Goal: Information Seeking & Learning: Learn about a topic

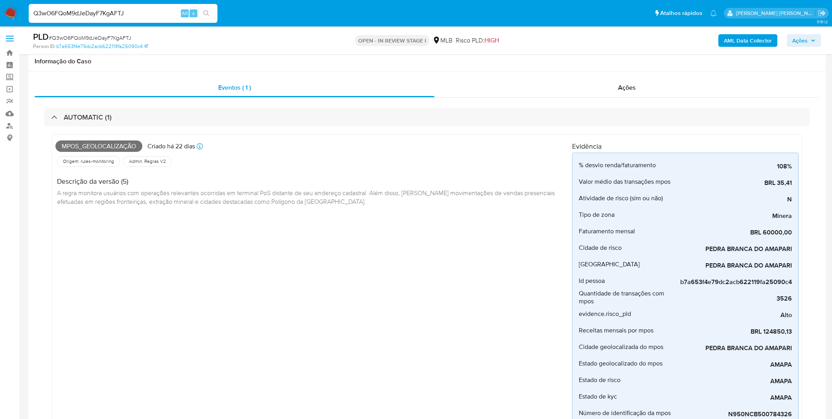
select select "100"
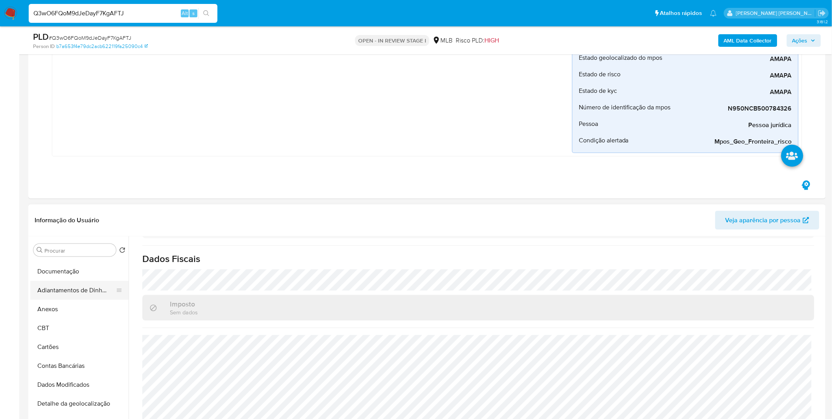
scroll to position [130, 0]
click at [77, 306] on button "Anexos" at bounding box center [76, 308] width 92 height 19
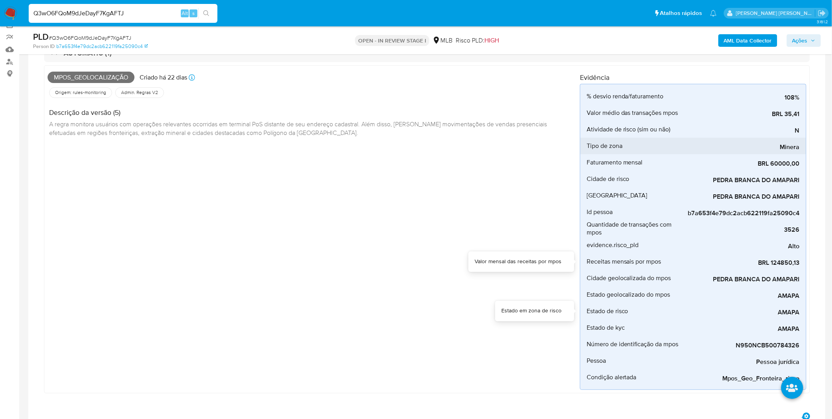
scroll to position [0, 0]
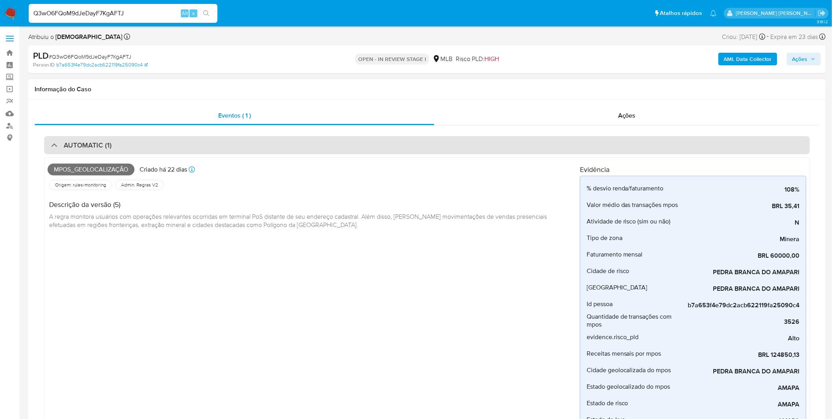
click at [115, 147] on div "AUTOMATIC (1)" at bounding box center [427, 145] width 766 height 18
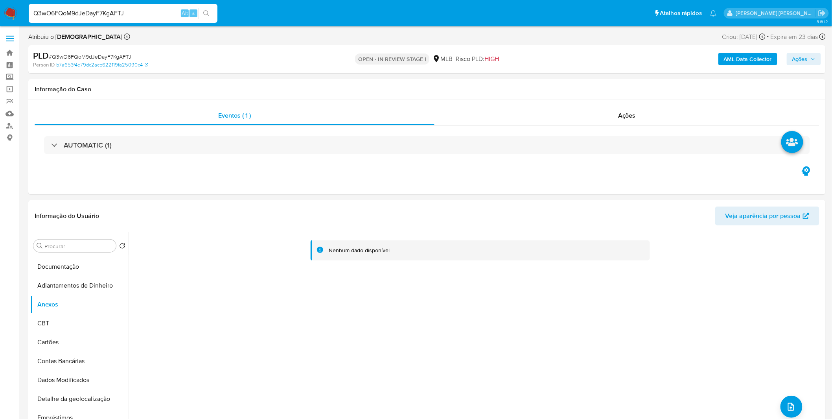
click at [742, 60] on b "AML Data Collector" at bounding box center [748, 59] width 48 height 13
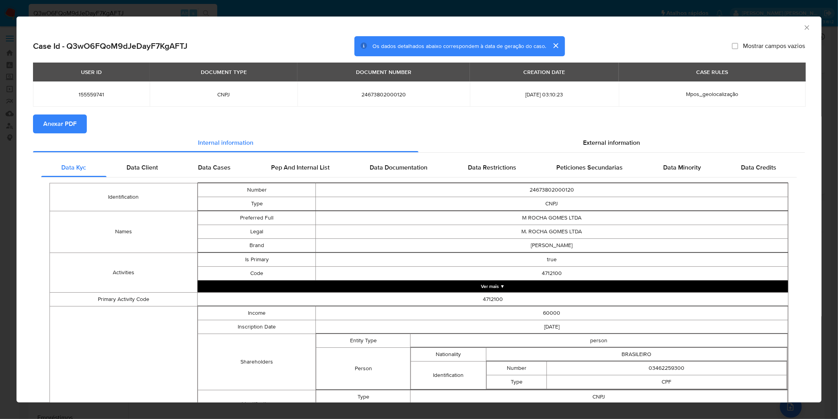
click at [72, 128] on span "Anexar PDF" at bounding box center [59, 123] width 33 height 17
click at [215, 6] on div "AML Data Collector Case Id - Q3wO6FQoM9dJeDayF7KgAFTJ Os dados detalhados abaix…" at bounding box center [419, 209] width 838 height 419
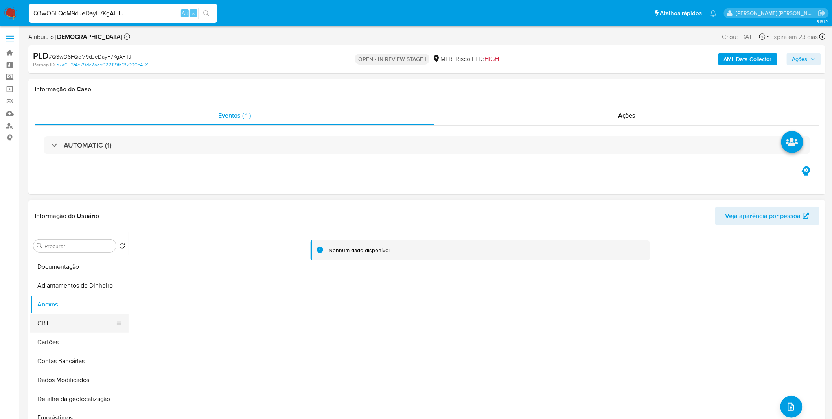
click at [62, 319] on button "CBT" at bounding box center [76, 323] width 92 height 19
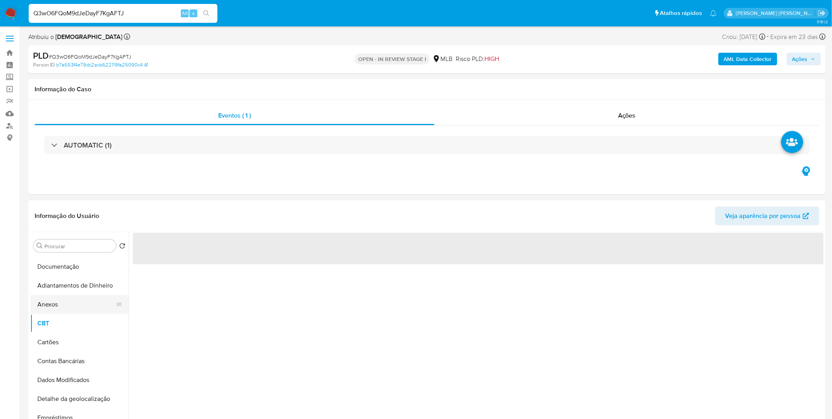
click at [64, 309] on button "Anexos" at bounding box center [76, 304] width 92 height 19
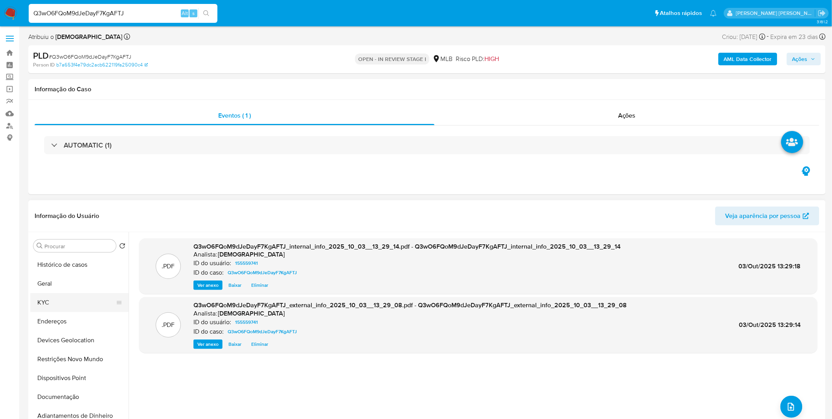
click at [70, 299] on button "KYC" at bounding box center [76, 302] width 92 height 19
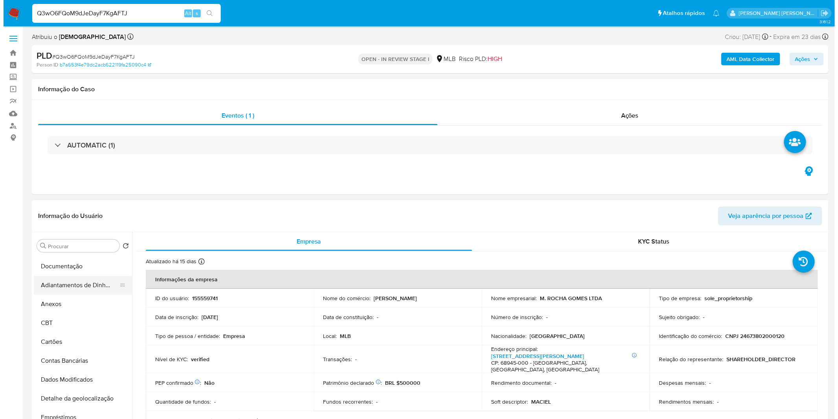
scroll to position [131, 0]
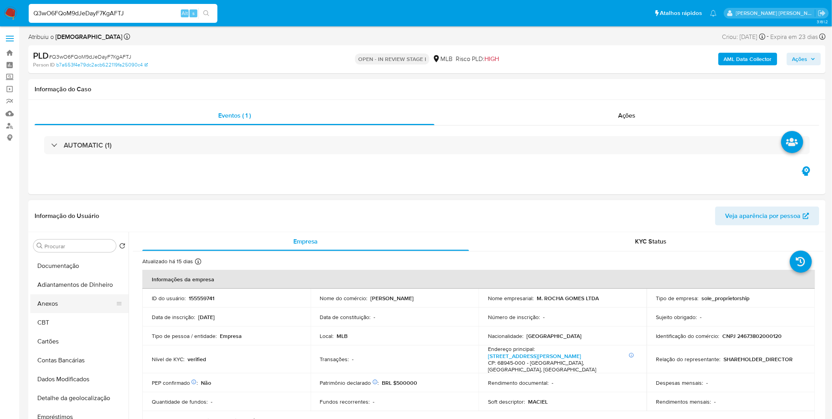
click at [73, 308] on button "Anexos" at bounding box center [76, 303] width 92 height 19
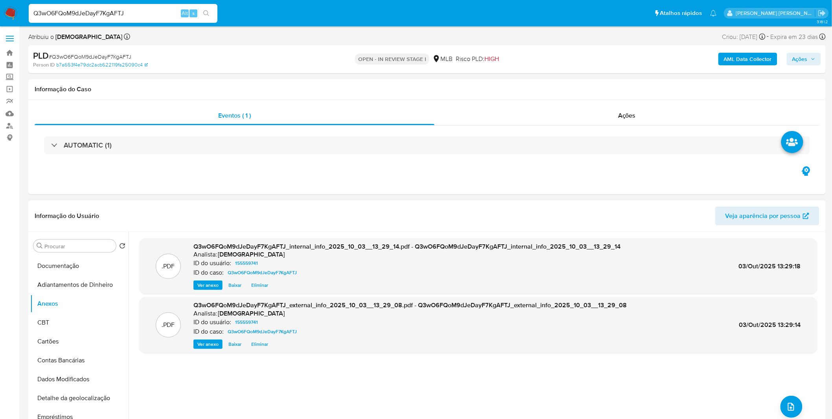
click at [777, 407] on div ".PDF Q3wO6FQoM9dJeDayF7KgAFTJ_internal_info_2025_10_03__13_29_14.pdf - Q3wO6FQo…" at bounding box center [478, 332] width 678 height 189
click at [780, 405] on button "upload-file" at bounding box center [791, 406] width 22 height 22
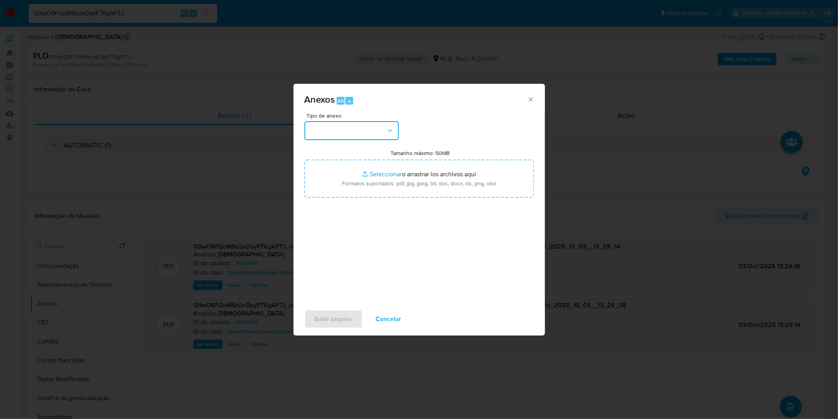
click at [323, 130] on button "button" at bounding box center [352, 130] width 94 height 19
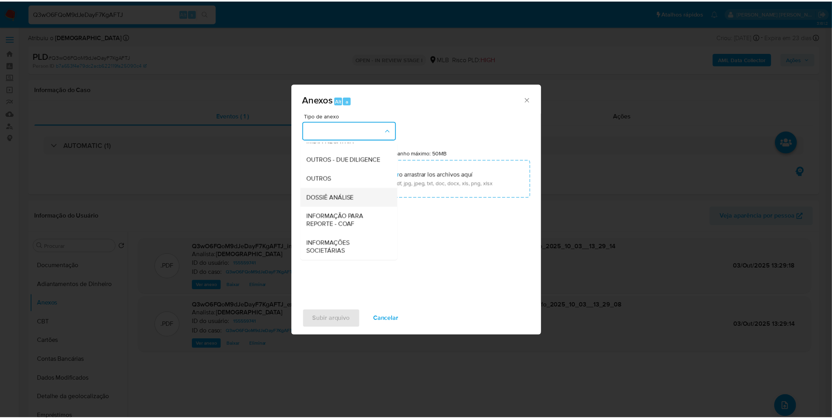
scroll to position [121, 0]
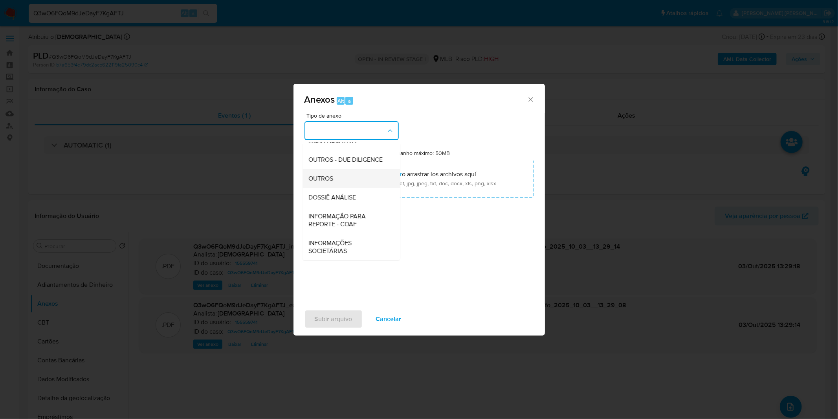
click at [351, 181] on div "OUTROS" at bounding box center [349, 178] width 80 height 19
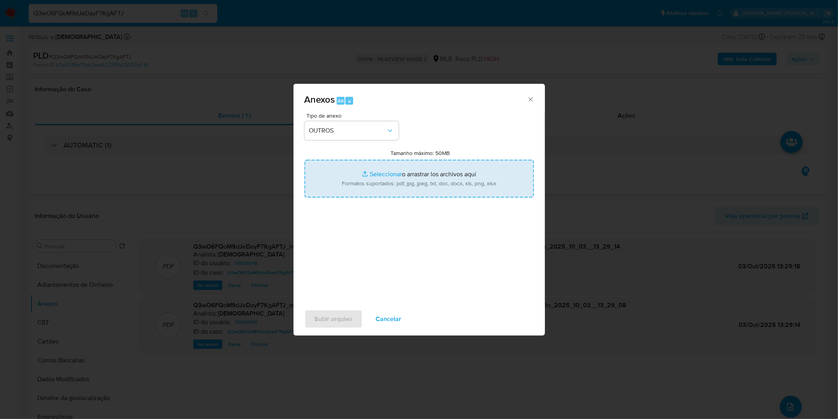
click at [373, 184] on input "Tamanho máximo: 50MB Seleccionar archivos" at bounding box center [420, 179] width 230 height 38
type input "C:\fakepath\Mulan 155559741_2025_09_29_15_06_09.xlsx"
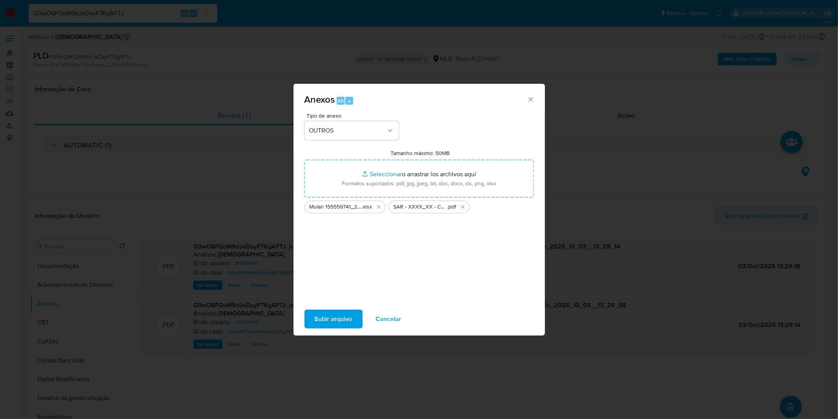
click at [343, 318] on span "Subir arquivo" at bounding box center [334, 318] width 38 height 17
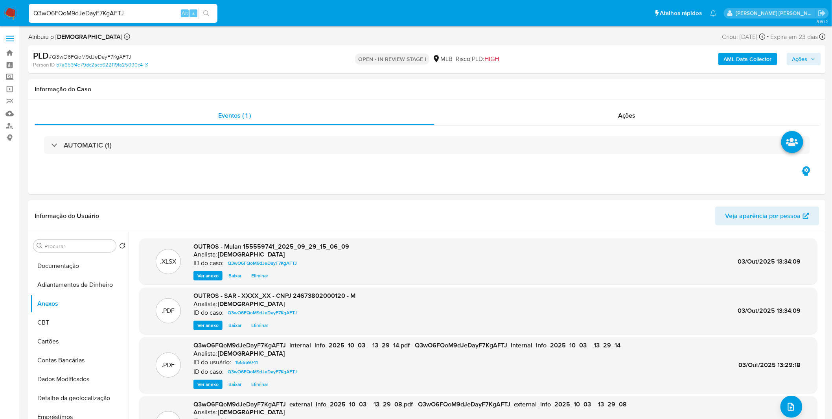
click at [813, 64] on span "Ações" at bounding box center [803, 58] width 23 height 11
click at [592, 83] on span "Resolução do caso" at bounding box center [575, 83] width 53 height 9
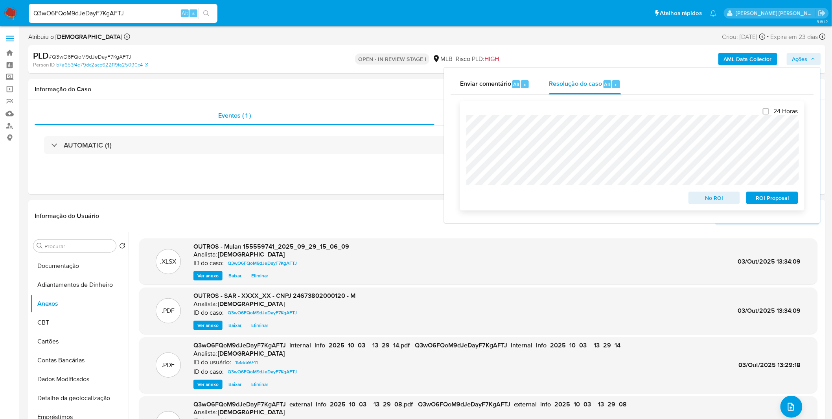
click at [781, 202] on span "ROI Proposal" at bounding box center [771, 197] width 41 height 11
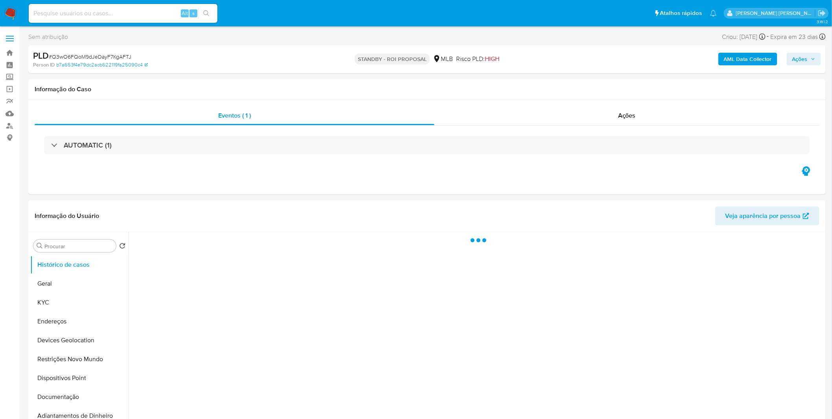
select select "10"
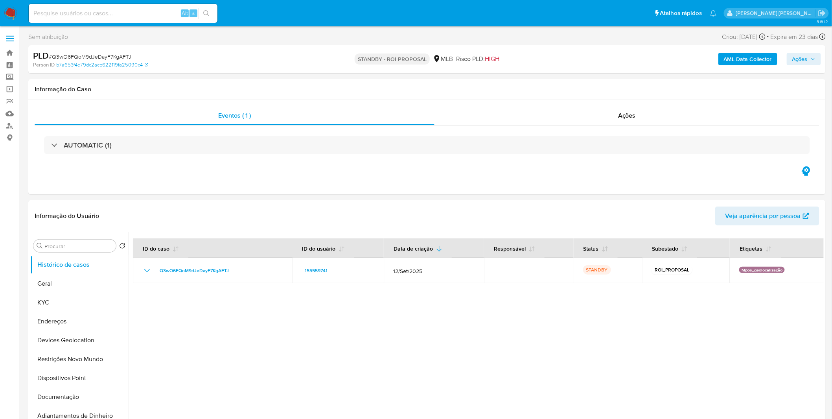
click at [7, 8] on img at bounding box center [10, 13] width 13 height 13
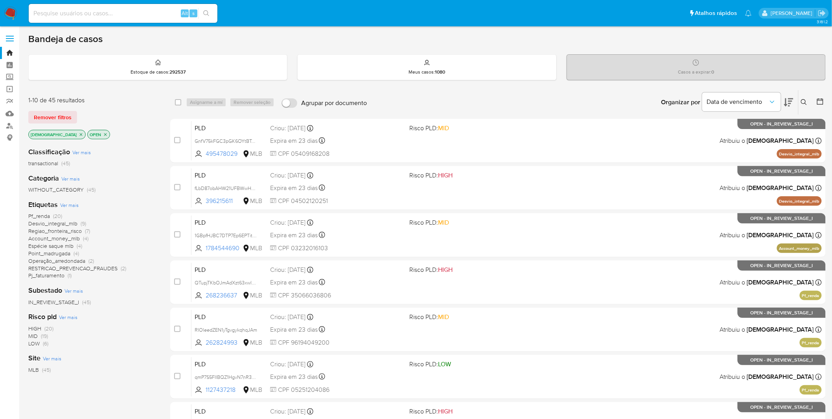
click at [14, 12] on img at bounding box center [10, 13] width 13 height 13
click at [130, 14] on input at bounding box center [123, 13] width 189 height 10
paste input "cTOaODsGMOQEUy4LTUehdDNB"
type input "cTOaODsGMOQEUy4LTUehdDNB"
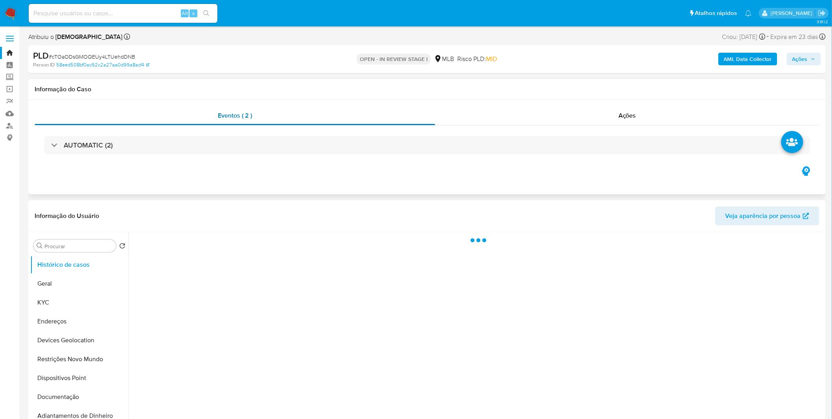
select select "10"
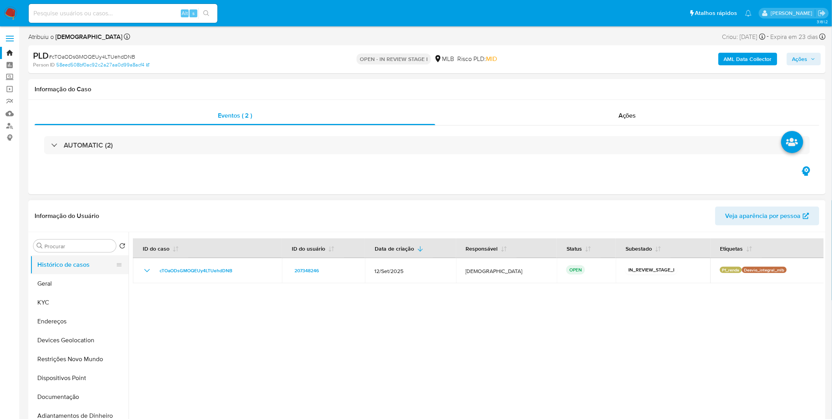
click at [64, 265] on button "Histórico de casos" at bounding box center [76, 264] width 92 height 19
click at [62, 292] on button "Geral" at bounding box center [76, 283] width 92 height 19
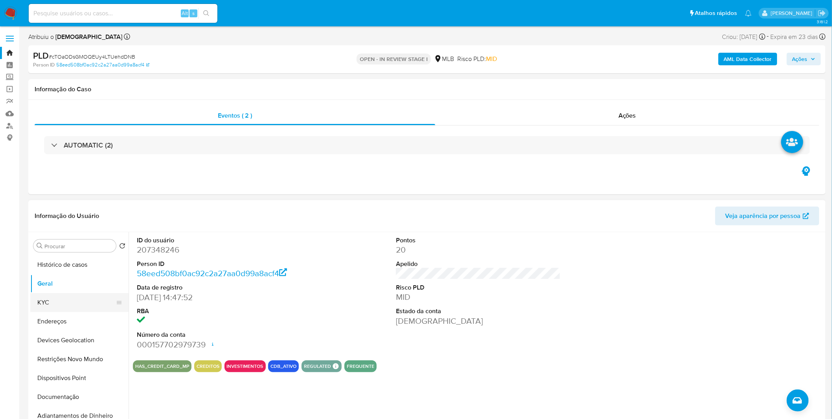
click at [72, 307] on button "KYC" at bounding box center [76, 302] width 92 height 19
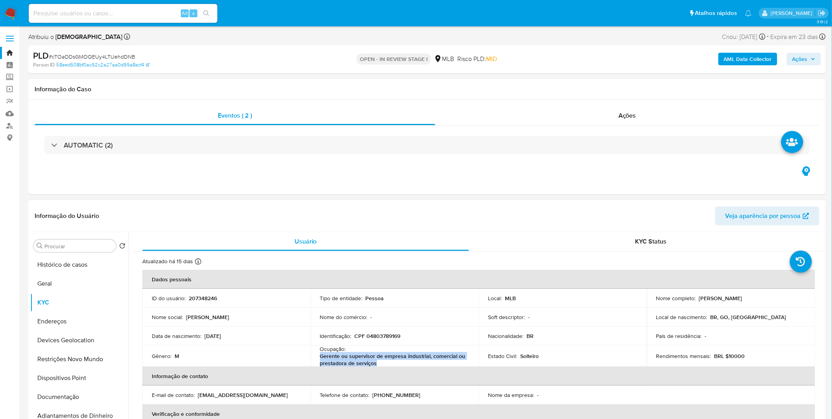
copy p "Gerente ou supervisor de empresa industrial, comercial ou prestadora de serviços"
drag, startPoint x: 398, startPoint y: 360, endPoint x: 319, endPoint y: 357, distance: 78.7
click at [320, 357] on p "Gerente ou supervisor de empresa industrial, comercial ou prestadora de serviços" at bounding box center [393, 359] width 146 height 14
click at [59, 392] on button "Documentação" at bounding box center [76, 396] width 92 height 19
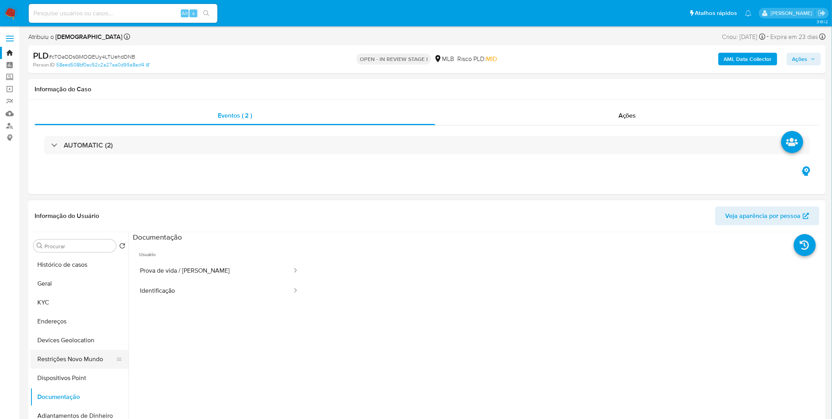
click at [82, 359] on button "Restrições Novo Mundo" at bounding box center [76, 358] width 92 height 19
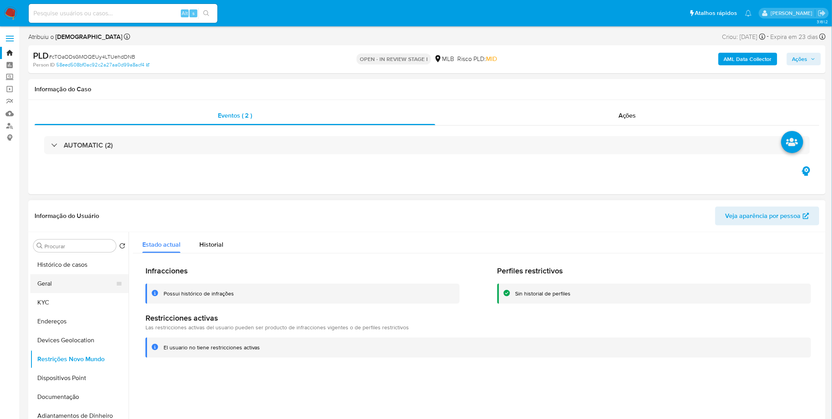
click at [73, 279] on button "Geral" at bounding box center [76, 283] width 92 height 19
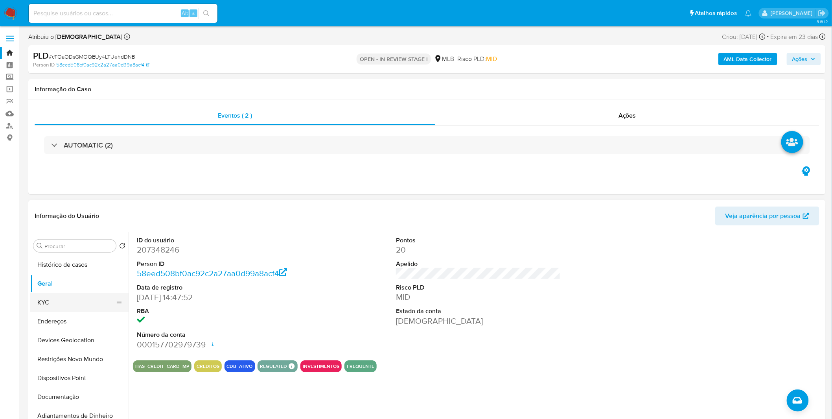
click at [79, 308] on button "KYC" at bounding box center [76, 302] width 92 height 19
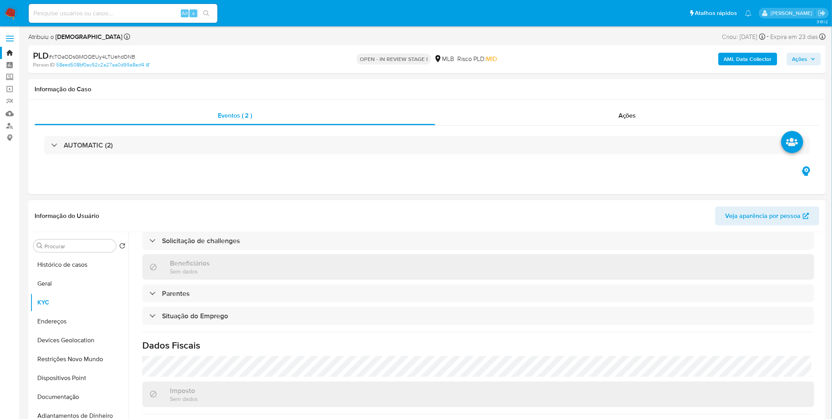
scroll to position [329, 0]
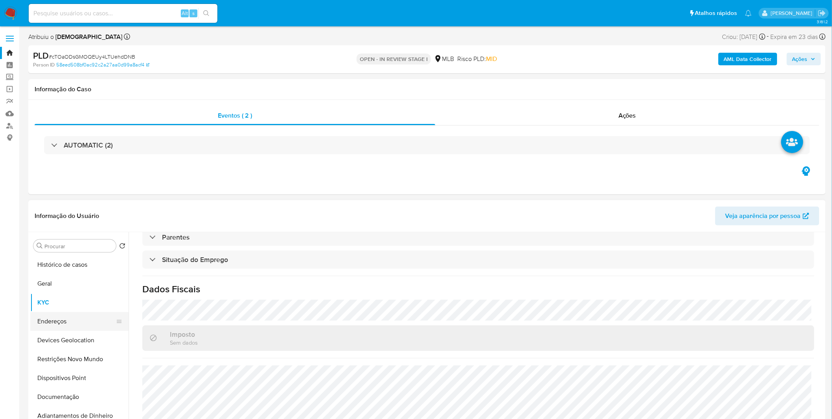
click at [91, 323] on button "Endereços" at bounding box center [76, 321] width 92 height 19
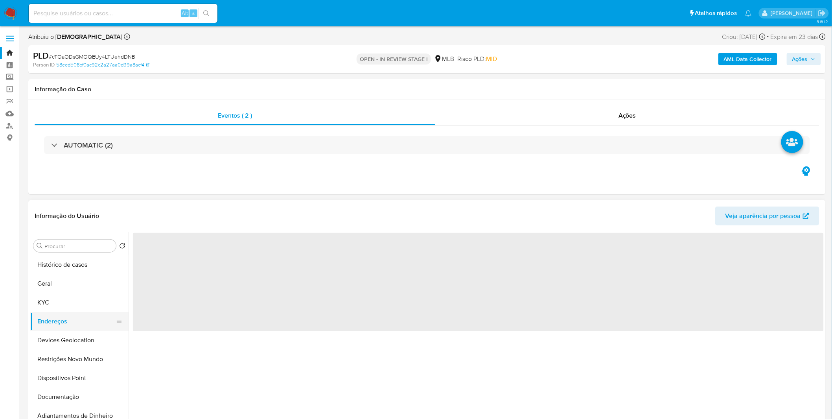
scroll to position [0, 0]
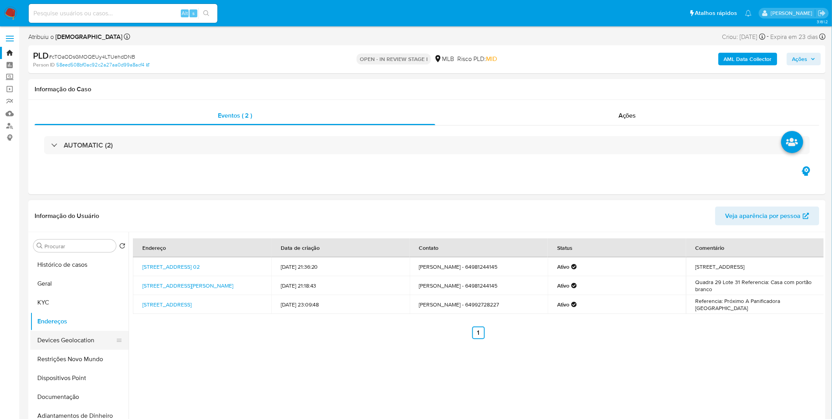
click at [83, 341] on button "Devices Geolocation" at bounding box center [76, 340] width 92 height 19
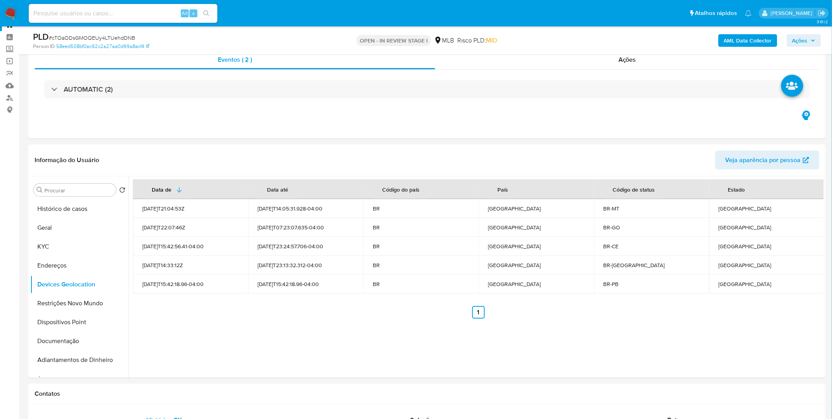
scroll to position [44, 0]
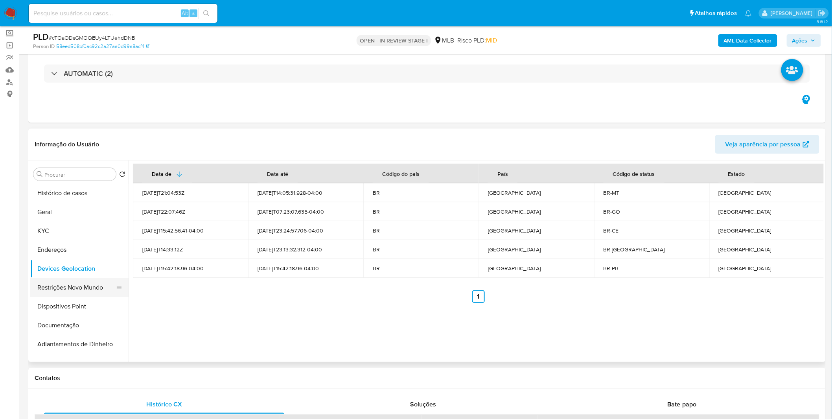
click at [63, 289] on button "Restrições Novo Mundo" at bounding box center [76, 287] width 92 height 19
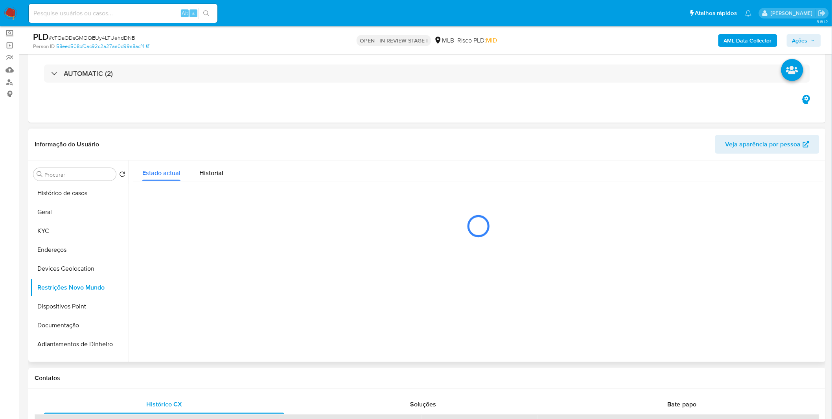
scroll to position [0, 0]
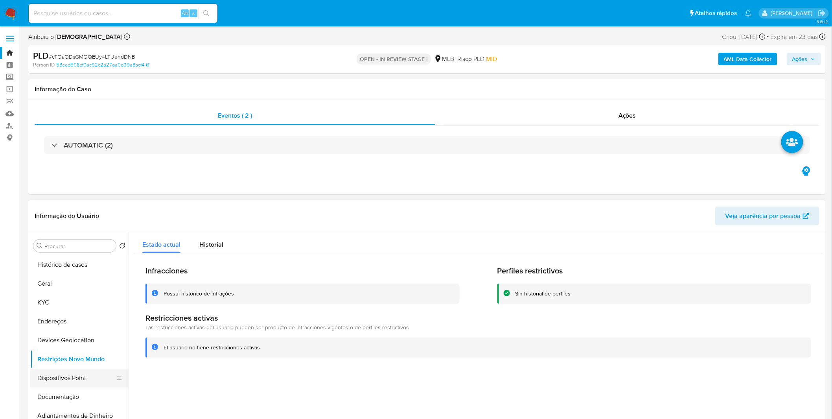
click at [72, 374] on button "Dispositivos Point" at bounding box center [76, 377] width 92 height 19
click at [73, 375] on button "Dispositivos Point" at bounding box center [76, 377] width 92 height 19
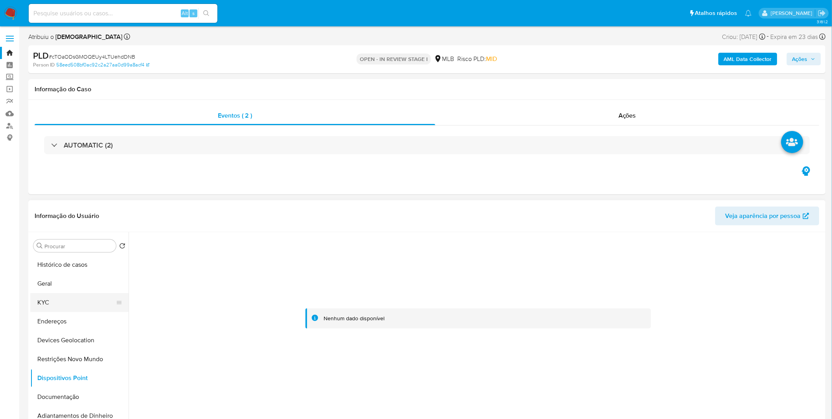
click at [50, 296] on button "KYC" at bounding box center [76, 302] width 92 height 19
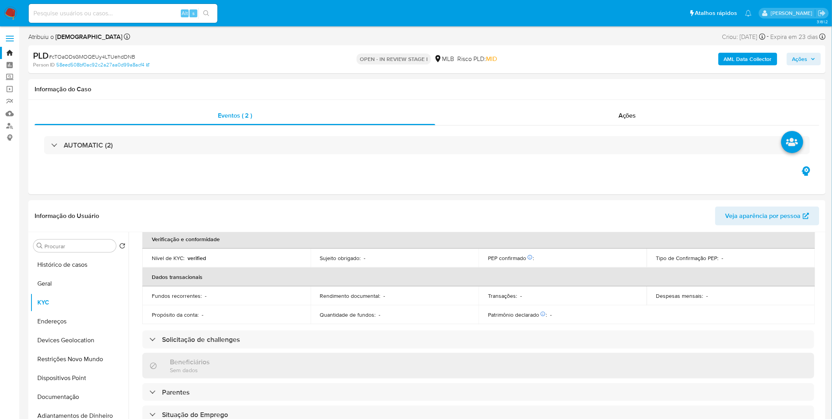
scroll to position [305, 0]
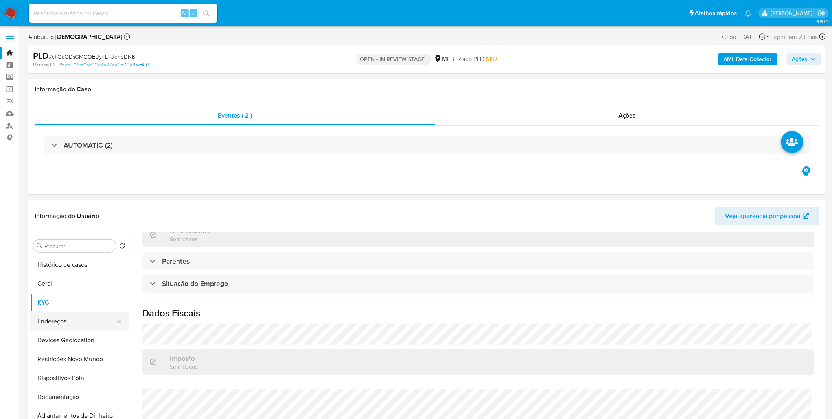
click at [52, 328] on button "Endereços" at bounding box center [76, 321] width 92 height 19
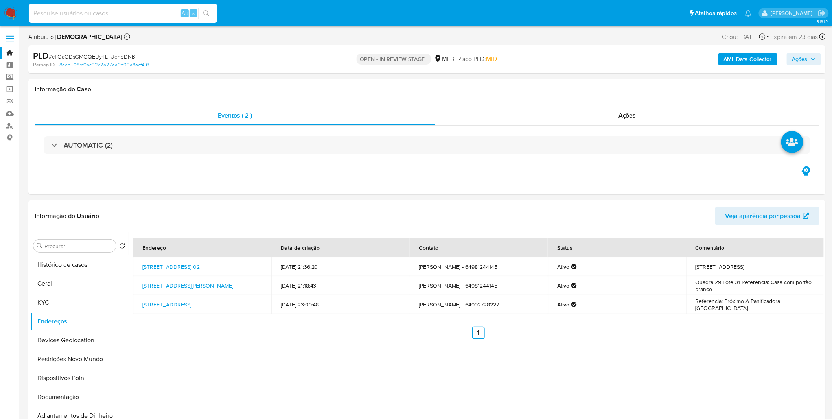
click at [49, 10] on input at bounding box center [123, 13] width 189 height 10
paste input "0ZN1GpYohlFAFMnV6PjPFmLj"
type input "0ZN1GpYohlFAFMnV6PjPFmLj"
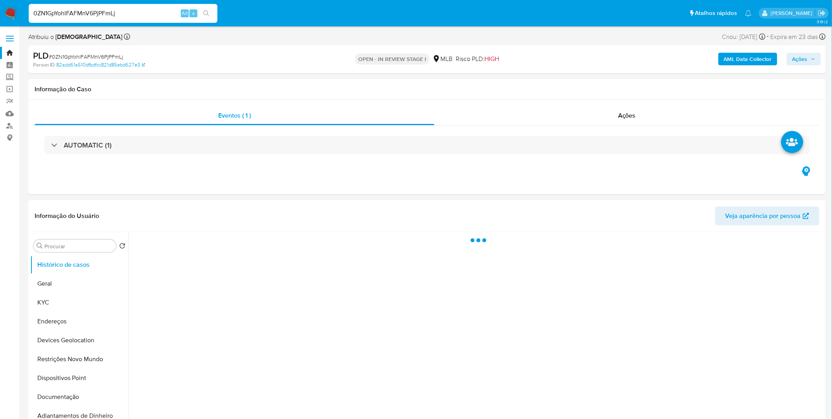
select select "10"
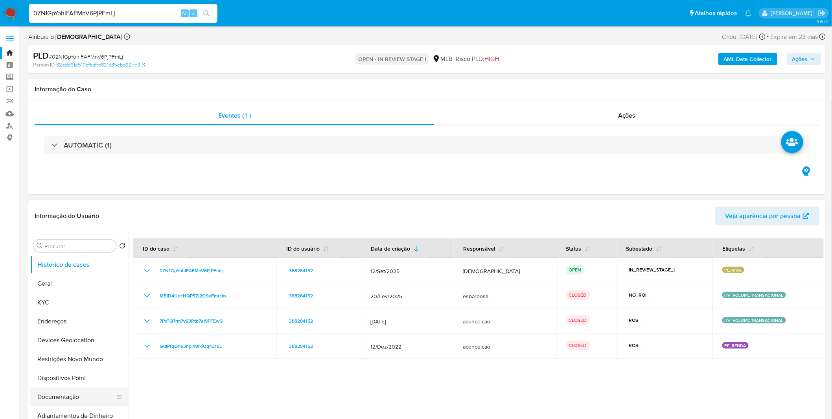
click at [92, 398] on button "Documentação" at bounding box center [76, 396] width 92 height 19
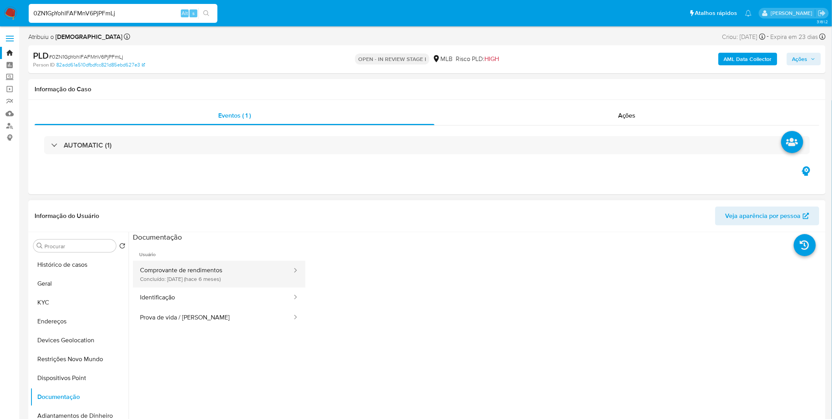
click at [219, 276] on button "Comprovante de rendimentos Concluído: 22/03/2025 (hace 6 meses)" at bounding box center [213, 274] width 160 height 27
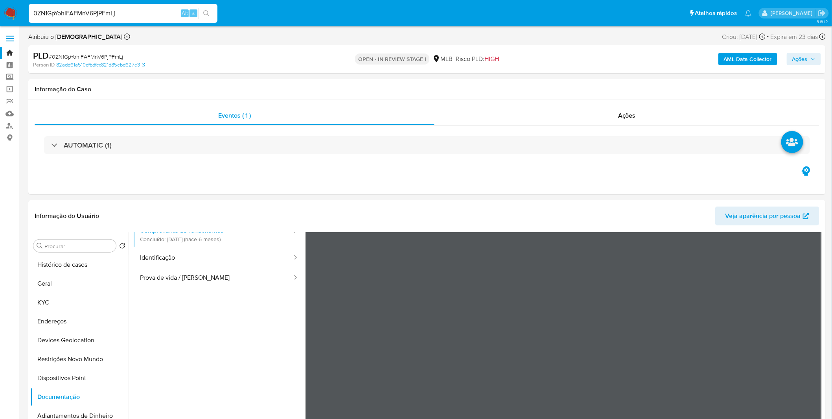
scroll to position [68, 0]
click at [61, 285] on button "Geral" at bounding box center [76, 283] width 92 height 19
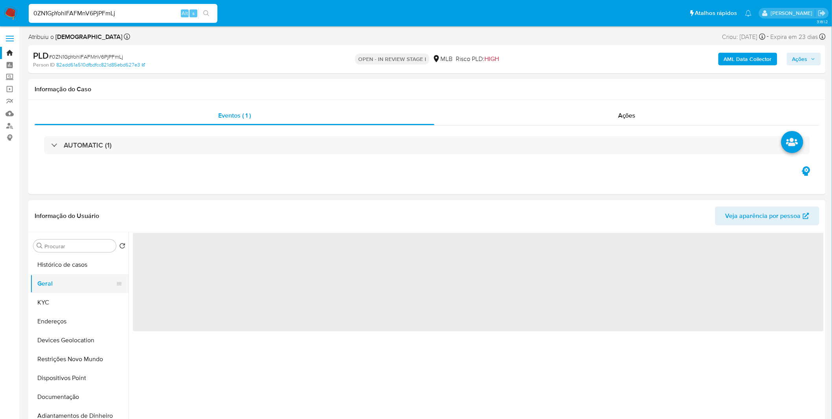
scroll to position [0, 0]
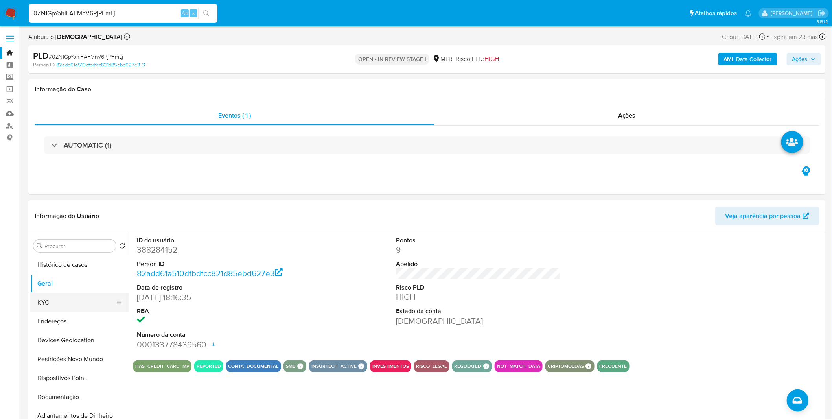
click at [92, 294] on button "KYC" at bounding box center [76, 302] width 92 height 19
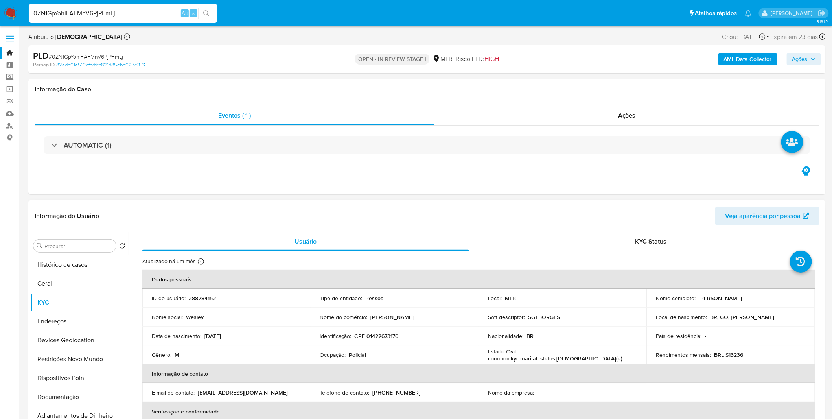
click at [378, 334] on p "CPF 01422673170" at bounding box center [377, 335] width 44 height 7
copy p "01422673170"
click at [55, 285] on button "Geral" at bounding box center [76, 283] width 92 height 19
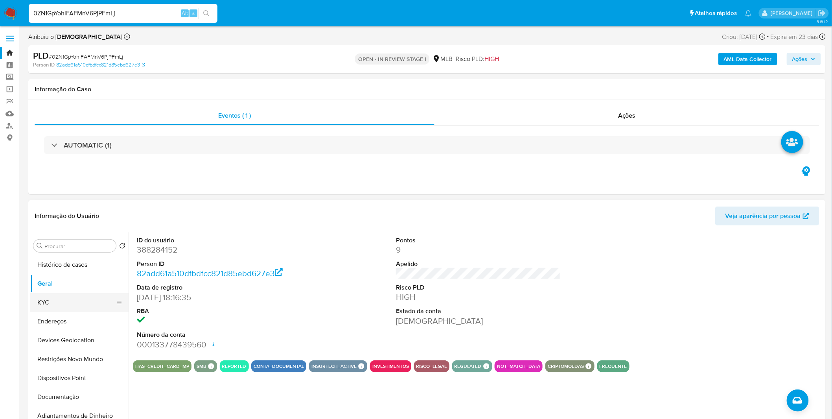
click at [69, 301] on button "KYC" at bounding box center [76, 302] width 92 height 19
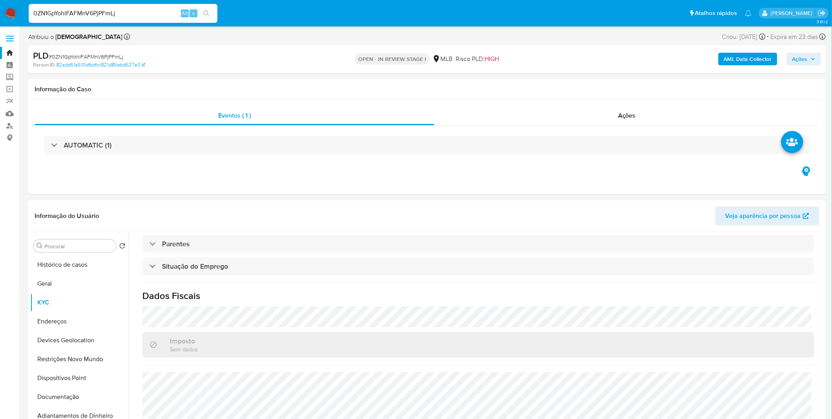
scroll to position [327, 0]
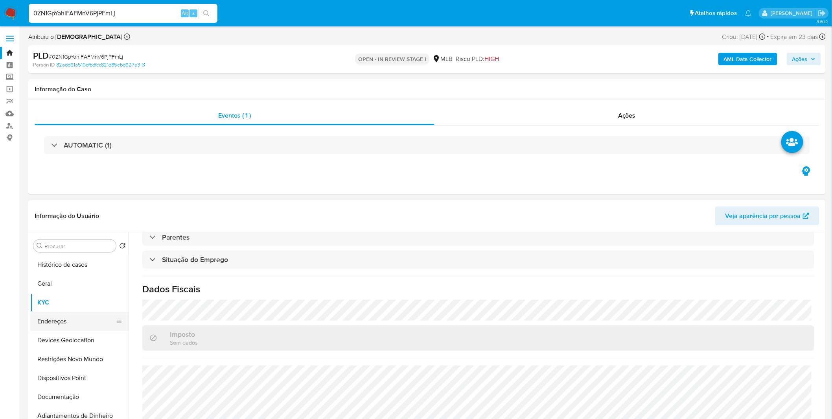
click at [84, 318] on button "Endereços" at bounding box center [76, 321] width 92 height 19
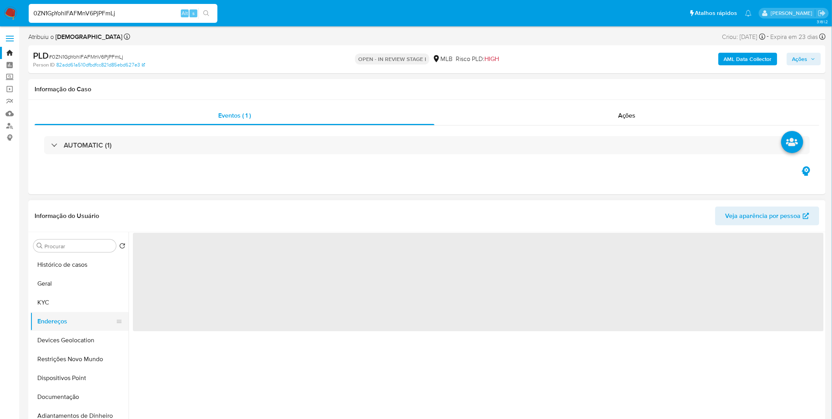
scroll to position [0, 0]
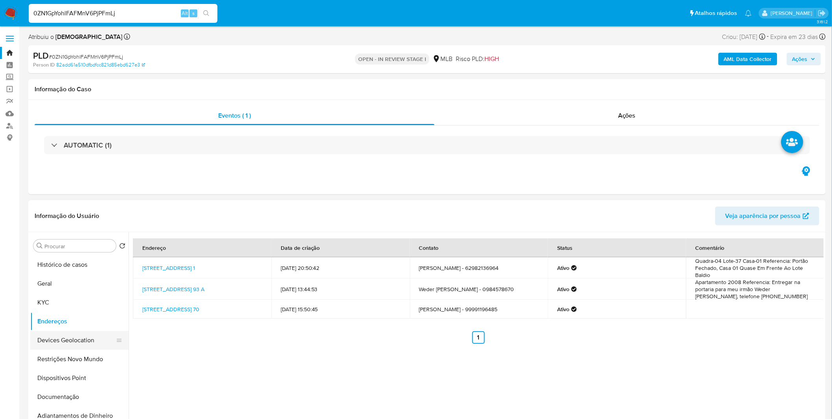
click at [54, 336] on button "Devices Geolocation" at bounding box center [76, 340] width 92 height 19
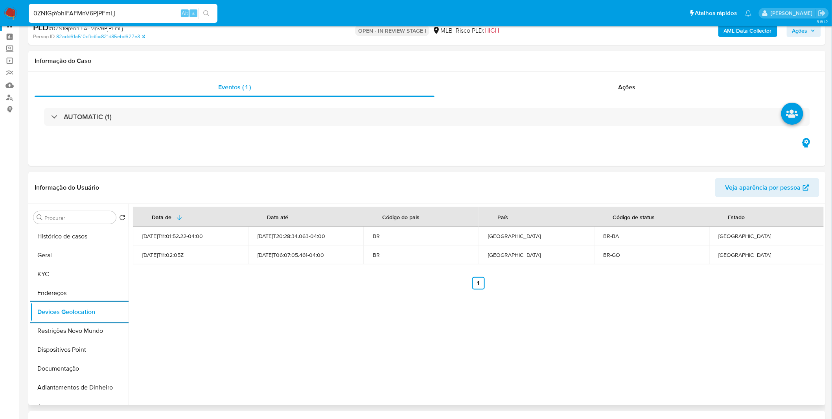
scroll to position [44, 0]
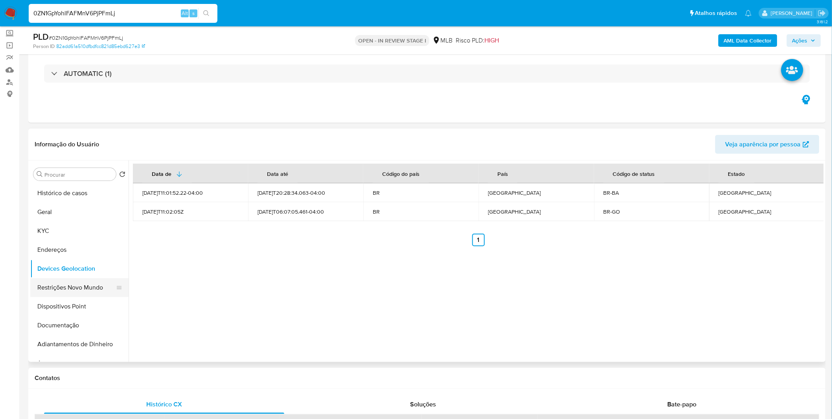
click at [87, 293] on button "Restrições Novo Mundo" at bounding box center [76, 287] width 92 height 19
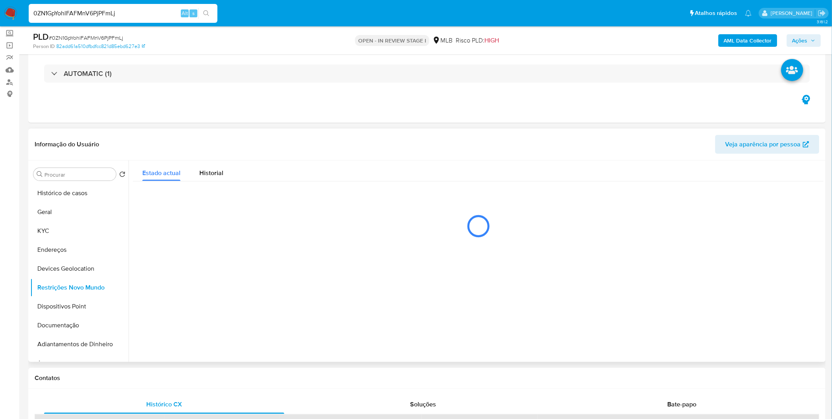
scroll to position [0, 0]
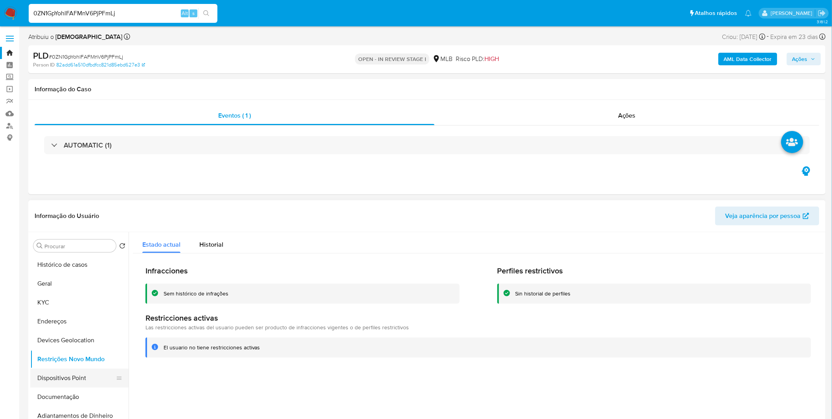
click at [96, 370] on button "Dispositivos Point" at bounding box center [76, 377] width 92 height 19
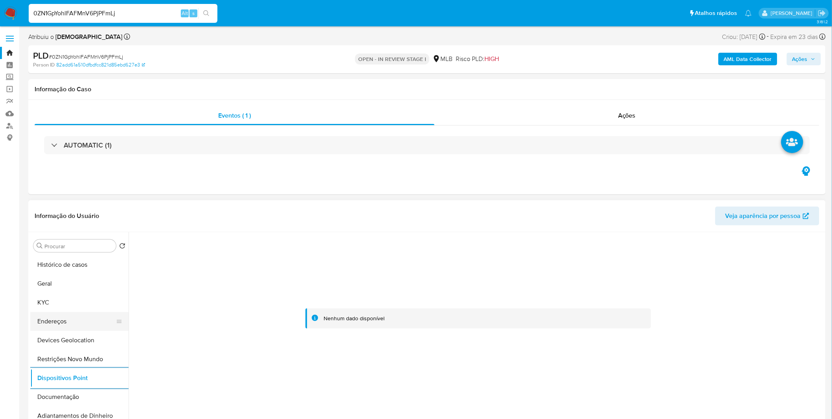
click at [88, 317] on button "Endereços" at bounding box center [76, 321] width 92 height 19
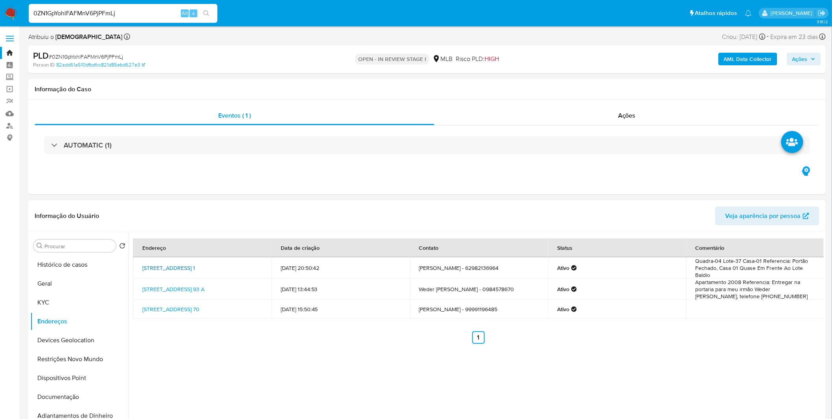
click at [191, 267] on link "Rua Sr 42 1, Goiânia, Goiás, 74786435, Brasil 1" at bounding box center [168, 268] width 53 height 8
click at [73, 398] on button "Documentação" at bounding box center [76, 396] width 92 height 19
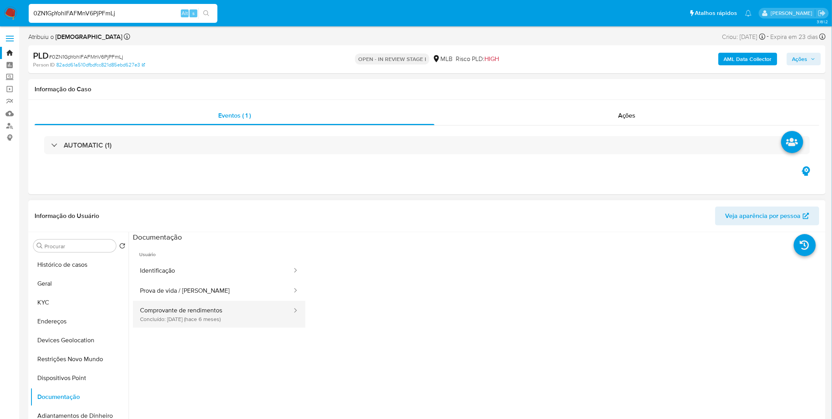
click at [187, 318] on button "Comprovante de rendimentos Concluído: 22/03/2025 (hace 6 meses)" at bounding box center [213, 314] width 160 height 27
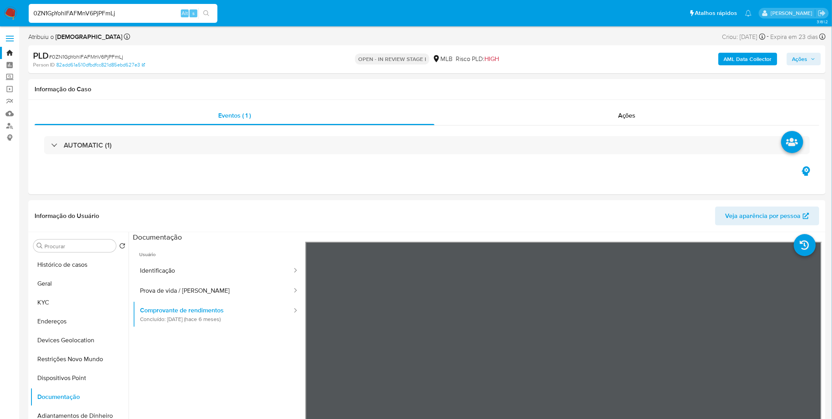
click at [158, 13] on input "0ZN1GpYohlFAFMnV6PjPFmLj" at bounding box center [123, 13] width 189 height 10
paste input "CuzEBtF7S3hkwGqZc5PVdvTG"
type input "CuzEBtF7S3hkwGqZc5PVdvTG"
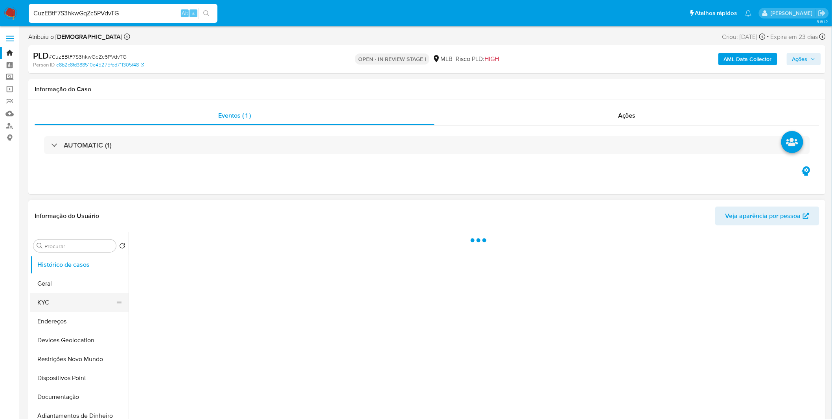
select select "10"
click at [65, 301] on button "KYC" at bounding box center [76, 302] width 92 height 19
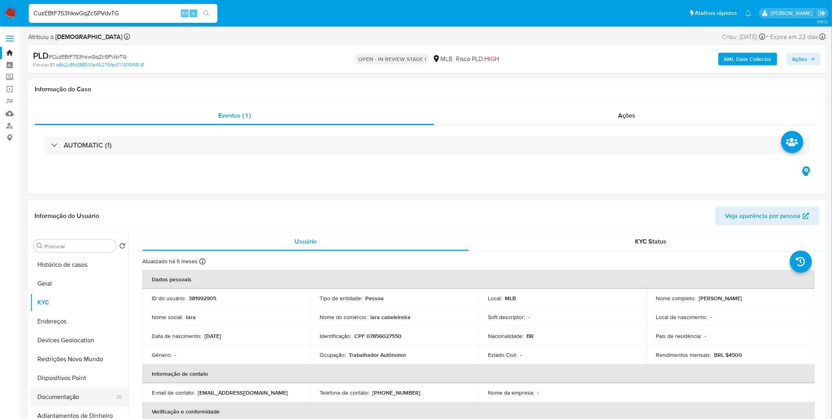
click at [63, 402] on button "Documentação" at bounding box center [76, 396] width 92 height 19
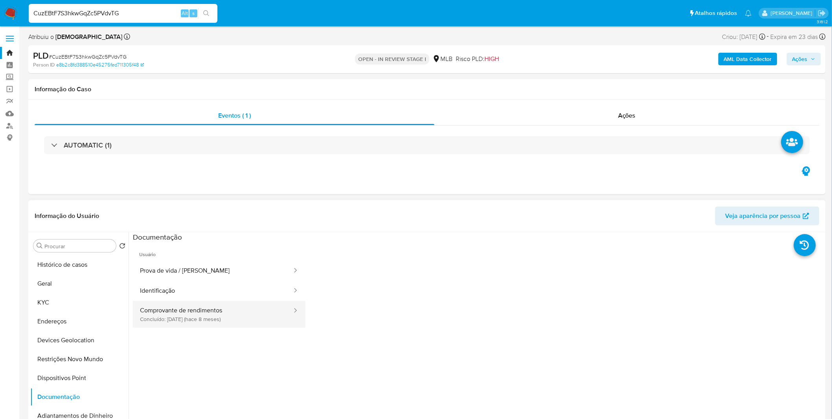
click at [178, 304] on button "Comprovante de rendimentos Concluído: 11/02/2025 (hace 8 meses)" at bounding box center [213, 314] width 160 height 27
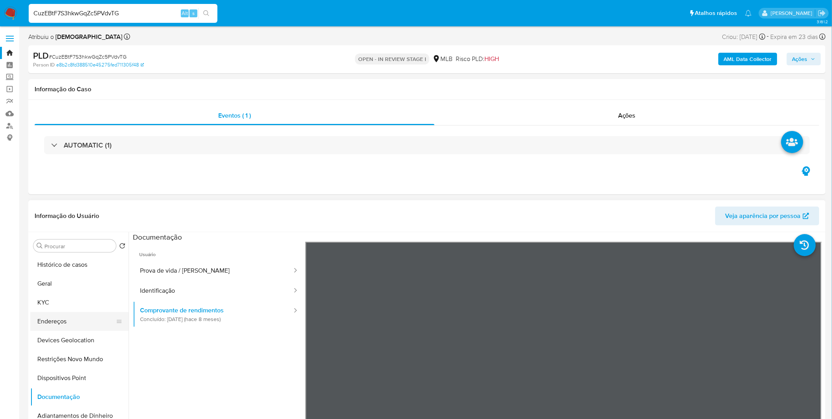
click at [81, 312] on button "Endereços" at bounding box center [76, 321] width 92 height 19
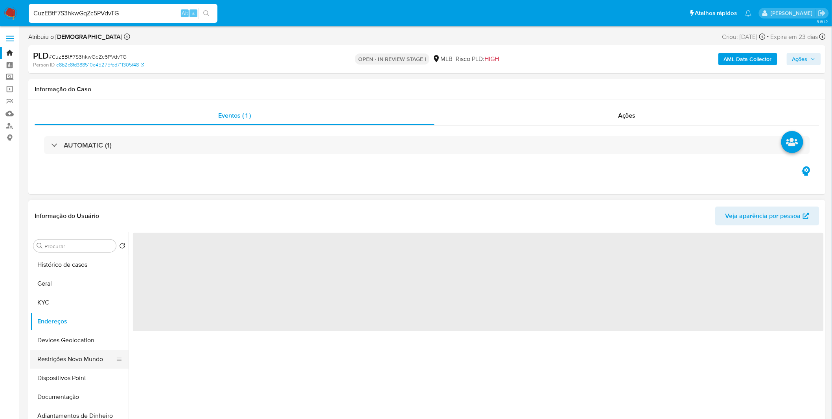
click at [69, 355] on button "Restrições Novo Mundo" at bounding box center [76, 358] width 92 height 19
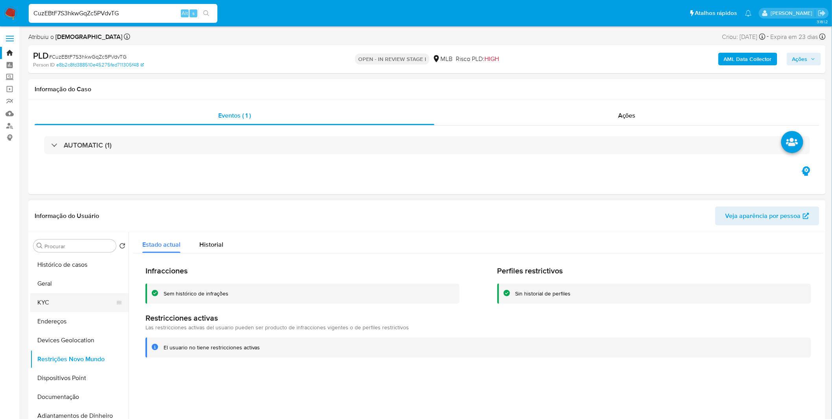
click at [72, 299] on button "KYC" at bounding box center [76, 302] width 92 height 19
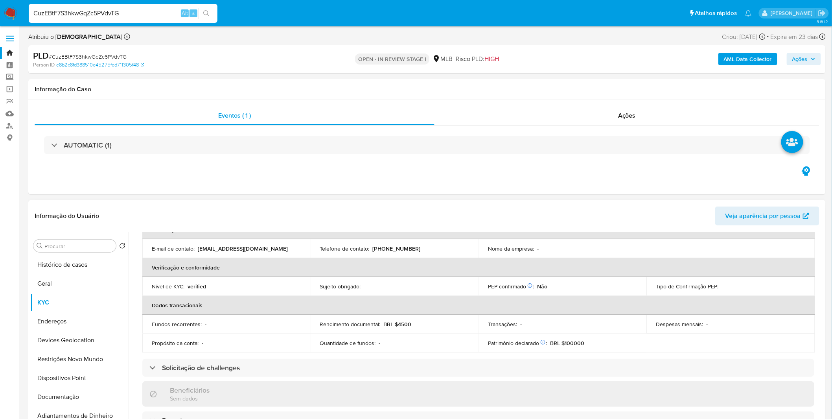
scroll to position [65, 0]
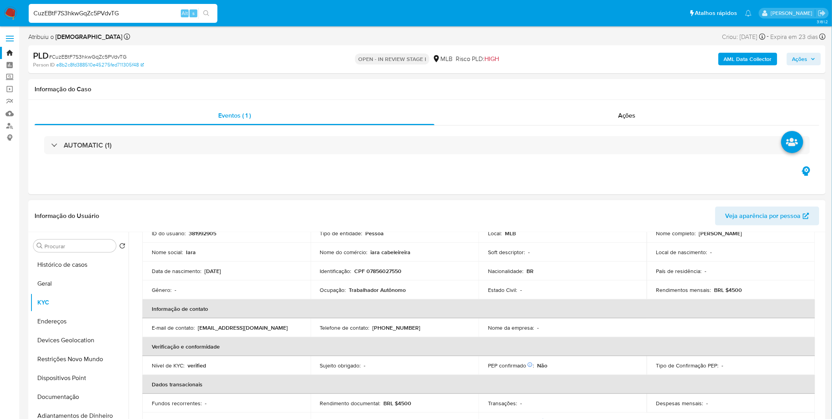
click at [381, 268] on p "CPF 07856027550" at bounding box center [378, 270] width 47 height 7
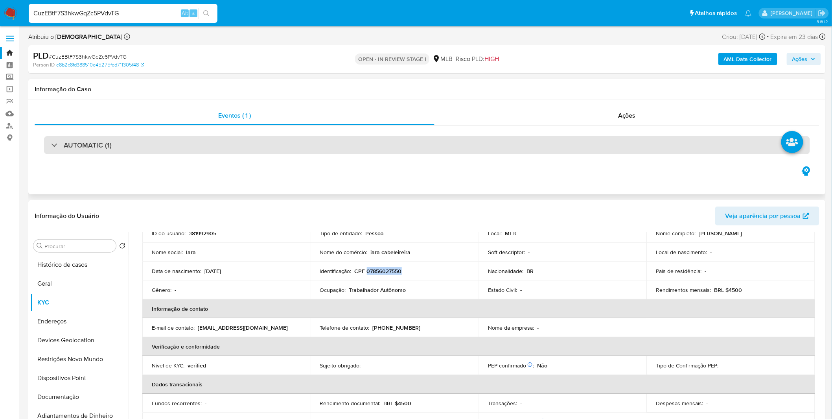
copy p "07856027550"
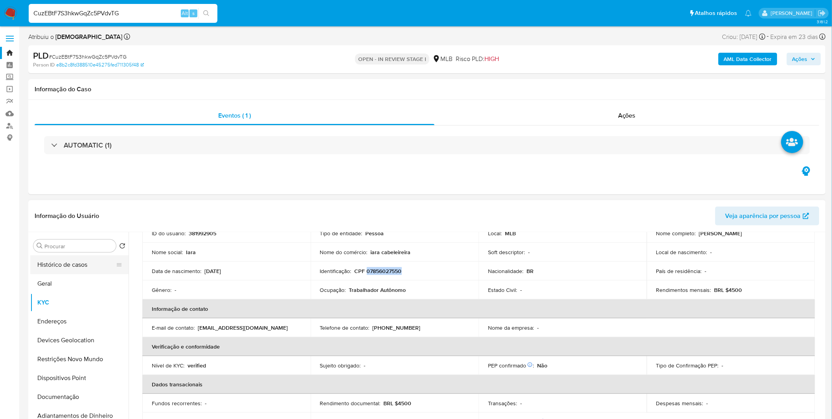
click at [69, 270] on button "Histórico de casos" at bounding box center [76, 264] width 92 height 19
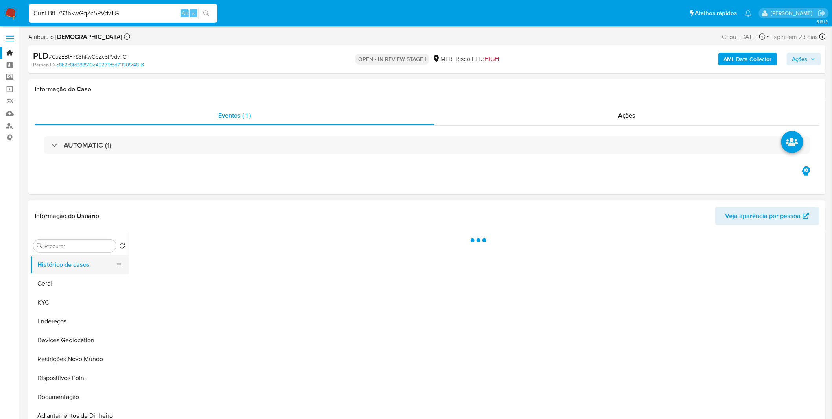
scroll to position [0, 0]
click at [69, 283] on button "Geral" at bounding box center [76, 283] width 92 height 19
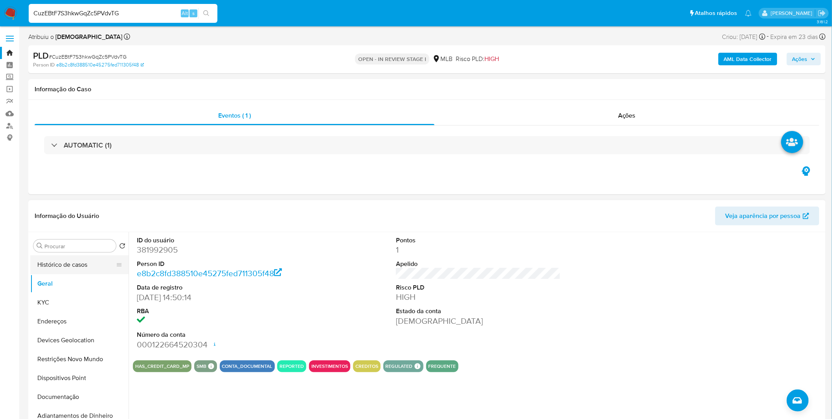
click at [103, 270] on button "Histórico de casos" at bounding box center [76, 264] width 92 height 19
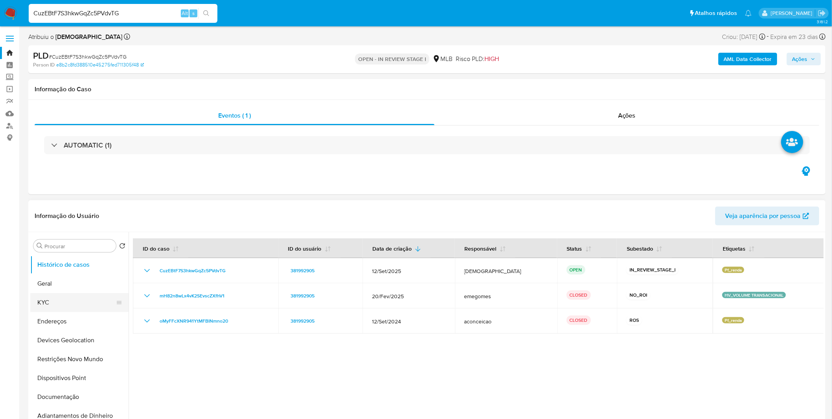
click at [60, 307] on button "KYC" at bounding box center [76, 302] width 92 height 19
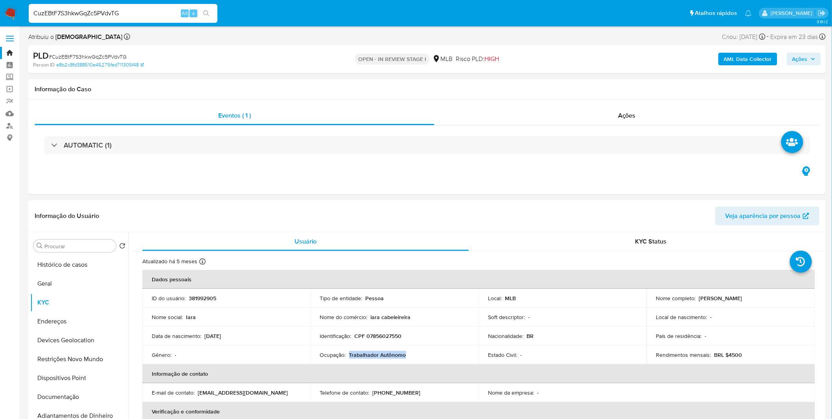
copy p "Trabalhador Autônomo"
drag, startPoint x: 415, startPoint y: 355, endPoint x: 348, endPoint y: 356, distance: 66.8
click at [348, 356] on div "Ocupação : Trabalhador Autônomo" at bounding box center [394, 354] width 149 height 7
click at [81, 281] on button "Geral" at bounding box center [76, 283] width 92 height 19
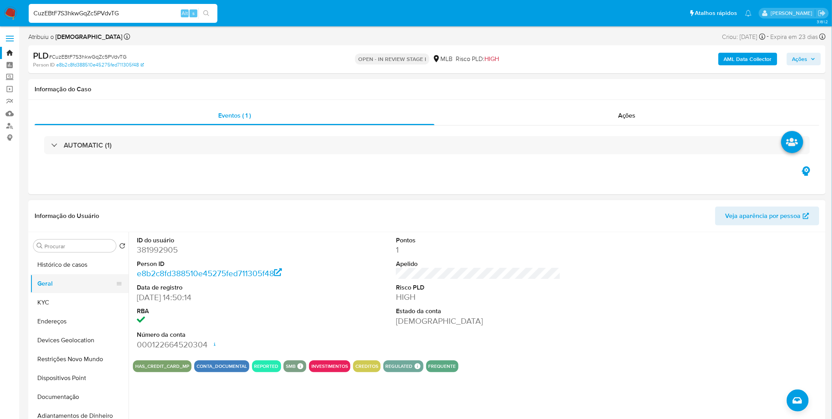
click at [64, 291] on button "Geral" at bounding box center [76, 283] width 92 height 19
click at [66, 301] on button "KYC" at bounding box center [76, 302] width 92 height 19
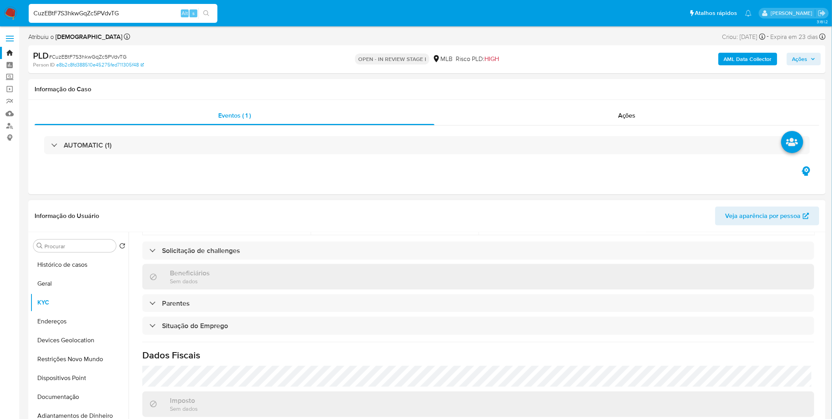
scroll to position [327, 0]
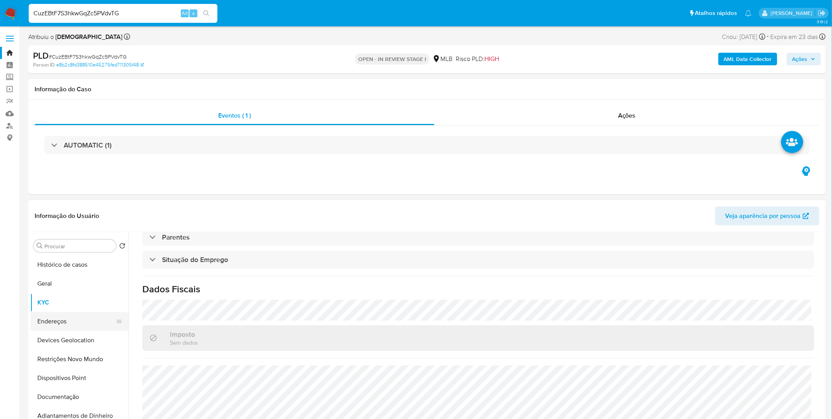
click at [101, 317] on button "Endereços" at bounding box center [76, 321] width 92 height 19
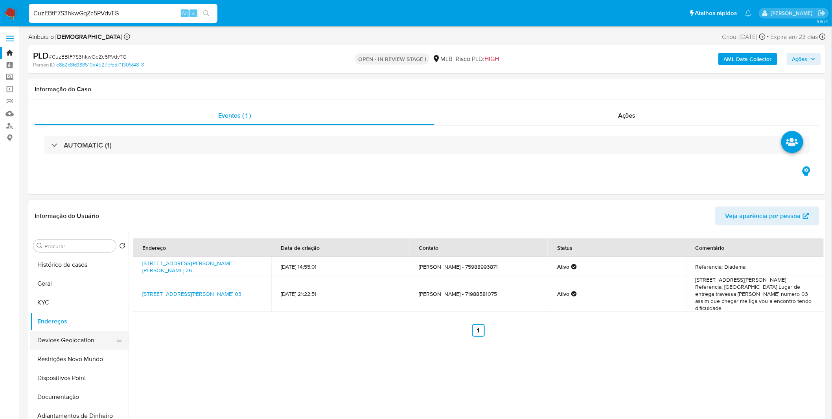
click at [71, 346] on button "Devices Geolocation" at bounding box center [76, 340] width 92 height 19
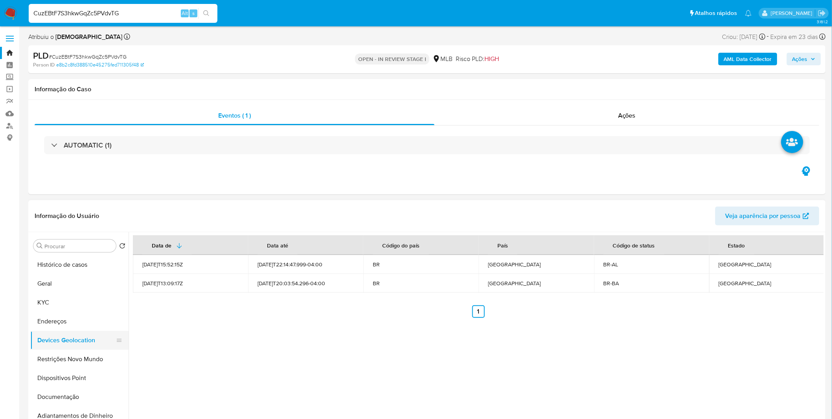
drag, startPoint x: 73, startPoint y: 342, endPoint x: 75, endPoint y: 346, distance: 4.4
click at [73, 342] on button "Devices Geolocation" at bounding box center [76, 340] width 92 height 19
click at [77, 353] on button "Restrições Novo Mundo" at bounding box center [76, 358] width 92 height 19
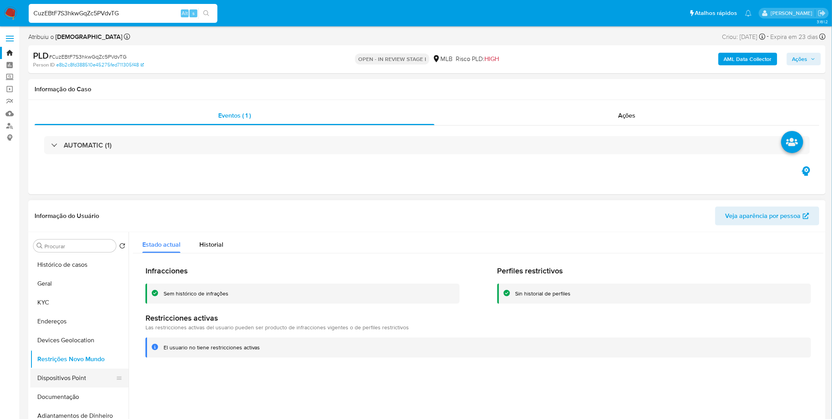
click at [50, 369] on button "Dispositivos Point" at bounding box center [76, 377] width 92 height 19
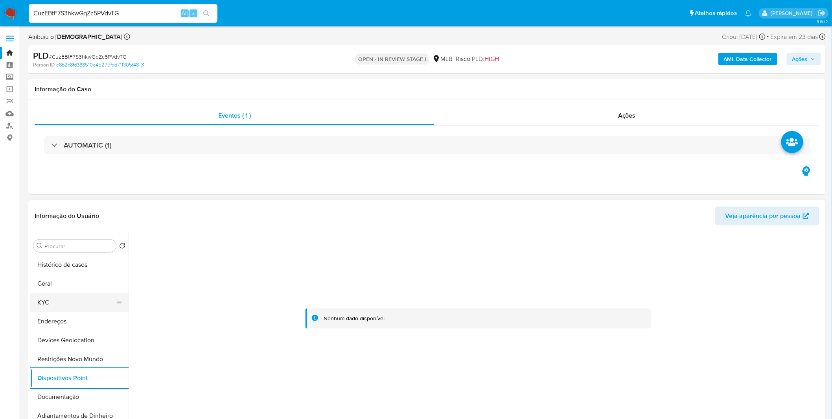
click at [68, 293] on button "KYC" at bounding box center [76, 302] width 92 height 19
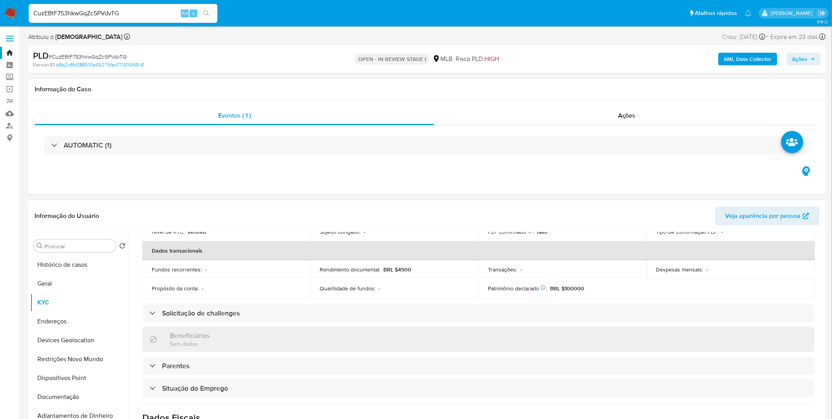
scroll to position [327, 0]
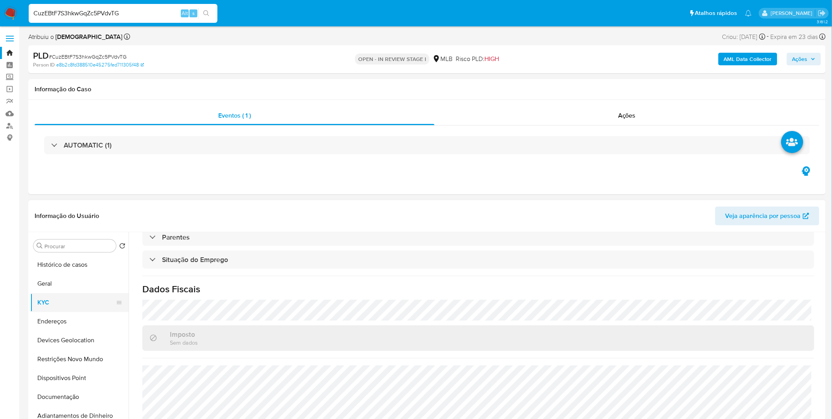
click at [57, 310] on button "KYC" at bounding box center [76, 302] width 92 height 19
click at [59, 311] on button "KYC" at bounding box center [76, 302] width 92 height 19
click at [64, 312] on button "Endereços" at bounding box center [76, 321] width 92 height 19
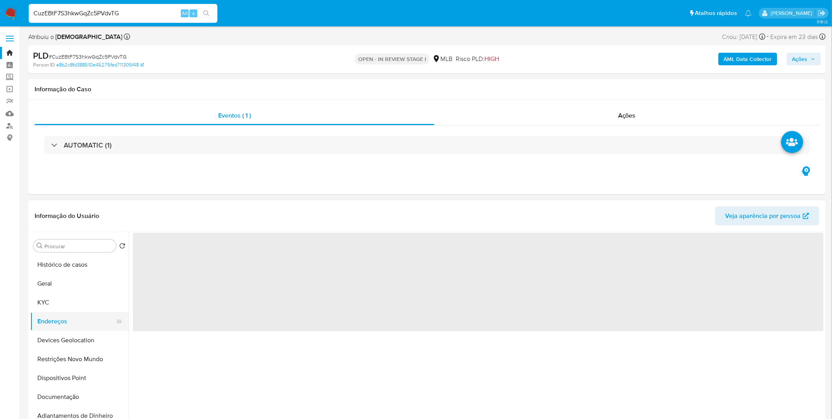
scroll to position [0, 0]
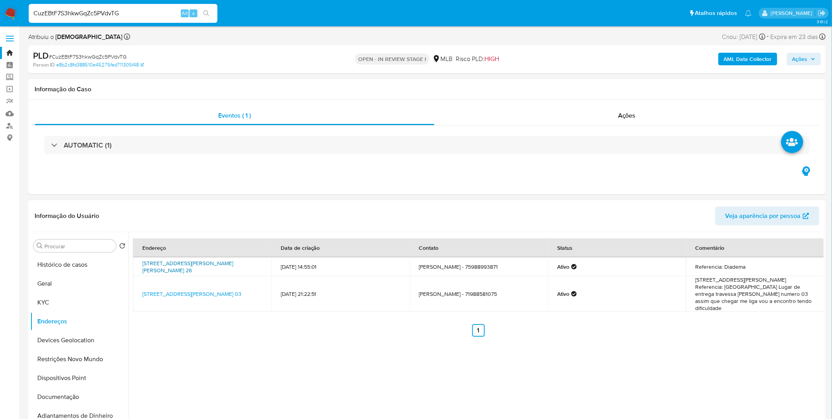
click at [232, 263] on link "Rua José Góes Gouveia 26, Feira De Santana, Bahia, 44033207, Brasil 26" at bounding box center [187, 266] width 91 height 15
click at [54, 12] on input "CuzEBtF7S3hkwGqZc5PVdvTG" at bounding box center [123, 13] width 189 height 10
paste input "c0GbD7pnMDTS1Q7n2AIgHXju"
type input "c0GbD7pnMDTS1Q7n2AIgHXju"
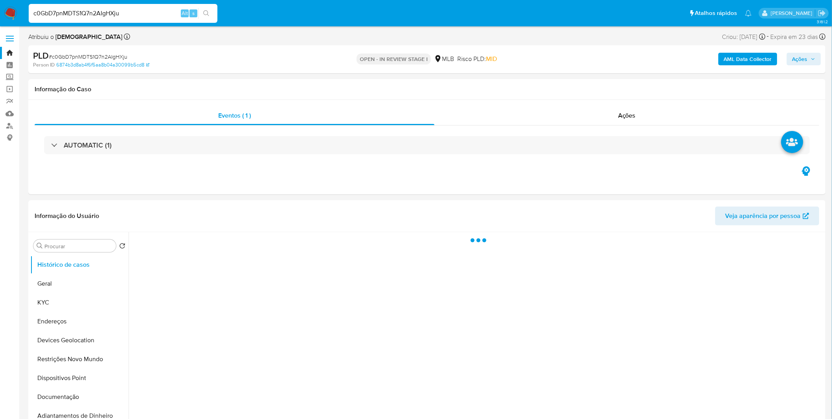
select select "10"
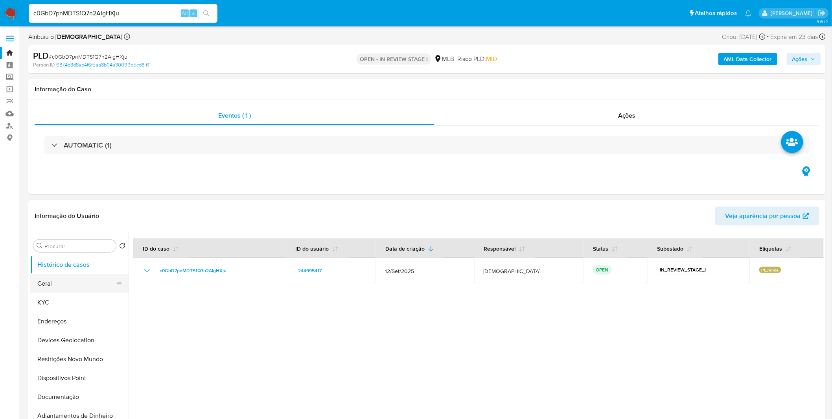
click at [84, 282] on button "Geral" at bounding box center [76, 283] width 92 height 19
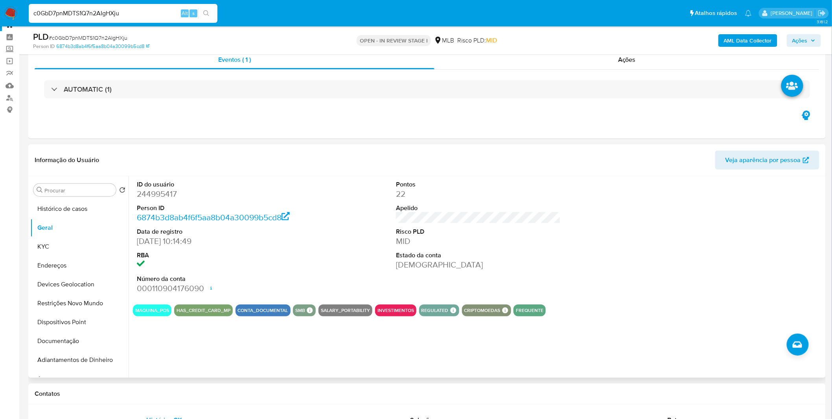
scroll to position [44, 0]
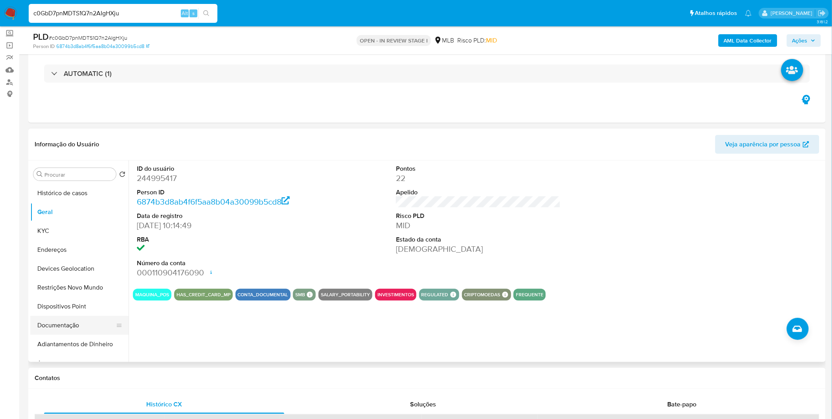
click at [84, 325] on button "Documentação" at bounding box center [76, 325] width 92 height 19
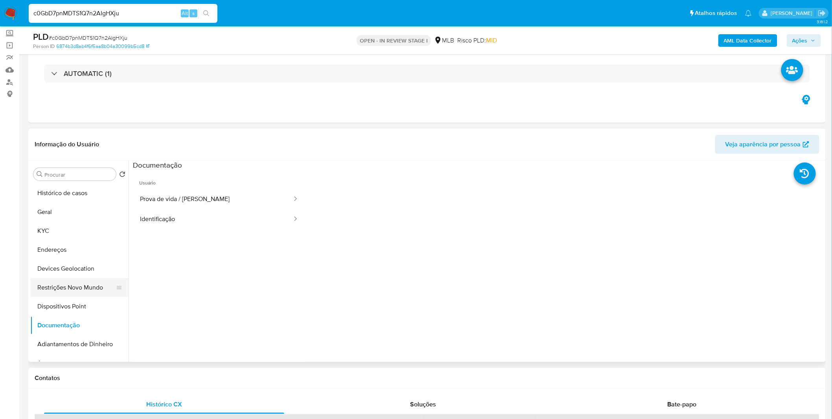
click at [97, 289] on button "Restrições Novo Mundo" at bounding box center [76, 287] width 92 height 19
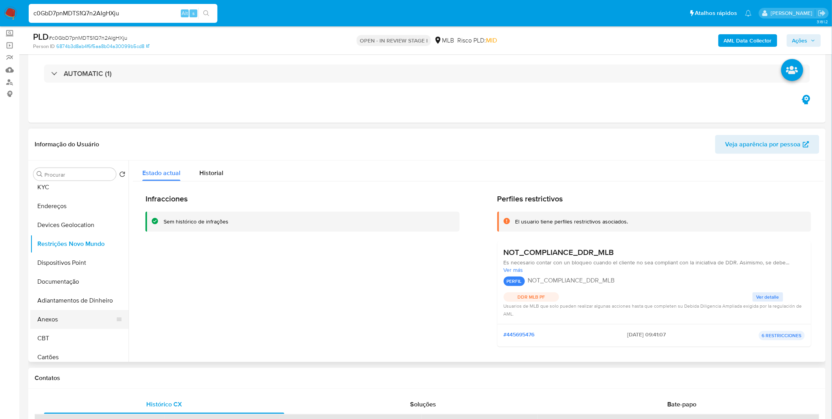
click at [67, 327] on button "Anexos" at bounding box center [76, 319] width 92 height 19
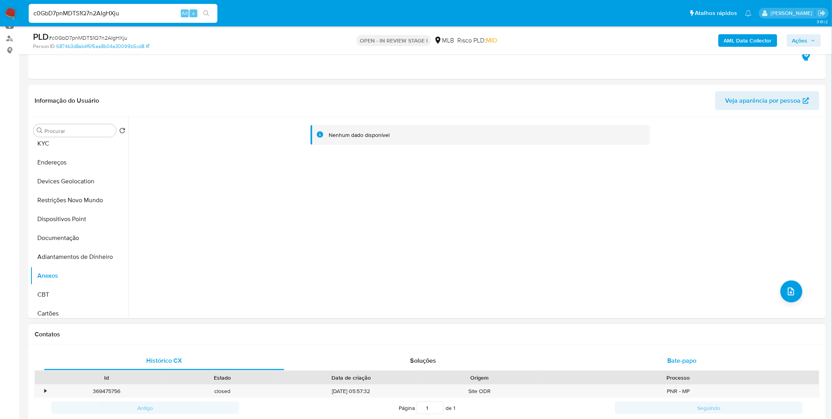
click at [596, 356] on div "Bate-papo" at bounding box center [682, 360] width 240 height 19
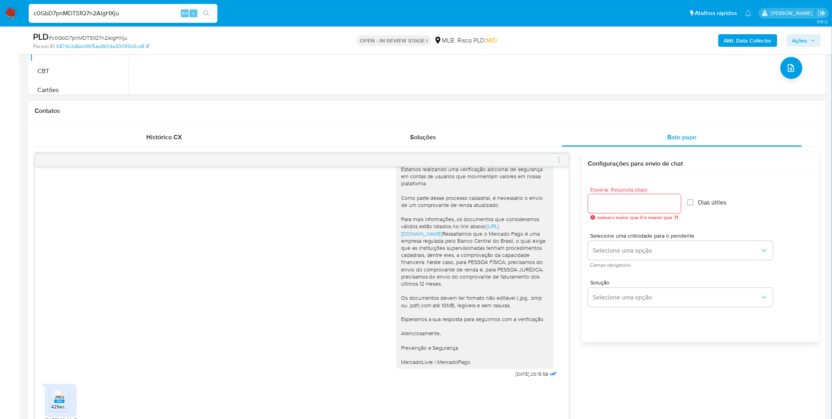
scroll to position [393, 0]
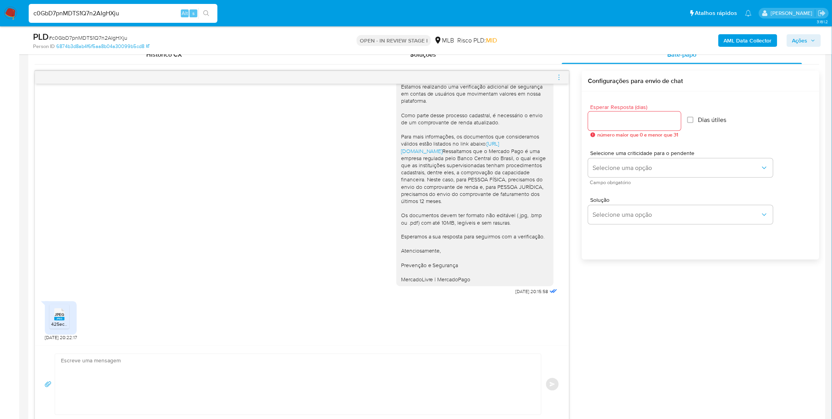
click at [55, 314] on span "JPEG" at bounding box center [59, 314] width 9 height 5
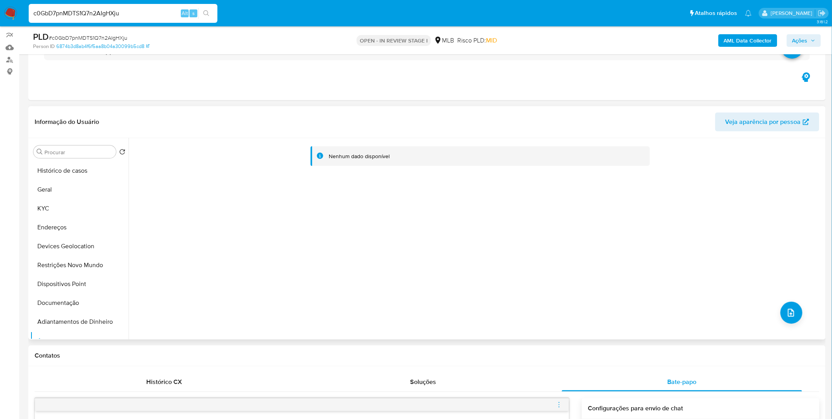
scroll to position [0, 0]
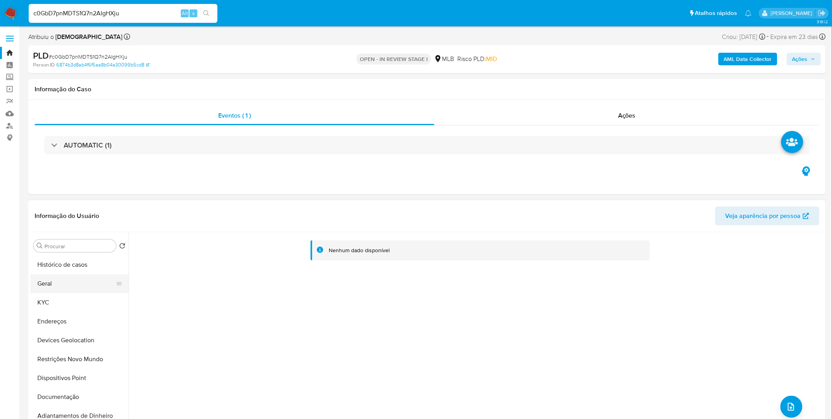
click at [75, 281] on button "Geral" at bounding box center [76, 283] width 92 height 19
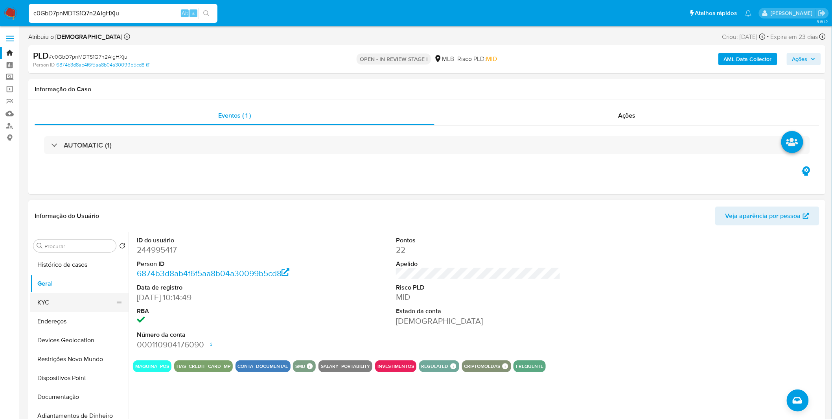
click at [90, 303] on button "KYC" at bounding box center [76, 302] width 92 height 19
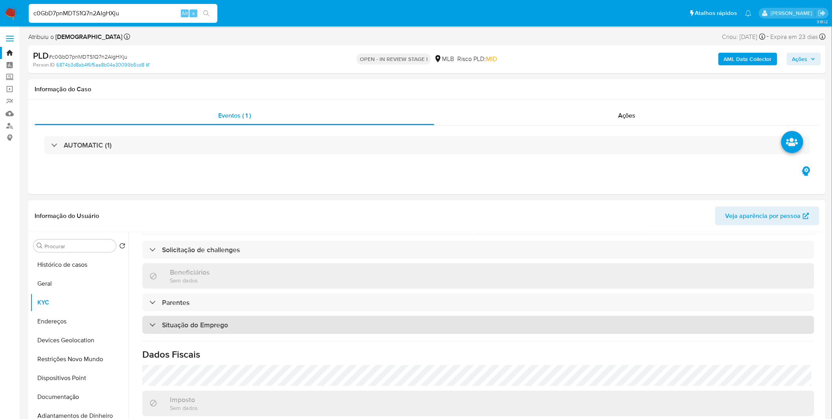
scroll to position [327, 0]
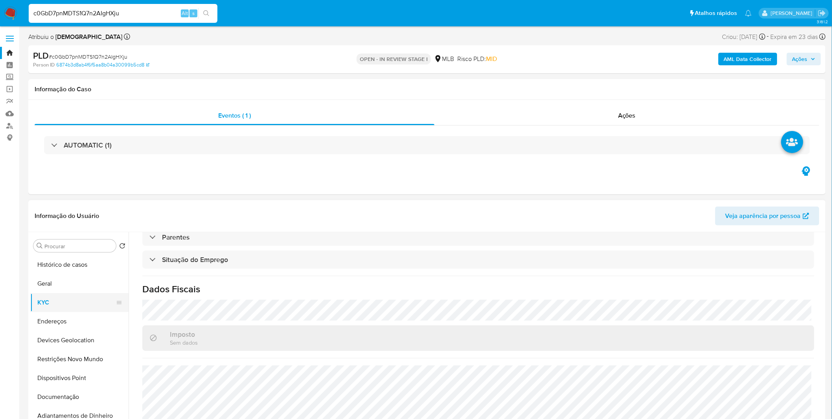
click at [52, 311] on button "KYC" at bounding box center [76, 302] width 92 height 19
click at [56, 317] on button "Endereços" at bounding box center [76, 321] width 92 height 19
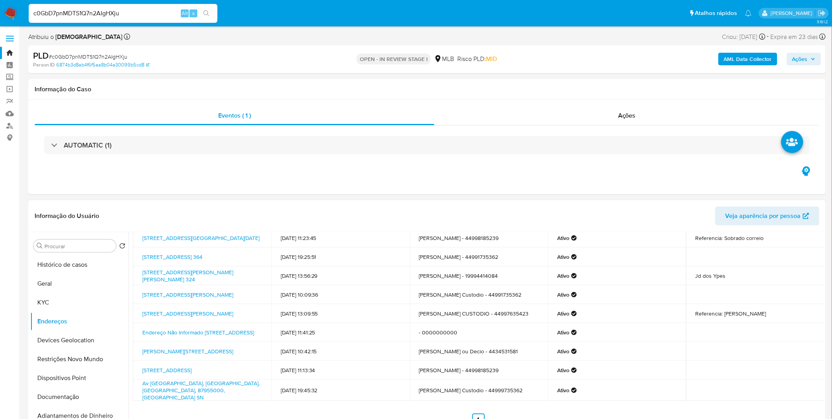
scroll to position [44, 0]
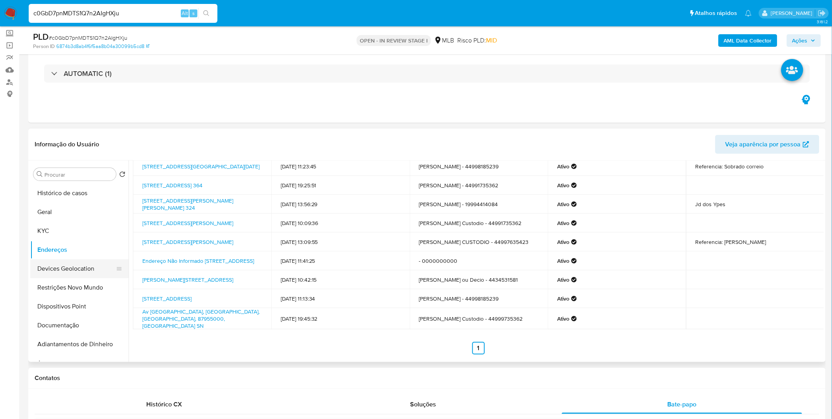
drag, startPoint x: 83, startPoint y: 270, endPoint x: 73, endPoint y: 274, distance: 10.4
click at [83, 270] on button "Devices Geolocation" at bounding box center [76, 268] width 92 height 19
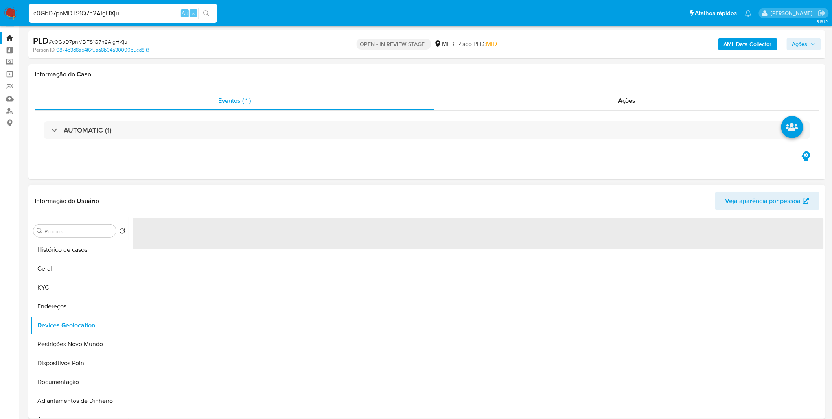
scroll to position [0, 0]
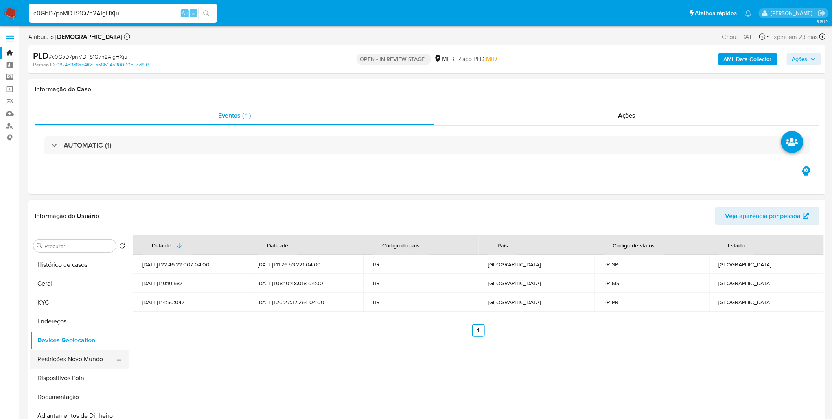
click at [53, 356] on button "Restrições Novo Mundo" at bounding box center [76, 358] width 92 height 19
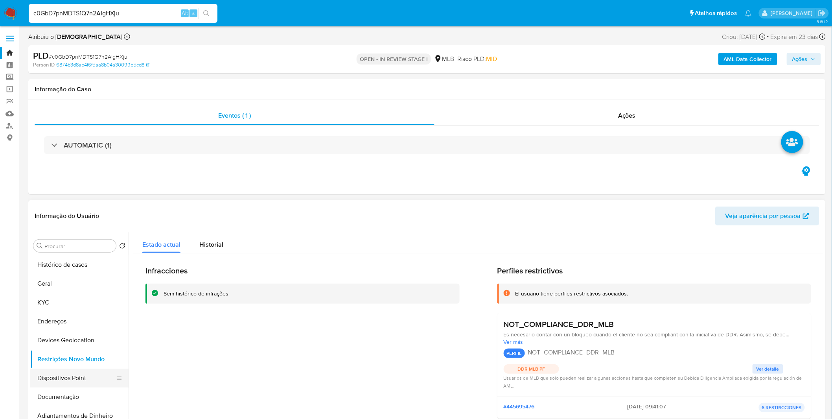
click at [61, 370] on button "Dispositivos Point" at bounding box center [76, 377] width 92 height 19
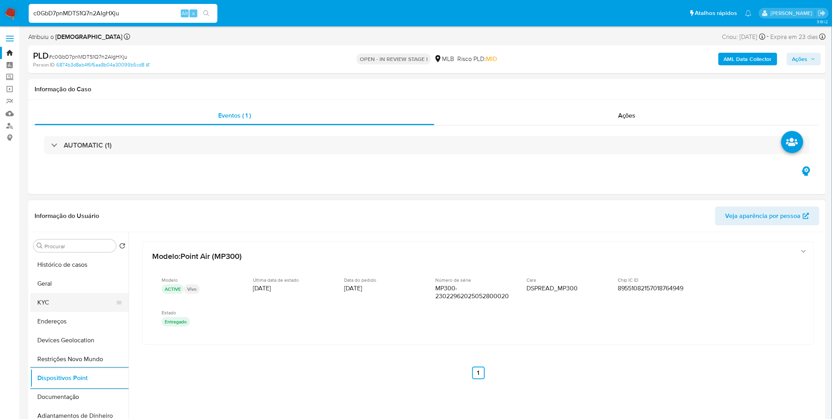
click at [89, 304] on button "KYC" at bounding box center [76, 302] width 92 height 19
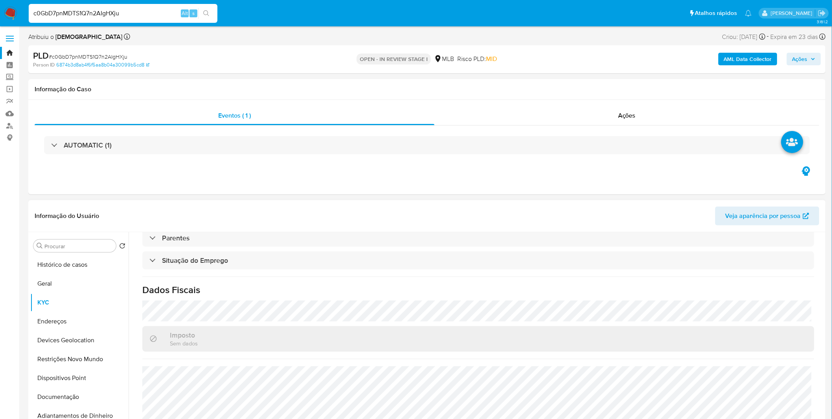
scroll to position [327, 0]
click at [82, 358] on button "Restrições Novo Mundo" at bounding box center [76, 358] width 92 height 19
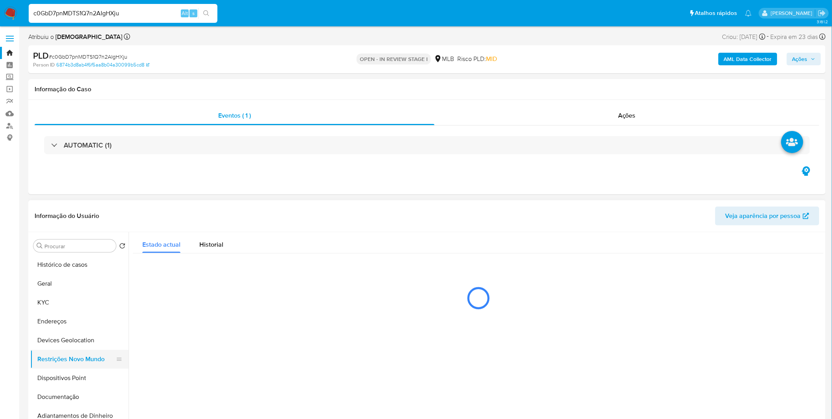
scroll to position [0, 0]
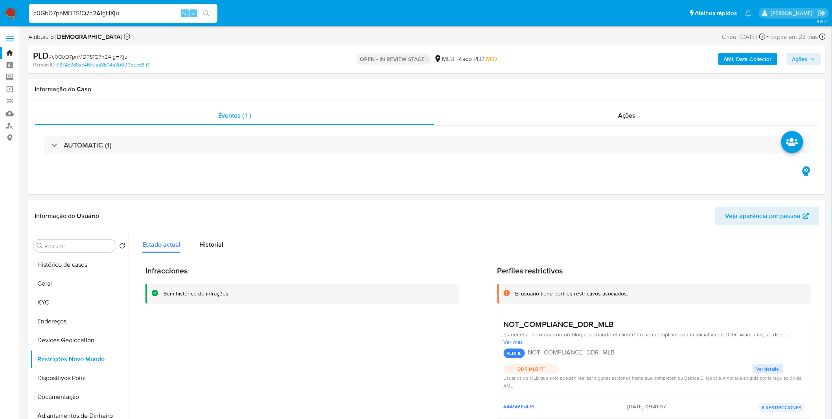
click at [147, 13] on input "c0GbD7pnMDTS1Q7n2AIgHXju" at bounding box center [123, 13] width 189 height 10
paste input "lNLOUdhbsCneXz25H4UEVftk"
type input "lNLOUdhbsCneXz25H4UEVftk"
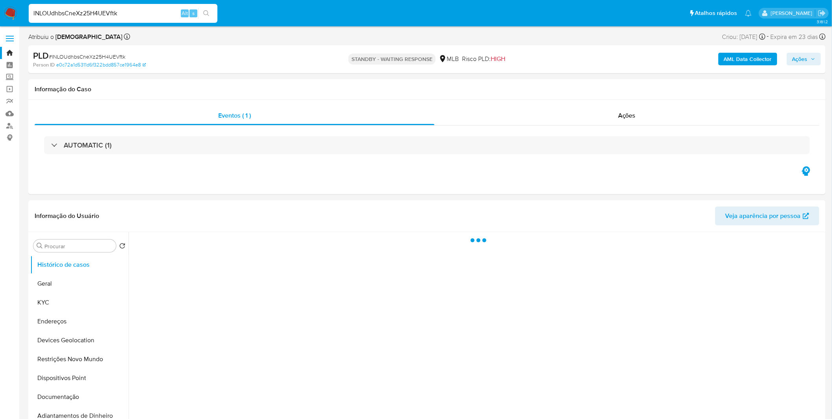
select select "10"
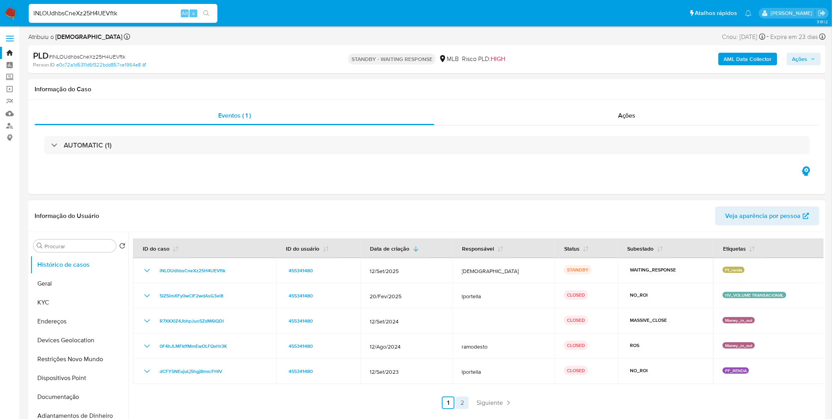
click at [461, 404] on link "2" at bounding box center [462, 402] width 13 height 13
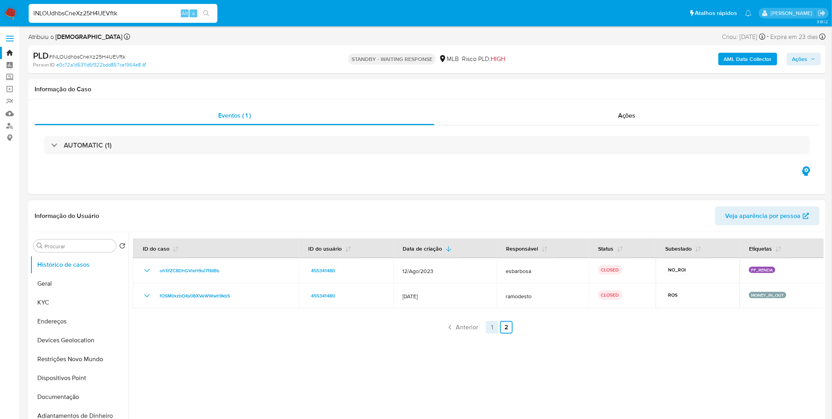
click at [486, 329] on link "1" at bounding box center [492, 327] width 13 height 13
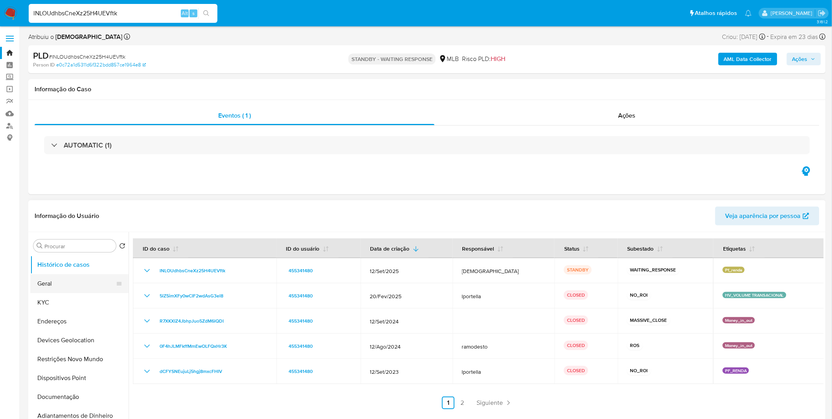
click at [73, 279] on button "Geral" at bounding box center [76, 283] width 92 height 19
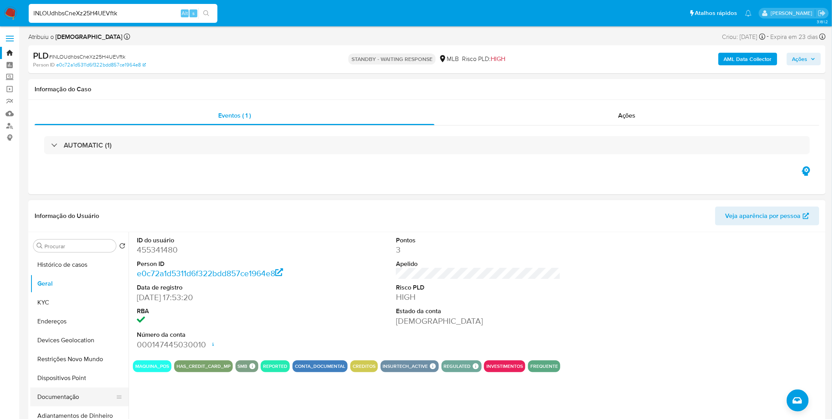
click at [89, 389] on button "Documentação" at bounding box center [76, 396] width 92 height 19
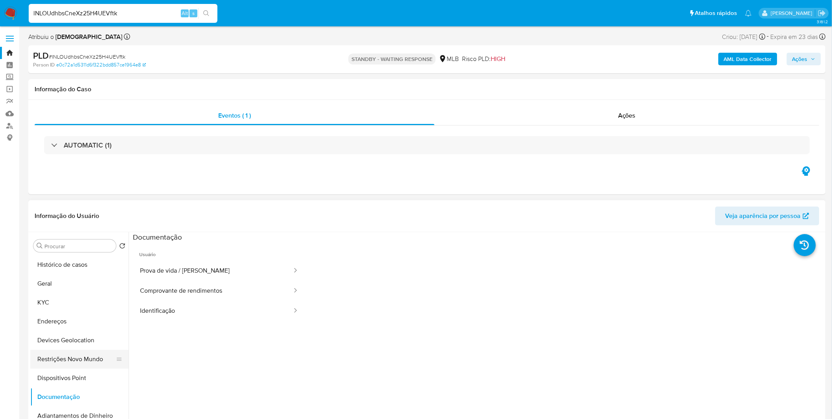
click at [97, 362] on button "Restrições Novo Mundo" at bounding box center [76, 358] width 92 height 19
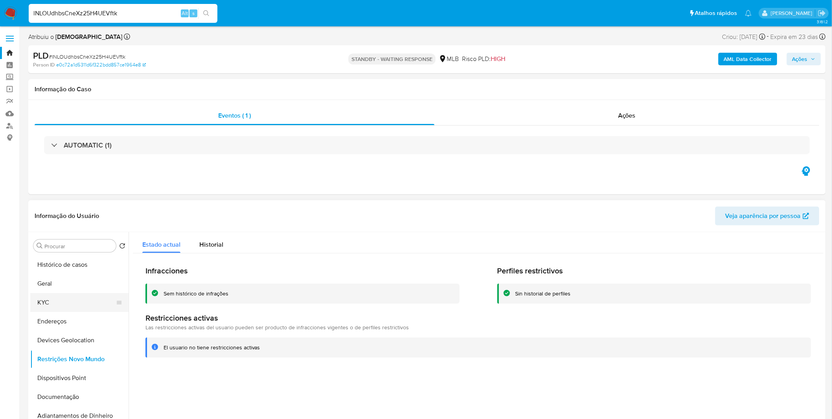
click at [78, 302] on button "KYC" at bounding box center [76, 302] width 92 height 19
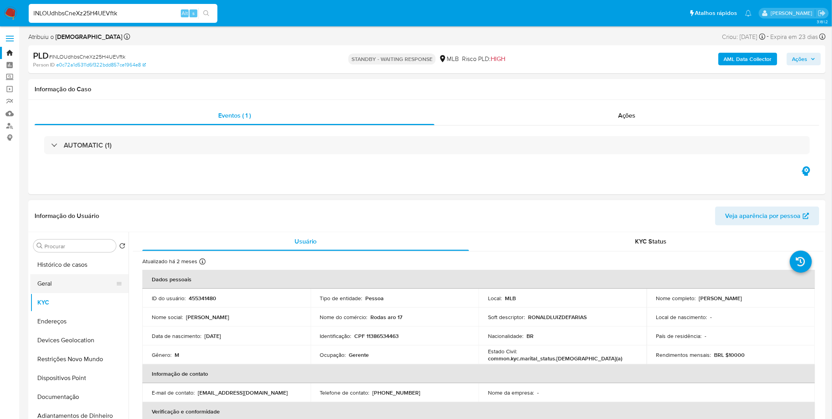
click at [73, 286] on button "Geral" at bounding box center [76, 283] width 92 height 19
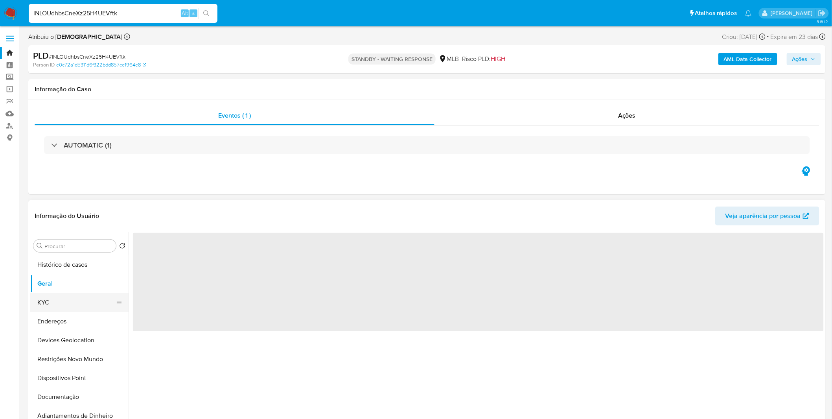
click at [71, 299] on button "KYC" at bounding box center [76, 302] width 92 height 19
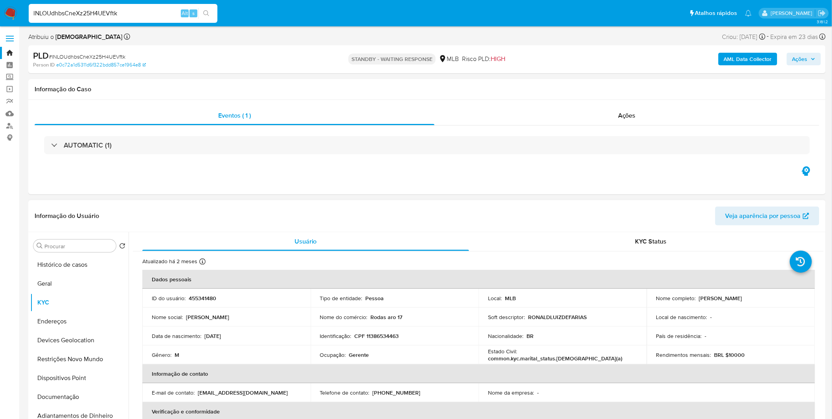
click at [361, 356] on p "Gerente" at bounding box center [359, 354] width 20 height 7
copy p "Gerente"
drag, startPoint x: 64, startPoint y: 399, endPoint x: 66, endPoint y: 387, distance: 11.5
click at [64, 399] on button "Documentação" at bounding box center [76, 396] width 92 height 19
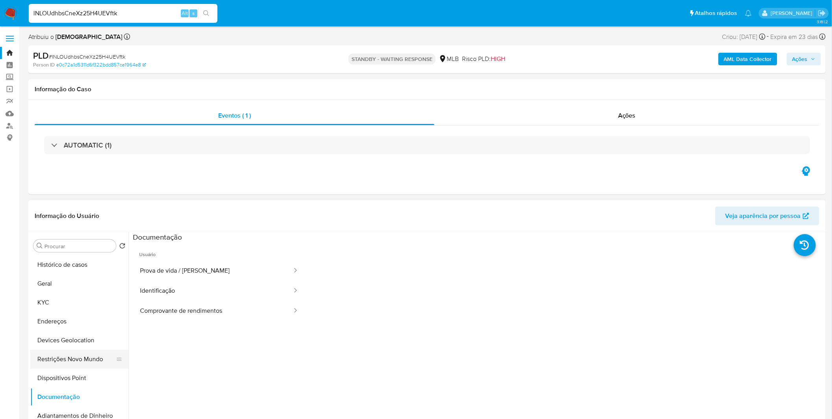
click at [77, 355] on button "Restrições Novo Mundo" at bounding box center [76, 358] width 92 height 19
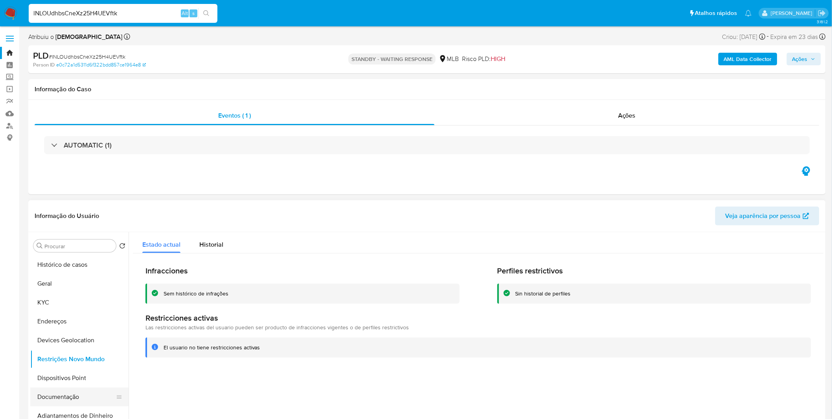
click at [76, 397] on button "Documentação" at bounding box center [76, 396] width 92 height 19
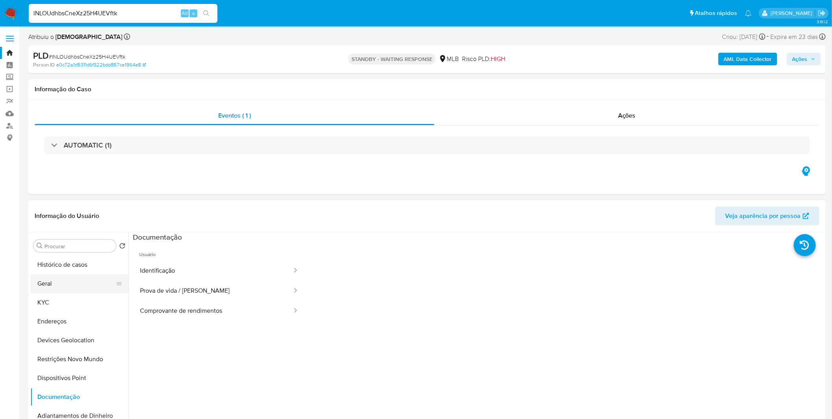
click at [48, 279] on button "Geral" at bounding box center [76, 283] width 92 height 19
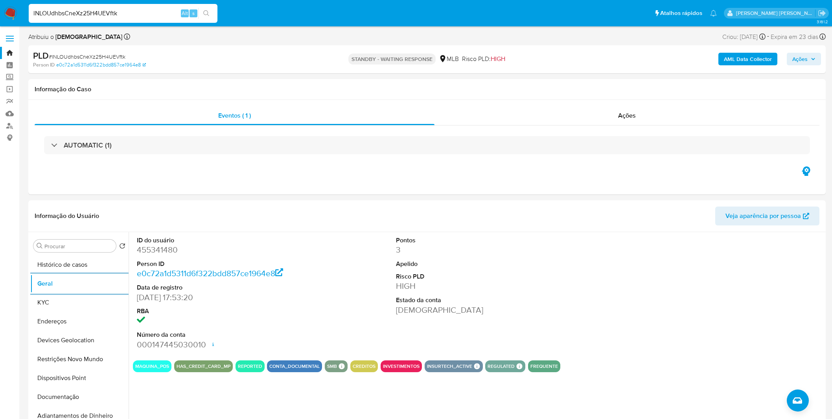
select select "10"
click at [57, 302] on button "KYC" at bounding box center [76, 302] width 92 height 19
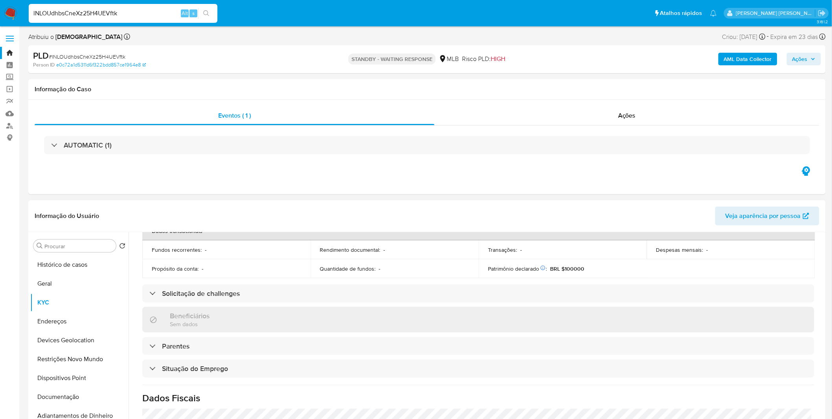
scroll to position [327, 0]
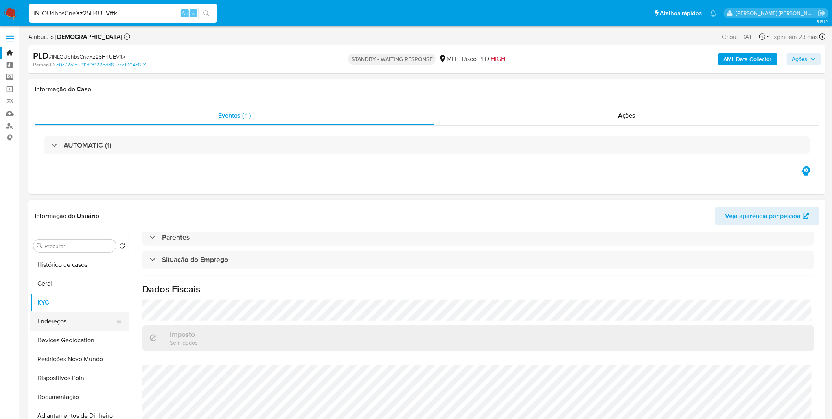
click at [34, 322] on button "Endereços" at bounding box center [76, 321] width 92 height 19
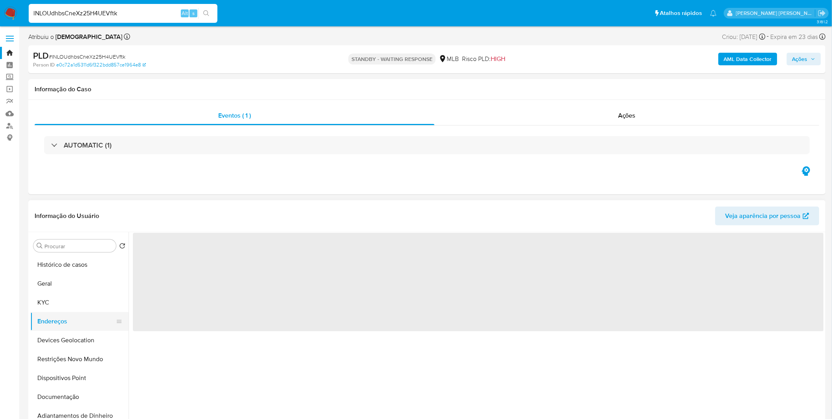
scroll to position [0, 0]
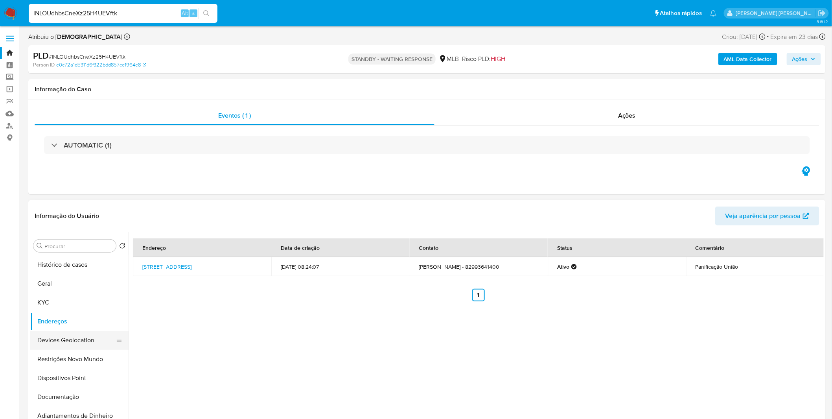
click at [66, 336] on button "Devices Geolocation" at bounding box center [76, 340] width 92 height 19
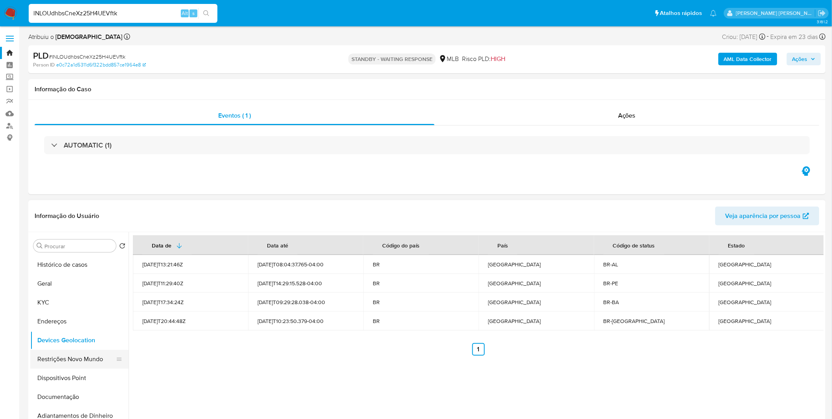
click at [71, 353] on button "Restrições Novo Mundo" at bounding box center [76, 358] width 92 height 19
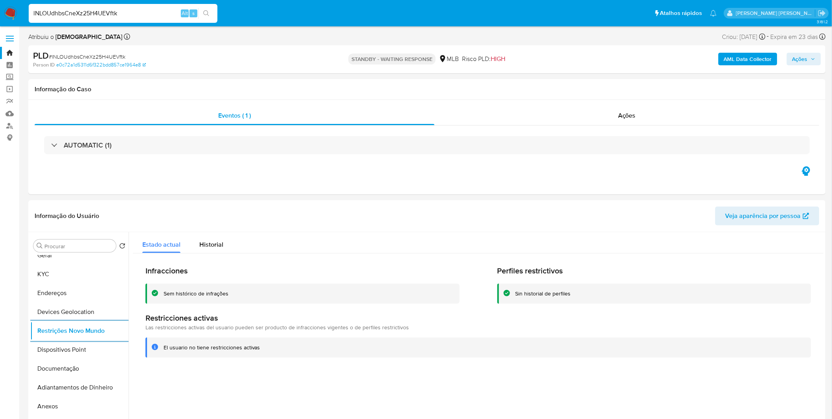
scroll to position [44, 0]
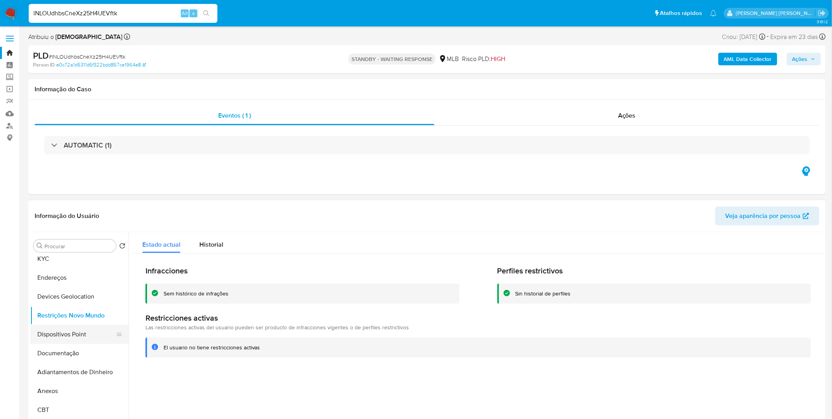
click at [66, 338] on button "Dispositivos Point" at bounding box center [76, 334] width 92 height 19
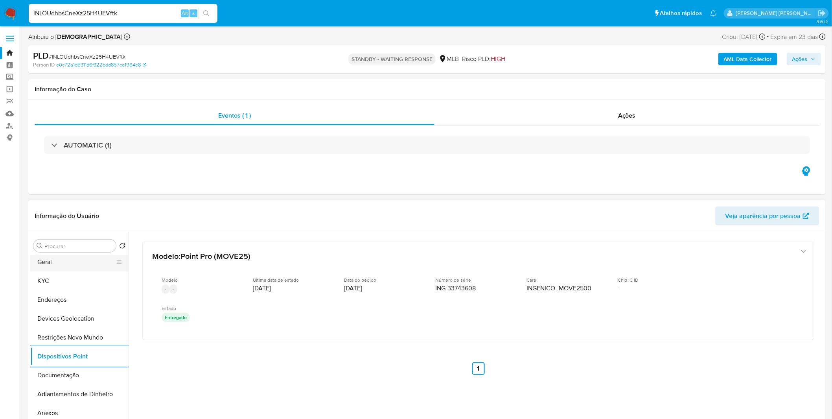
scroll to position [0, 0]
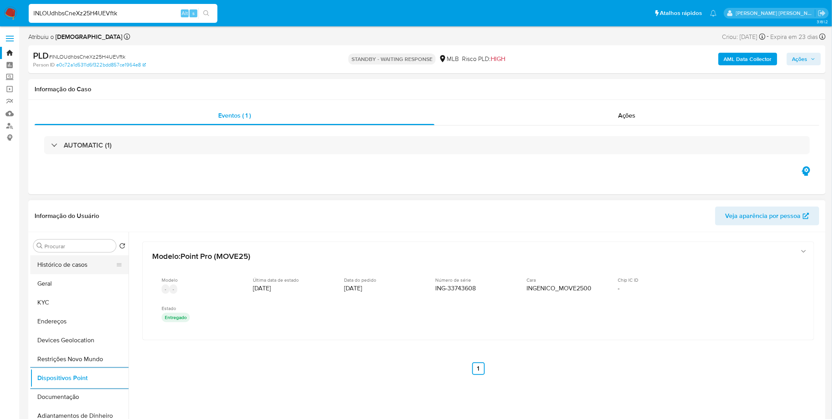
click at [83, 270] on button "Histórico de casos" at bounding box center [76, 264] width 92 height 19
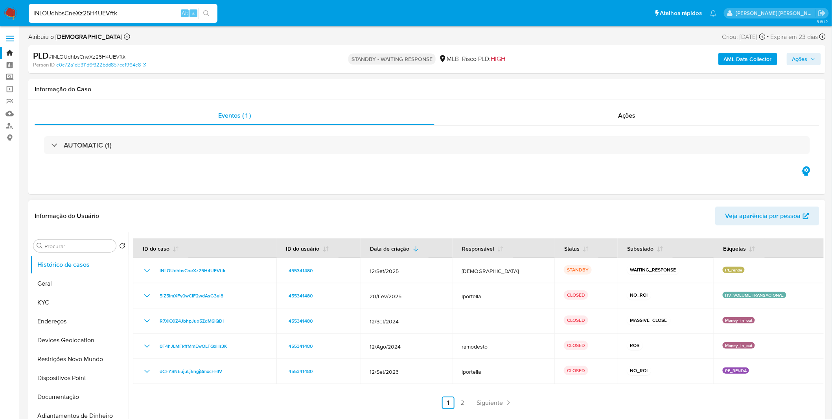
scroll to position [44, 0]
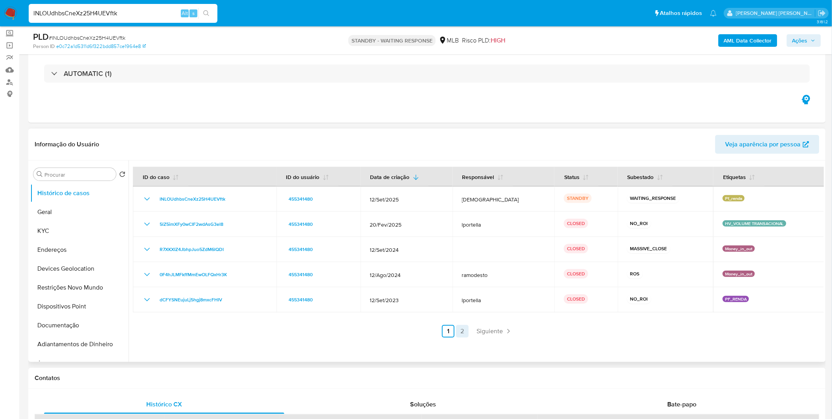
click at [461, 334] on link "2" at bounding box center [462, 331] width 13 height 13
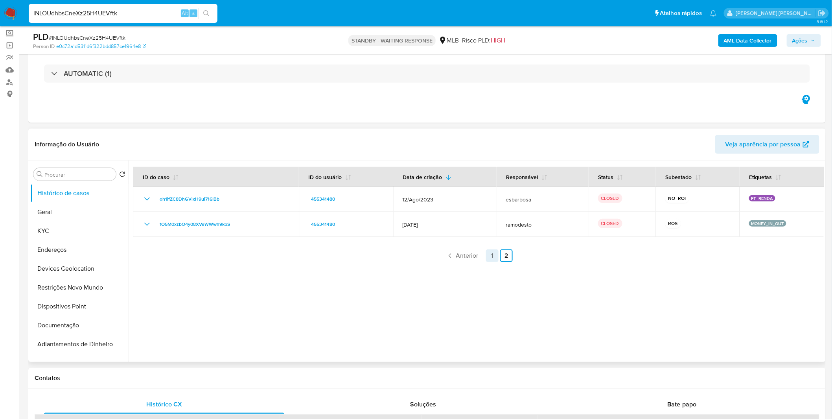
click at [492, 258] on link "1" at bounding box center [492, 255] width 13 height 13
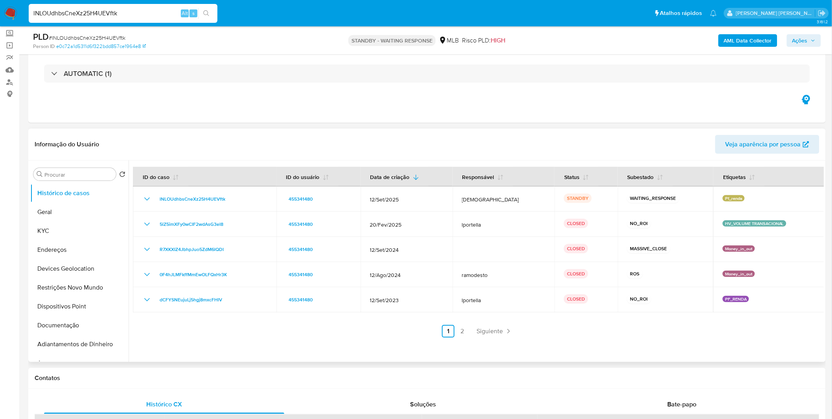
click at [134, 12] on input "lNLOUdhbsCneXz25H4UEVftk" at bounding box center [123, 13] width 189 height 10
paste input "UVtQIGifJNeRKrrZH8lZMpYV"
type input "UVtQIGifJNeRKrrZH8lZMpYV"
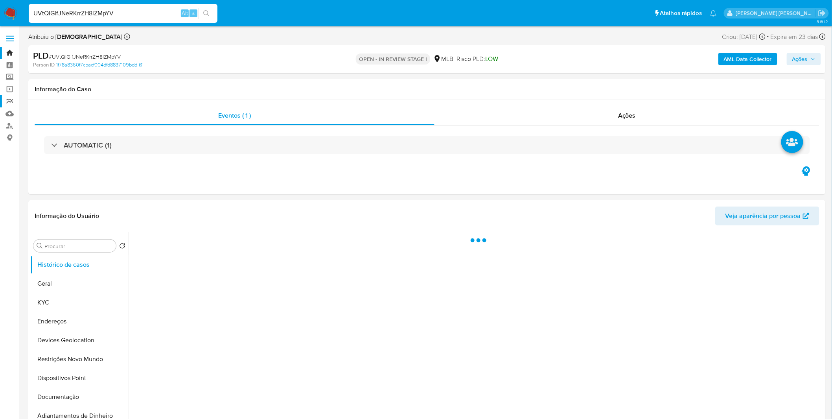
select select "10"
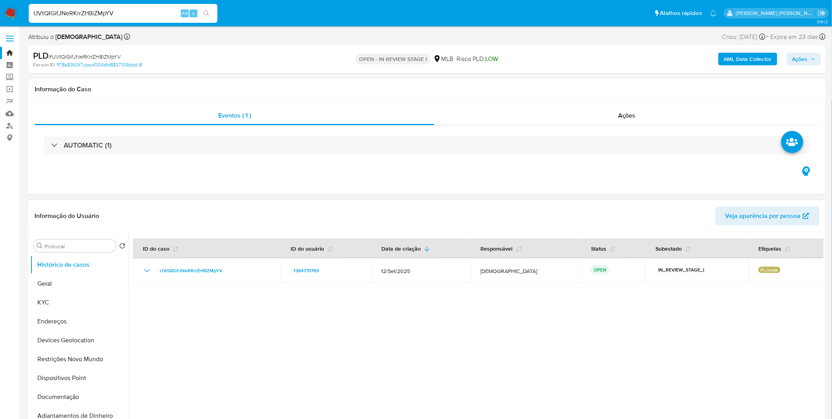
click at [207, 328] on div at bounding box center [476, 332] width 695 height 201
click at [57, 280] on button "Geral" at bounding box center [76, 283] width 92 height 19
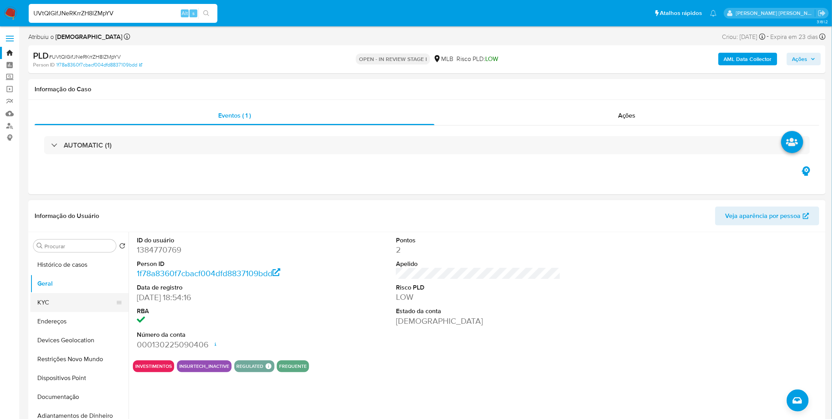
click at [68, 303] on button "KYC" at bounding box center [76, 302] width 92 height 19
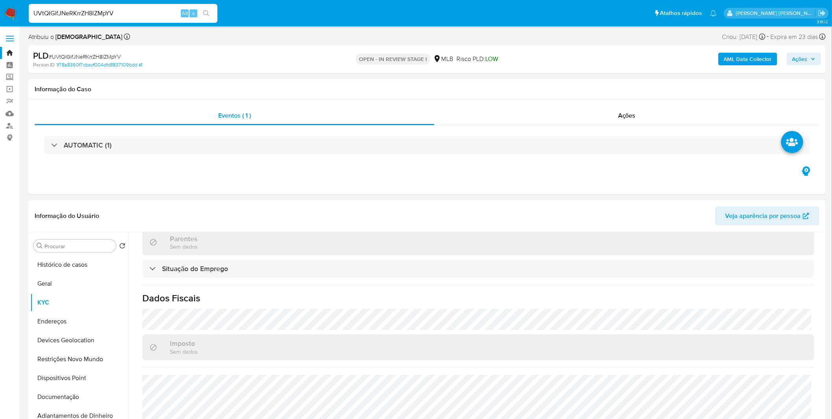
scroll to position [335, 0]
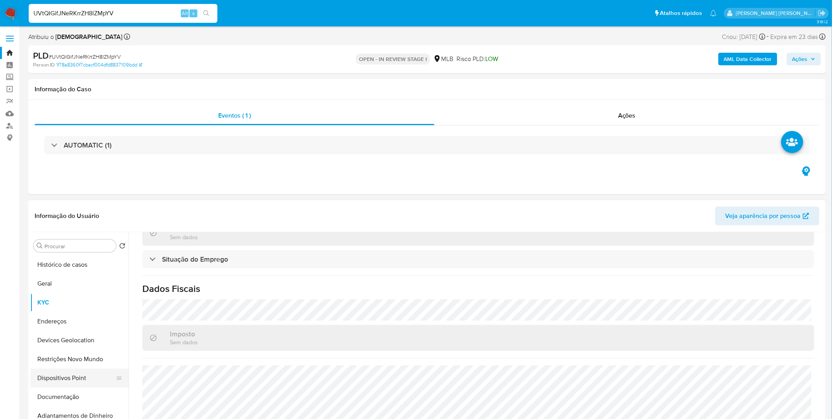
drag, startPoint x: 51, startPoint y: 399, endPoint x: 57, endPoint y: 384, distance: 15.2
click at [51, 399] on button "Documentação" at bounding box center [79, 396] width 98 height 19
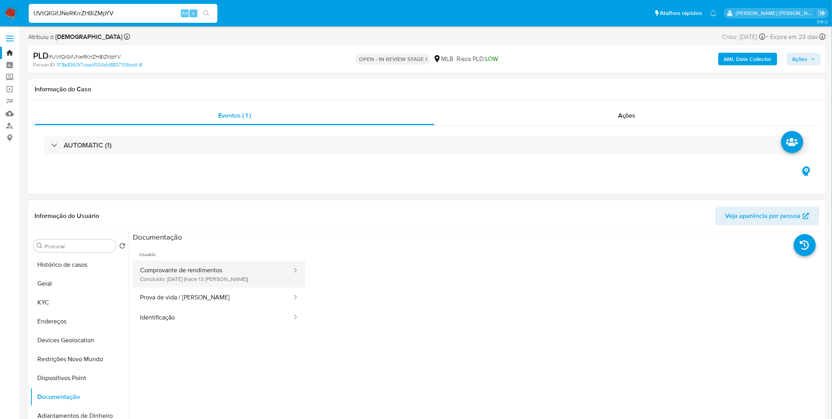
click at [220, 278] on button "Comprovante de rendimentos Concluído: 20/09/2025 (hace 13 días)" at bounding box center [213, 274] width 160 height 27
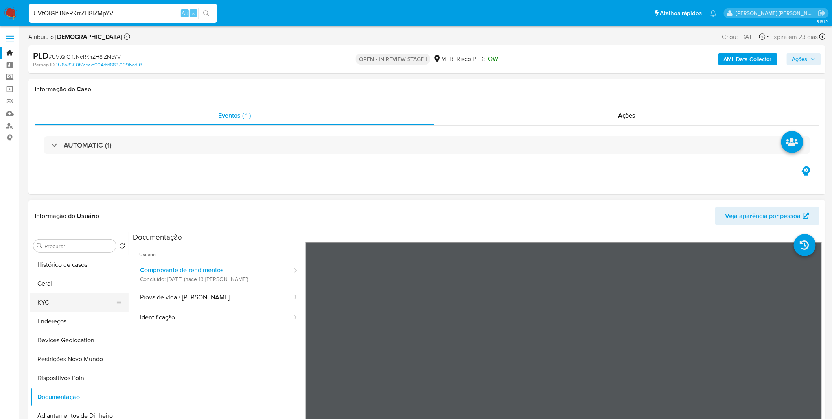
click at [85, 296] on button "KYC" at bounding box center [76, 302] width 92 height 19
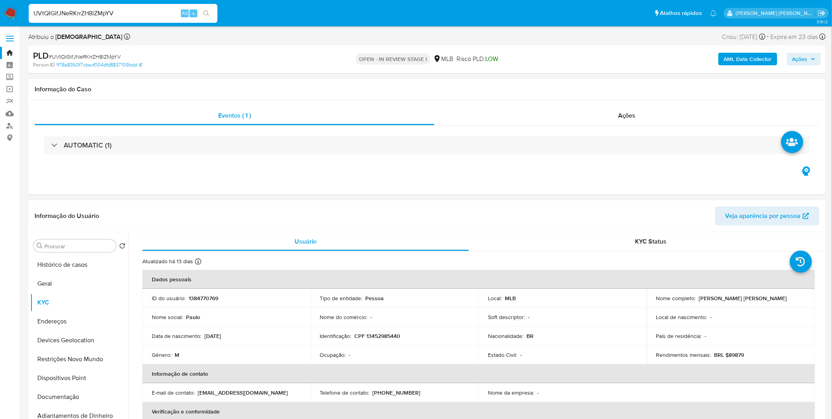
click at [737, 356] on p "BRL $89879" at bounding box center [729, 354] width 30 height 7
copy p "89879"
click at [50, 391] on button "Documentação" at bounding box center [76, 396] width 92 height 19
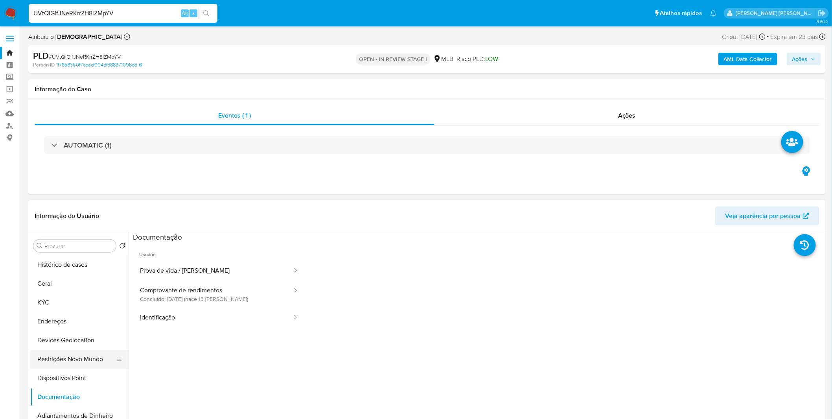
click at [84, 363] on button "Restrições Novo Mundo" at bounding box center [76, 358] width 92 height 19
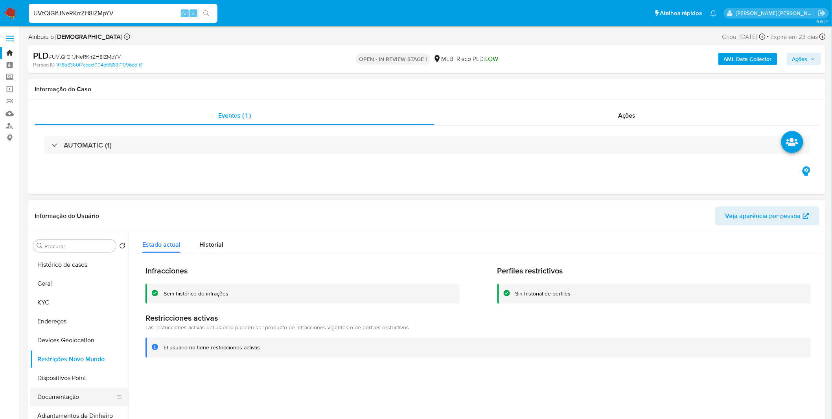
click at [99, 391] on button "Documentação" at bounding box center [76, 396] width 92 height 19
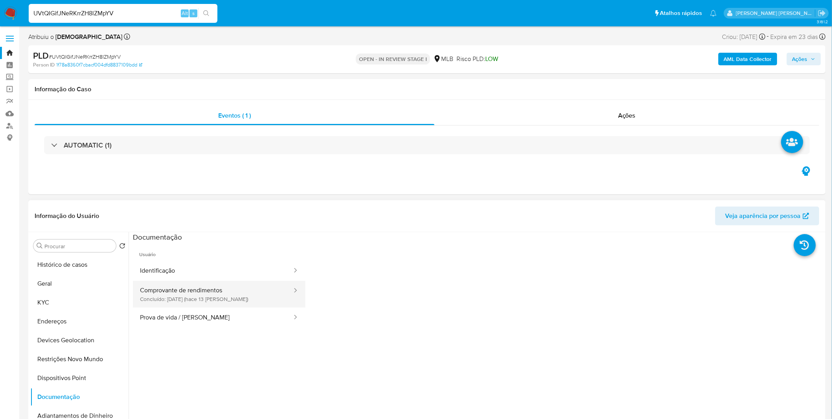
click at [198, 294] on button "Comprovante de rendimentos Concluído: 20/09/2025 (hace 13 días)" at bounding box center [213, 294] width 160 height 27
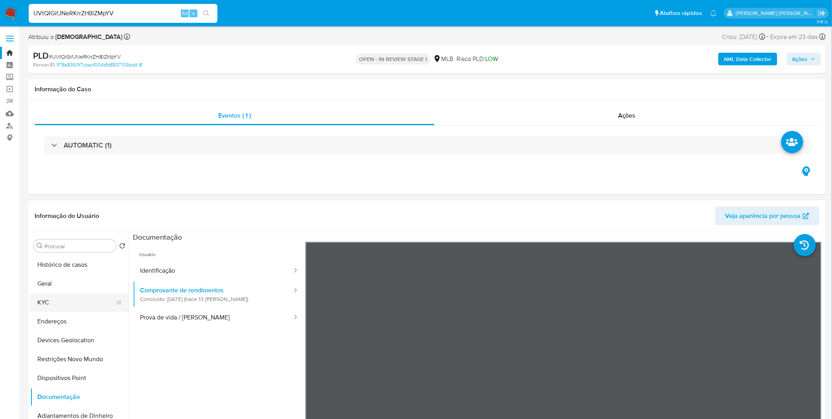
click at [75, 303] on button "KYC" at bounding box center [76, 302] width 92 height 19
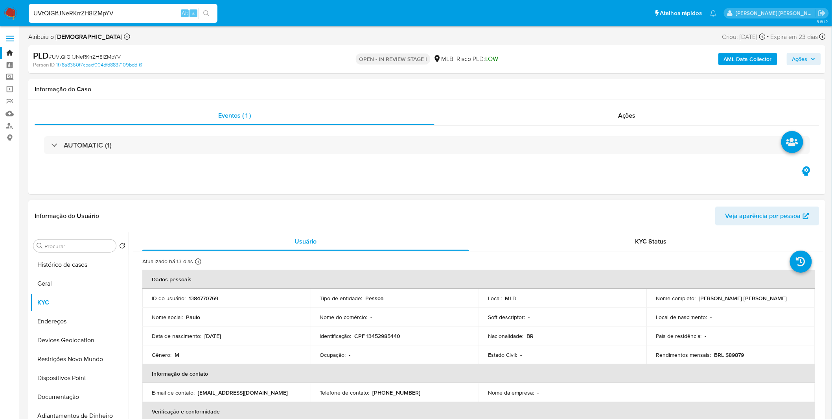
click at [378, 338] on p "CPF 13452985440" at bounding box center [378, 335] width 46 height 7
copy p "13452985440"
click at [69, 277] on button "Geral" at bounding box center [76, 283] width 92 height 19
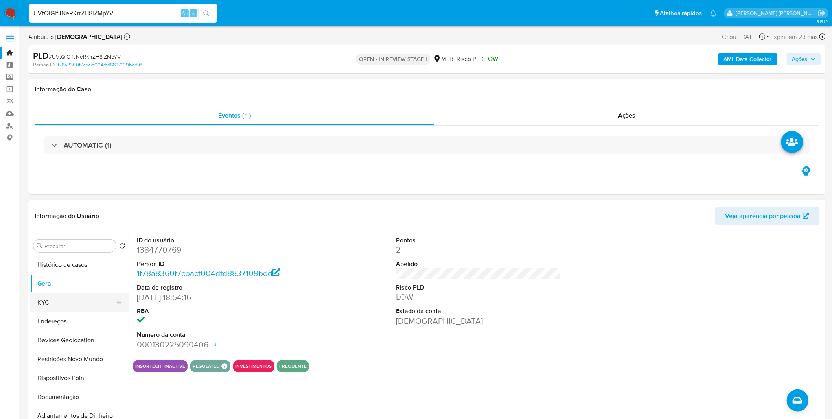
click at [83, 306] on button "KYC" at bounding box center [76, 302] width 92 height 19
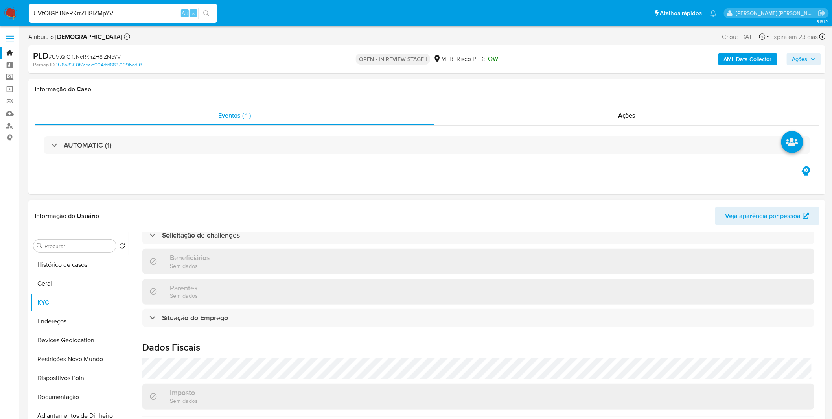
scroll to position [335, 0]
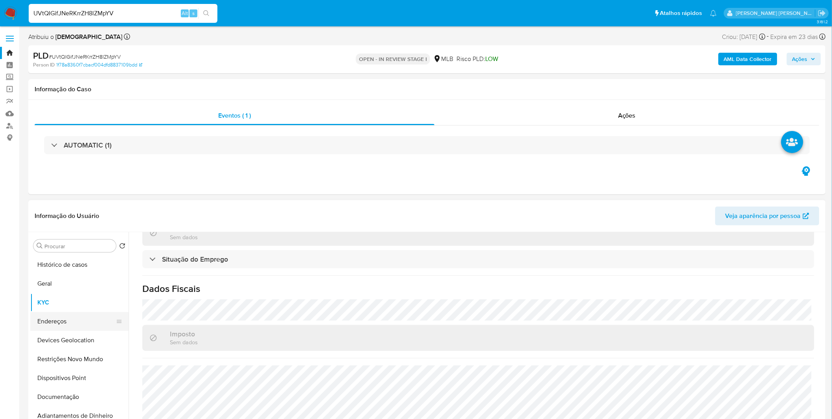
click at [73, 328] on button "Endereços" at bounding box center [76, 321] width 92 height 19
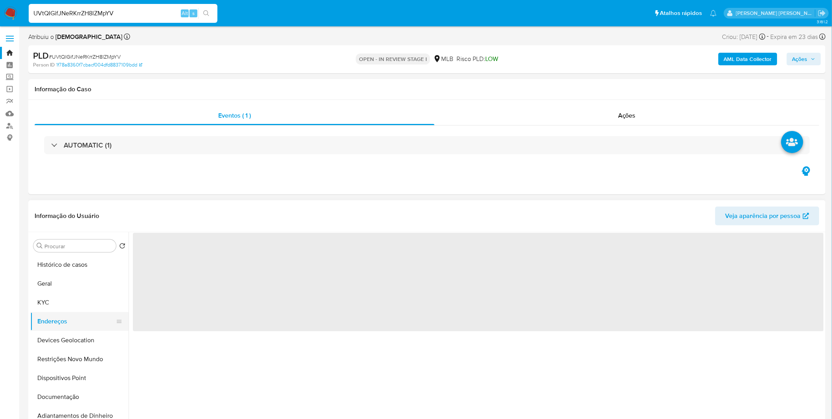
scroll to position [0, 0]
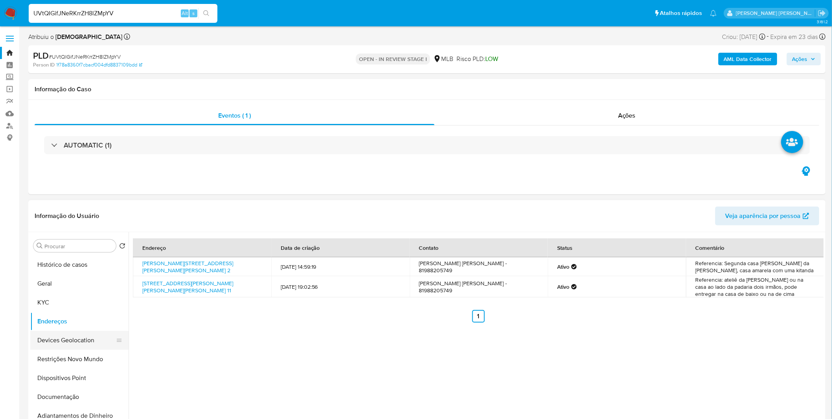
click at [83, 338] on button "Devices Geolocation" at bounding box center [76, 340] width 92 height 19
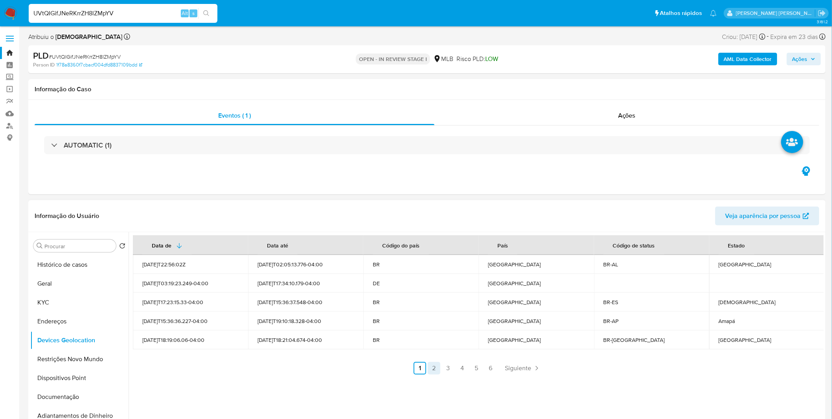
click at [434, 370] on link "2" at bounding box center [434, 368] width 13 height 13
click at [467, 371] on link "3" at bounding box center [469, 368] width 13 height 13
click at [479, 366] on link "4" at bounding box center [483, 368] width 13 height 13
click at [491, 367] on link "5" at bounding box center [497, 368] width 13 height 13
click at [509, 371] on link "6" at bounding box center [511, 368] width 13 height 13
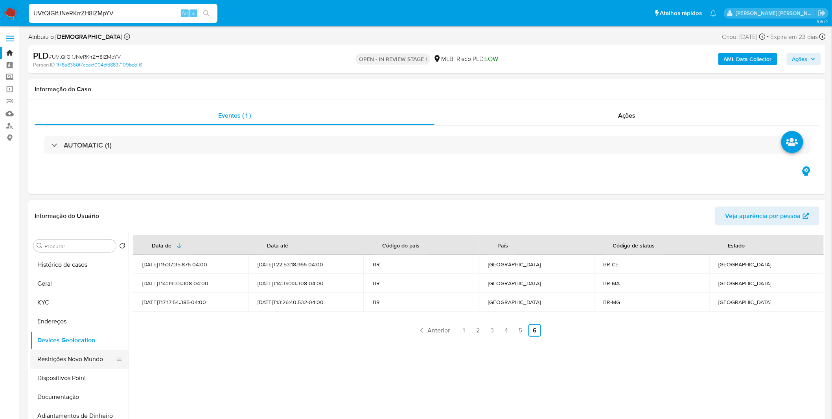
click at [82, 355] on button "Restrições Novo Mundo" at bounding box center [76, 358] width 92 height 19
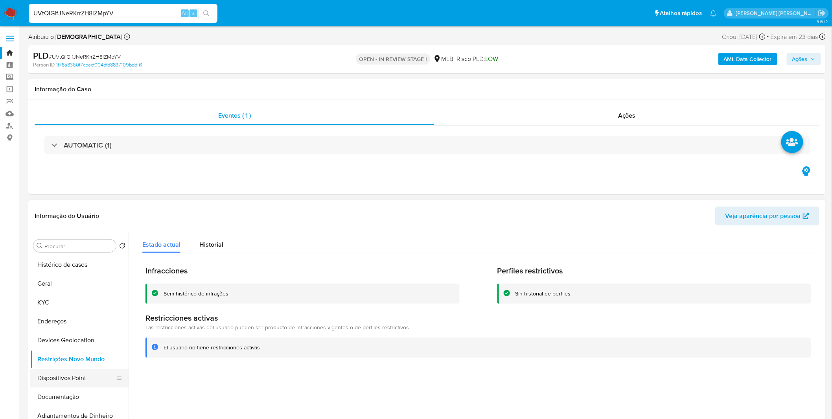
click at [57, 382] on button "Dispositivos Point" at bounding box center [76, 377] width 92 height 19
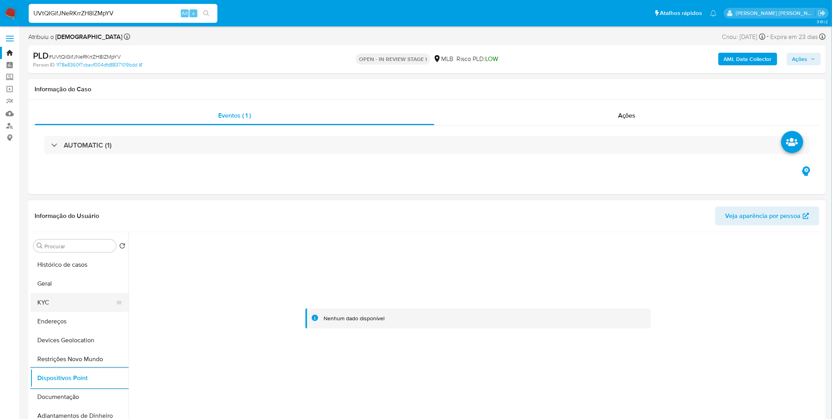
click at [77, 299] on button "KYC" at bounding box center [76, 302] width 92 height 19
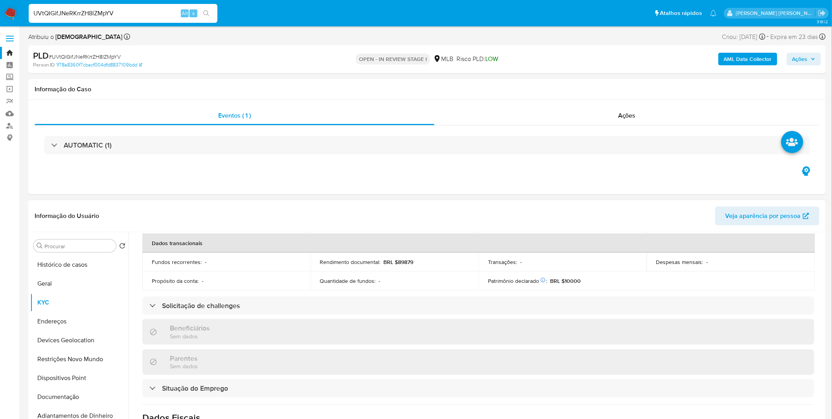
scroll to position [335, 0]
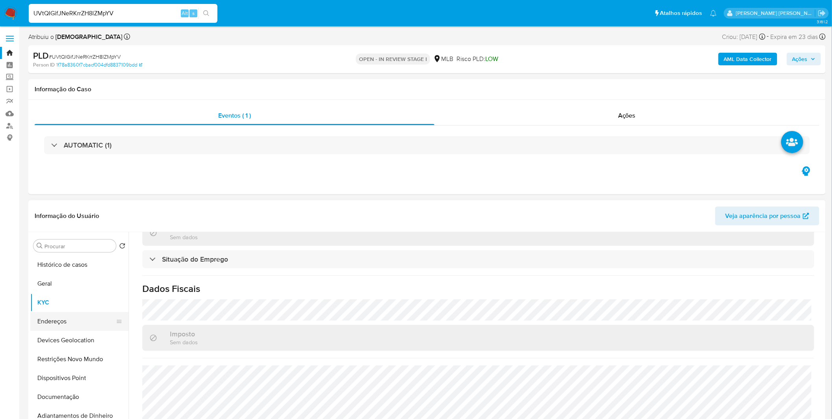
click at [69, 320] on button "Endereços" at bounding box center [76, 321] width 92 height 19
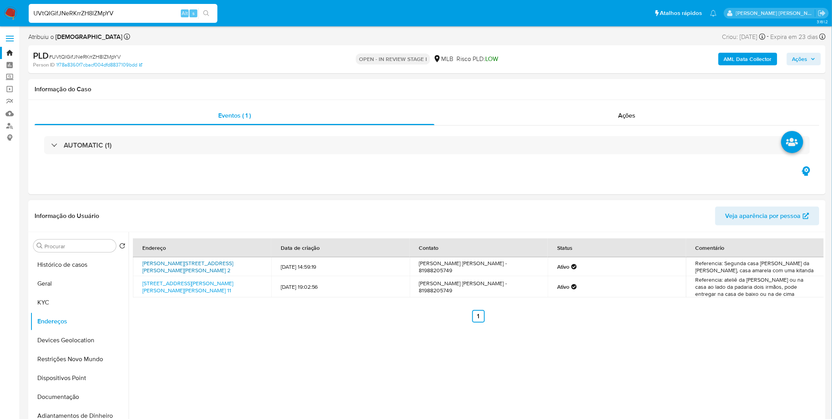
click at [230, 269] on link "Rua José Paulo Da Cunha 2, Cabo De Santo Agostinho, Pernambuco, 54505610, Brasi…" at bounding box center [187, 266] width 91 height 15
click at [88, 297] on button "KYC" at bounding box center [76, 302] width 92 height 19
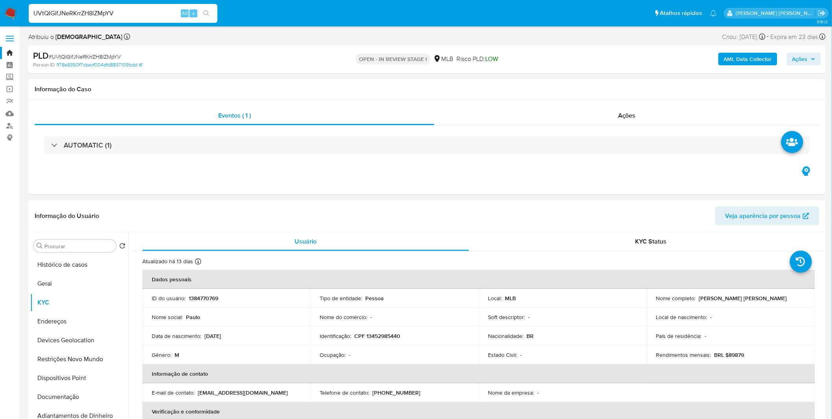
click at [73, 5] on div "UVtQIGifJNeRKrrZH8lZMpYV Alt s" at bounding box center [123, 13] width 189 height 19
click at [71, 9] on div "UVtQIGifJNeRKrrZH8lZMpYV Alt s" at bounding box center [123, 13] width 189 height 19
click at [71, 11] on input "UVtQIGifJNeRKrrZH8lZMpYV" at bounding box center [123, 13] width 189 height 10
paste input "sEZs9JvzWlSsmkzDe20tOISo"
type input "sEZs9JvzWlSsmkzDe20tOISo"
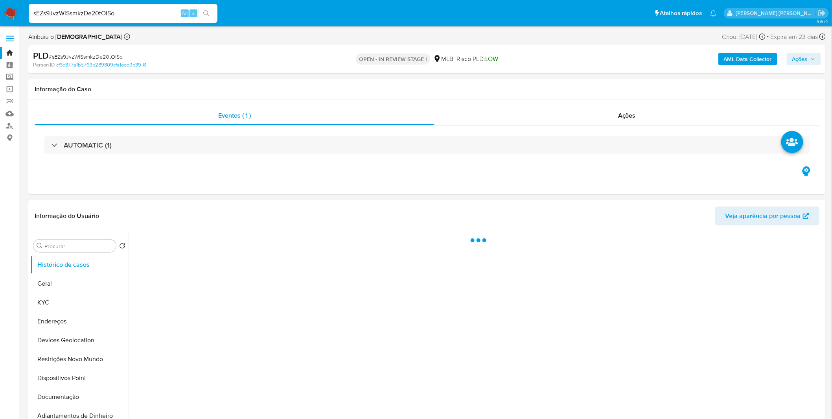
select select "10"
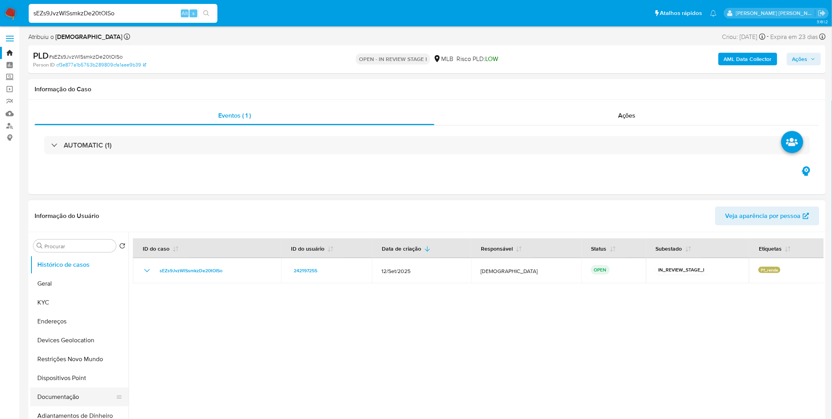
click at [63, 395] on button "Documentação" at bounding box center [76, 396] width 92 height 19
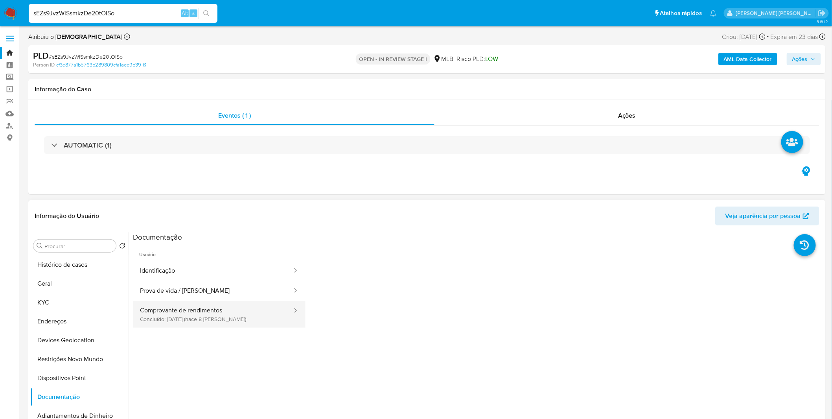
click at [193, 311] on button "Comprovante de rendimentos Concluído: 25/09/2025 (hace 8 días)" at bounding box center [213, 314] width 160 height 27
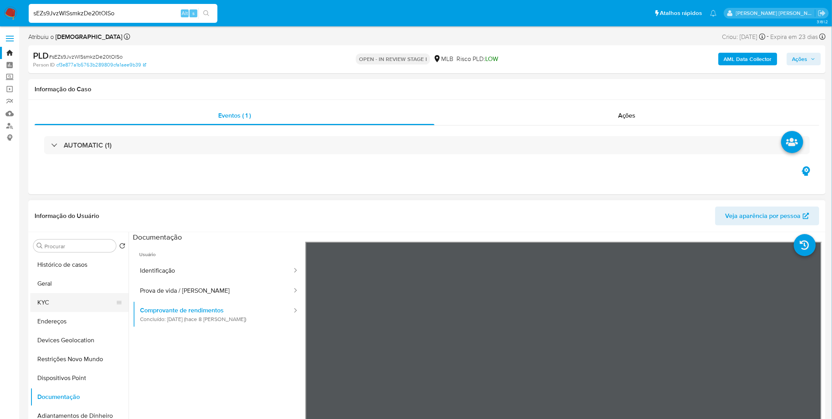
click at [63, 302] on button "KYC" at bounding box center [76, 302] width 92 height 19
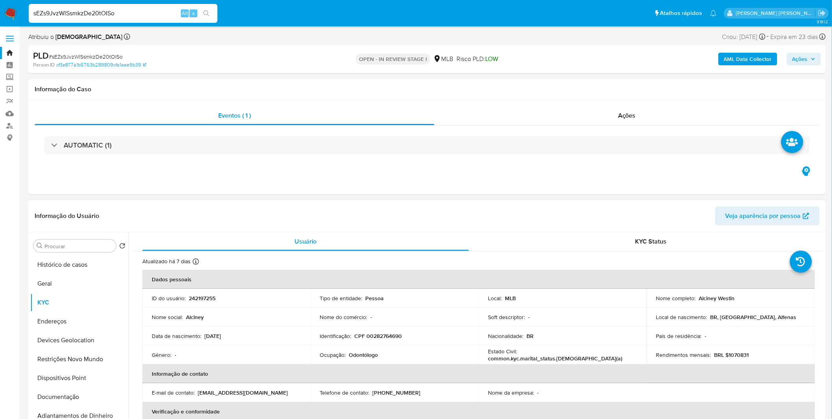
click at [737, 354] on p "BRL $1070831" at bounding box center [731, 354] width 35 height 7
copy p "1070831"
click at [360, 356] on p "Odontólogo" at bounding box center [363, 354] width 29 height 7
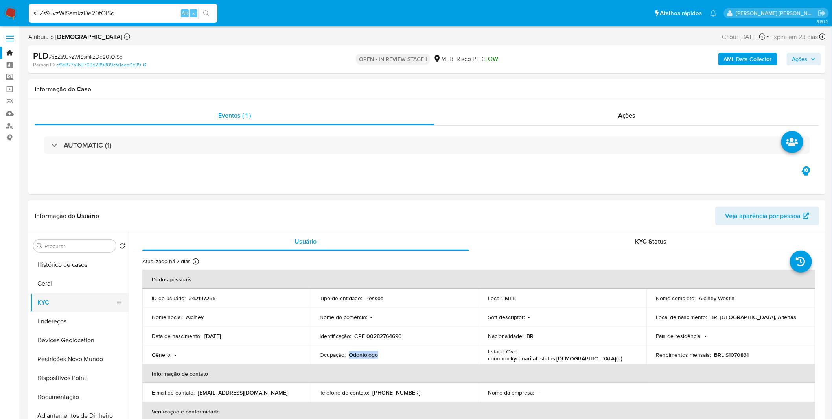
copy p "Odontólogo"
click at [75, 391] on button "Documentação" at bounding box center [76, 396] width 92 height 19
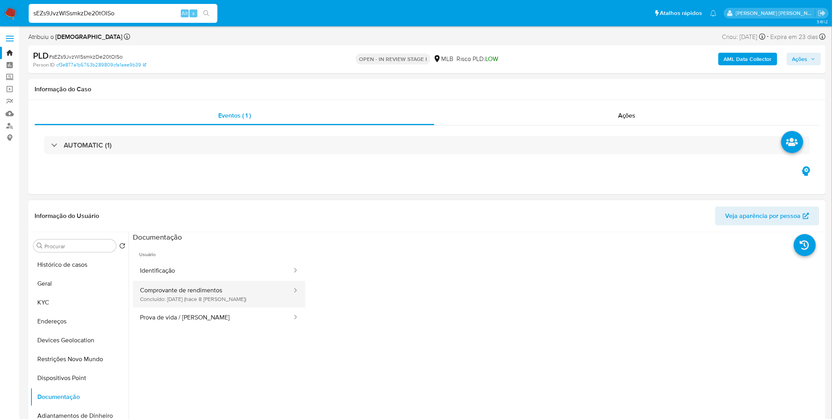
click at [195, 304] on button "Comprovante de rendimentos Concluído: 25/09/2025 (hace 8 días)" at bounding box center [213, 294] width 160 height 27
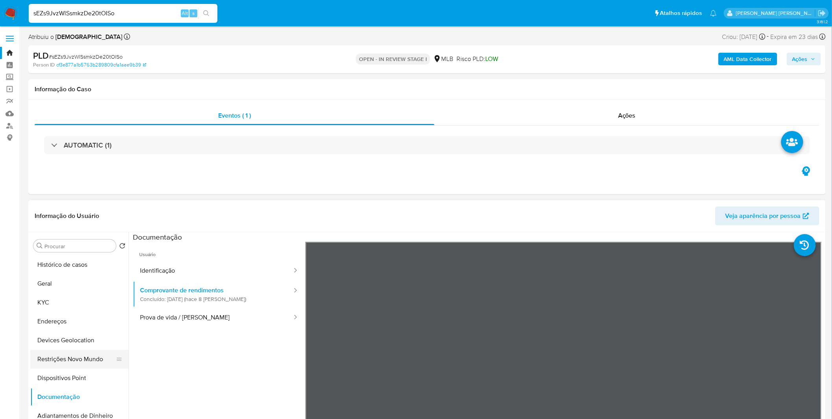
click at [101, 354] on button "Restrições Novo Mundo" at bounding box center [76, 358] width 92 height 19
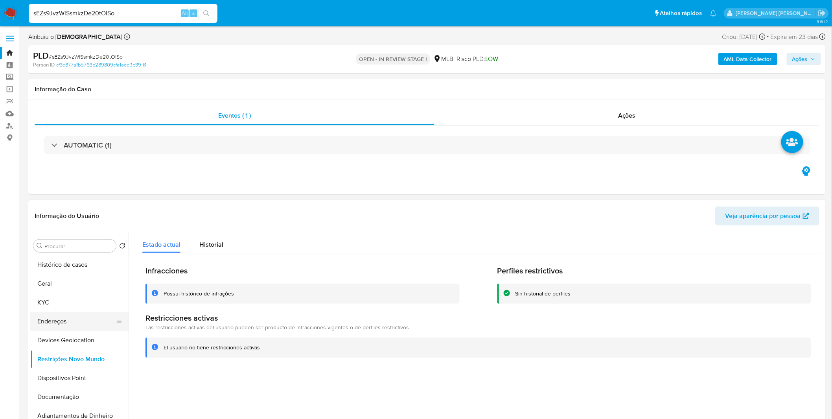
click at [68, 312] on button "Endereços" at bounding box center [76, 321] width 92 height 19
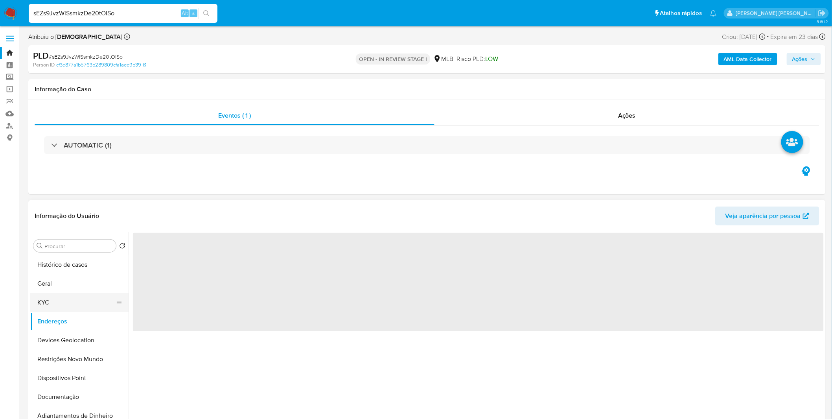
click at [71, 309] on button "KYC" at bounding box center [76, 302] width 92 height 19
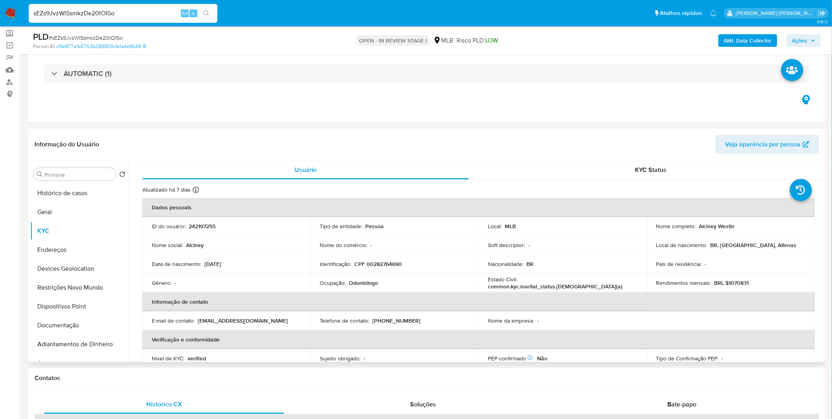
click at [390, 261] on p "CPF 00282764690" at bounding box center [379, 263] width 48 height 7
copy p "00282764690"
click at [56, 211] on button "Geral" at bounding box center [76, 211] width 92 height 19
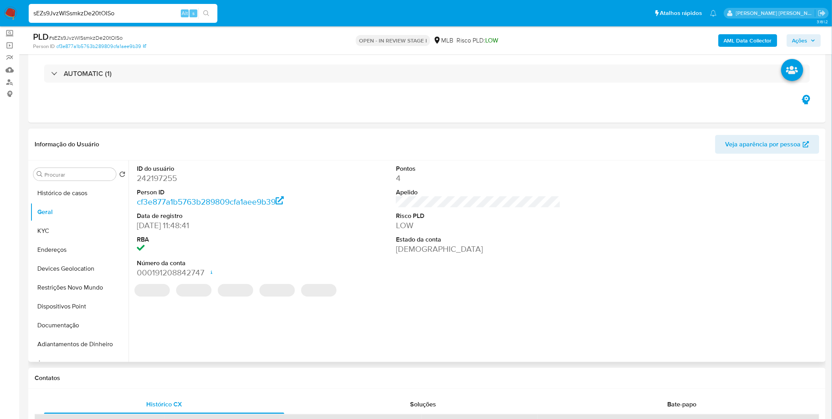
click at [192, 322] on div "ID do usuário 242197255 Person ID cf3e877a1b5763b289809cfa1aee9b39 Data de regi…" at bounding box center [476, 260] width 695 height 201
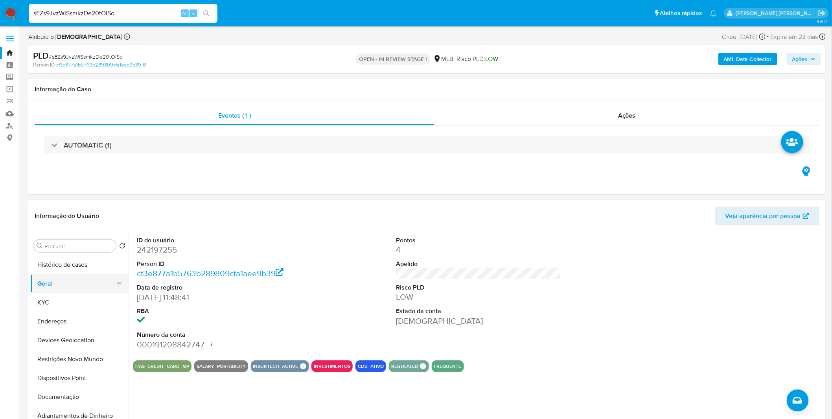
click at [55, 285] on button "Geral" at bounding box center [76, 283] width 92 height 19
click at [299, 324] on dd at bounding box center [219, 320] width 165 height 11
click at [57, 309] on button "KYC" at bounding box center [76, 302] width 92 height 19
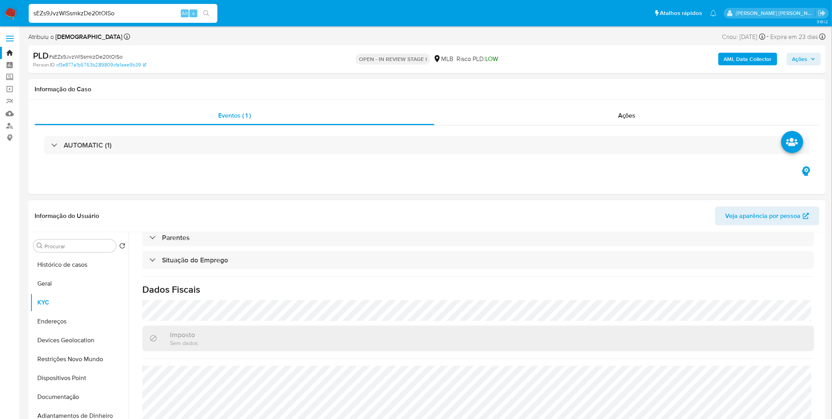
scroll to position [327, 0]
click at [45, 325] on button "Endereços" at bounding box center [76, 321] width 92 height 19
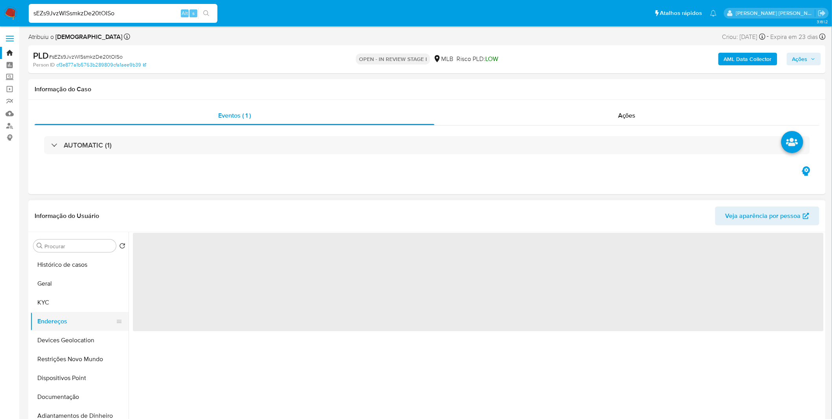
scroll to position [0, 0]
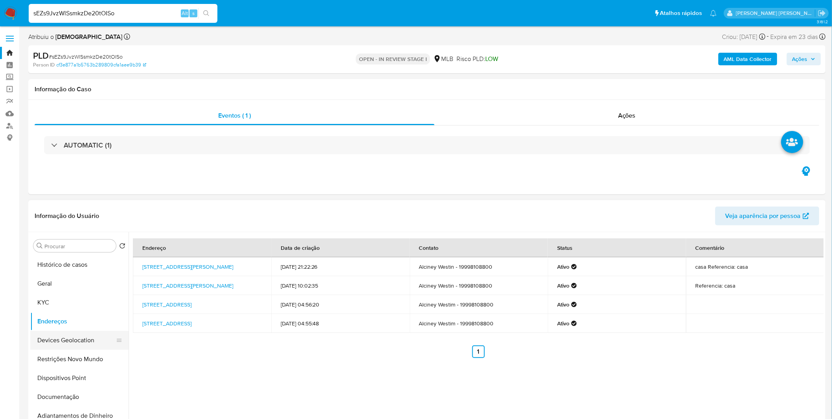
click at [82, 332] on button "Devices Geolocation" at bounding box center [76, 340] width 92 height 19
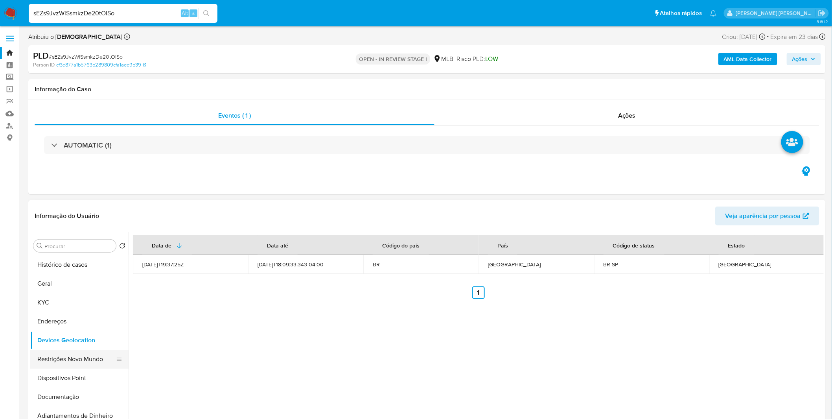
click at [56, 352] on button "Restrições Novo Mundo" at bounding box center [76, 358] width 92 height 19
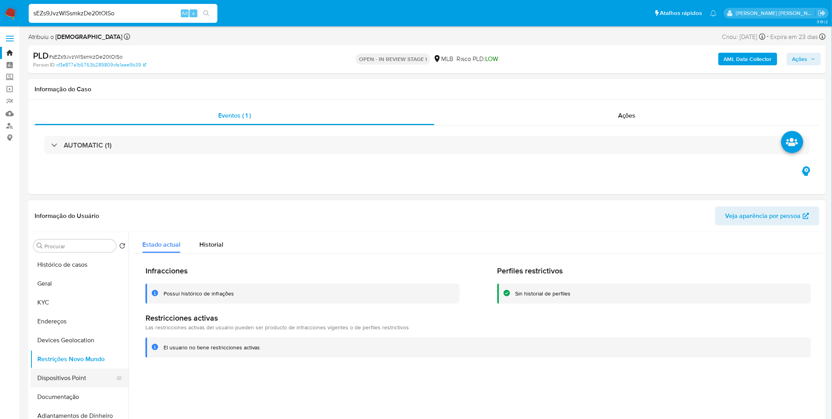
click at [52, 368] on ul "Histórico de casos Geral KYC Endereços Devices Geolocation Restrições Novo Mund…" at bounding box center [79, 343] width 98 height 177
click at [56, 374] on button "Dispositivos Point" at bounding box center [76, 377] width 92 height 19
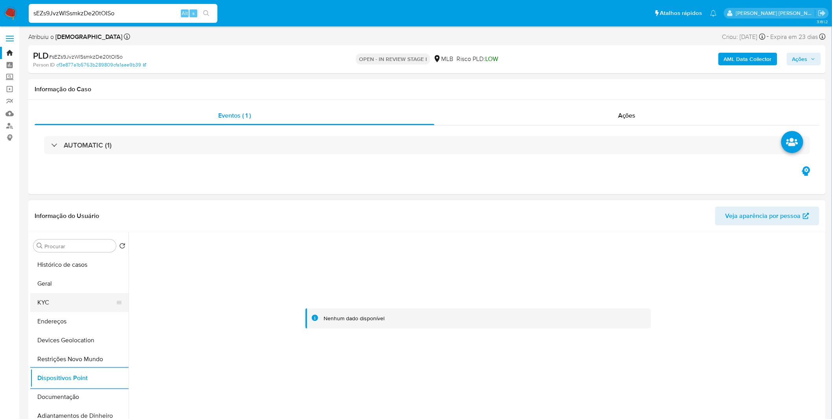
click at [77, 305] on button "KYC" at bounding box center [76, 302] width 92 height 19
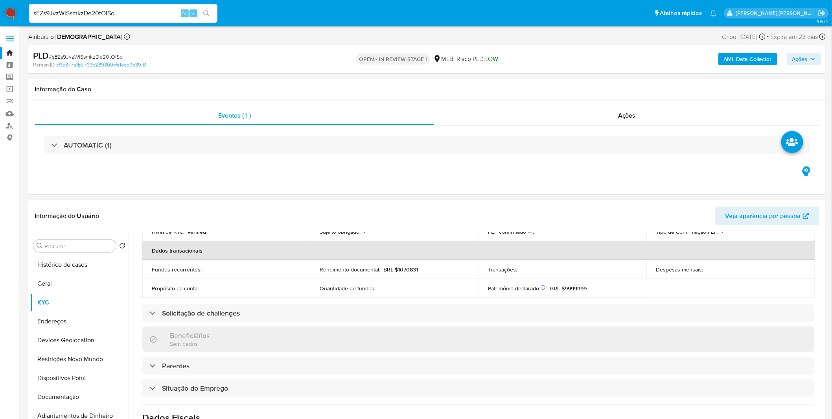
scroll to position [327, 0]
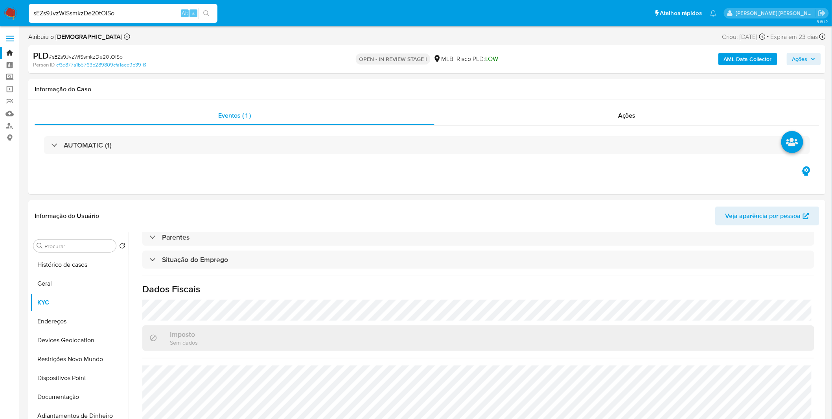
click at [65, 15] on input "sEZs9JvzWlSsmkzDe20tOISo" at bounding box center [123, 13] width 189 height 10
paste input "5Fd09uvj3tvKkWsX1yIHNorO"
type input "5Fd09uvj3tvKkWsX1yIHNorO"
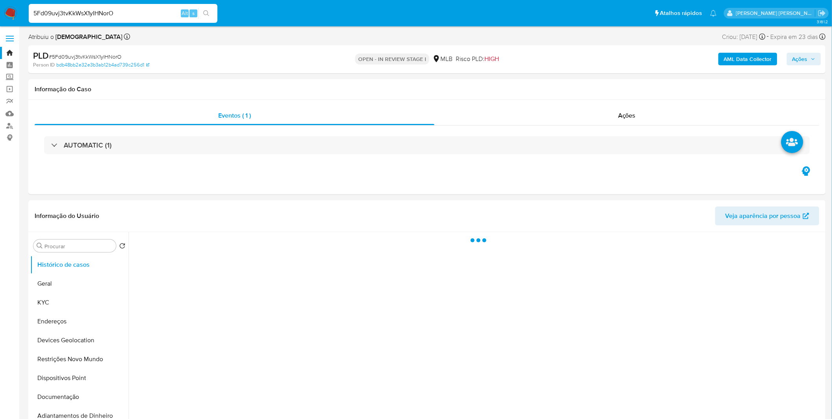
select select "10"
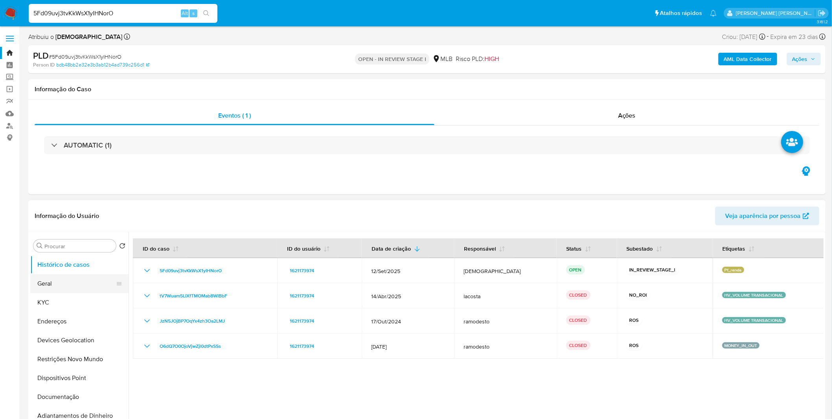
click at [48, 291] on button "Geral" at bounding box center [76, 283] width 92 height 19
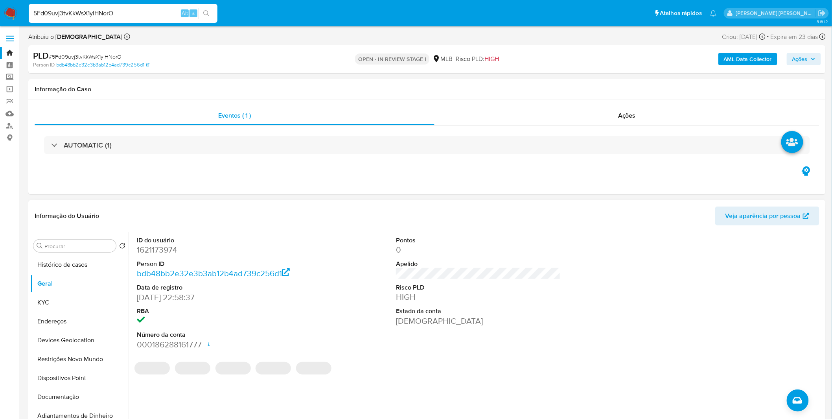
click at [315, 309] on div "ID do usuário 1621173974 Person ID bdb48bb2e32e3b3ab12b4ad739c256d1 Data de reg…" at bounding box center [478, 293] width 691 height 122
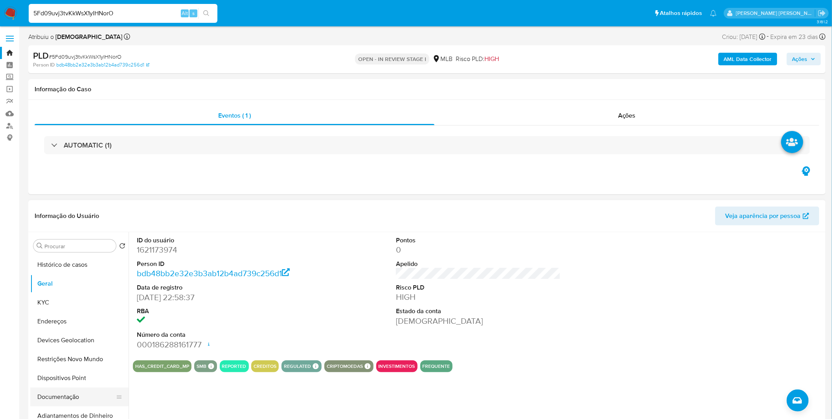
click at [96, 399] on button "Documentação" at bounding box center [76, 396] width 92 height 19
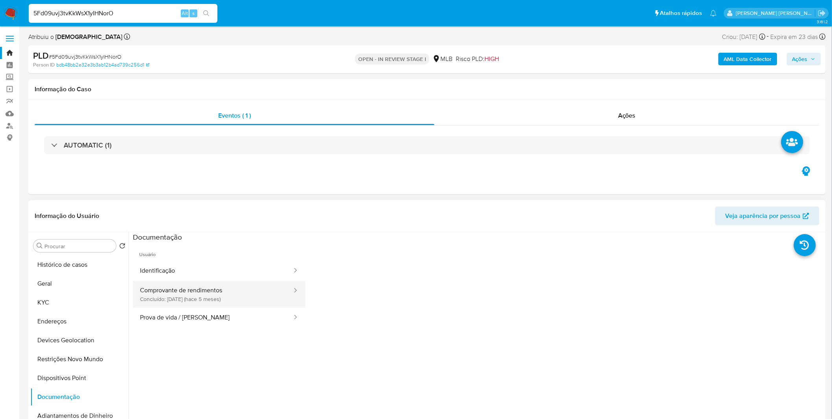
click at [193, 303] on button "Comprovante de rendimentos Concluído: 04/05/2025 (hace 5 meses)" at bounding box center [213, 294] width 160 height 27
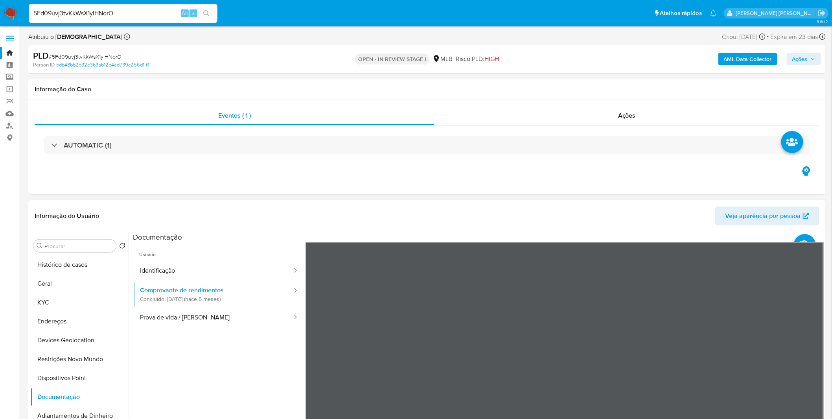
scroll to position [87, 0]
click at [71, 364] on button "Restrições Novo Mundo" at bounding box center [76, 358] width 92 height 19
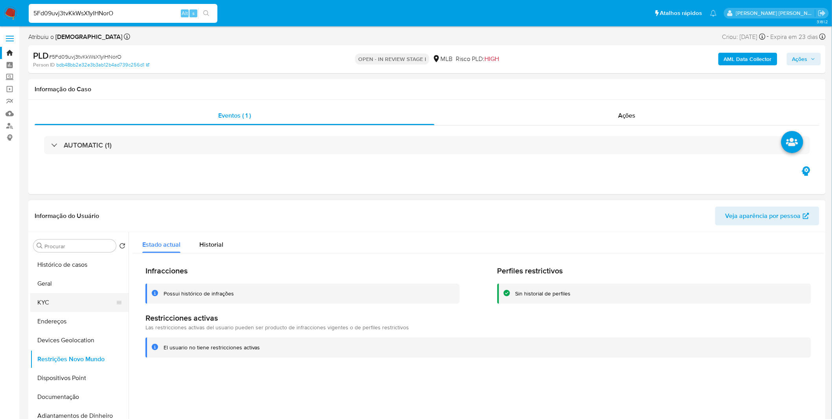
click at [65, 308] on button "KYC" at bounding box center [76, 302] width 92 height 19
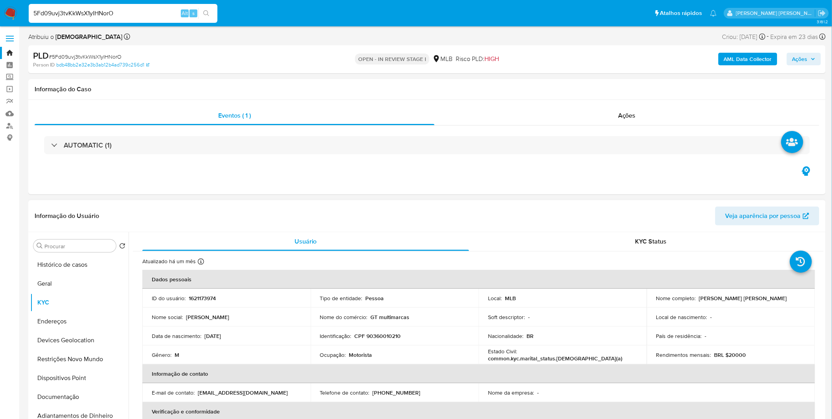
click at [360, 358] on td "Ocupação : Motorista" at bounding box center [394, 354] width 168 height 19
click at [358, 351] on p "Motorista" at bounding box center [360, 354] width 23 height 7
click at [53, 278] on button "Geral" at bounding box center [76, 283] width 92 height 19
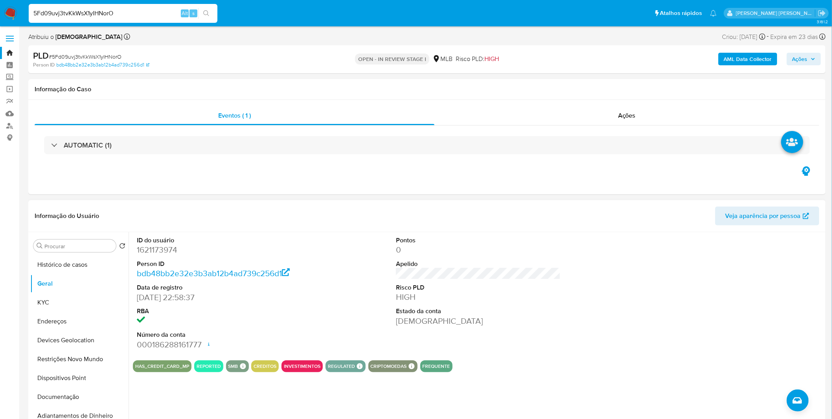
click at [339, 314] on div "ID do usuário 1621173974 Person ID bdb48bb2e32e3b3ab12b4ad739c256d1 Data de reg…" at bounding box center [478, 293] width 691 height 122
click at [44, 301] on button "KYC" at bounding box center [76, 302] width 92 height 19
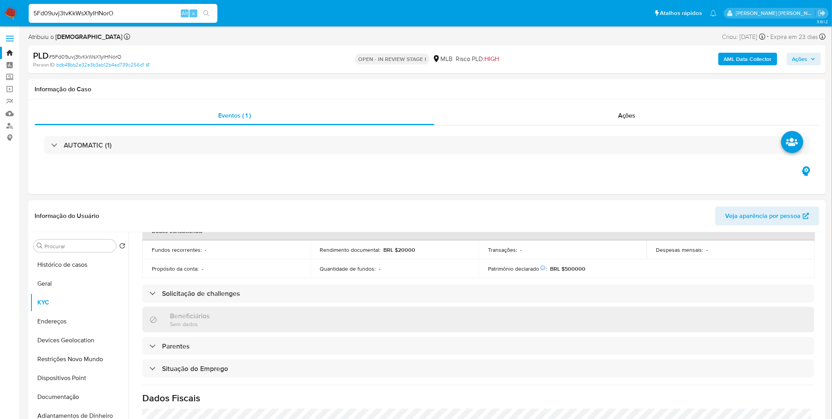
scroll to position [327, 0]
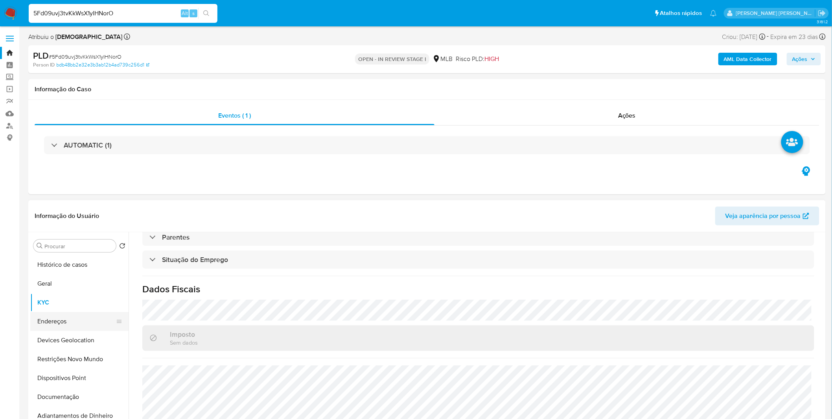
click at [54, 318] on button "Endereços" at bounding box center [76, 321] width 92 height 19
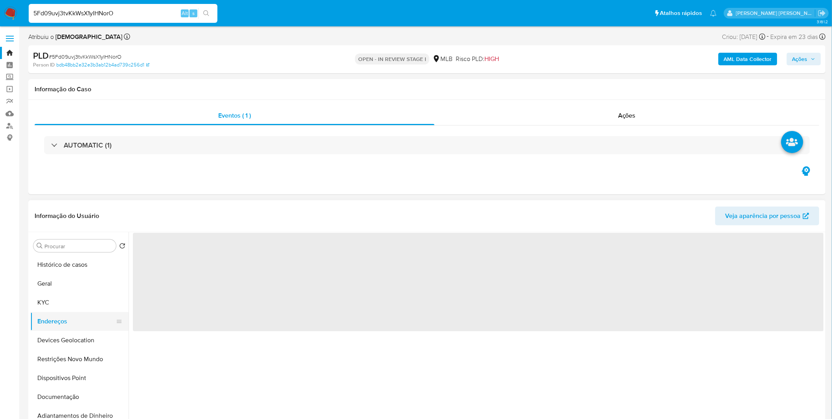
scroll to position [0, 0]
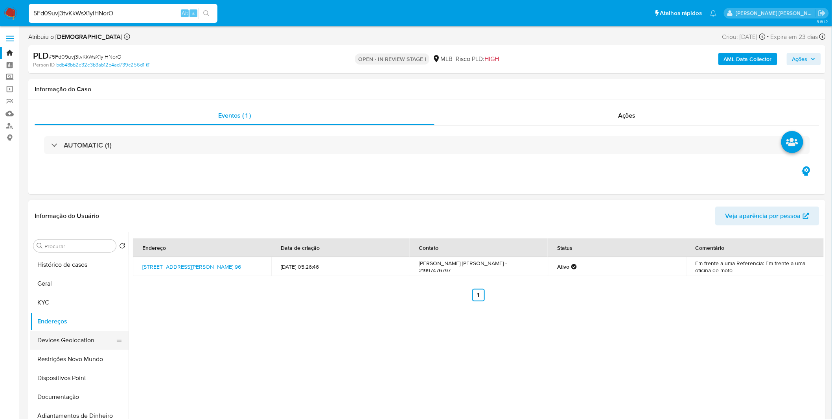
click at [43, 340] on button "Devices Geolocation" at bounding box center [76, 340] width 92 height 19
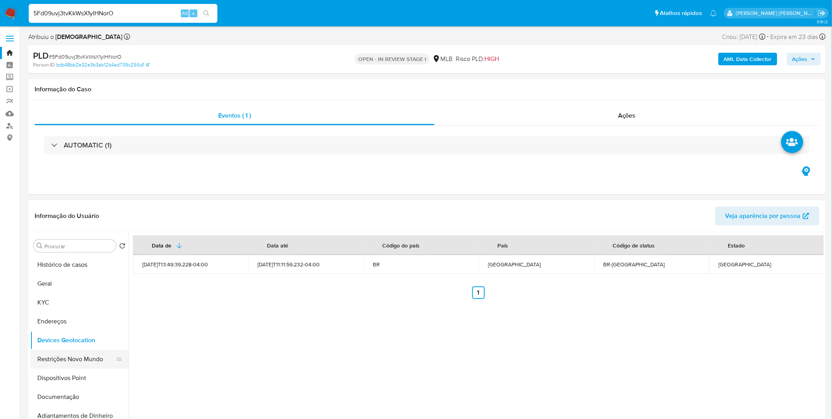
click at [69, 356] on button "Restrições Novo Mundo" at bounding box center [76, 358] width 92 height 19
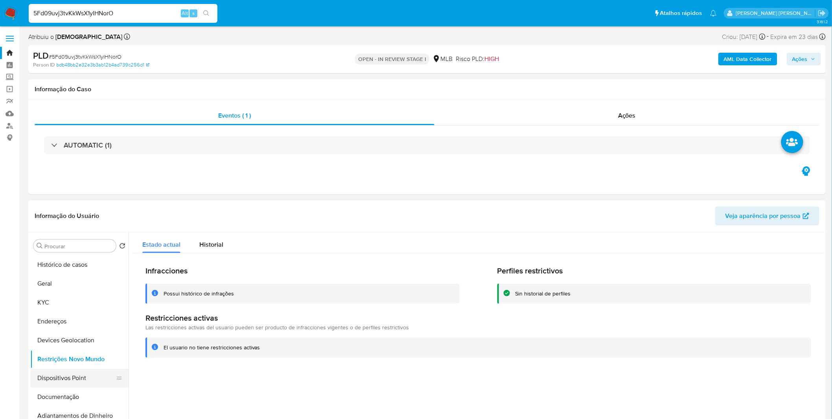
click at [99, 375] on button "Dispositivos Point" at bounding box center [76, 377] width 92 height 19
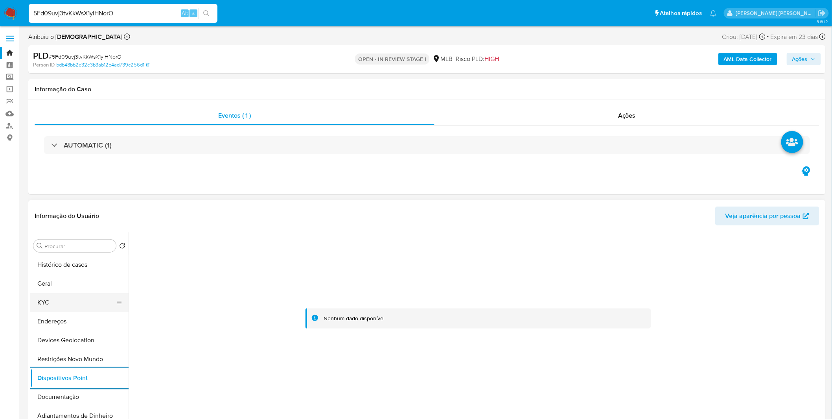
click at [103, 310] on button "KYC" at bounding box center [76, 302] width 92 height 19
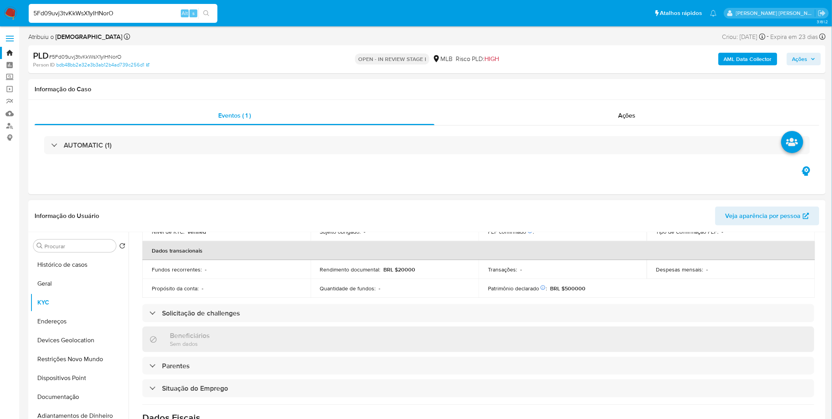
scroll to position [327, 0]
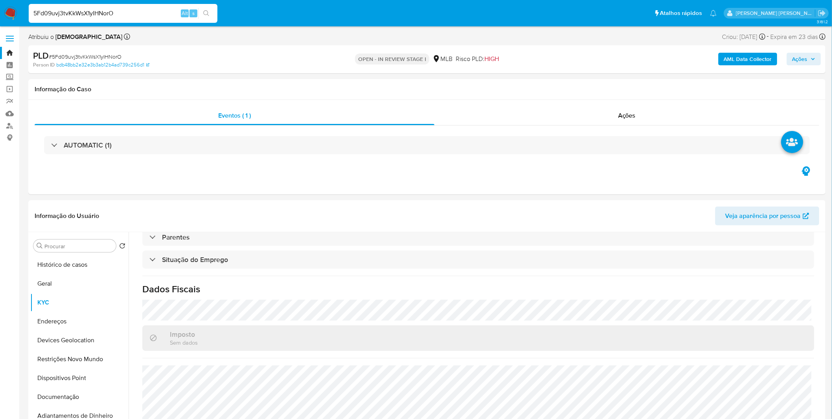
click at [101, 17] on input "5Fd09uvj3tvKkWsX1yIHNorO" at bounding box center [123, 13] width 189 height 10
paste input "iAKmc0LPBRHhca13TojrX4WS"
type input "iAKmc0LPBRHhca13TojrX4WS"
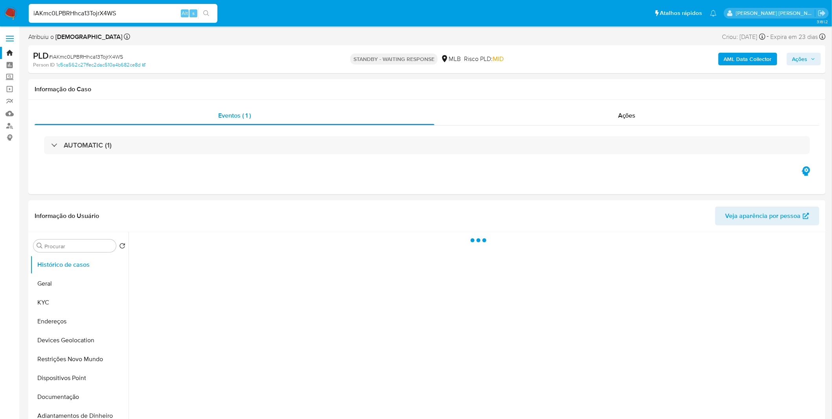
select select "10"
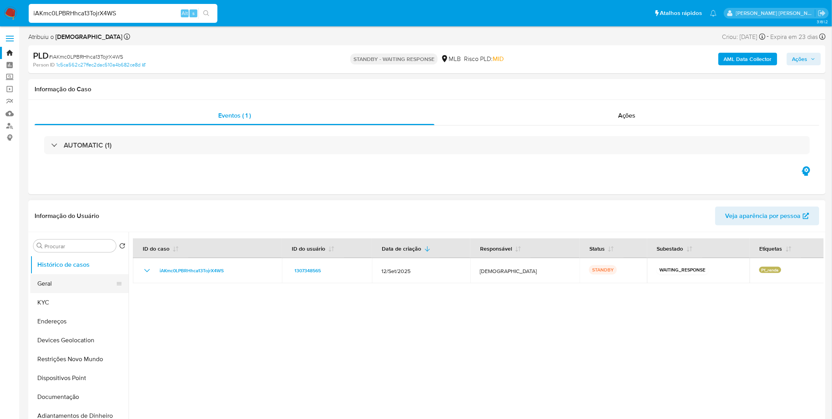
click at [58, 285] on button "Geral" at bounding box center [76, 283] width 92 height 19
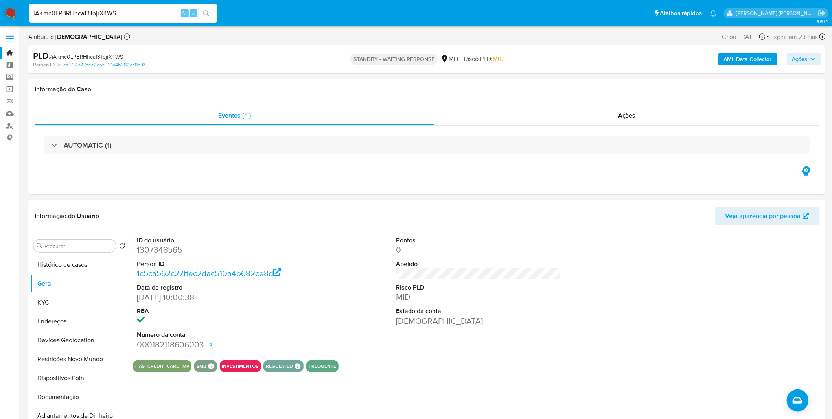
click at [208, 390] on div "ID do usuário 1307348565 Person ID 1c5ca562c27ffec2dac510a4b682ce8d Data de reg…" at bounding box center [476, 332] width 695 height 201
click at [66, 399] on button "Documentação" at bounding box center [76, 396] width 92 height 19
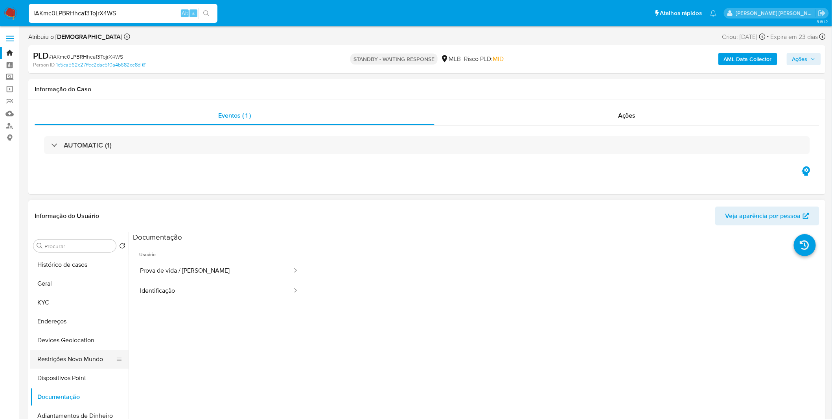
click at [88, 356] on button "Restrições Novo Mundo" at bounding box center [76, 358] width 92 height 19
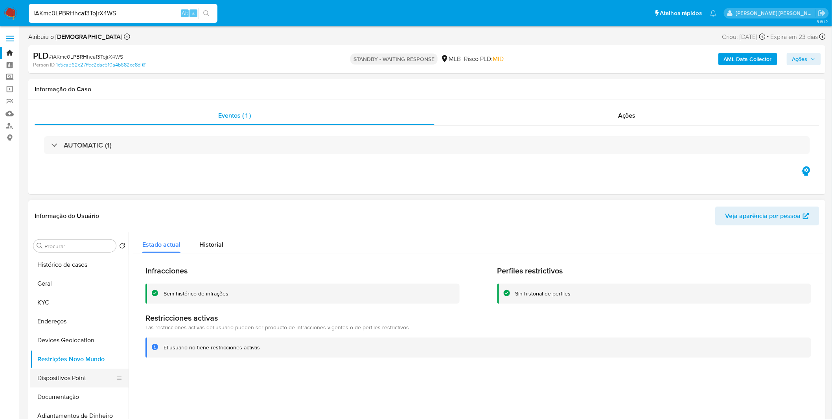
click at [75, 386] on button "Dispositivos Point" at bounding box center [76, 377] width 92 height 19
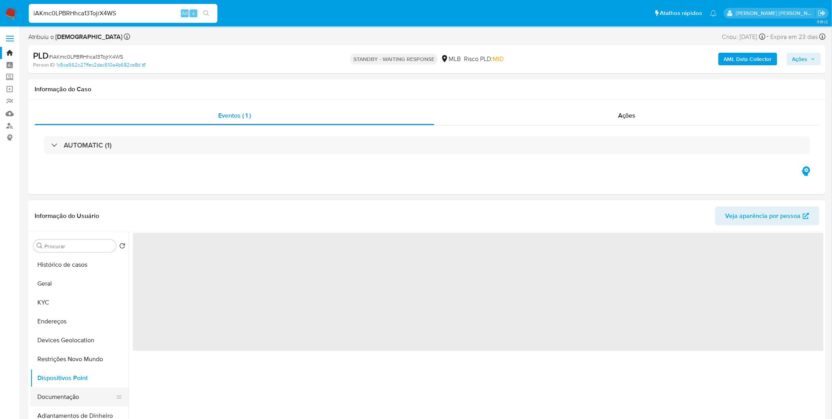
click at [74, 392] on button "Documentação" at bounding box center [76, 396] width 92 height 19
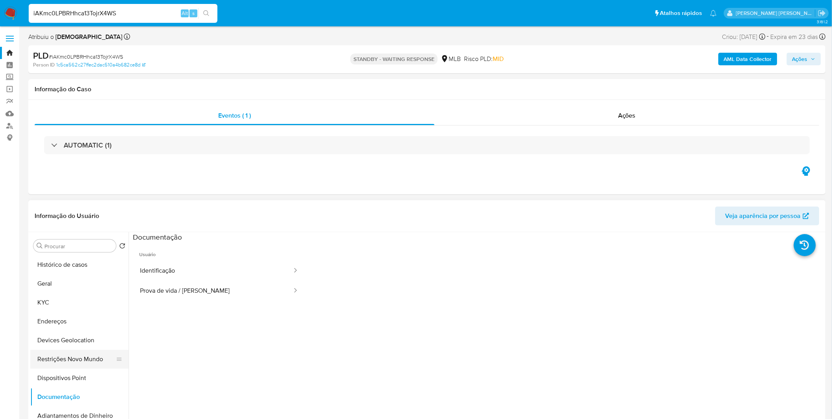
click at [81, 360] on button "Restrições Novo Mundo" at bounding box center [76, 358] width 92 height 19
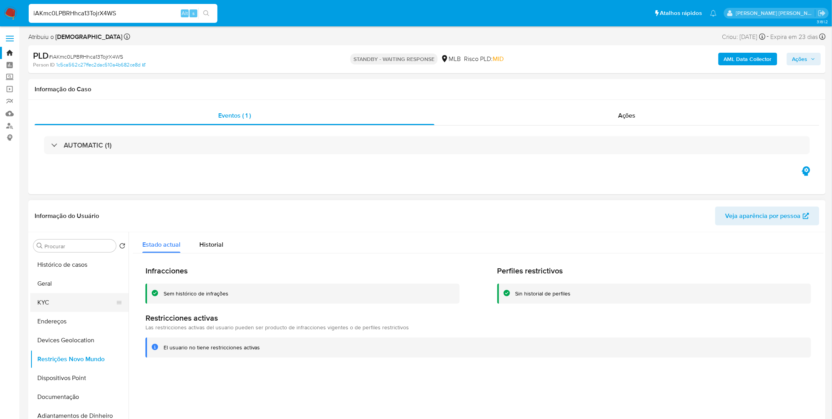
click at [72, 298] on button "KYC" at bounding box center [76, 302] width 92 height 19
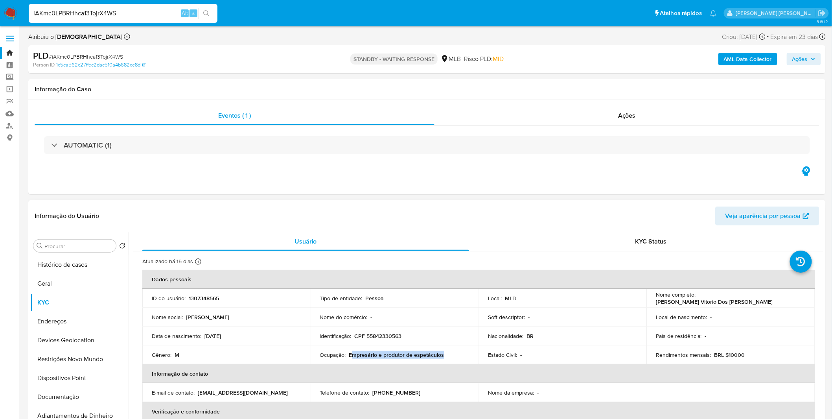
copy p "mpresário e produtor de espetáculos"
copy p "Empresário e produtor de espetáculos"
drag, startPoint x: 445, startPoint y: 356, endPoint x: 349, endPoint y: 354, distance: 95.9
click at [349, 354] on div "Ocupação : Empresário e produtor de espetáculos" at bounding box center [394, 354] width 149 height 7
click at [57, 284] on button "Geral" at bounding box center [76, 283] width 92 height 19
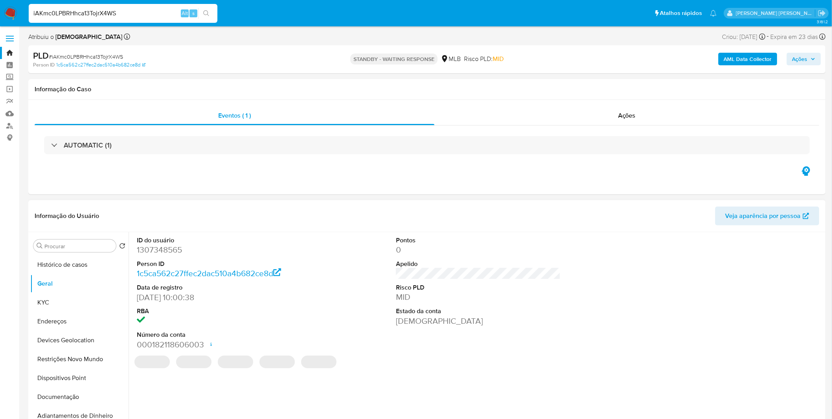
click at [442, 370] on div "ID do usuário 1307348565 Person ID 1c5ca562c27ffec2dac510a4b682ce8d Data de reg…" at bounding box center [476, 332] width 695 height 201
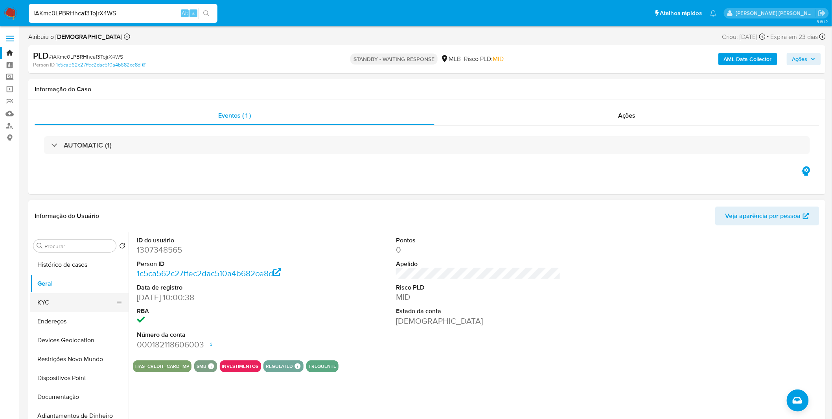
click at [68, 299] on button "KYC" at bounding box center [76, 302] width 92 height 19
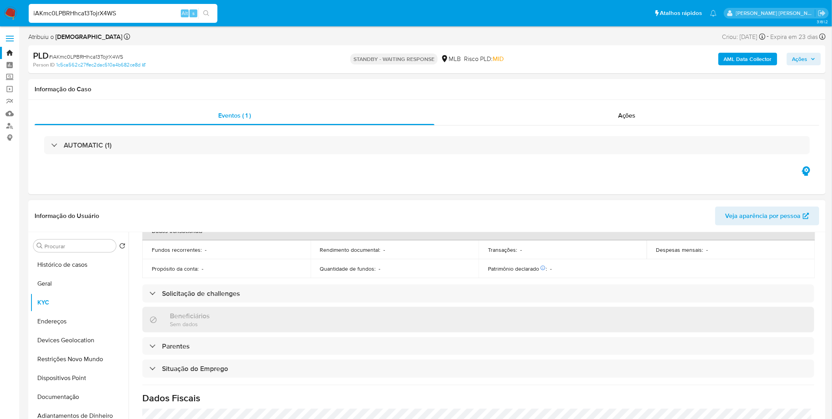
scroll to position [327, 0]
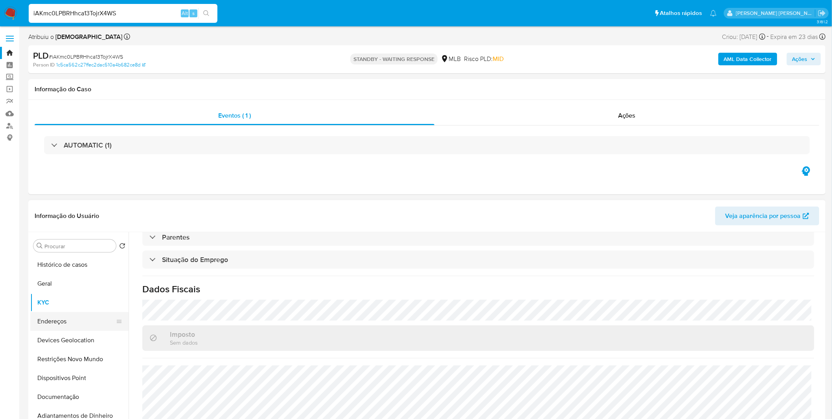
click at [72, 319] on button "Endereços" at bounding box center [76, 321] width 92 height 19
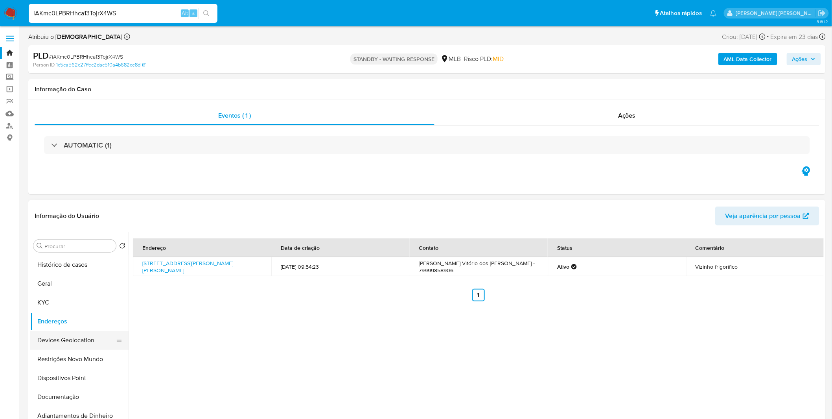
click at [53, 343] on button "Devices Geolocation" at bounding box center [76, 340] width 92 height 19
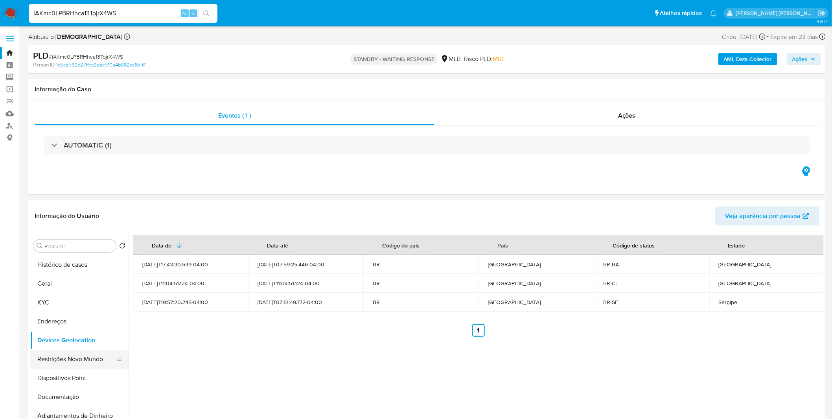
click at [91, 362] on button "Restrições Novo Mundo" at bounding box center [76, 358] width 92 height 19
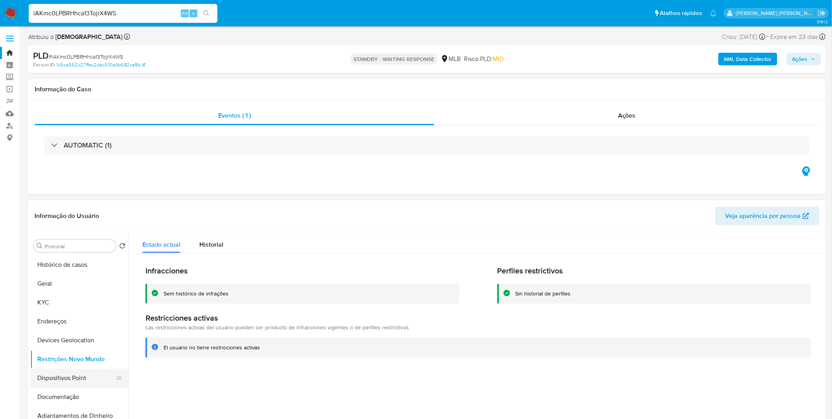
click at [77, 383] on button "Dispositivos Point" at bounding box center [76, 377] width 92 height 19
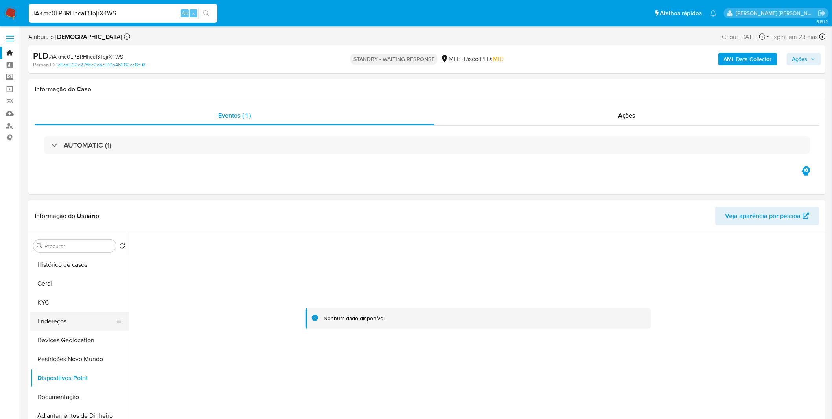
click at [60, 314] on button "Endereços" at bounding box center [76, 321] width 92 height 19
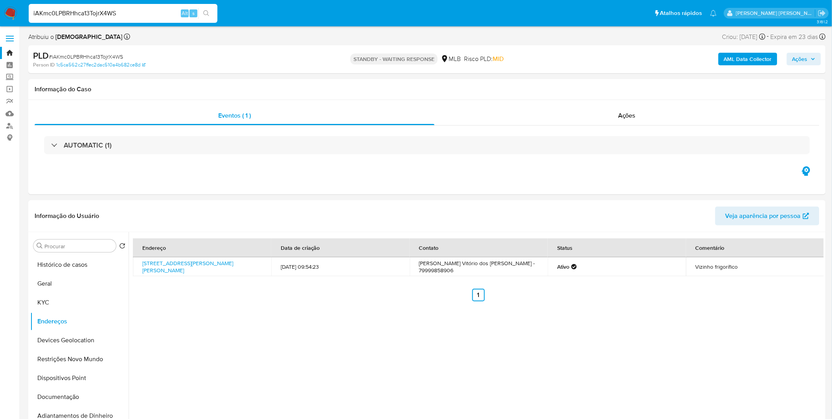
click at [17, 15] on nav "Pausado Ver notificaciones iAKmc0LPBRHhca13TojrX4WS Alt s Atalhos rápidos Presi…" at bounding box center [416, 13] width 832 height 26
click at [16, 15] on img at bounding box center [10, 13] width 13 height 13
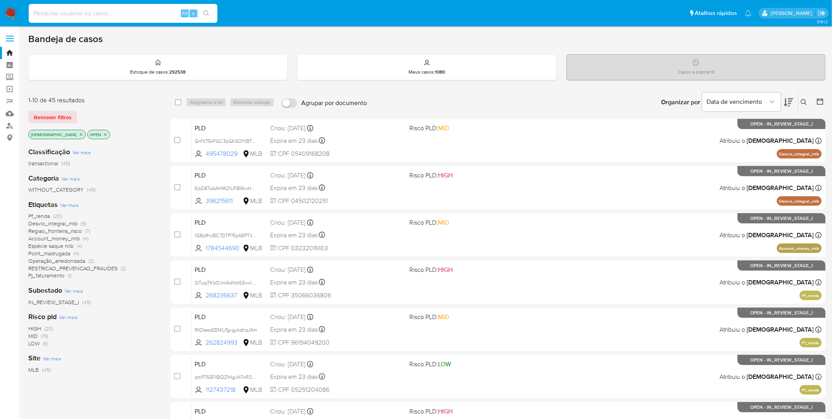
click at [136, 14] on input at bounding box center [123, 13] width 189 height 10
paste input "bBbC5aUUgHv8PfdqeFpEIOVz"
type input "bBbC5aUUgHv8PfdqeFpEIOVz"
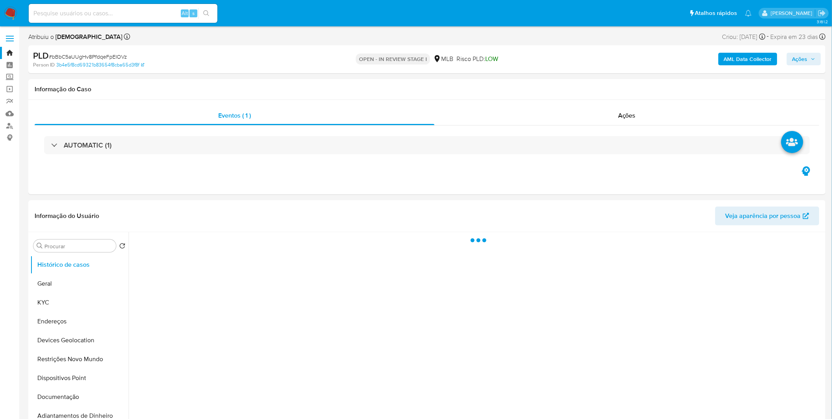
select select "10"
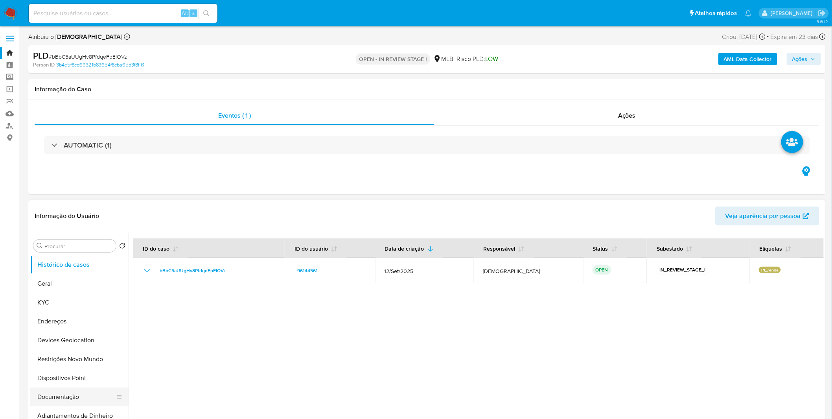
click at [39, 394] on button "Documentação" at bounding box center [76, 396] width 92 height 19
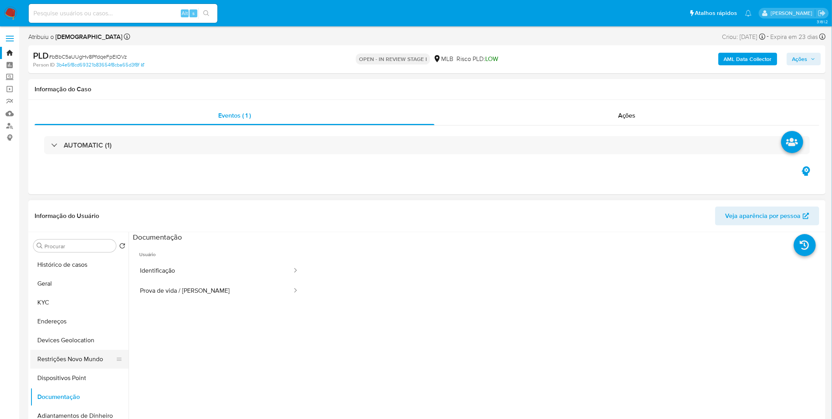
click at [85, 362] on button "Restrições Novo Mundo" at bounding box center [76, 358] width 92 height 19
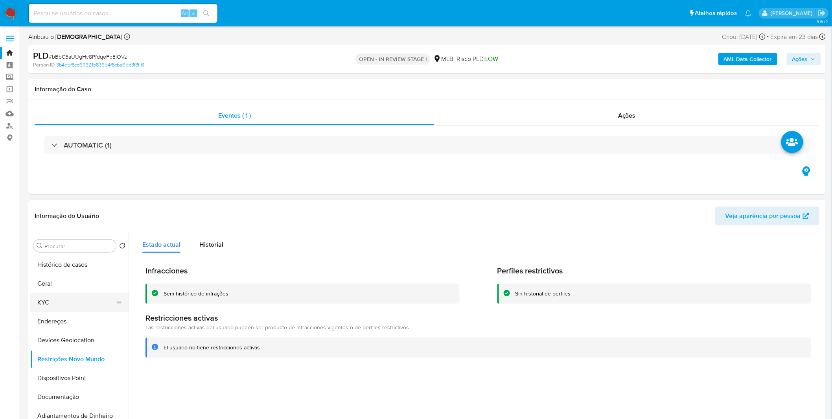
click at [98, 304] on button "KYC" at bounding box center [76, 302] width 92 height 19
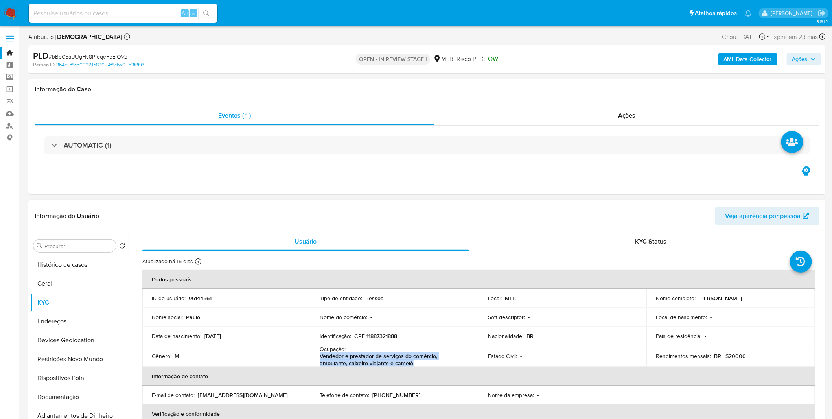
copy p "Vendedor e prestador de serviços do comércio, ambulante, caixeiro-viajante e ca…"
drag, startPoint x: 388, startPoint y: 364, endPoint x: 282, endPoint y: 351, distance: 106.2
click at [316, 356] on td "Ocupação : Vendedor e prestador de serviços do comércio, ambulante, caixeiro-vi…" at bounding box center [394, 355] width 168 height 21
click at [59, 291] on button "Geral" at bounding box center [76, 283] width 92 height 19
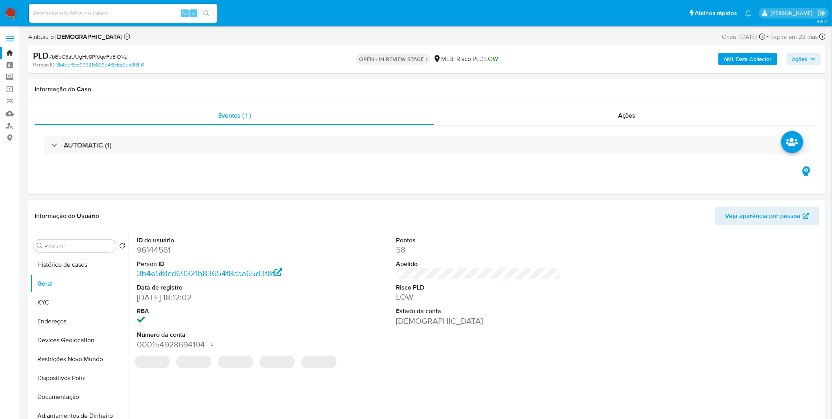
click at [179, 395] on div "ID do usuário 96144561 Person ID 3b4e5f8cd69321b83654f8cba65d3f8f Data de regis…" at bounding box center [476, 332] width 695 height 201
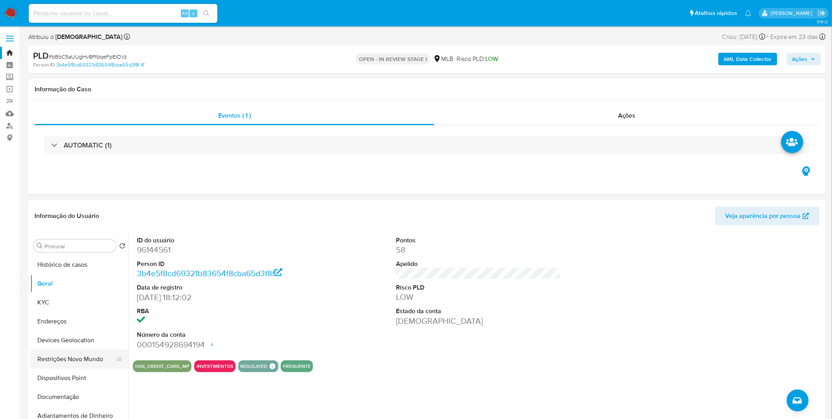
click at [92, 362] on button "Restrições Novo Mundo" at bounding box center [76, 358] width 92 height 19
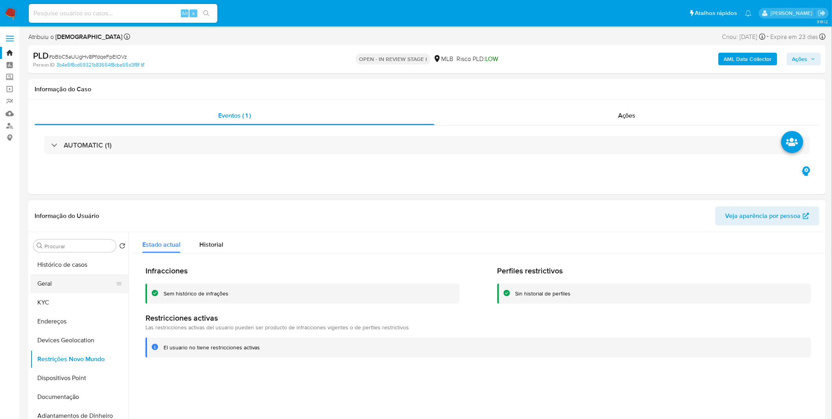
click at [86, 282] on button "Geral" at bounding box center [76, 283] width 92 height 19
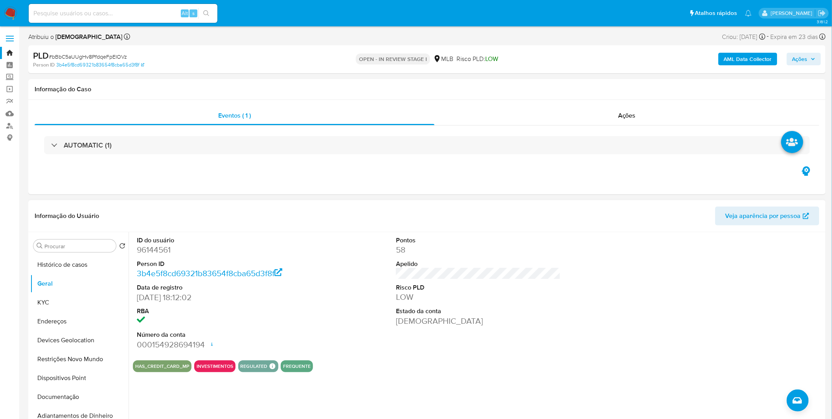
click at [351, 288] on div "ID do usuário 96144561 Person ID 3b4e5f8cd69321b83654f8cba65d3f8f Data de regis…" at bounding box center [478, 293] width 691 height 122
click at [64, 299] on button "KYC" at bounding box center [76, 302] width 92 height 19
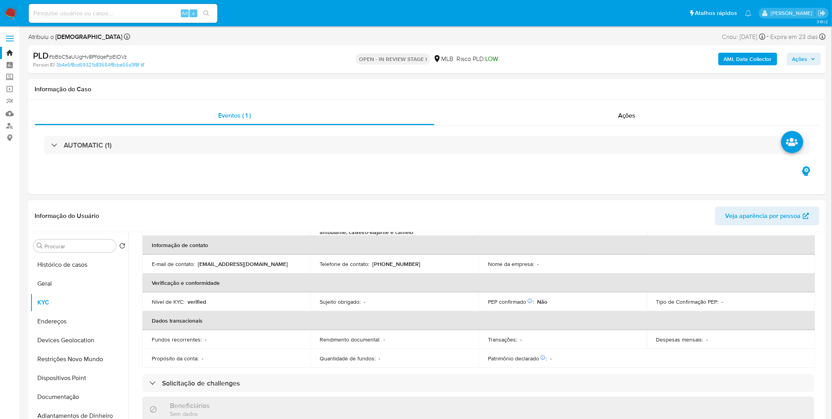
scroll to position [329, 0]
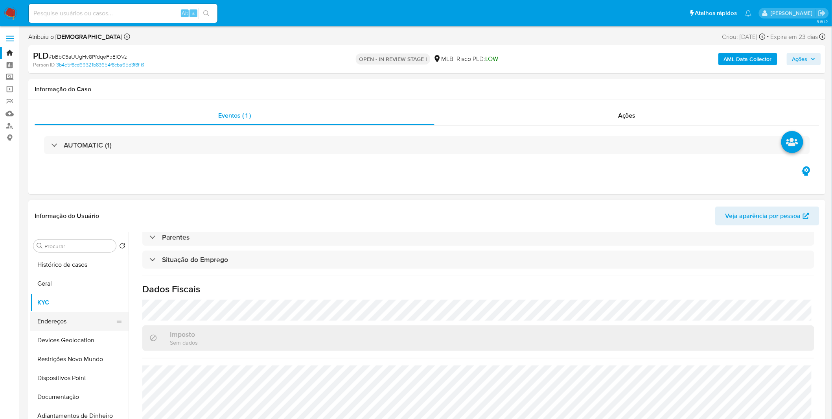
click at [69, 318] on button "Endereços" at bounding box center [76, 321] width 92 height 19
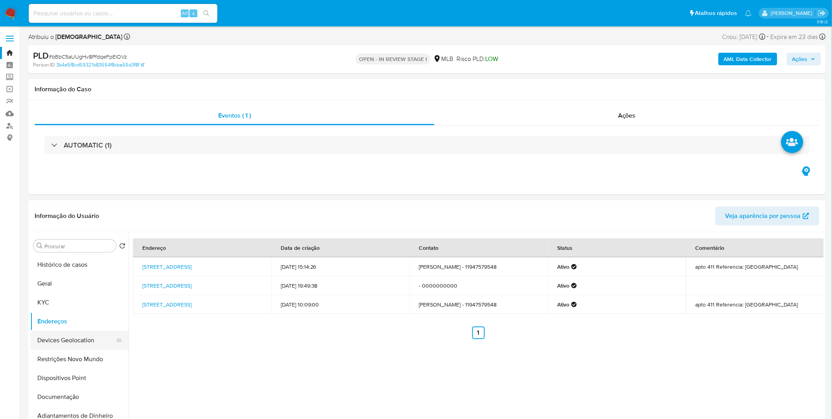
click at [79, 343] on button "Devices Geolocation" at bounding box center [76, 340] width 92 height 19
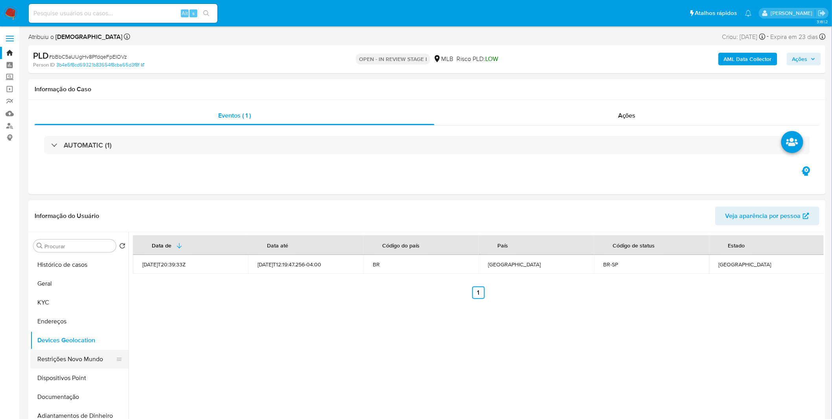
click at [94, 366] on button "Restrições Novo Mundo" at bounding box center [76, 358] width 92 height 19
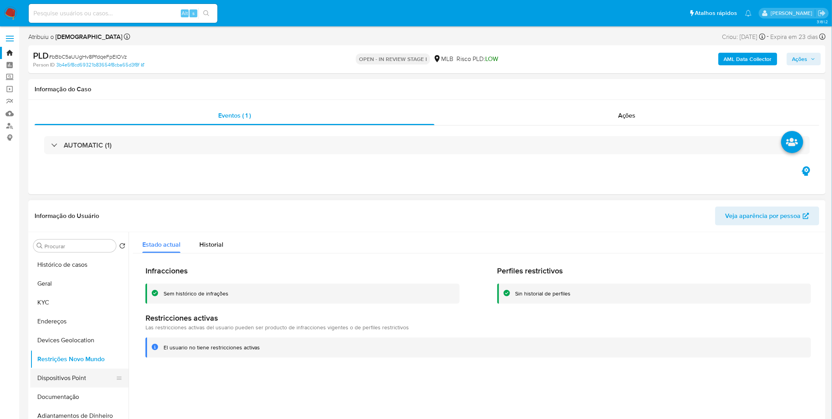
click at [52, 383] on button "Dispositivos Point" at bounding box center [76, 377] width 92 height 19
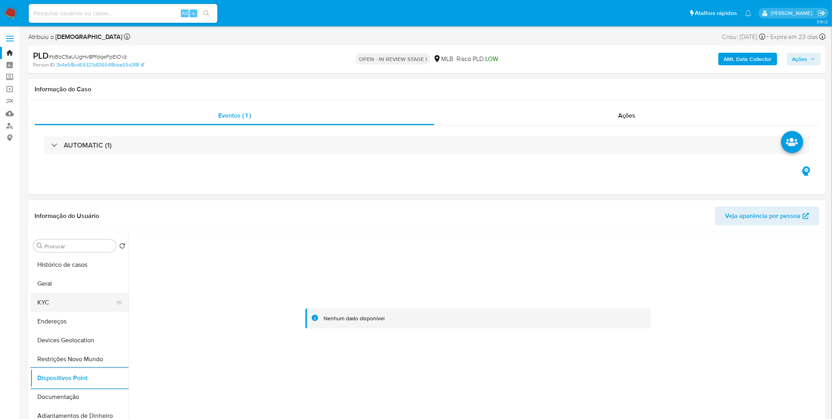
click at [64, 294] on button "KYC" at bounding box center [76, 302] width 92 height 19
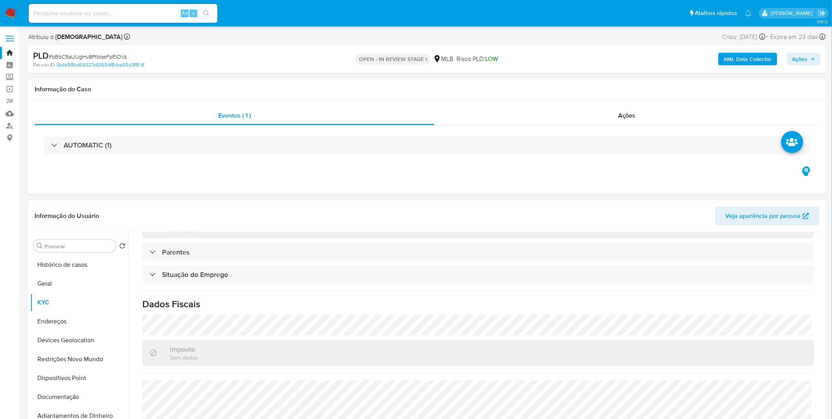
scroll to position [329, 0]
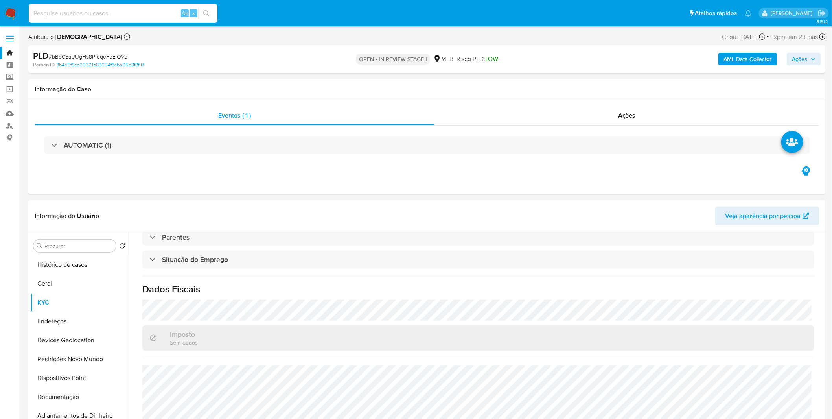
click at [103, 17] on input at bounding box center [123, 13] width 189 height 10
paste input "qmP7S5FIIBQZ1HgvN7nR3Bto"
type input "qmP7S5FIIBQZ1HgvN7nR3Bto"
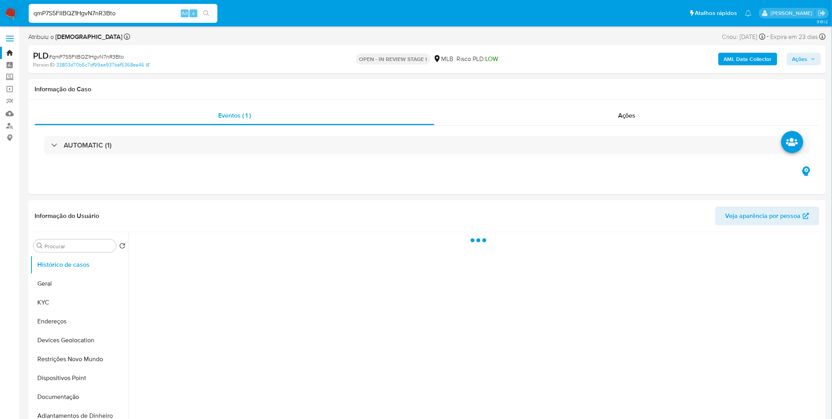
select select "10"
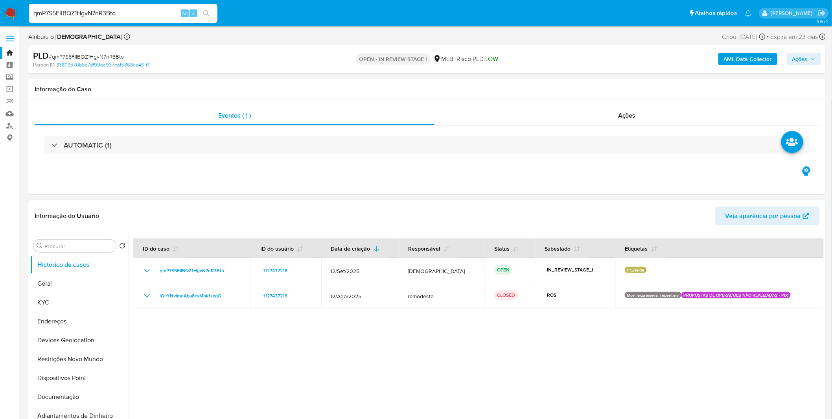
click at [268, 353] on div at bounding box center [476, 332] width 695 height 201
click at [63, 406] on button "Adiantamentos de Dinheiro" at bounding box center [76, 415] width 92 height 19
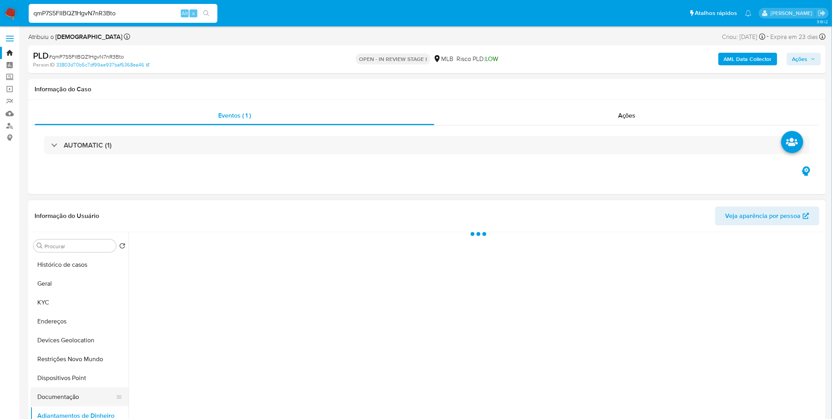
click at [63, 401] on button "Documentação" at bounding box center [76, 396] width 92 height 19
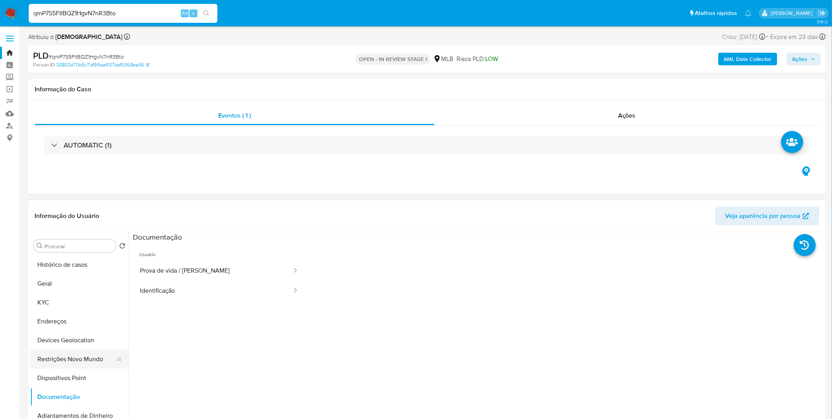
click at [69, 359] on button "Restrições Novo Mundo" at bounding box center [76, 358] width 92 height 19
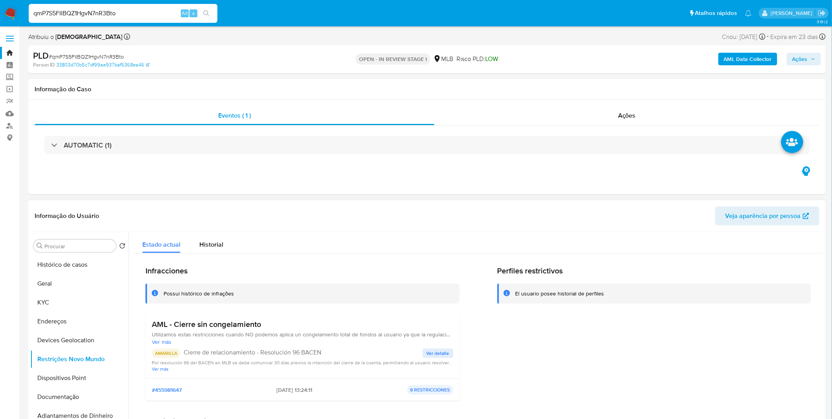
click at [266, 327] on h3 "AML - Cierre sin congelamiento" at bounding box center [302, 324] width 301 height 10
drag, startPoint x: 266, startPoint y: 326, endPoint x: 152, endPoint y: 328, distance: 114.0
click at [152, 328] on h3 "AML - Cierre sin congelamiento" at bounding box center [302, 324] width 301 height 10
drag, startPoint x: 269, startPoint y: 387, endPoint x: 296, endPoint y: 390, distance: 27.0
click at [296, 390] on div "#455981647 [DATE] 13:24:11 8 RESTRICCIONES" at bounding box center [302, 389] width 301 height 9
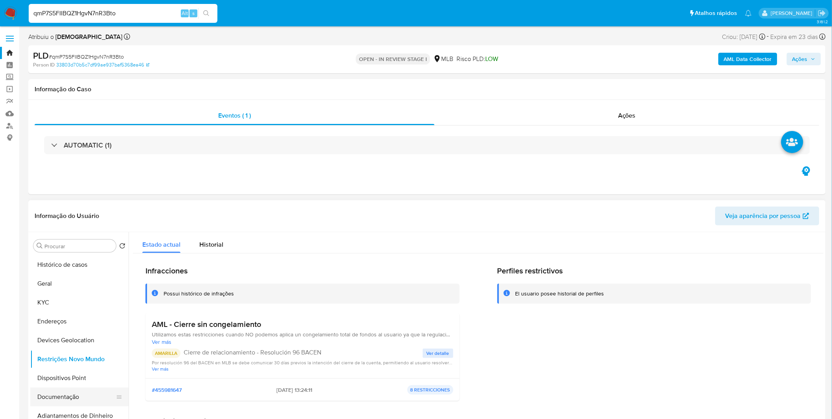
click at [73, 403] on button "Documentação" at bounding box center [76, 396] width 92 height 19
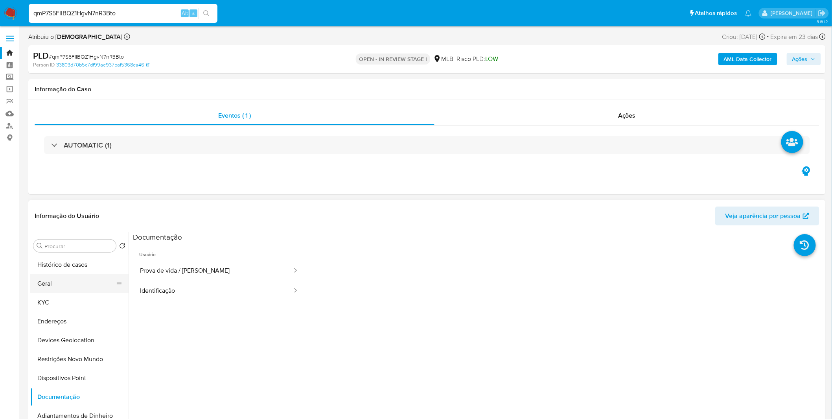
click at [59, 281] on button "Geral" at bounding box center [76, 283] width 92 height 19
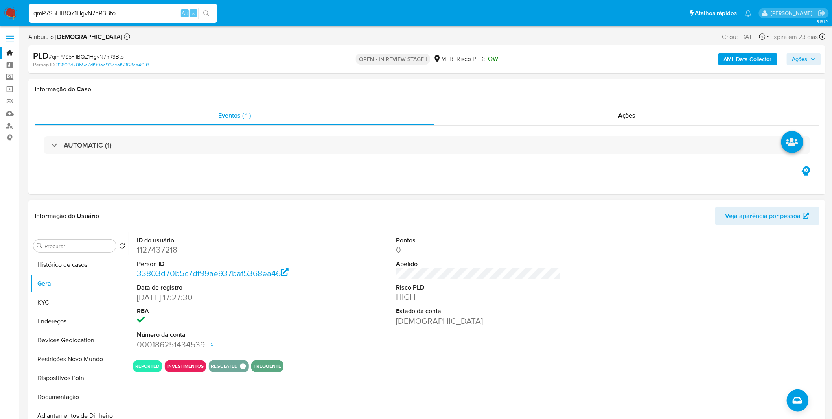
click at [214, 403] on div "ID do usuário 1127437218 Person ID 33803d70b5c7df99ae937baf5368ea46 Data de reg…" at bounding box center [476, 332] width 695 height 201
click at [59, 401] on button "Documentação" at bounding box center [76, 396] width 92 height 19
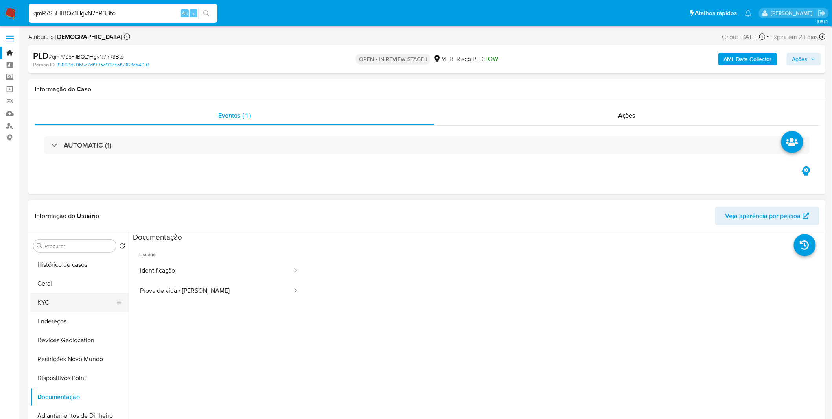
click at [74, 297] on button "KYC" at bounding box center [76, 302] width 92 height 19
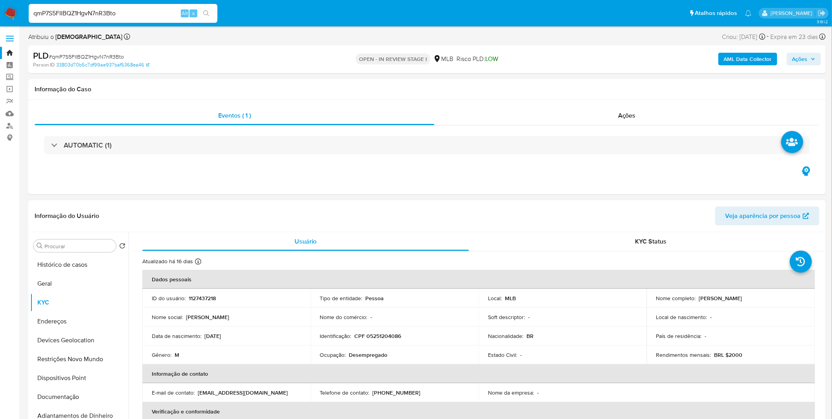
click at [380, 358] on p "Desempregado" at bounding box center [368, 354] width 39 height 7
click at [55, 277] on button "Geral" at bounding box center [76, 283] width 92 height 19
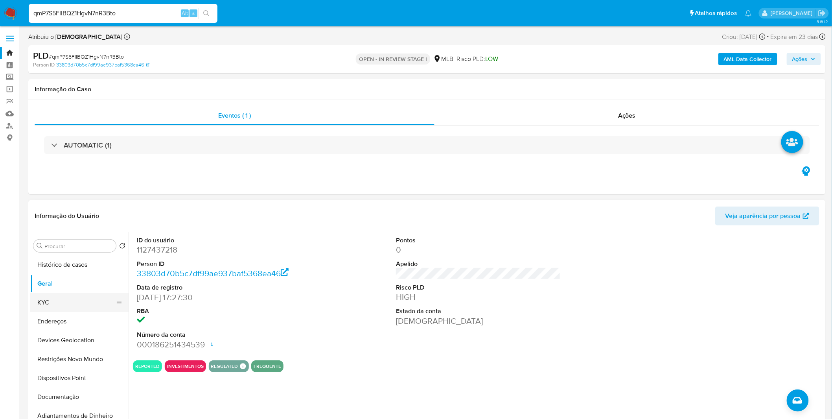
click at [68, 304] on button "KYC" at bounding box center [76, 302] width 92 height 19
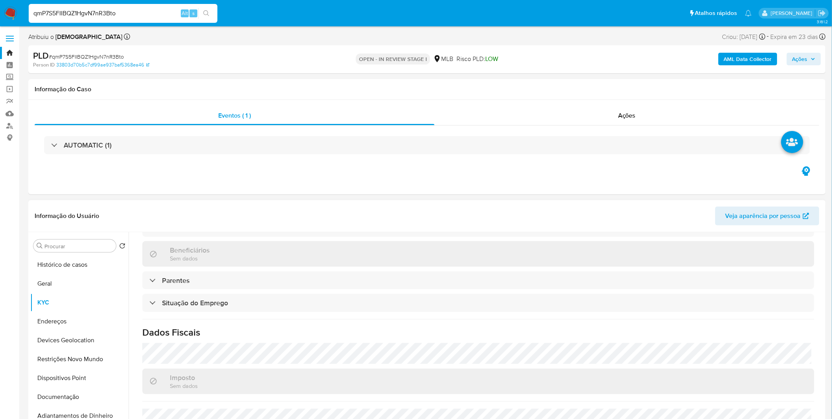
scroll to position [327, 0]
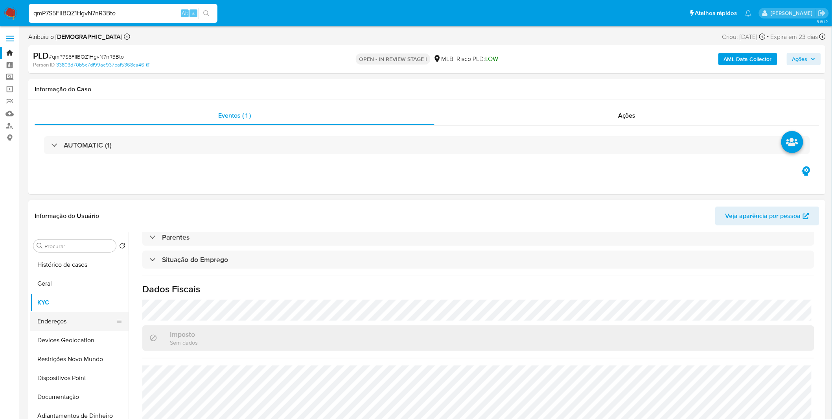
click at [56, 325] on button "Endereços" at bounding box center [76, 321] width 92 height 19
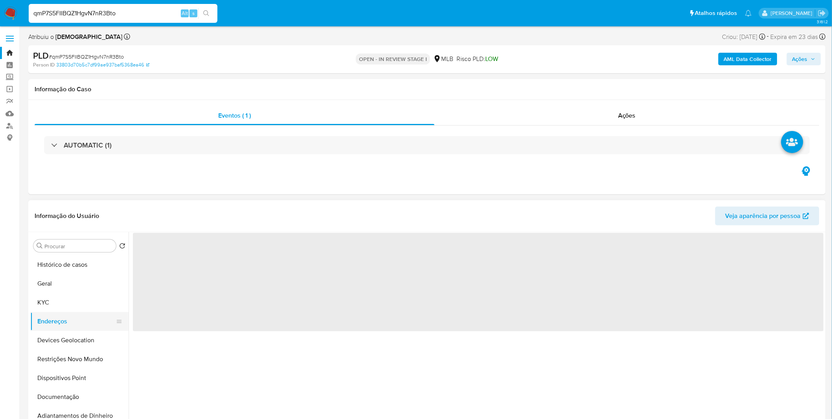
scroll to position [0, 0]
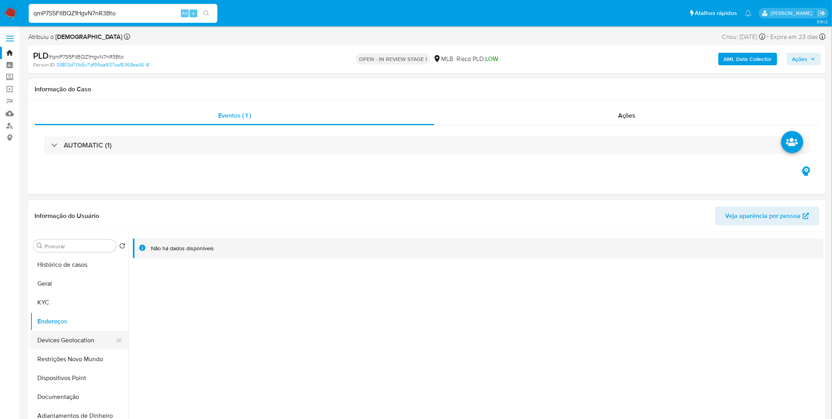
click at [108, 349] on button "Devices Geolocation" at bounding box center [76, 340] width 92 height 19
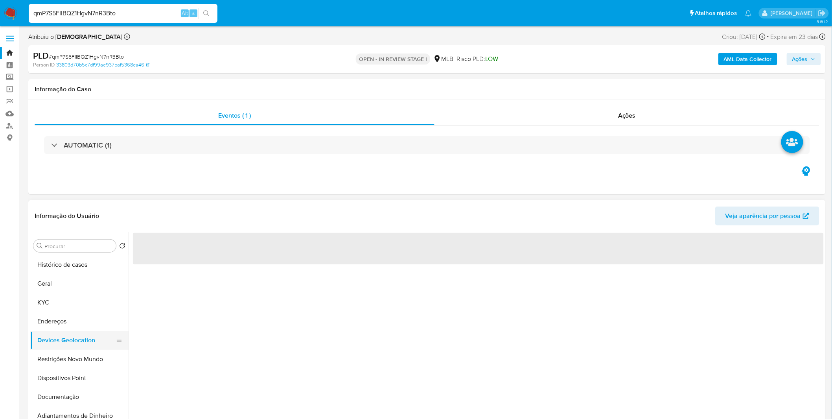
click at [103, 346] on button "Devices Geolocation" at bounding box center [76, 340] width 92 height 19
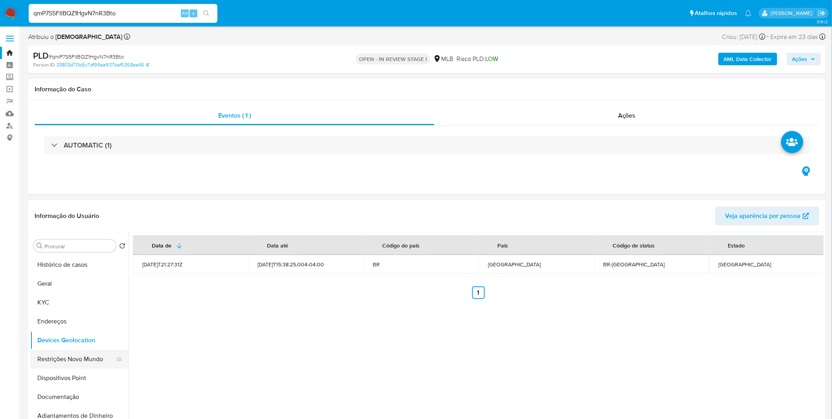
click at [71, 357] on button "Restrições Novo Mundo" at bounding box center [76, 358] width 92 height 19
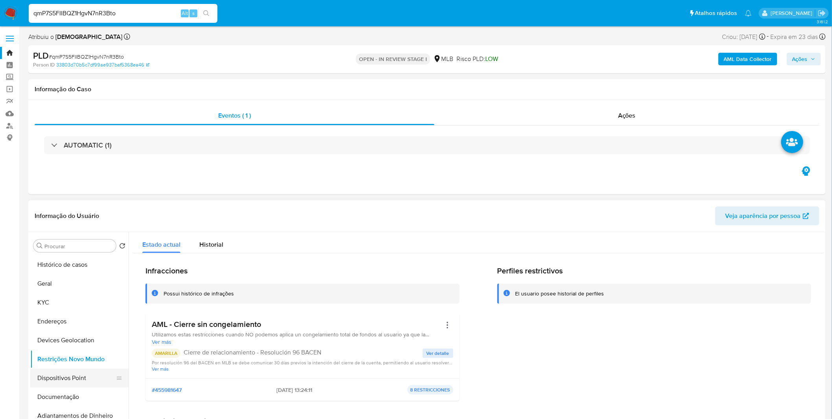
click at [89, 376] on button "Dispositivos Point" at bounding box center [76, 377] width 92 height 19
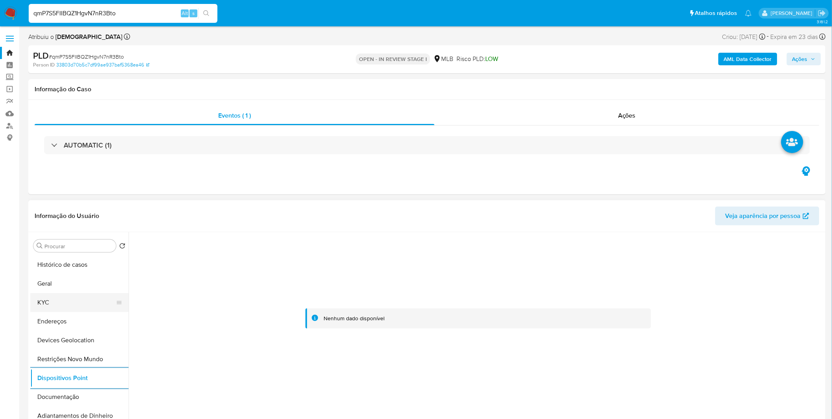
click at [84, 306] on button "KYC" at bounding box center [76, 302] width 92 height 19
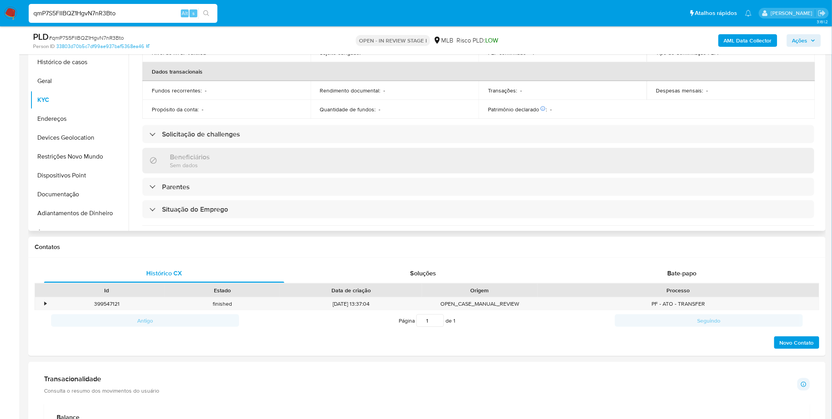
scroll to position [303, 0]
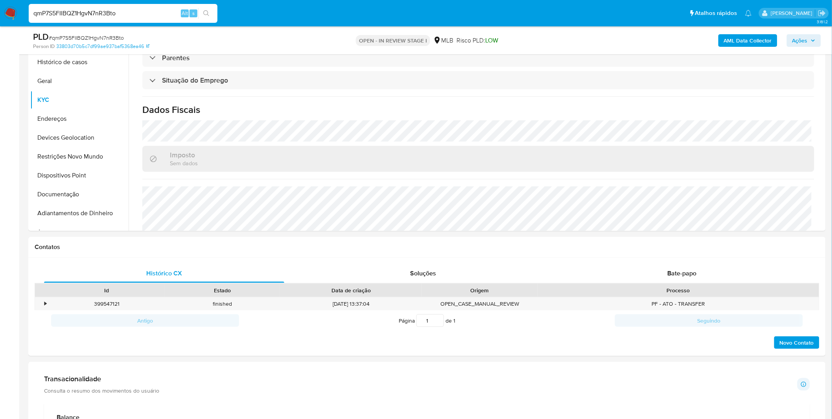
click at [103, 18] on div "qmP7S5FIIBQZ1HgvN7nR3Bto Alt s" at bounding box center [123, 13] width 189 height 19
paste input "RIOleedZEN1yTgvgykqhqJAm"
type input "RIOleedZEN1yTgvgykqhqJAm"
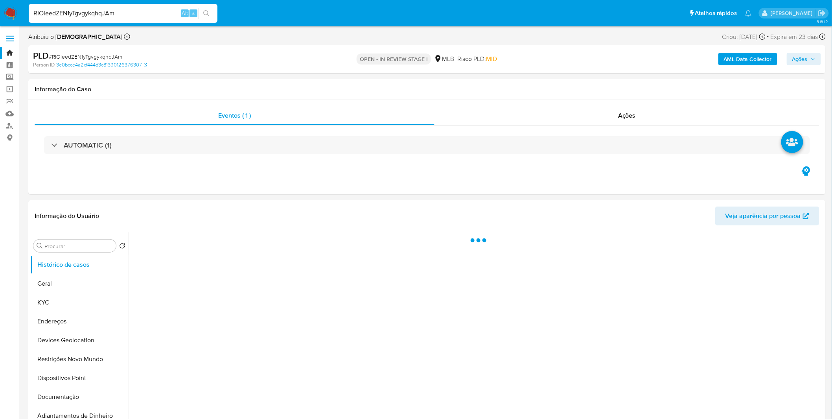
select select "10"
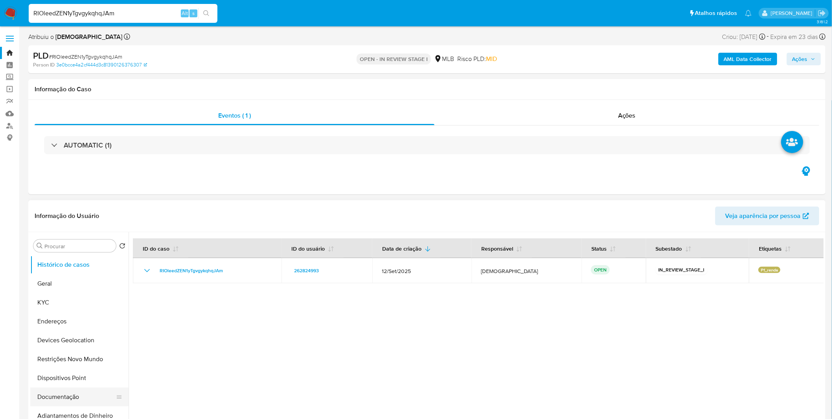
click at [60, 393] on button "Documentação" at bounding box center [76, 396] width 92 height 19
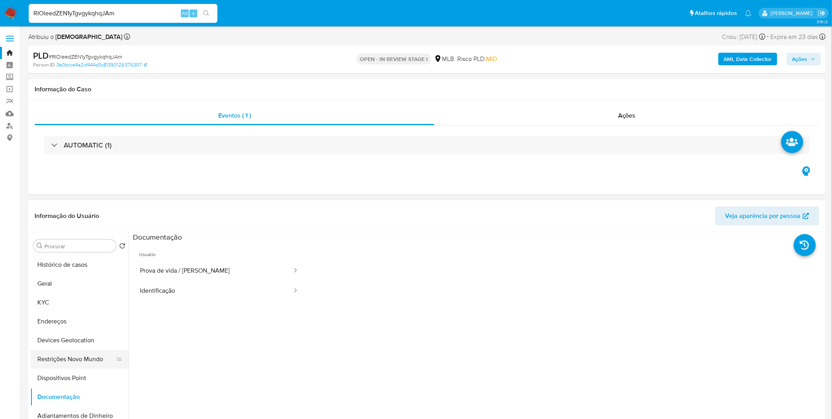
click at [69, 355] on button "Restrições Novo Mundo" at bounding box center [76, 358] width 92 height 19
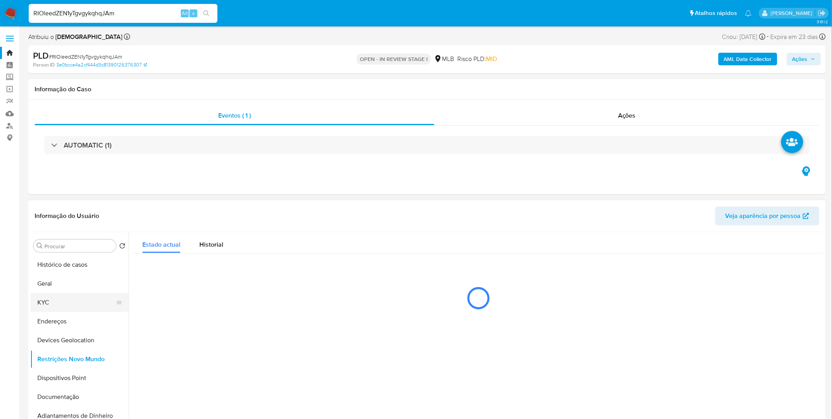
click at [75, 299] on button "KYC" at bounding box center [76, 302] width 92 height 19
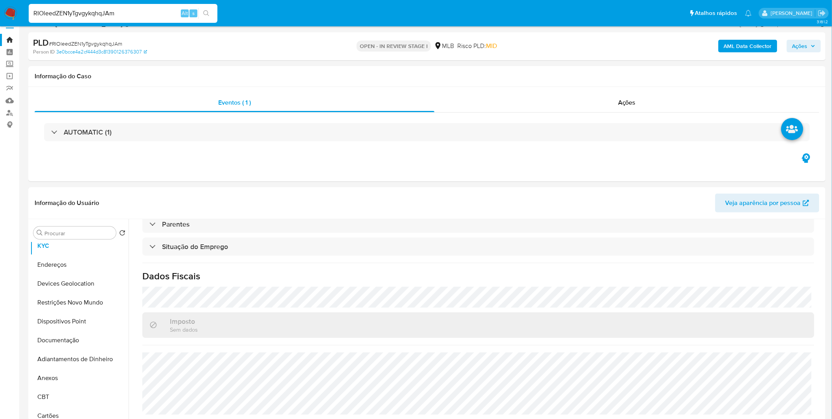
scroll to position [218, 0]
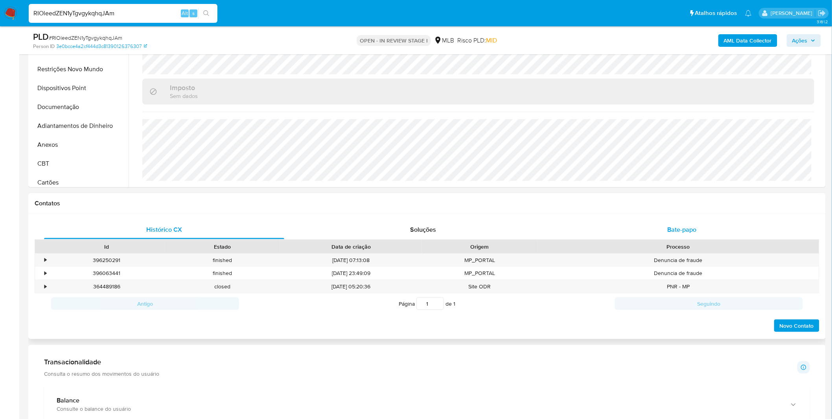
click at [659, 236] on div "Bate-papo" at bounding box center [682, 229] width 240 height 19
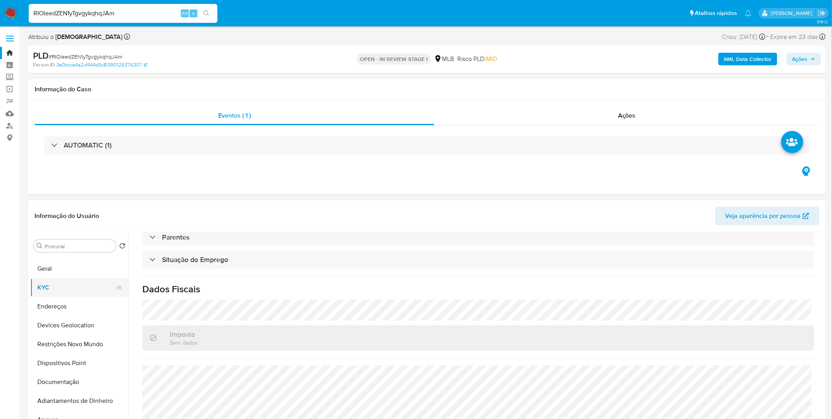
scroll to position [0, 0]
click at [70, 283] on button "Geral" at bounding box center [76, 283] width 92 height 19
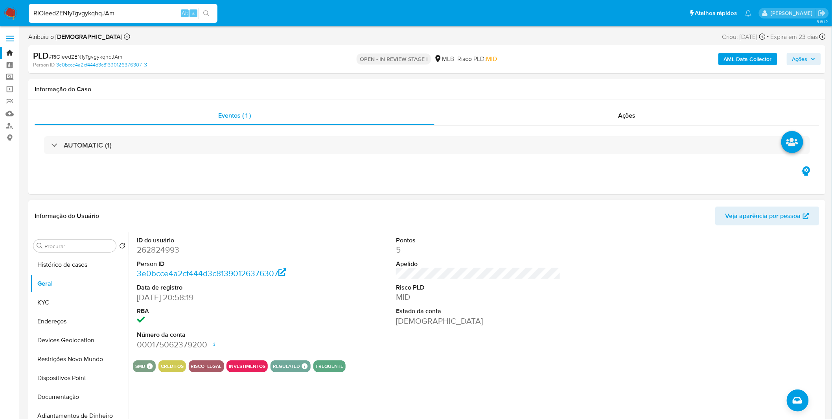
click at [188, 397] on div "ID do usuário 262824993 Person ID 3e0bcce4a2cf444d3c81390126376307 Data de regi…" at bounding box center [476, 332] width 695 height 201
click at [82, 307] on button "KYC" at bounding box center [76, 302] width 92 height 19
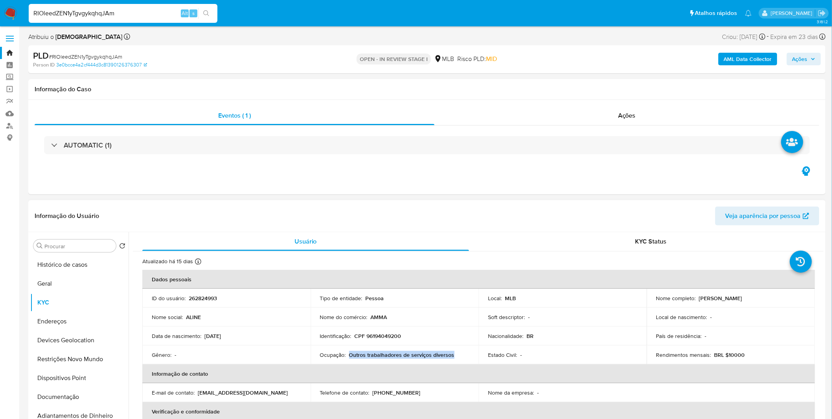
copy p "Outros trabalhadores de serviços diversos"
drag, startPoint x: 457, startPoint y: 354, endPoint x: 348, endPoint y: 355, distance: 109.3
click at [348, 355] on div "Ocupação : Outros trabalhadores de serviços diversos" at bounding box center [394, 354] width 149 height 7
click at [434, 352] on p "Outros trabalhadores de serviços diversos" at bounding box center [401, 354] width 105 height 7
click at [379, 339] on p "CPF 96194049200" at bounding box center [378, 335] width 47 height 7
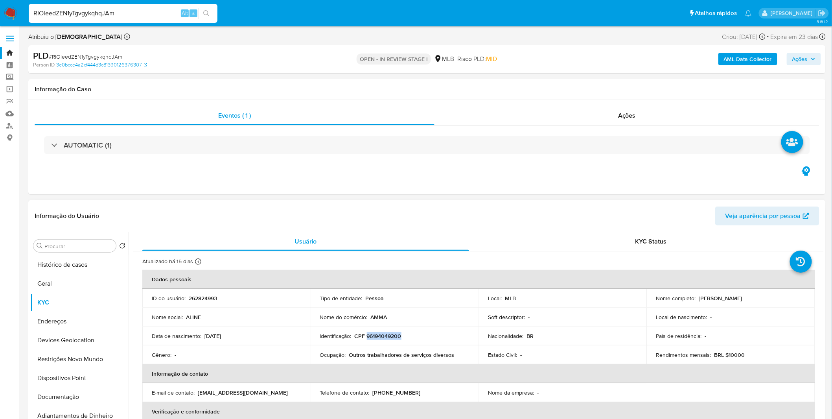
click at [379, 339] on p "CPF 96194049200" at bounding box center [378, 335] width 47 height 7
copy p "96194049200"
click at [46, 285] on button "Geral" at bounding box center [76, 283] width 92 height 19
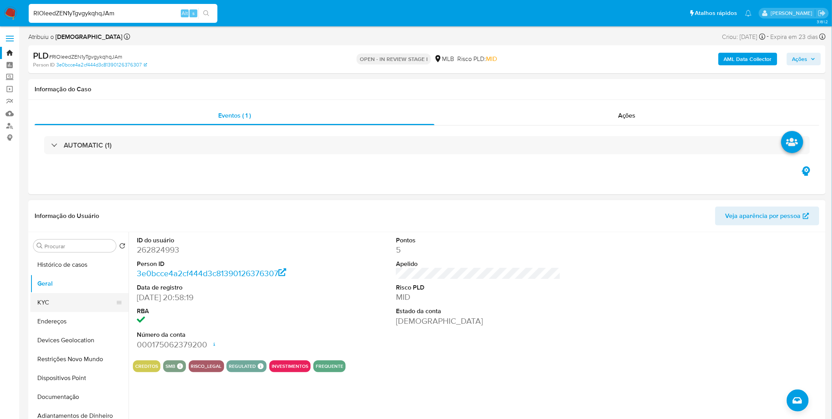
click at [77, 305] on button "KYC" at bounding box center [76, 302] width 92 height 19
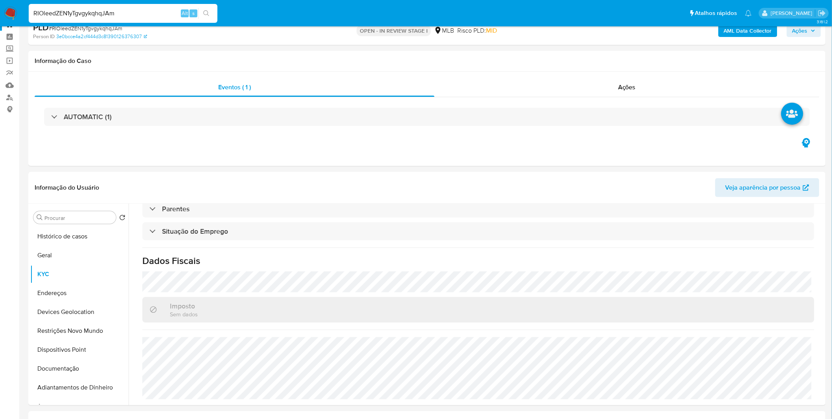
scroll to position [44, 0]
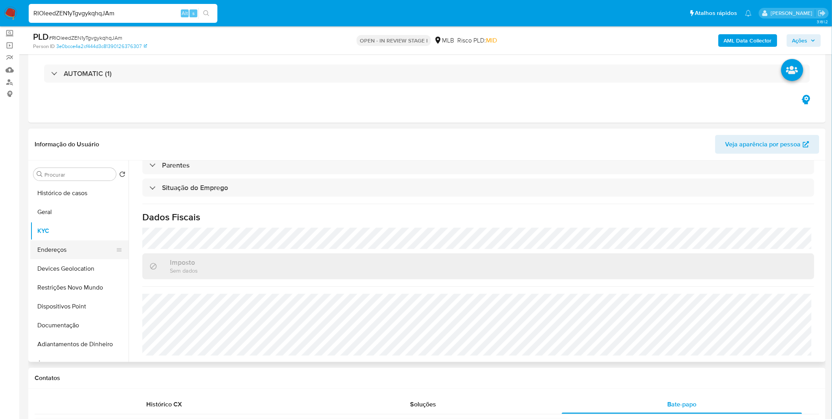
click at [68, 250] on button "Endereços" at bounding box center [76, 249] width 92 height 19
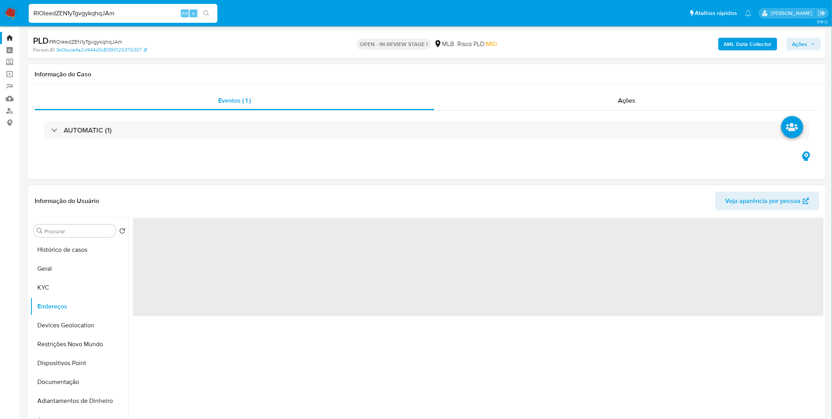
scroll to position [0, 0]
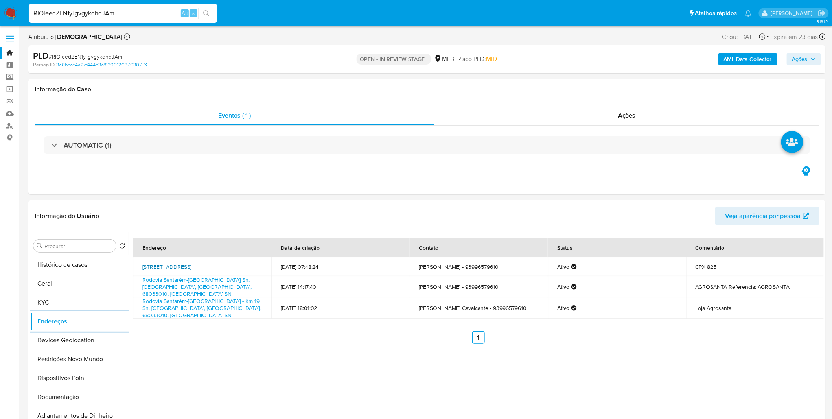
click at [179, 268] on link "Praça Da Bandeira 81, Santarém, Pará, 68005560, Brasil 81" at bounding box center [166, 267] width 49 height 8
click at [191, 264] on link "Praça Da Bandeira 81, Santarém, Pará, 68005560, Brasil 81" at bounding box center [166, 267] width 49 height 8
click at [244, 397] on div "Endereço Data de criação Contato Status Comentário Praça Da Bandeira 81, Santar…" at bounding box center [476, 332] width 695 height 201
click at [81, 347] on button "Devices Geolocation" at bounding box center [76, 340] width 92 height 19
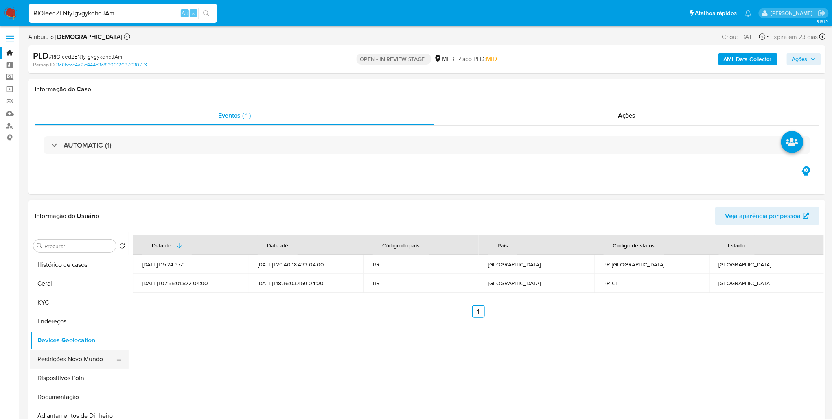
click at [55, 364] on button "Restrições Novo Mundo" at bounding box center [76, 358] width 92 height 19
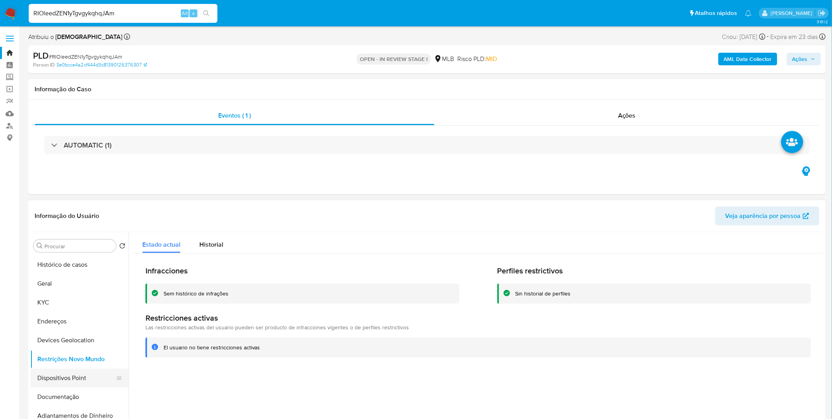
click at [68, 384] on button "Dispositivos Point" at bounding box center [76, 377] width 92 height 19
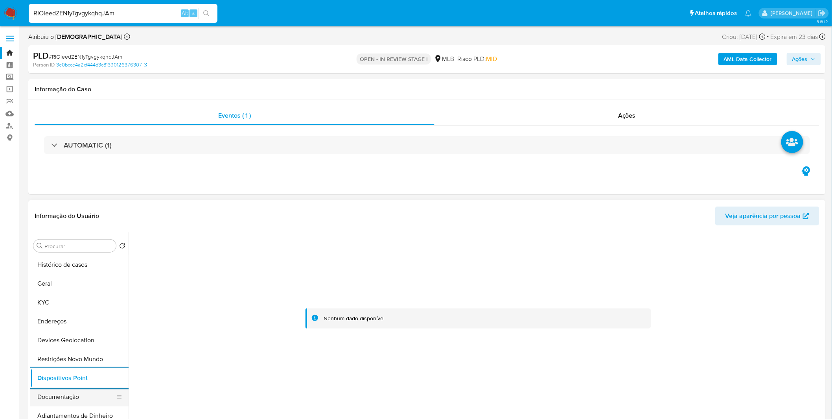
click at [73, 394] on button "Documentação" at bounding box center [76, 396] width 92 height 19
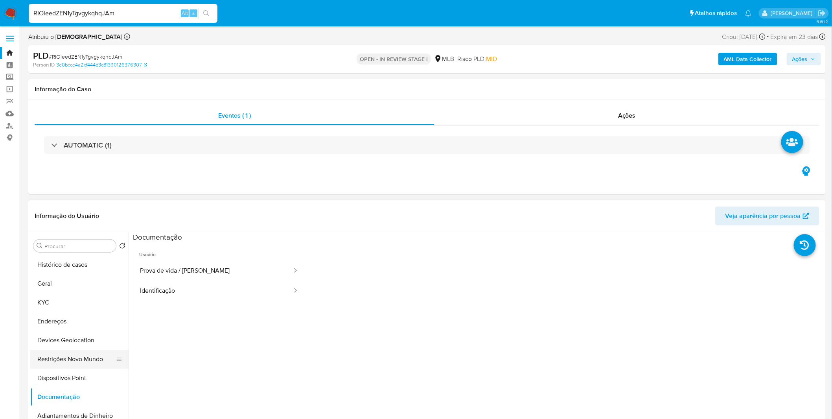
click at [81, 362] on button "Restrições Novo Mundo" at bounding box center [76, 358] width 92 height 19
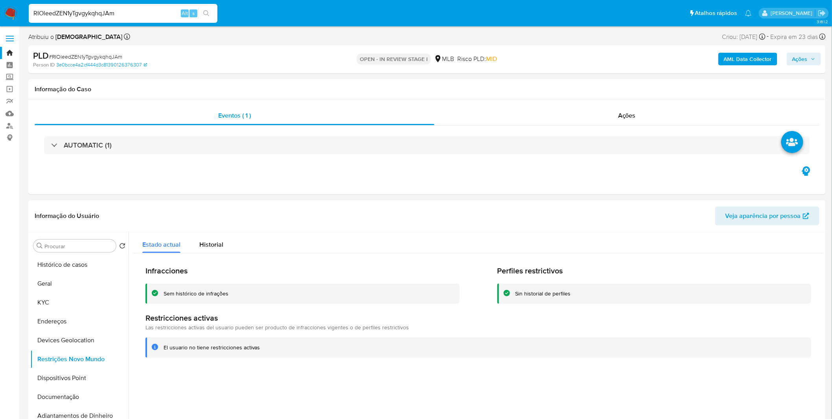
click at [124, 14] on input "RIOleedZEN1yTgvgykqhqJAm" at bounding box center [123, 13] width 189 height 10
paste input "QTupjTKbOJmAdXzt63xwl4TP"
type input "QTupjTKbOJmAdXzt63xwl4TP"
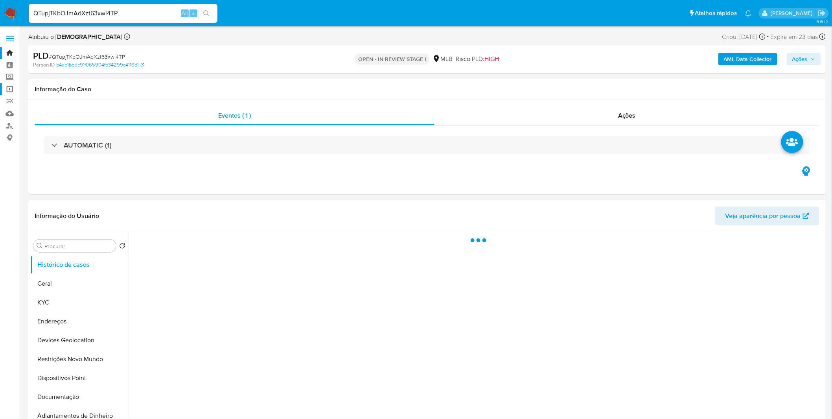
select select "10"
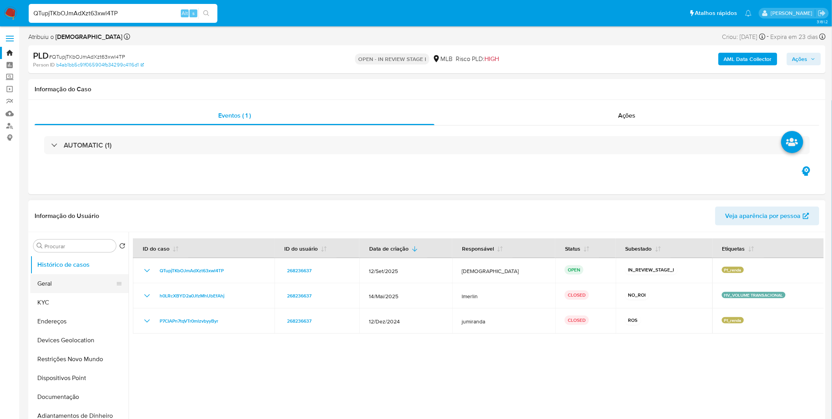
click at [81, 284] on button "Geral" at bounding box center [76, 283] width 92 height 19
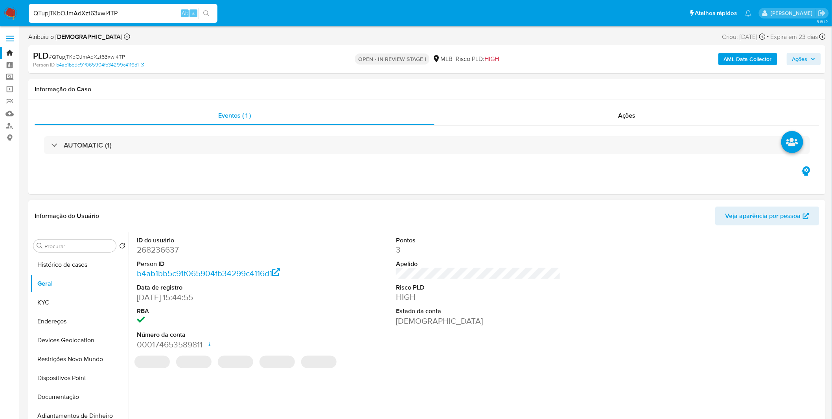
click at [211, 399] on div "ID do usuário 268236637 Person ID b4ab1bb5c91f065904fb34299c4116d1 Data de regi…" at bounding box center [476, 332] width 695 height 201
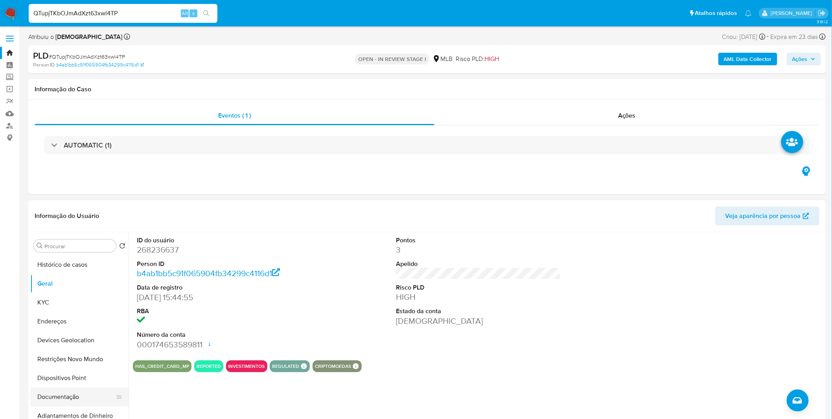
click at [58, 388] on button "Documentação" at bounding box center [76, 396] width 92 height 19
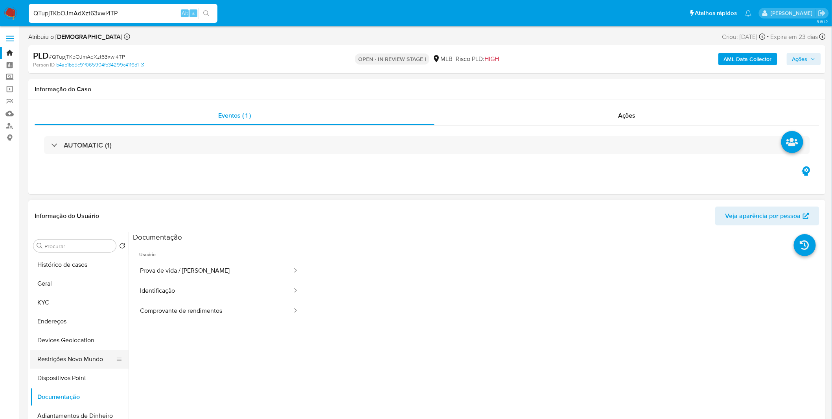
click at [83, 354] on button "Restrições Novo Mundo" at bounding box center [76, 358] width 92 height 19
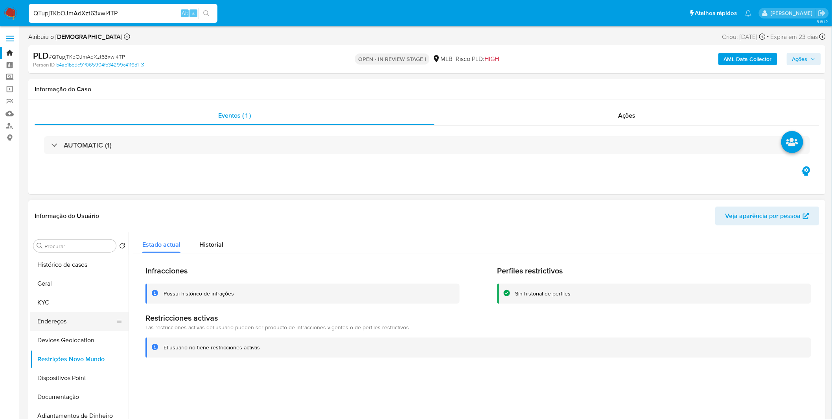
click at [69, 313] on button "Endereços" at bounding box center [76, 321] width 92 height 19
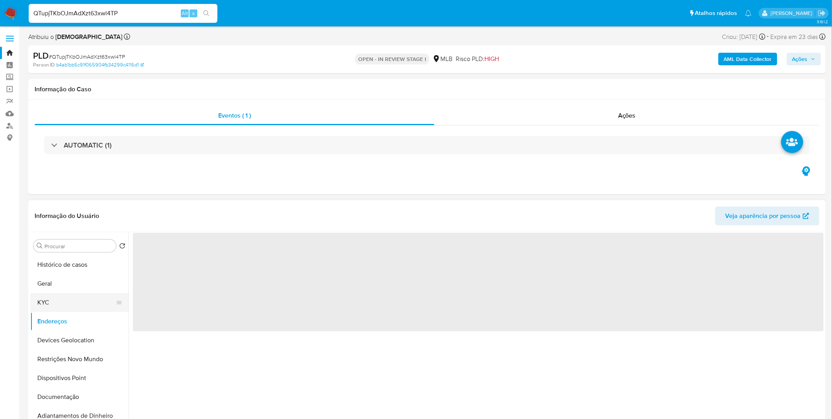
click at [71, 303] on button "KYC" at bounding box center [76, 302] width 92 height 19
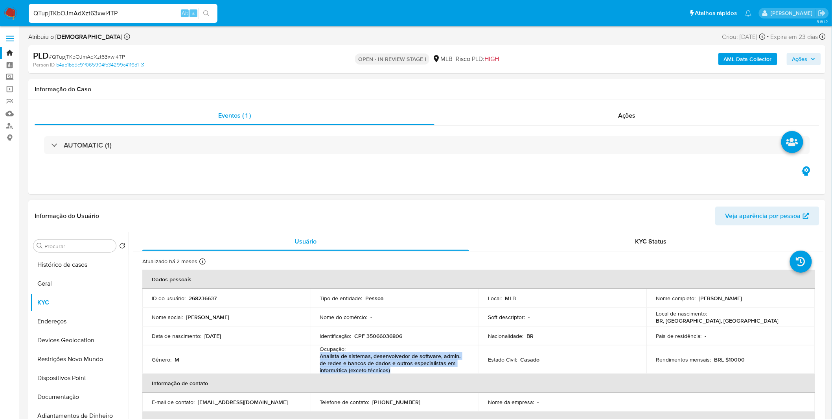
copy p "Analista de sistemas, desenvolvedor de software, admin. de redes e bancos de da…"
drag, startPoint x: 399, startPoint y: 372, endPoint x: 319, endPoint y: 358, distance: 80.9
click at [320, 358] on p "Analista de sistemas, desenvolvedor de software, admin. de redes e bancos de da…" at bounding box center [393, 362] width 146 height 21
click at [299, 319] on div "Nome social : Pedro" at bounding box center [226, 316] width 149 height 7
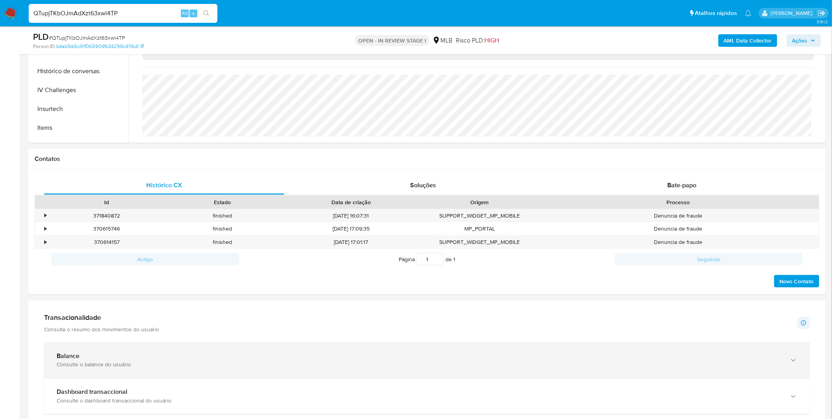
scroll to position [305, 0]
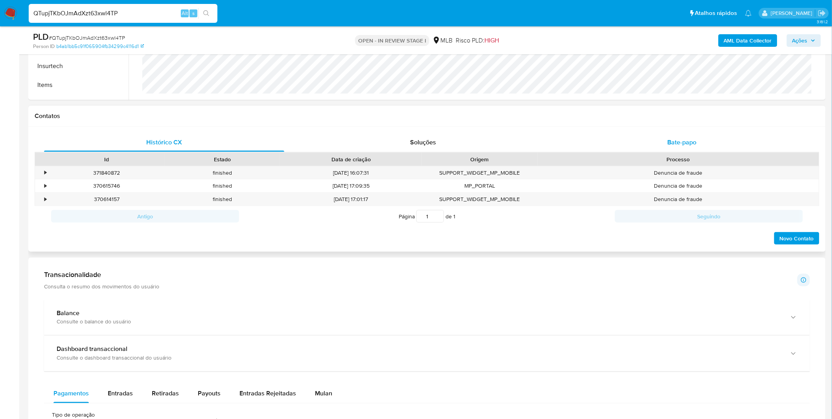
click at [665, 141] on div "Bate-papo" at bounding box center [682, 142] width 240 height 19
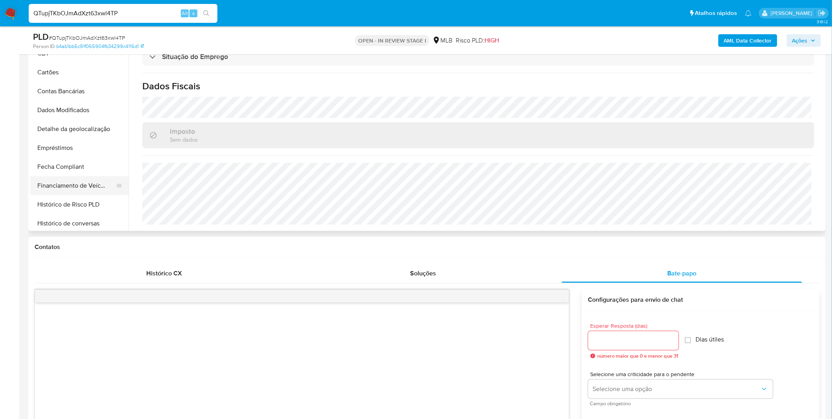
scroll to position [174, 0]
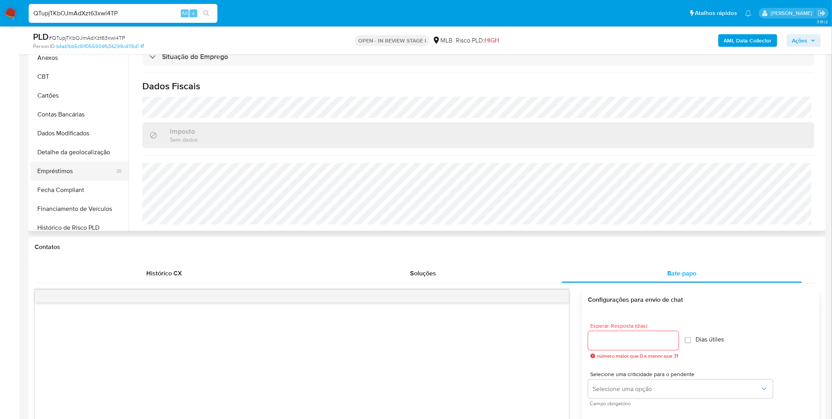
click at [67, 171] on button "Empréstimos" at bounding box center [76, 171] width 92 height 19
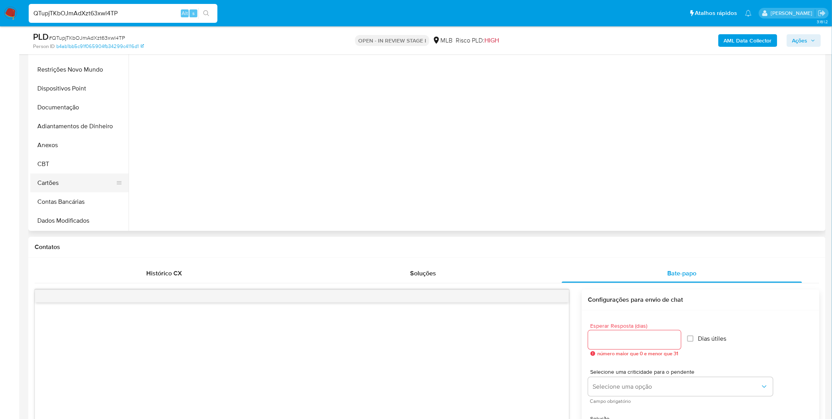
scroll to position [0, 0]
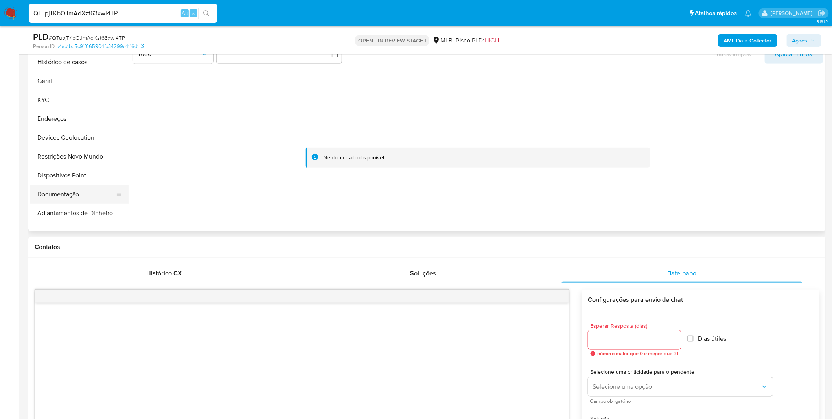
click at [56, 187] on button "Documentação" at bounding box center [76, 194] width 92 height 19
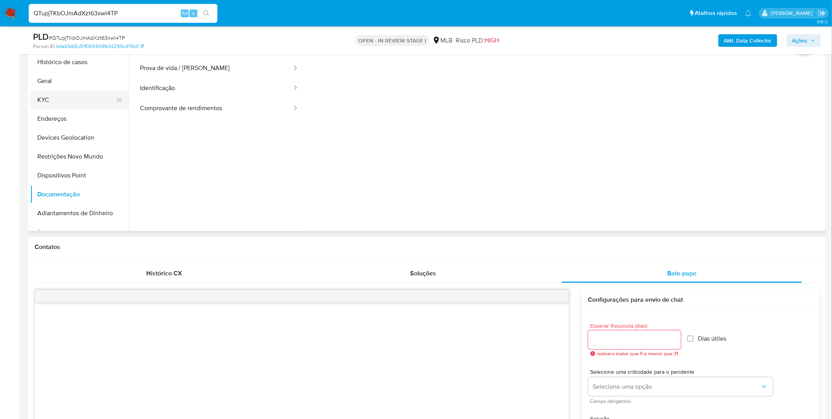
scroll to position [131, 0]
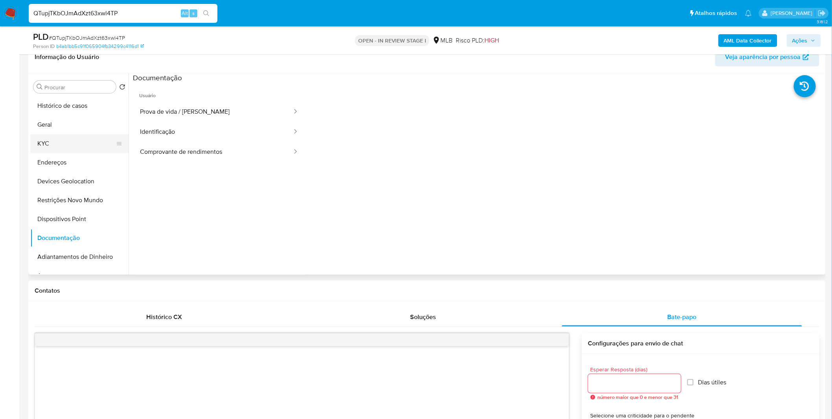
click at [61, 144] on button "KYC" at bounding box center [76, 143] width 92 height 19
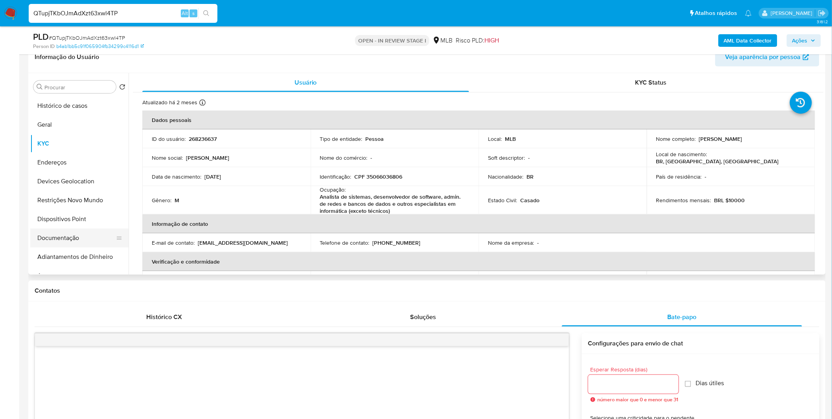
click at [76, 230] on button "Documentação" at bounding box center [76, 237] width 92 height 19
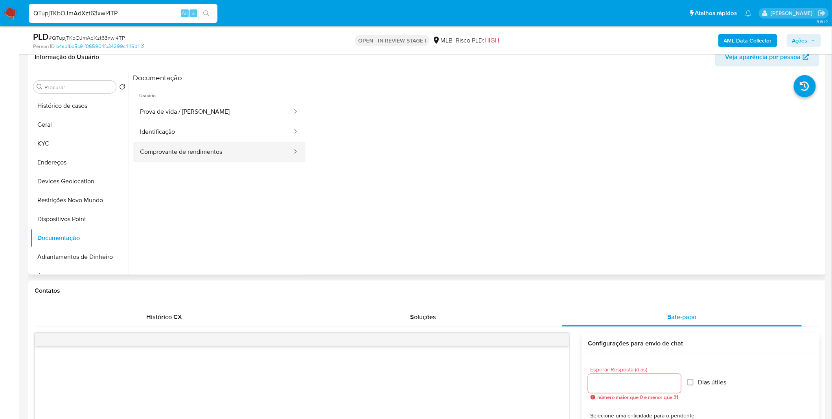
click at [178, 148] on button "Comprovante de rendimentos" at bounding box center [213, 152] width 160 height 20
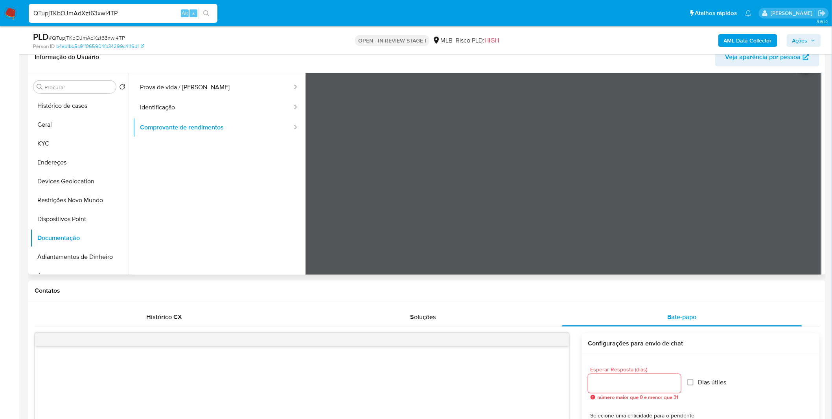
scroll to position [0, 0]
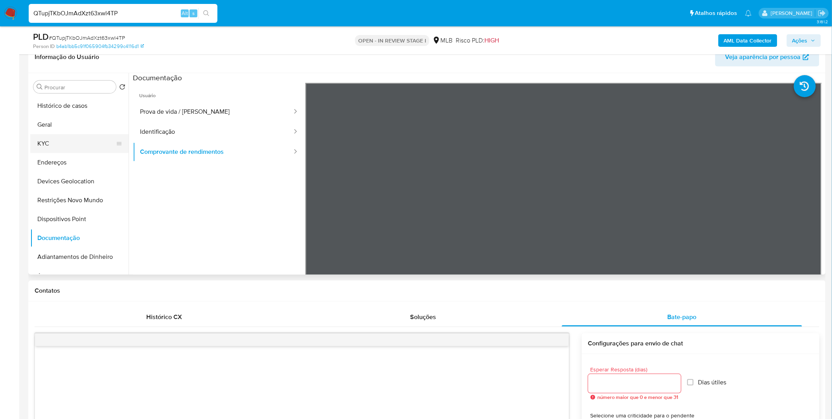
click at [84, 144] on button "KYC" at bounding box center [76, 143] width 92 height 19
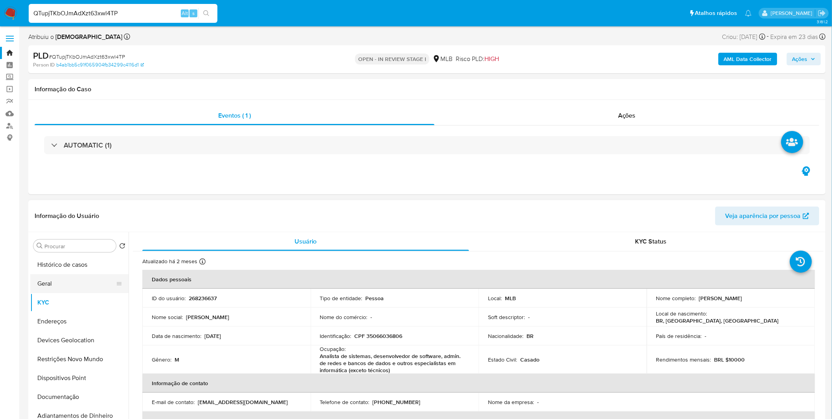
click at [66, 288] on button "Geral" at bounding box center [76, 283] width 92 height 19
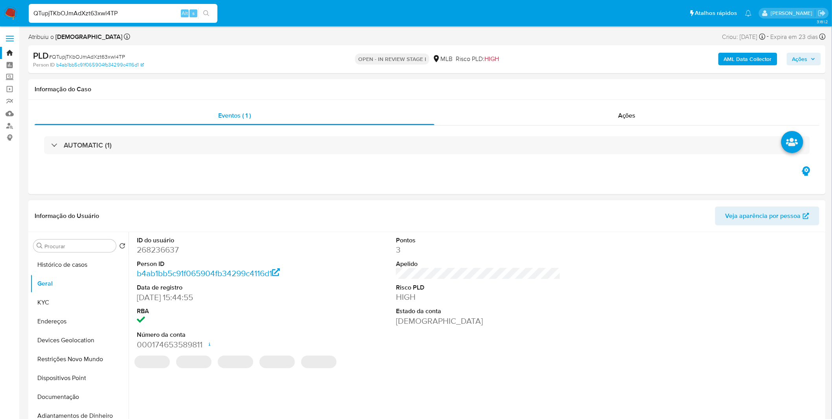
click at [268, 219] on header "Informação do Usuário Veja aparência por pessoa" at bounding box center [427, 215] width 784 height 19
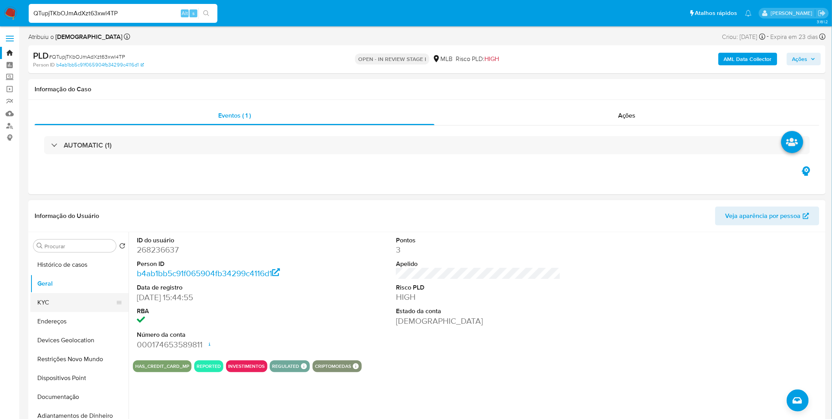
click at [66, 299] on button "KYC" at bounding box center [76, 302] width 92 height 19
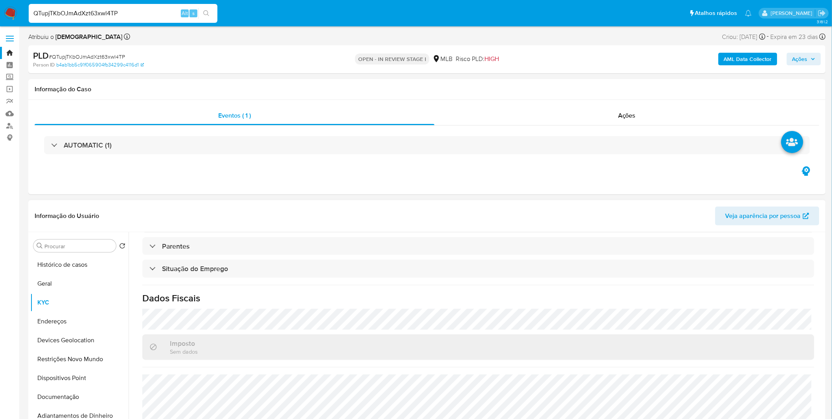
scroll to position [336, 0]
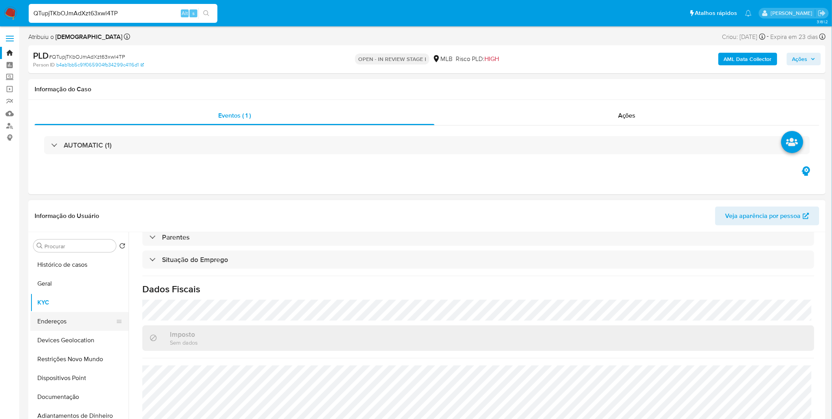
click at [68, 321] on button "Endereços" at bounding box center [76, 321] width 92 height 19
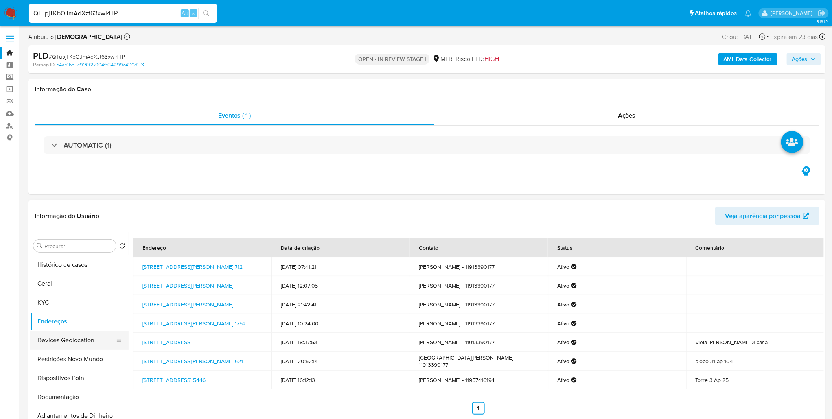
click at [80, 339] on button "Devices Geolocation" at bounding box center [76, 340] width 92 height 19
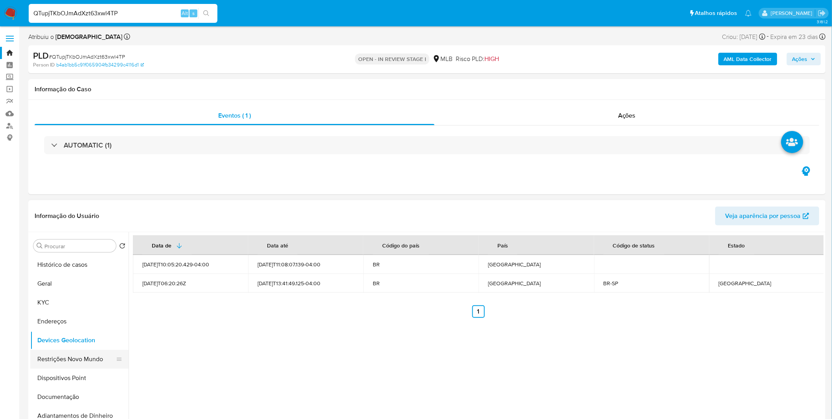
click at [64, 366] on button "Restrições Novo Mundo" at bounding box center [76, 358] width 92 height 19
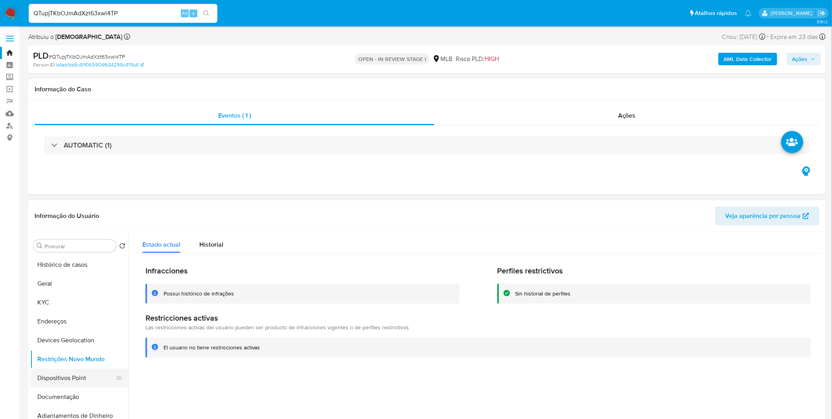
click at [48, 372] on button "Dispositivos Point" at bounding box center [76, 377] width 92 height 19
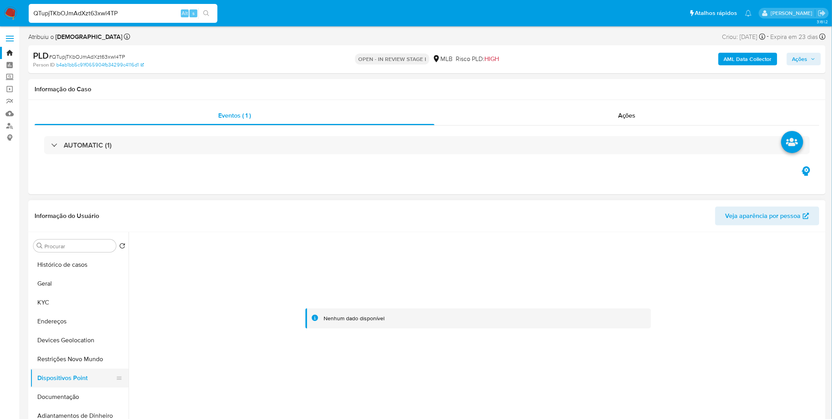
click at [79, 380] on button "Dispositivos Point" at bounding box center [76, 377] width 92 height 19
click at [77, 389] on button "Documentação" at bounding box center [76, 396] width 92 height 19
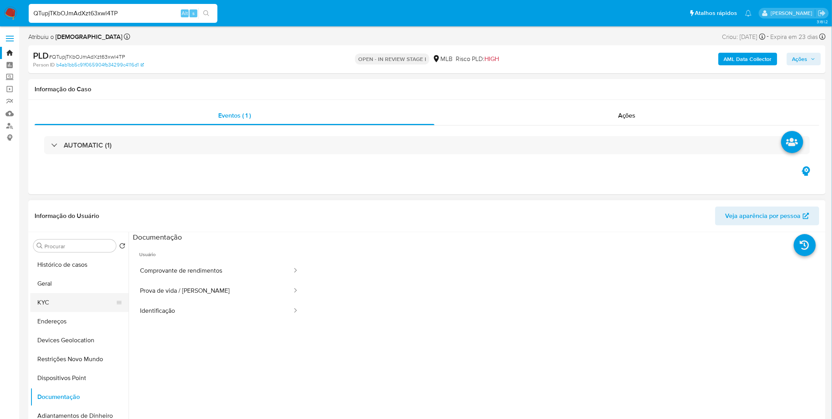
click at [90, 303] on button "KYC" at bounding box center [76, 302] width 92 height 19
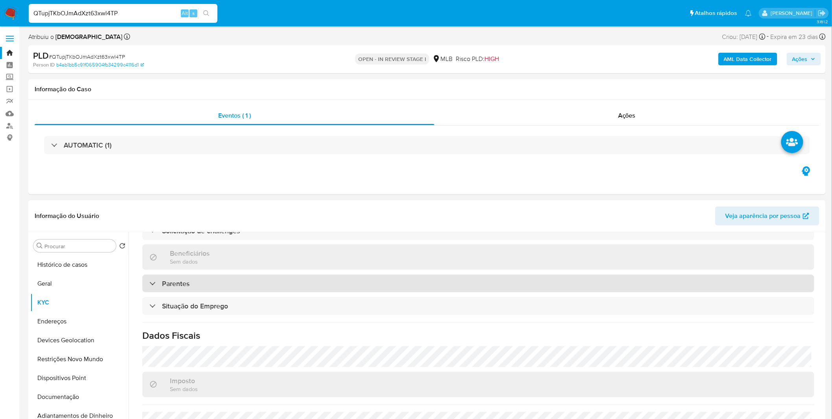
scroll to position [336, 0]
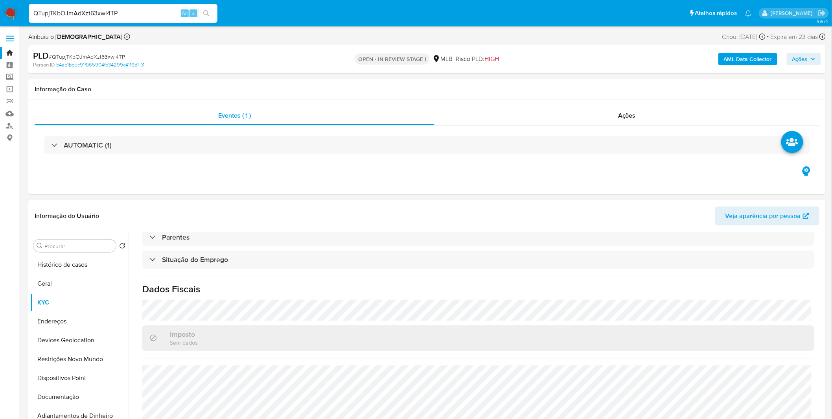
click at [63, 12] on input "QTupjTKbOJmAdXzt63xwl4TP" at bounding box center [123, 13] width 189 height 10
paste input "0F4Dn9I6r7BGEIxTnADOXS8H"
type input "0F4Dn9I6r7BGEIxTnADOXS8H"
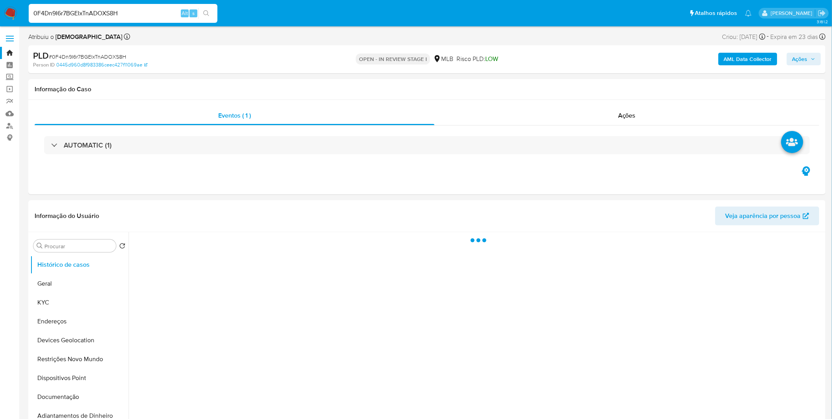
select select "10"
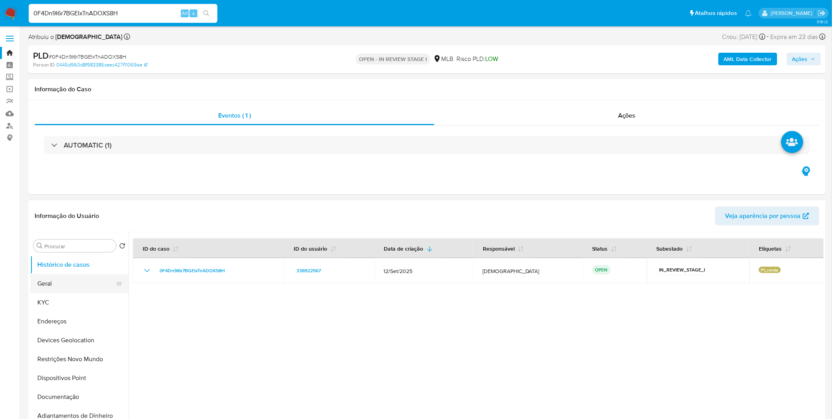
click at [57, 285] on button "Geral" at bounding box center [76, 283] width 92 height 19
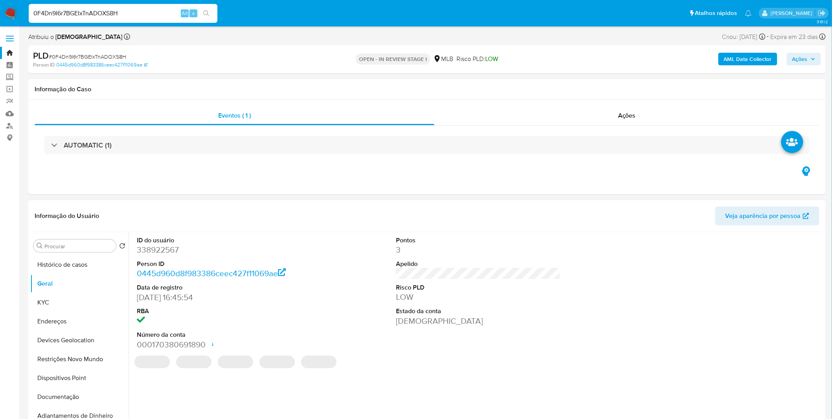
click at [205, 395] on div "ID do usuário 338922567 Person ID 0445d960d8f983386ceec427f11069ae Data de regi…" at bounding box center [476, 332] width 695 height 201
click at [73, 399] on button "Documentação" at bounding box center [76, 396] width 92 height 19
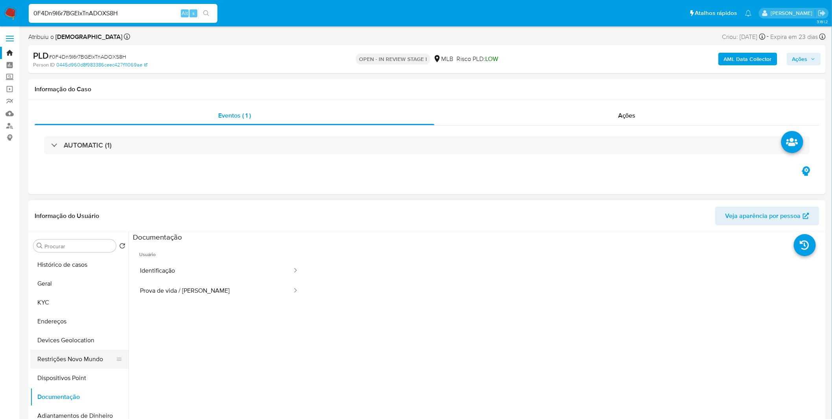
click at [86, 356] on button "Restrições Novo Mundo" at bounding box center [76, 358] width 92 height 19
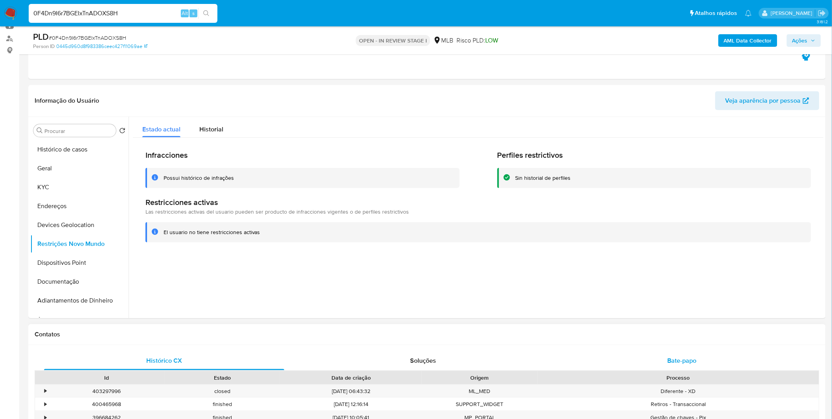
click at [630, 362] on div "Bate-papo" at bounding box center [682, 360] width 240 height 19
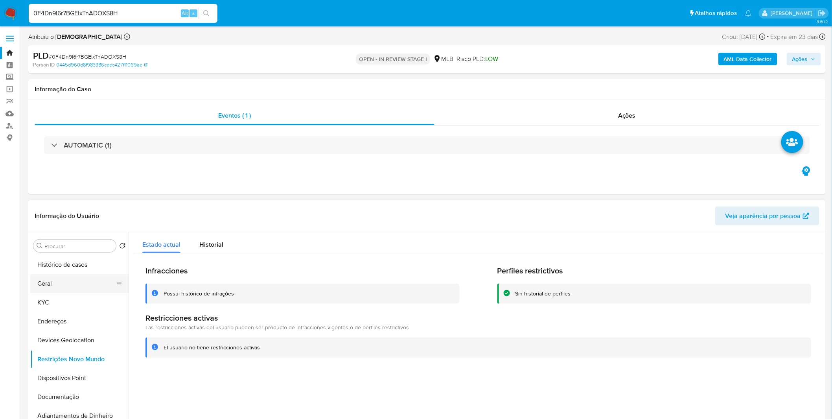
click at [71, 275] on button "Geral" at bounding box center [76, 283] width 92 height 19
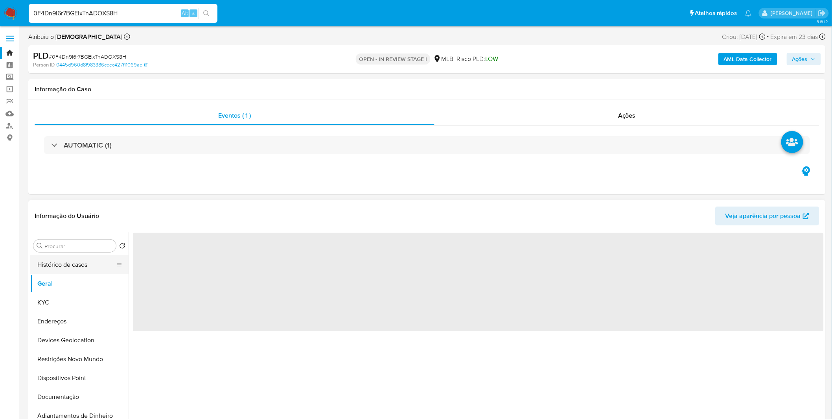
click at [70, 266] on button "Histórico de casos" at bounding box center [76, 264] width 92 height 19
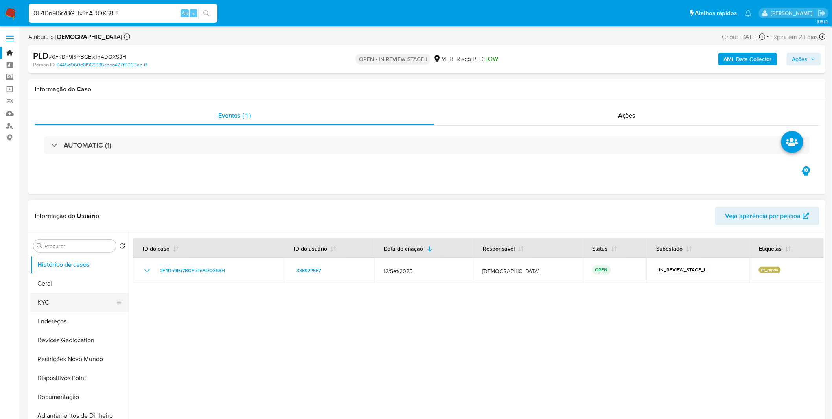
click at [54, 297] on button "KYC" at bounding box center [76, 302] width 92 height 19
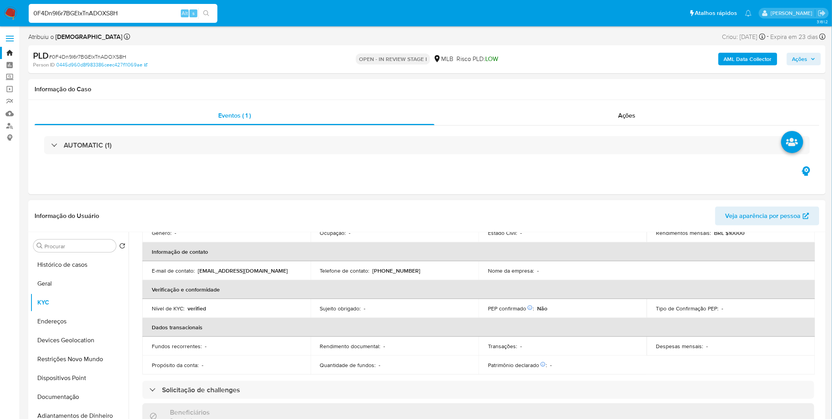
scroll to position [21, 0]
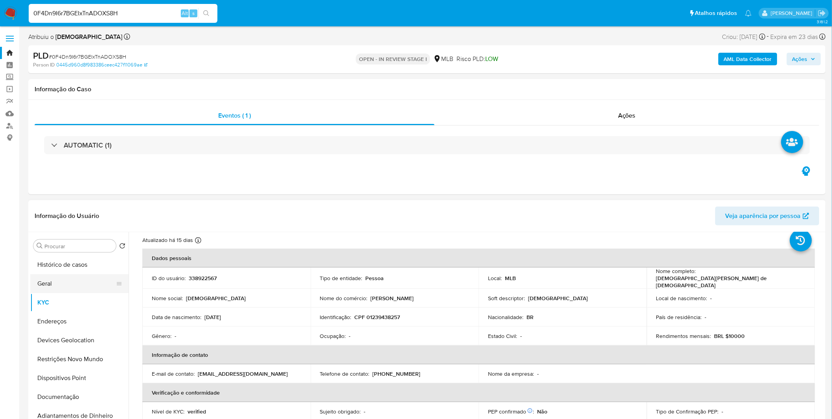
click at [56, 280] on button "Geral" at bounding box center [76, 283] width 92 height 19
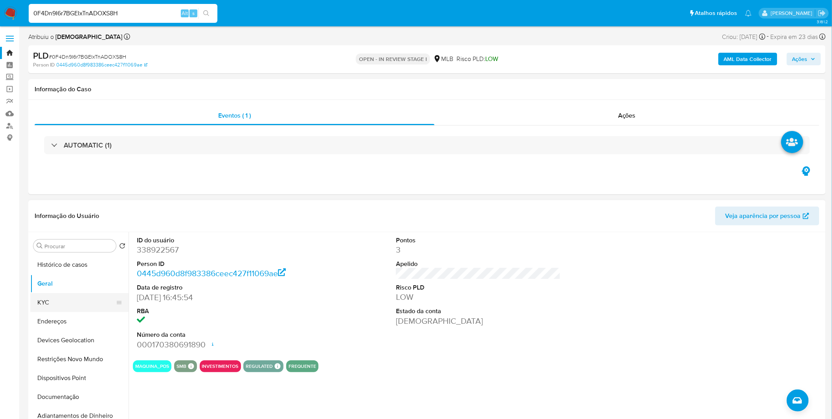
click at [75, 307] on button "KYC" at bounding box center [76, 302] width 92 height 19
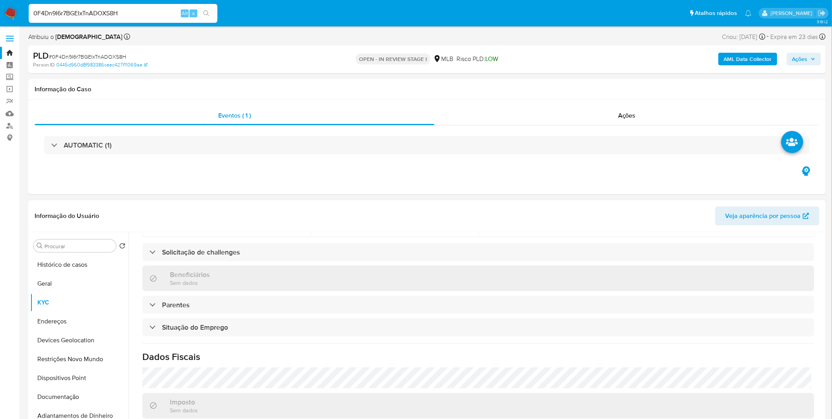
scroll to position [327, 0]
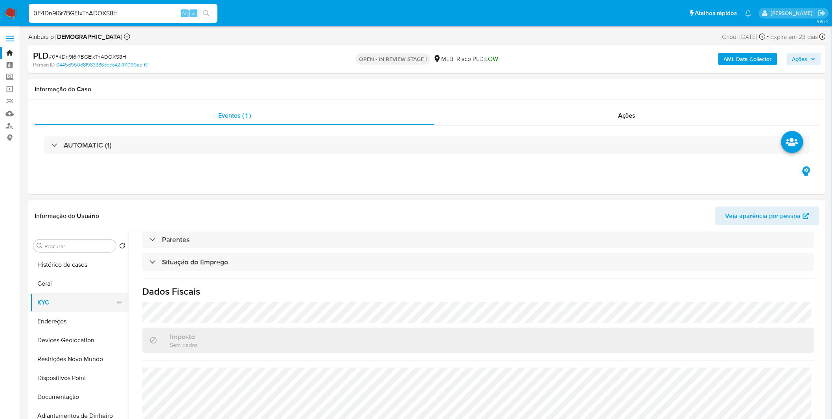
click at [81, 310] on button "KYC" at bounding box center [76, 302] width 92 height 19
click at [81, 314] on button "Endereços" at bounding box center [76, 321] width 92 height 19
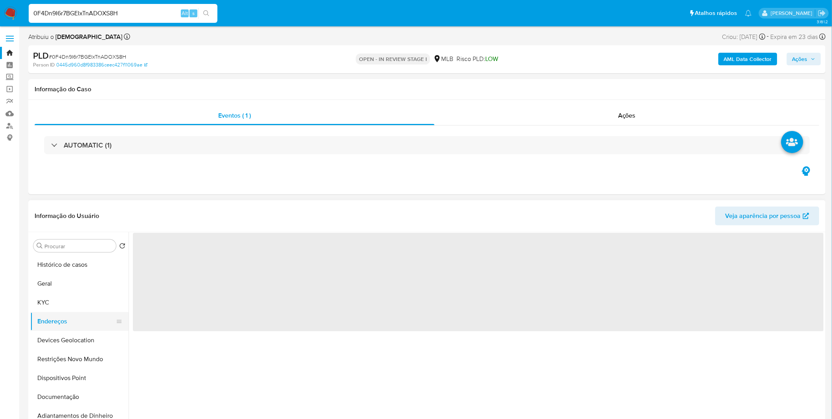
scroll to position [0, 0]
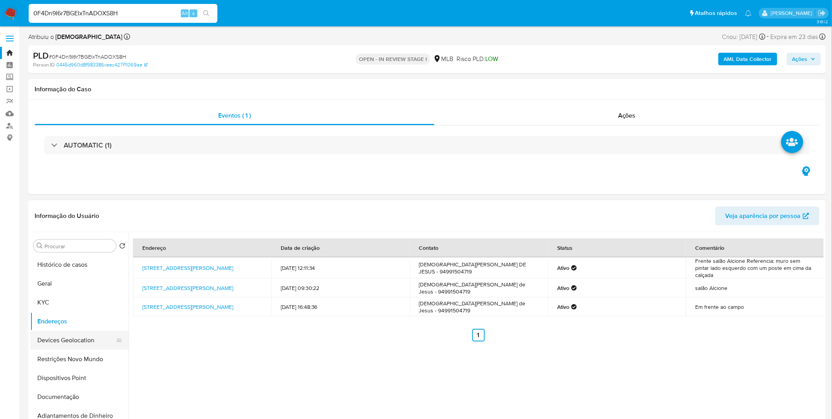
click at [37, 339] on button "Devices Geolocation" at bounding box center [76, 340] width 92 height 19
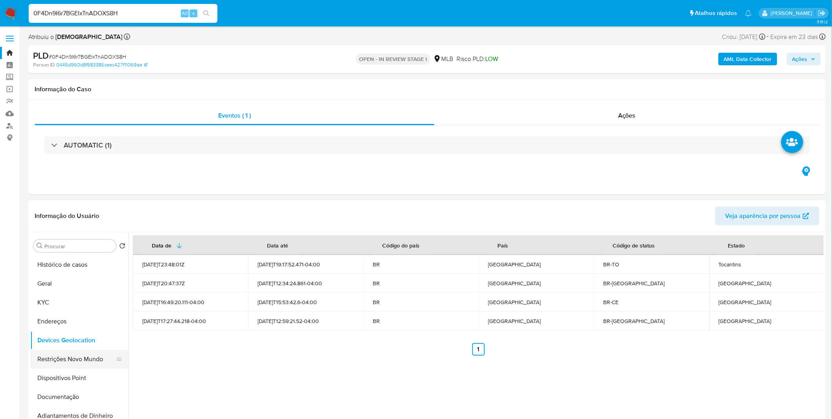
click at [73, 366] on button "Restrições Novo Mundo" at bounding box center [76, 358] width 92 height 19
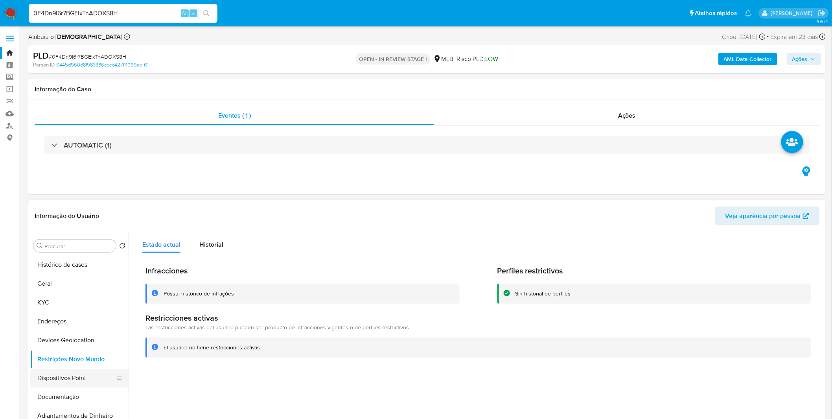
click at [77, 374] on button "Dispositivos Point" at bounding box center [76, 377] width 92 height 19
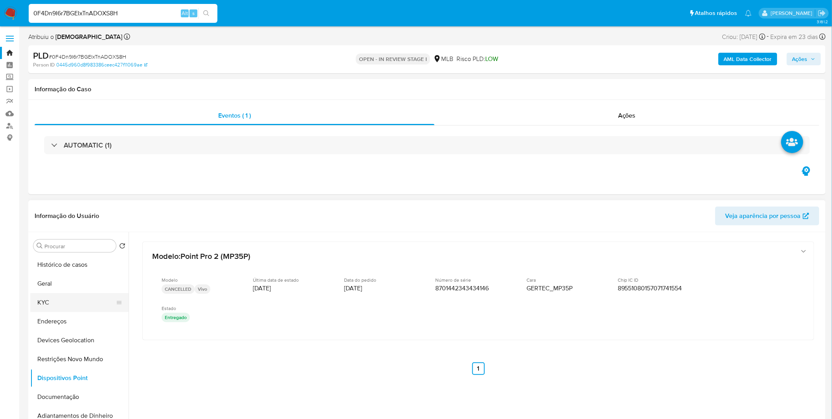
click at [64, 303] on button "KYC" at bounding box center [76, 302] width 92 height 19
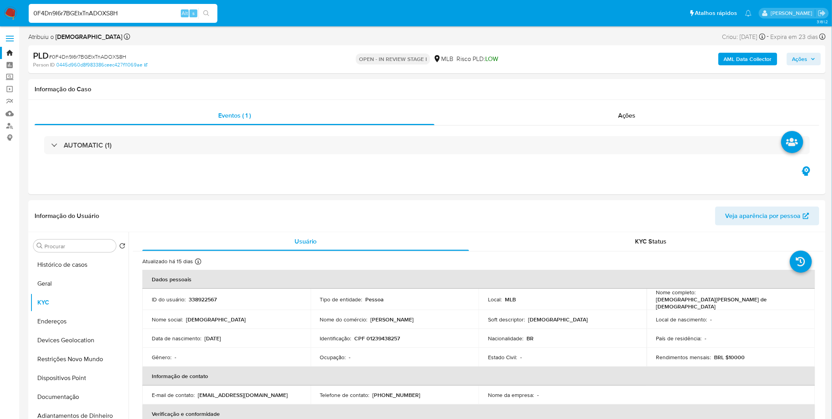
click at [118, 15] on input "0F4Dn9I6r7BGEIxTnADOXS8H" at bounding box center [123, 13] width 189 height 10
paste input "tue8lqSE9whtpxQRsRZfih8j"
type input "tue8lqSE9whtpxQRsRZfih8j"
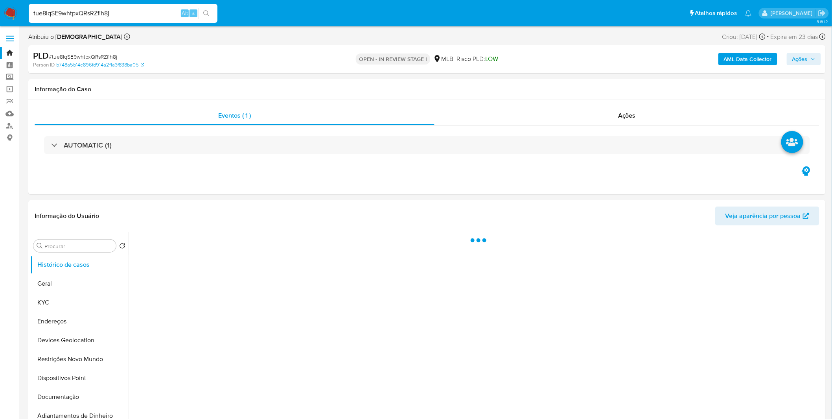
select select "10"
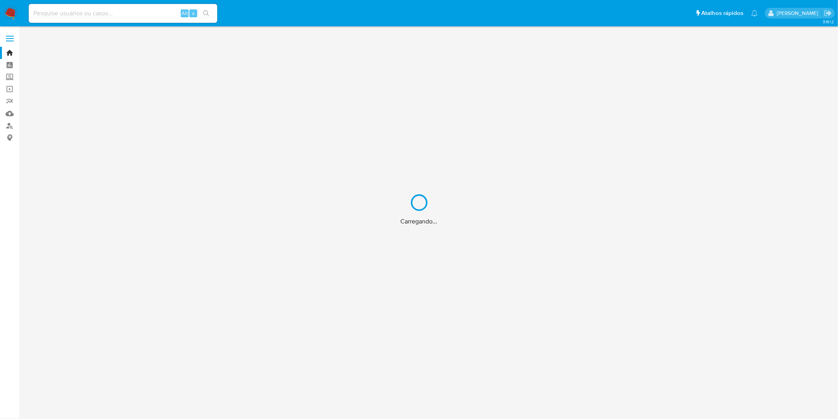
drag, startPoint x: 0, startPoint y: 0, endPoint x: 101, endPoint y: 16, distance: 102.6
click at [101, 16] on div "Carregando..." at bounding box center [419, 209] width 838 height 419
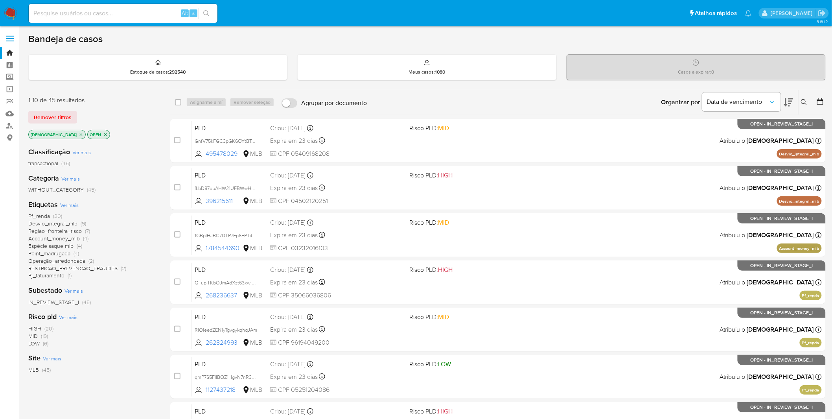
click at [109, 12] on input at bounding box center [123, 13] width 189 height 10
paste input "RIOleedZEN1yTgvgykqhqJAm"
type input "RIOleedZEN1yTgvgykqhqJAm"
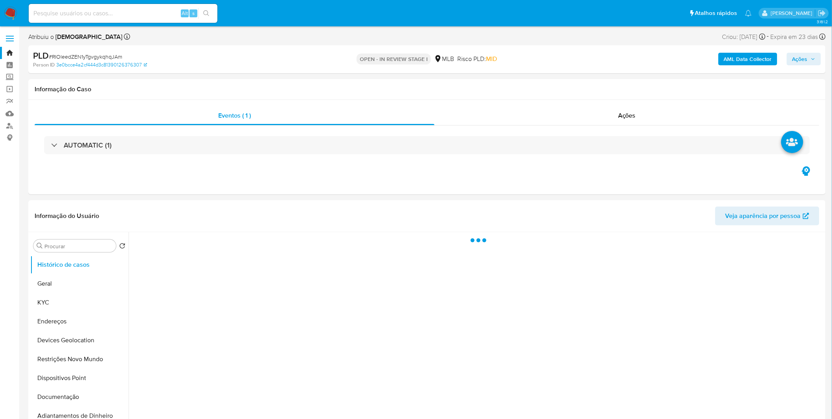
select select "10"
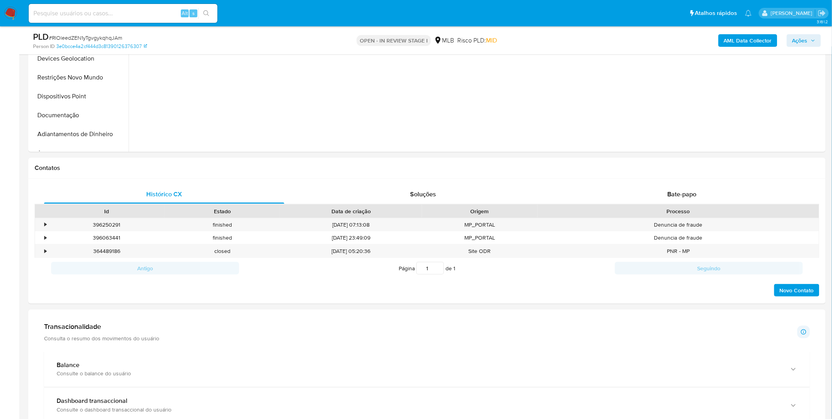
scroll to position [218, 0]
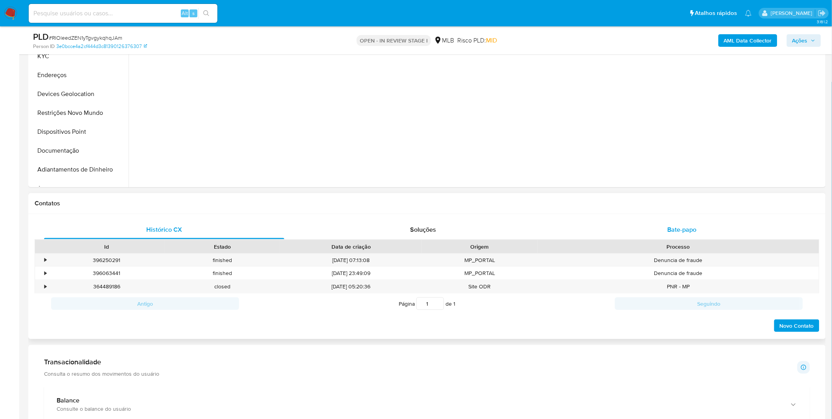
click at [667, 228] on div "Bate-papo" at bounding box center [682, 229] width 240 height 19
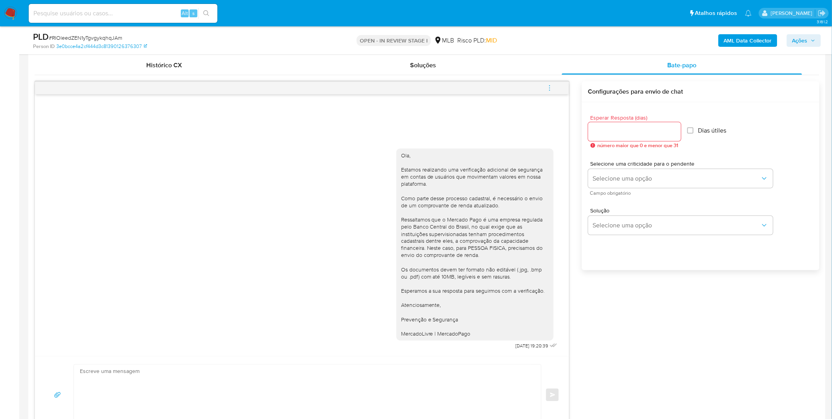
scroll to position [380, 0]
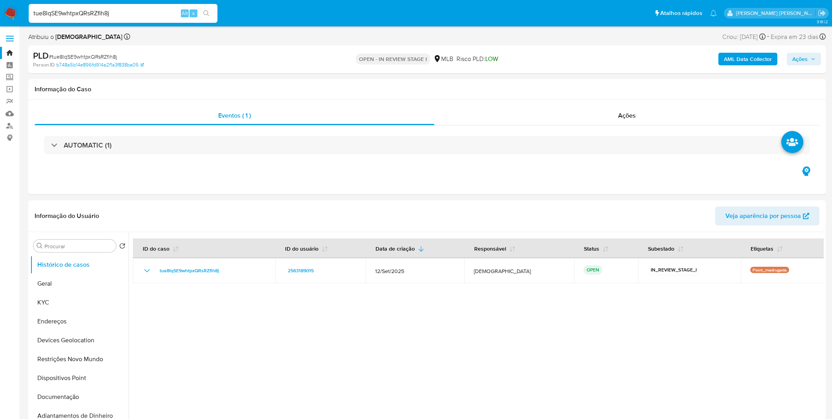
select select "10"
click at [72, 296] on button "KYC" at bounding box center [76, 302] width 92 height 19
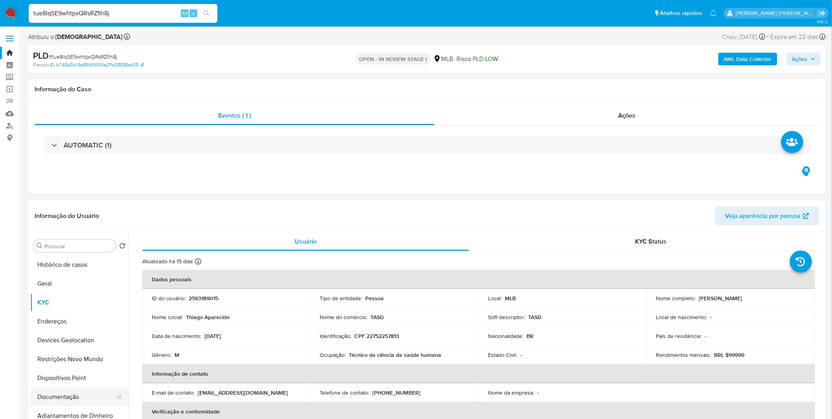
click at [80, 395] on button "Documentação" at bounding box center [76, 396] width 92 height 19
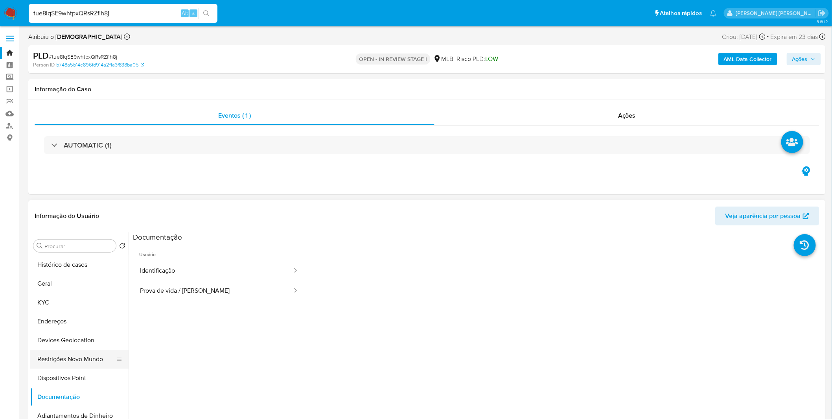
click at [97, 360] on button "Restrições Novo Mundo" at bounding box center [76, 358] width 92 height 19
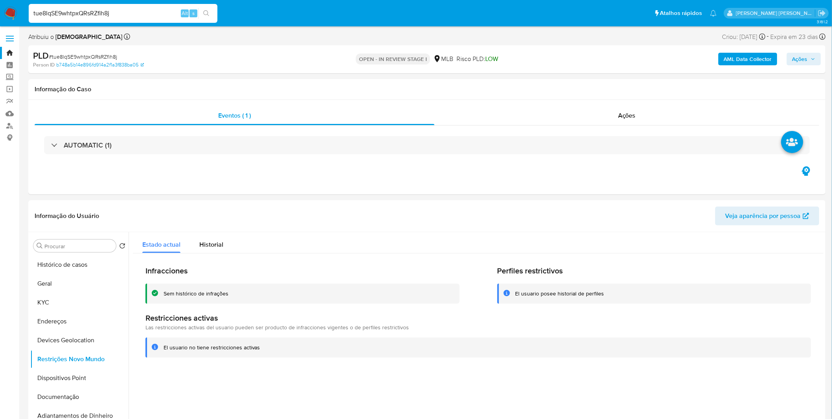
click at [139, 15] on input "tue8lqSE9whtpxQRsRZfih8j" at bounding box center [123, 13] width 189 height 10
paste input "AhoQtLi4P0QImUbZrNyMRW8d"
type input "AhoQtLi4P0QImUbZrNyMRW8d"
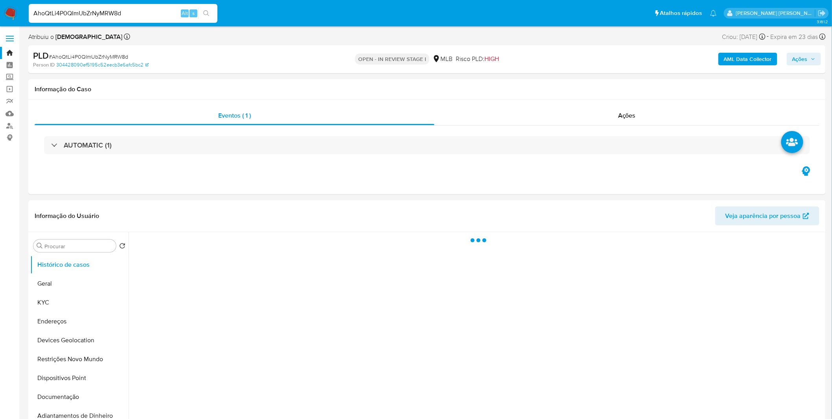
select select "10"
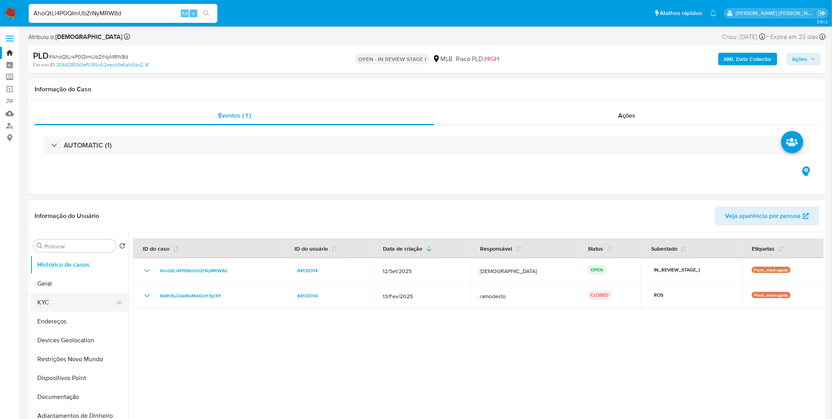
drag, startPoint x: 66, startPoint y: 296, endPoint x: 94, endPoint y: 296, distance: 28.3
click at [66, 296] on button "KYC" at bounding box center [76, 302] width 92 height 19
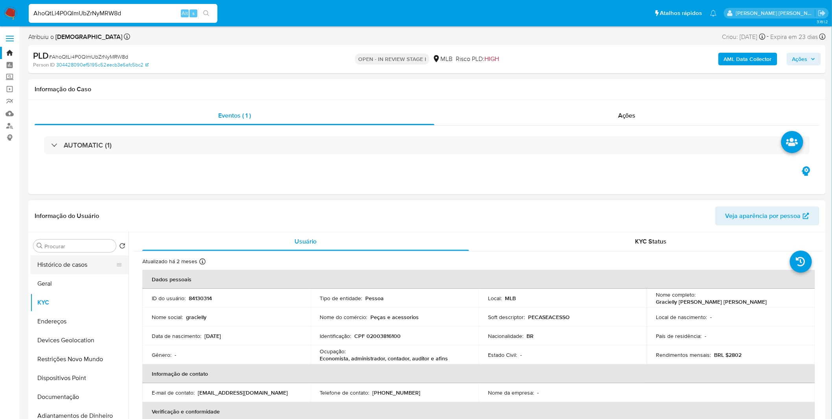
click at [71, 272] on button "Histórico de casos" at bounding box center [76, 264] width 92 height 19
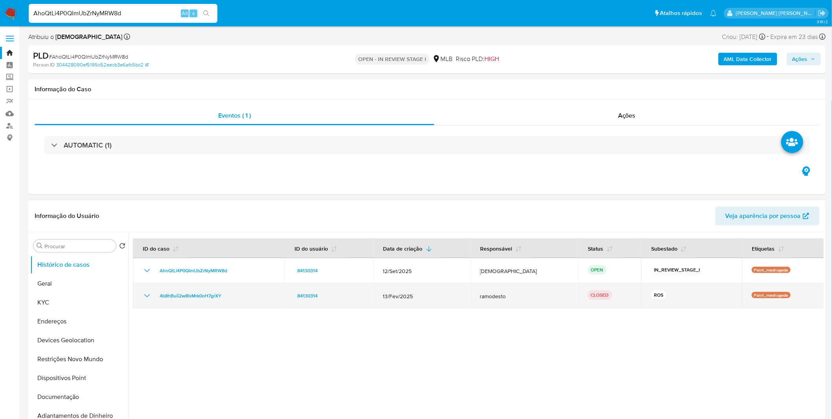
click at [148, 292] on icon "Mostrar/Ocultar" at bounding box center [146, 295] width 9 height 9
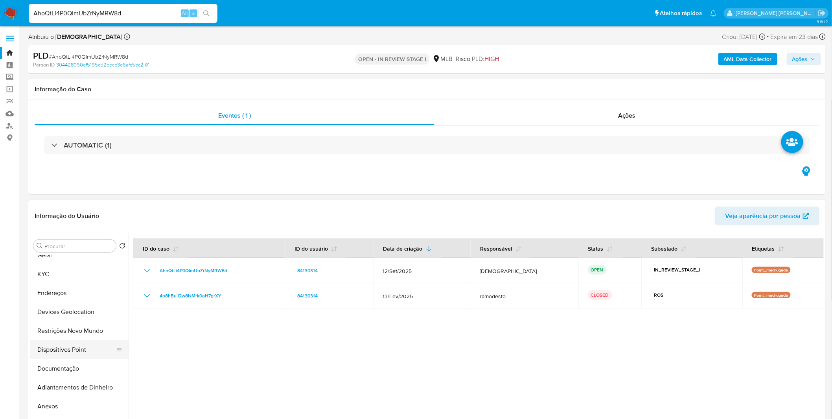
scroll to position [87, 0]
click at [81, 348] on button "Anexos" at bounding box center [76, 347] width 92 height 19
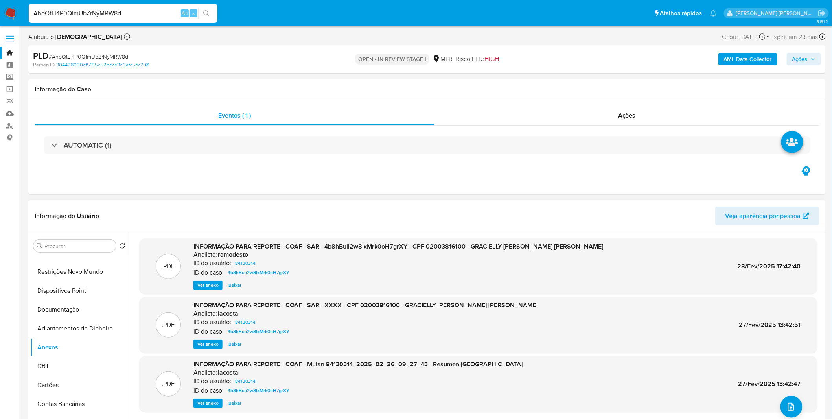
click at [198, 283] on span "Ver anexo" at bounding box center [207, 285] width 21 height 8
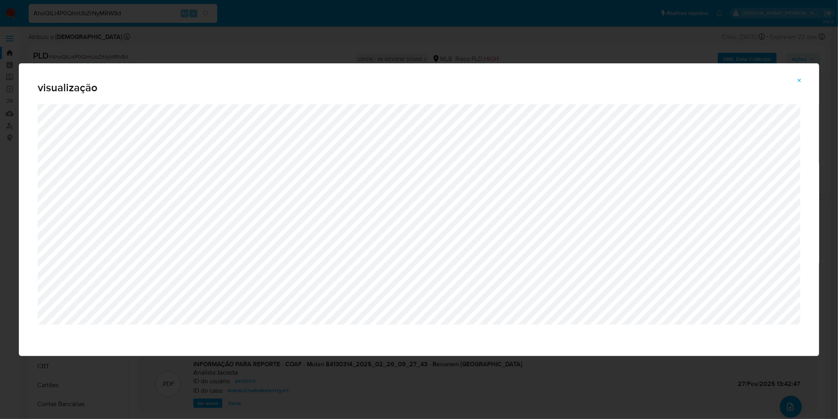
click at [801, 85] on span "Attachment preview" at bounding box center [800, 80] width 6 height 11
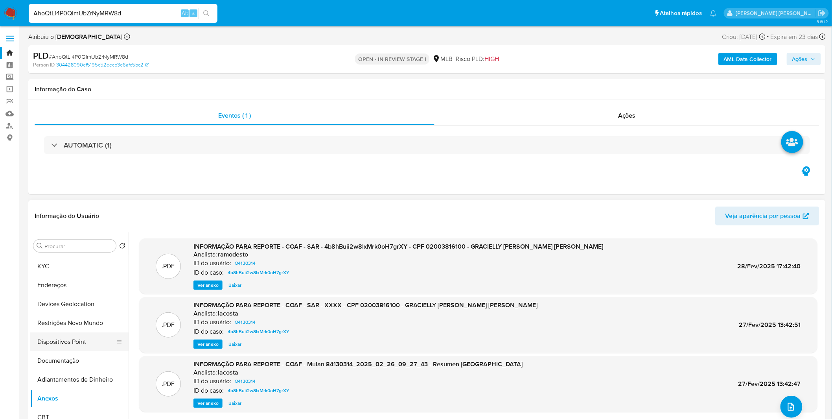
scroll to position [0, 0]
click at [209, 288] on span "Ver anexo" at bounding box center [207, 285] width 21 height 8
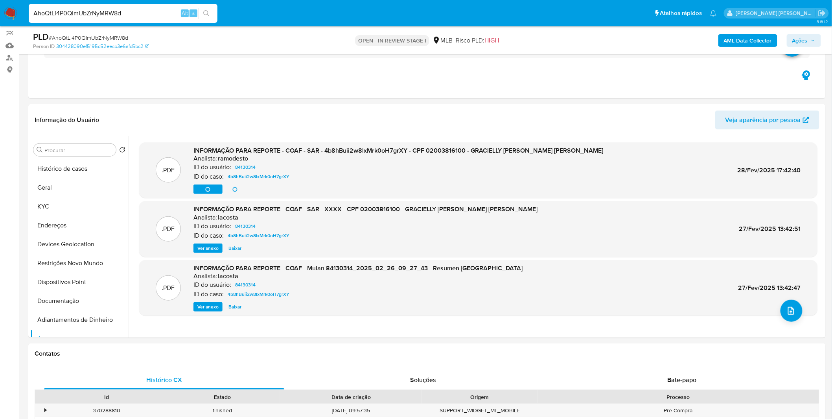
scroll to position [87, 0]
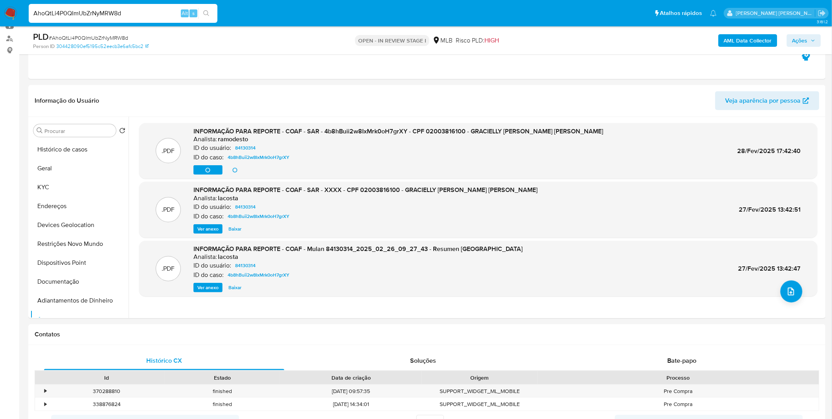
click at [213, 169] on div "Ver anexo Ver anexo [GEOGRAPHIC_DATA]" at bounding box center [398, 169] width 410 height 9
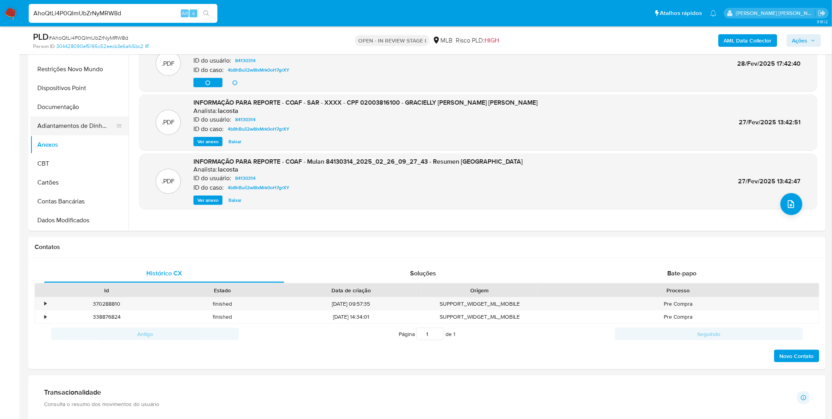
click at [85, 127] on button "Adiantamentos de Dinheiro" at bounding box center [76, 125] width 92 height 19
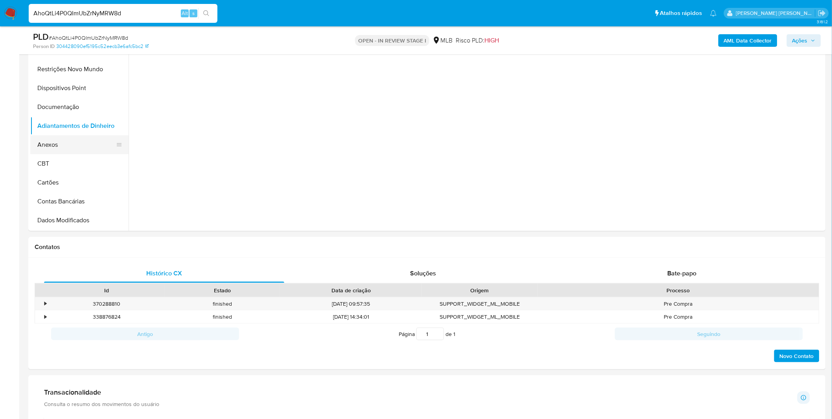
click at [70, 144] on button "Anexos" at bounding box center [76, 144] width 92 height 19
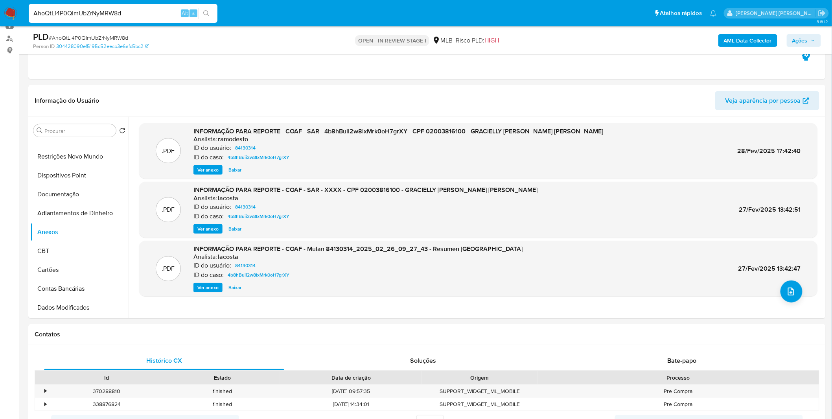
click at [205, 172] on span "Ver anexo" at bounding box center [207, 170] width 21 height 8
click at [356, 132] on span "INFORMAÇÃO PARA REPORTE - COAF - SAR - 4b8hBuii2w8IxMrk0oH7grXY - CPF 020038161…" at bounding box center [398, 131] width 410 height 9
copy span "4b8hBuii2w8IxMrk0oH7grXY"
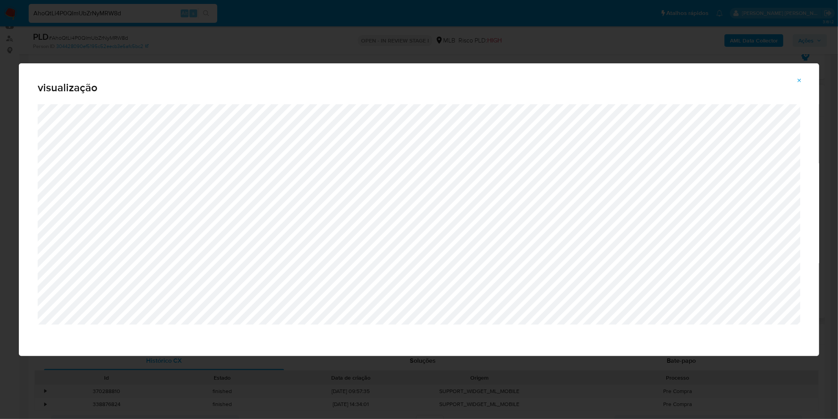
click at [131, 46] on div "visualização" at bounding box center [419, 209] width 838 height 419
click at [796, 79] on button "Attachment preview" at bounding box center [799, 80] width 17 height 13
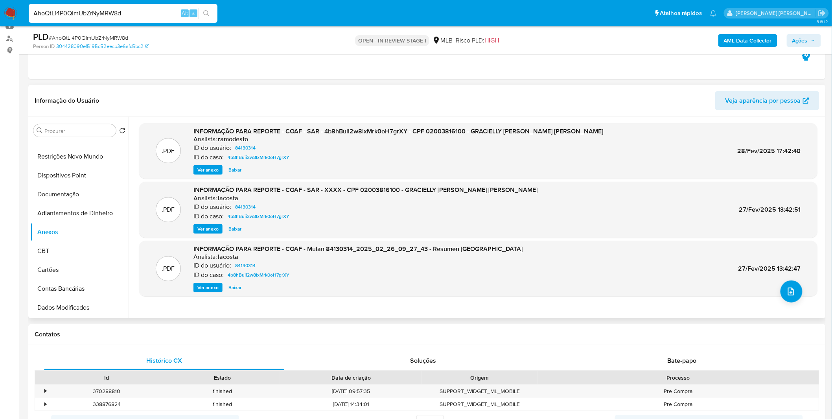
click at [129, 13] on input "AhoQtLi4P0QImUbZrNyMRW8d" at bounding box center [123, 13] width 189 height 10
paste input "GmIBZgBlfY8PxqyaZOSBaPTh"
type input "GmIBZgBlfY8PxqyaZOSBaPTh"
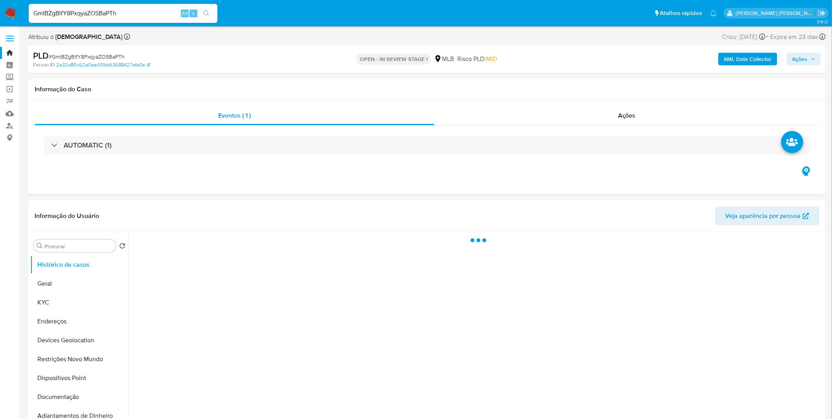
select select "10"
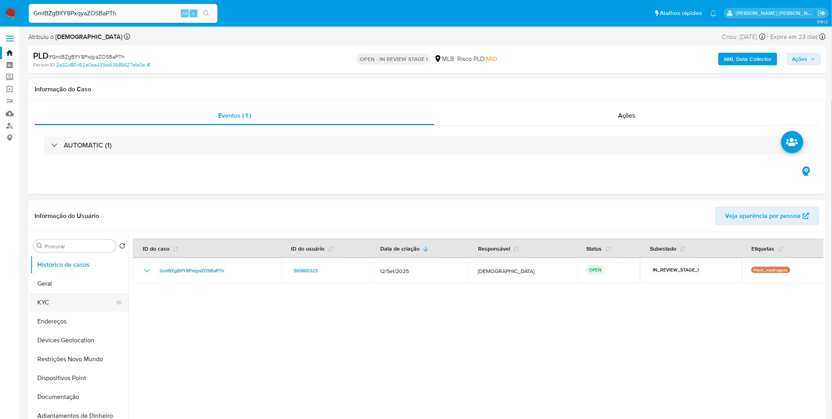
click at [79, 296] on button "KYC" at bounding box center [76, 302] width 92 height 19
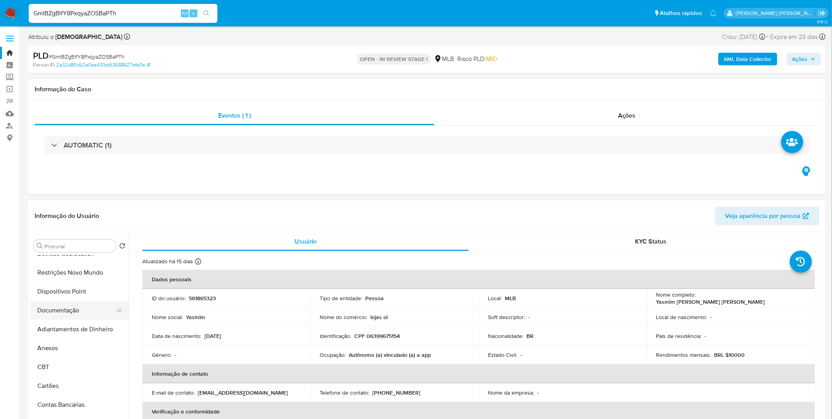
scroll to position [87, 0]
click at [54, 315] on button "Documentação" at bounding box center [76, 309] width 92 height 19
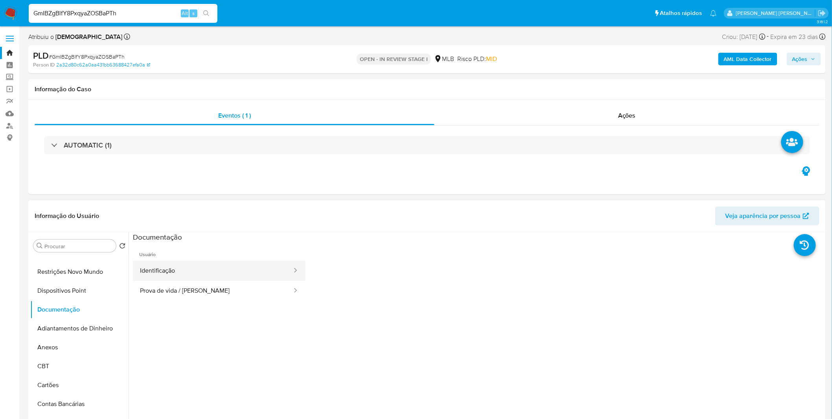
click at [226, 266] on button "Identificação" at bounding box center [213, 271] width 160 height 20
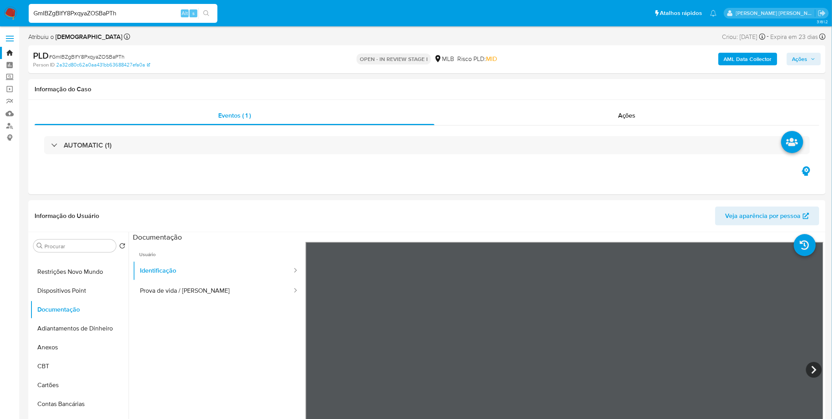
click at [79, 6] on div "GmIBZgBlfY8PxqyaZOSBaPTh Alt s" at bounding box center [123, 13] width 189 height 19
click at [80, 12] on input "GmIBZgBlfY8PxqyaZOSBaPTh" at bounding box center [123, 13] width 189 height 10
paste input "8r3ouJwHZ4P8vhwQmqWDGNBG"
type input "8r3ouJwHZ4P8vhwQmqWDGNBG"
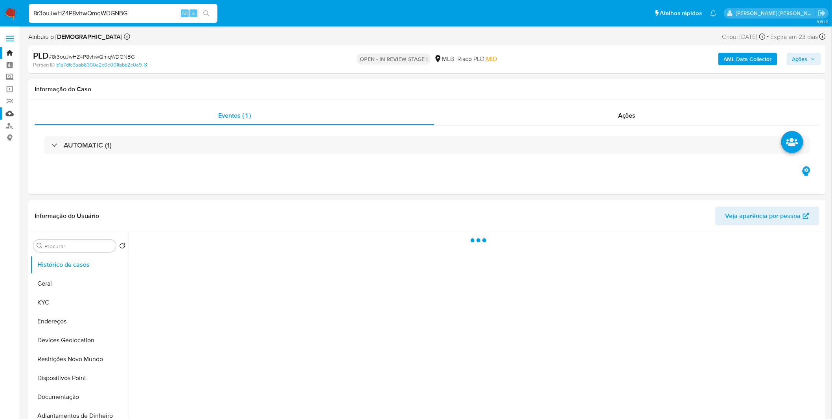
select select "10"
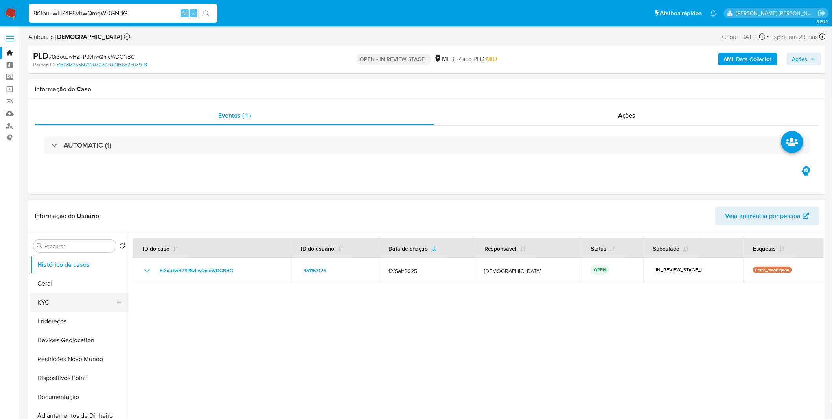
click at [51, 303] on button "KYC" at bounding box center [76, 302] width 92 height 19
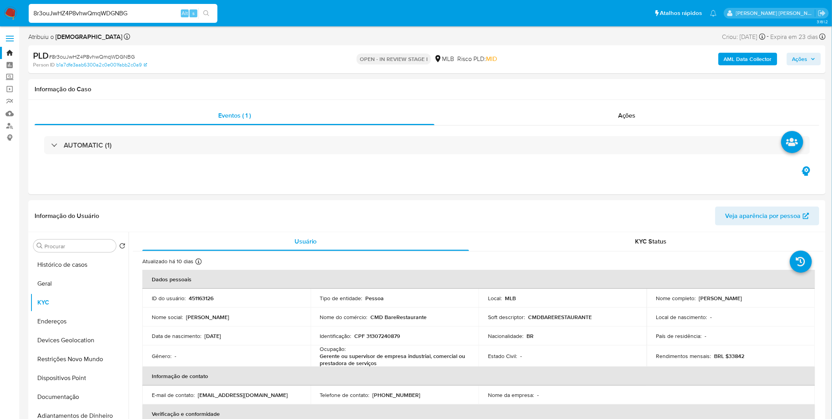
click at [13, 17] on img at bounding box center [10, 13] width 13 height 13
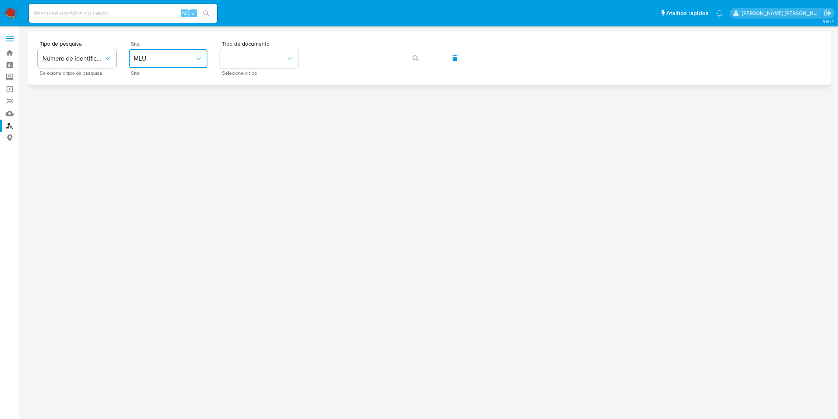
click at [196, 58] on icon "site_id" at bounding box center [199, 59] width 8 height 8
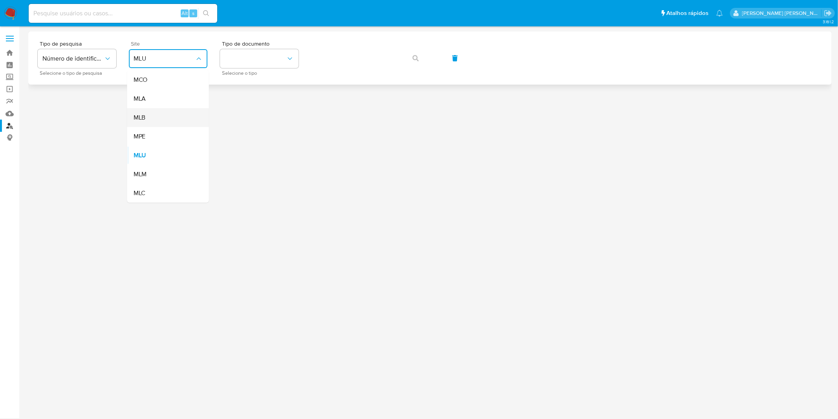
click at [185, 114] on div "MLB" at bounding box center [166, 117] width 64 height 19
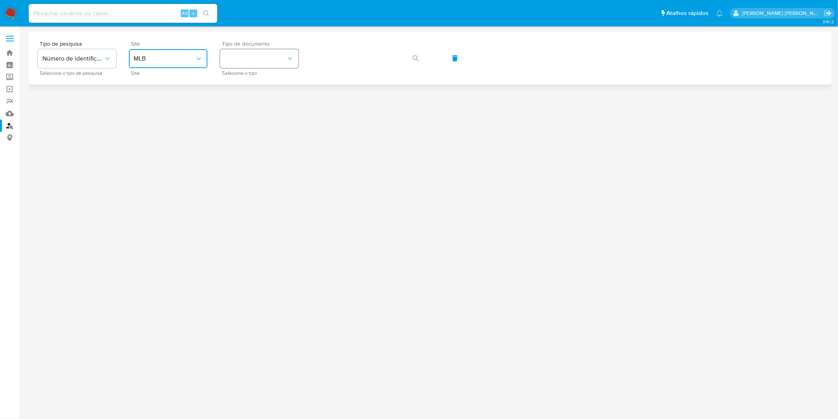
click at [230, 68] on button "identificationType" at bounding box center [259, 58] width 79 height 19
click at [250, 105] on div "CPF CPF" at bounding box center [257, 110] width 64 height 27
click at [408, 56] on button "button" at bounding box center [415, 58] width 27 height 19
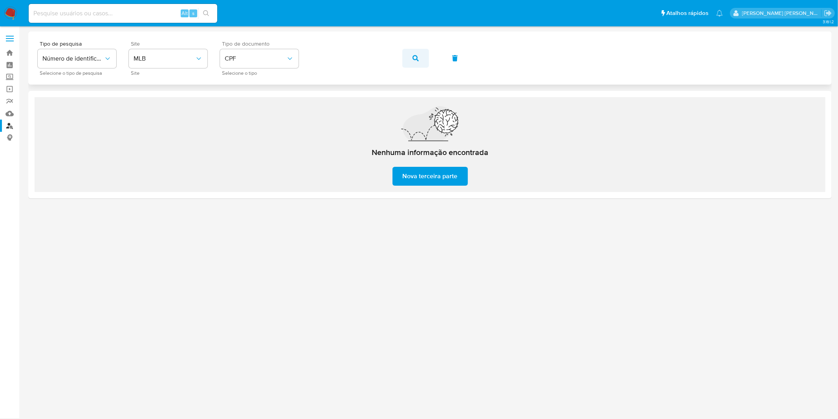
click at [408, 60] on button "button" at bounding box center [415, 58] width 27 height 19
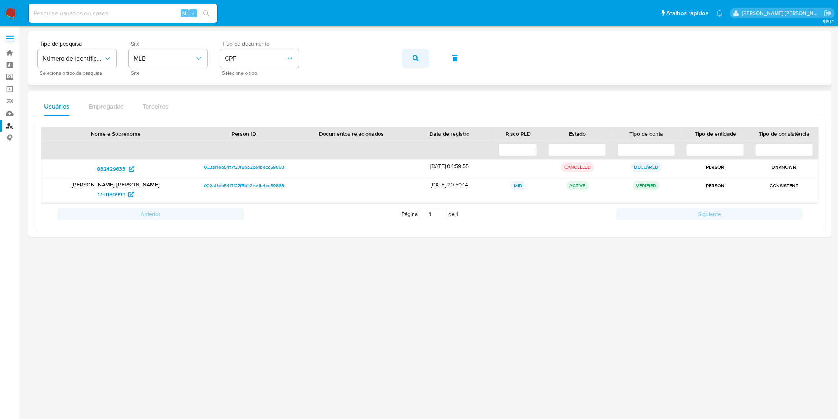
click at [426, 61] on button "button" at bounding box center [415, 58] width 27 height 19
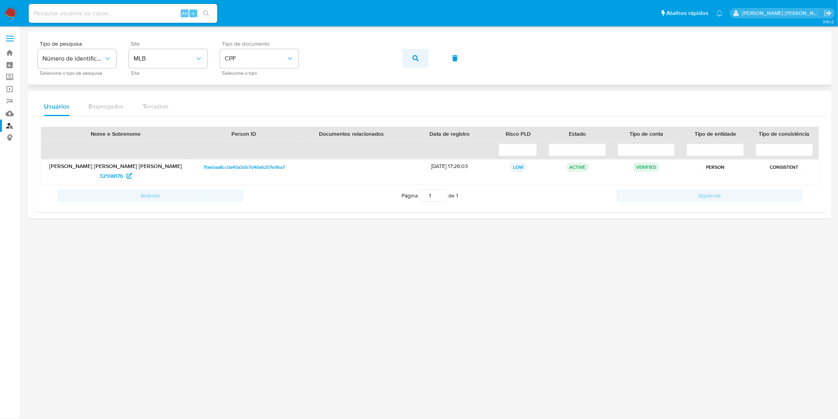
click at [411, 55] on button "button" at bounding box center [415, 58] width 27 height 19
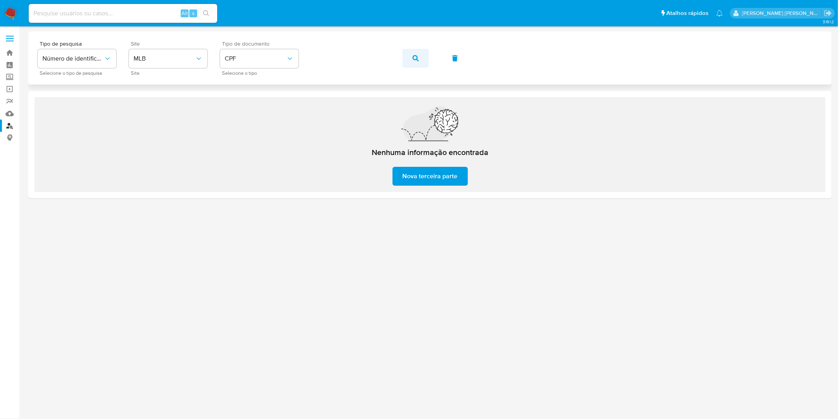
click at [422, 64] on button "button" at bounding box center [415, 58] width 27 height 19
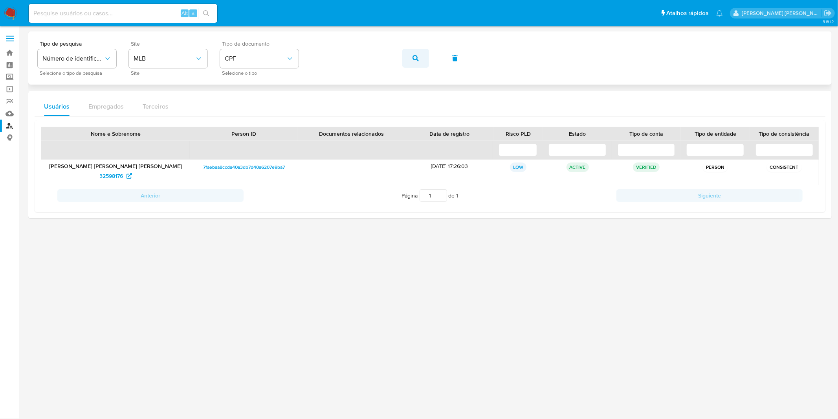
click at [427, 57] on button "button" at bounding box center [415, 58] width 27 height 19
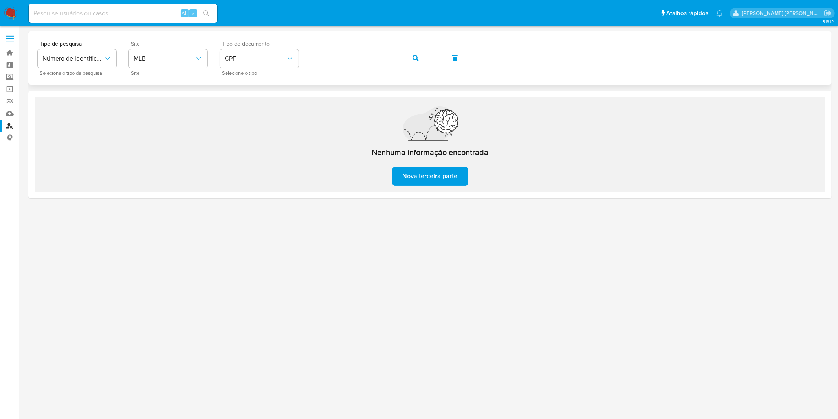
click at [413, 63] on span "button" at bounding box center [416, 58] width 6 height 17
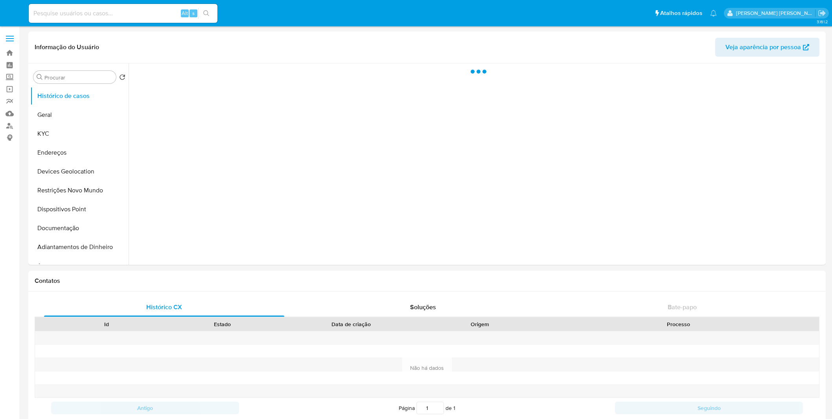
select select "10"
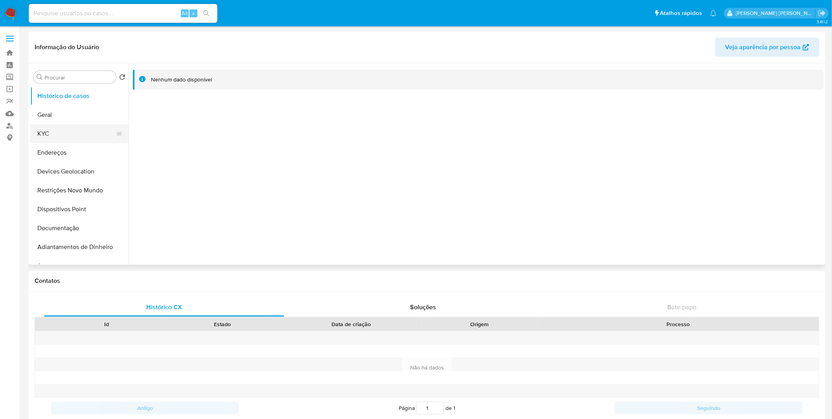
click at [75, 132] on button "KYC" at bounding box center [76, 133] width 92 height 19
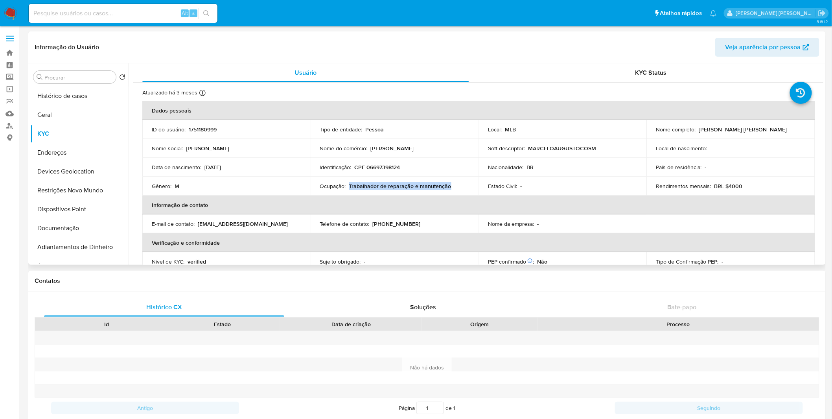
drag, startPoint x: 454, startPoint y: 186, endPoint x: 299, endPoint y: 187, distance: 154.5
click at [349, 188] on div "Ocupação : Trabalhador de reparação e manutenção" at bounding box center [394, 185] width 149 height 7
copy p "Trabalhador de reparação e manutenção"
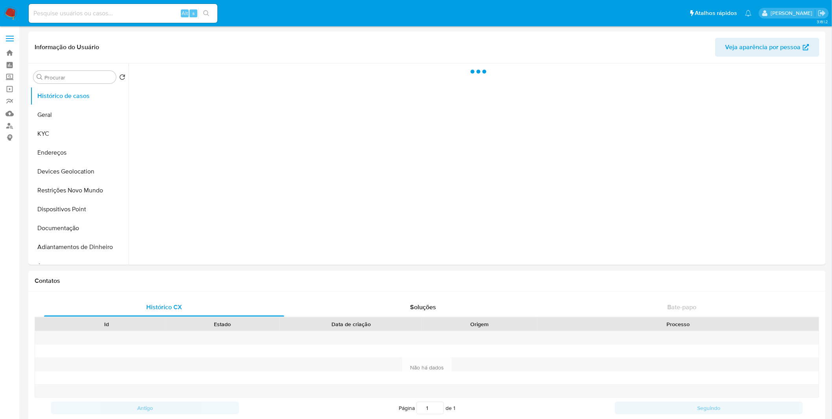
select select "10"
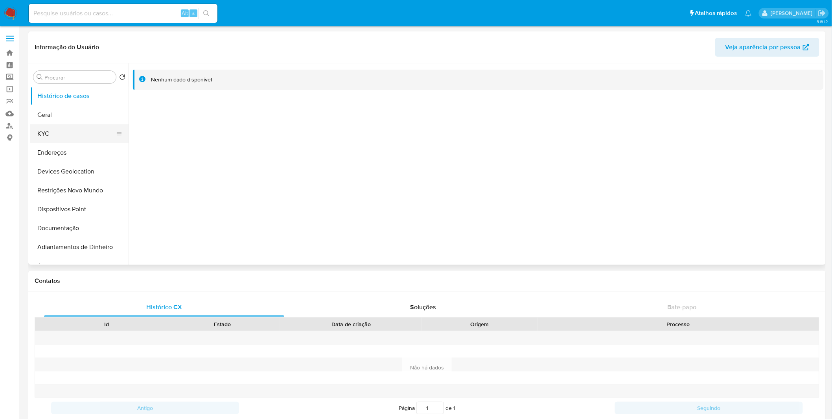
click at [64, 134] on button "KYC" at bounding box center [76, 133] width 92 height 19
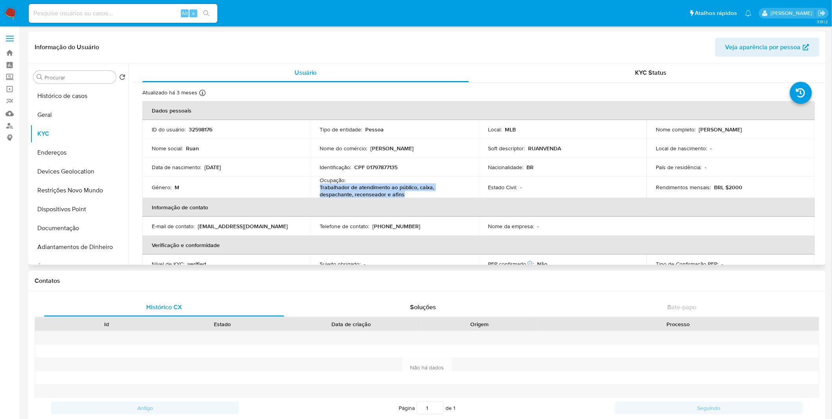
copy p "Trabalhador de atendimento ao público, caixa, despachante, recenseador e afins"
drag, startPoint x: 380, startPoint y: 195, endPoint x: 317, endPoint y: 190, distance: 63.5
click at [317, 190] on td "Ocupação : Trabalhador de atendimento ao público, caixa, despachante, recensead…" at bounding box center [394, 186] width 168 height 21
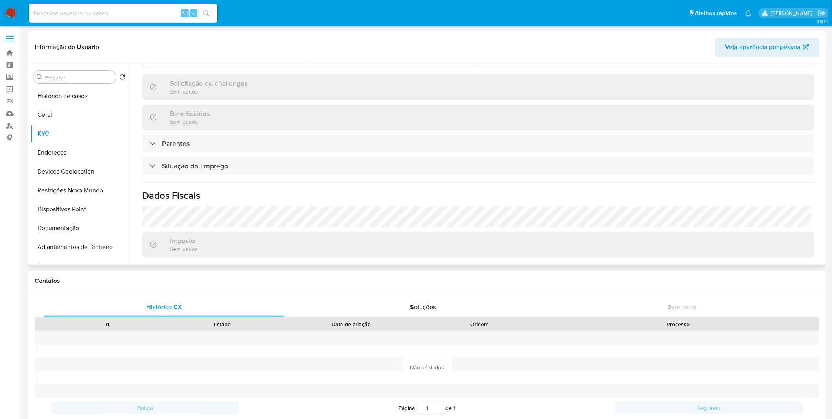
scroll to position [337, 0]
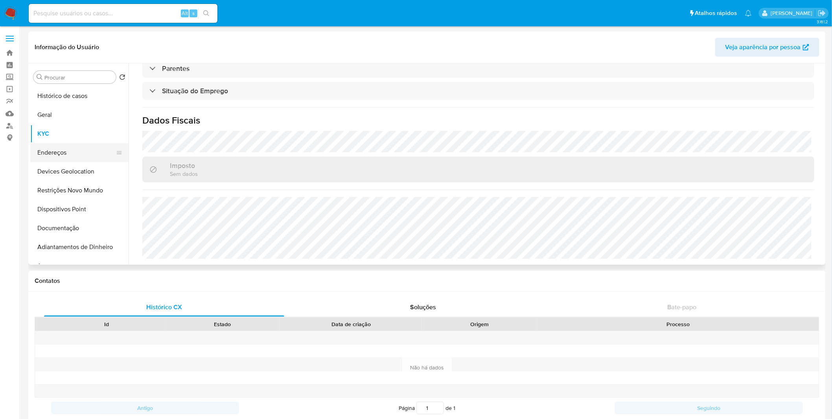
click at [89, 152] on button "Endereços" at bounding box center [76, 152] width 92 height 19
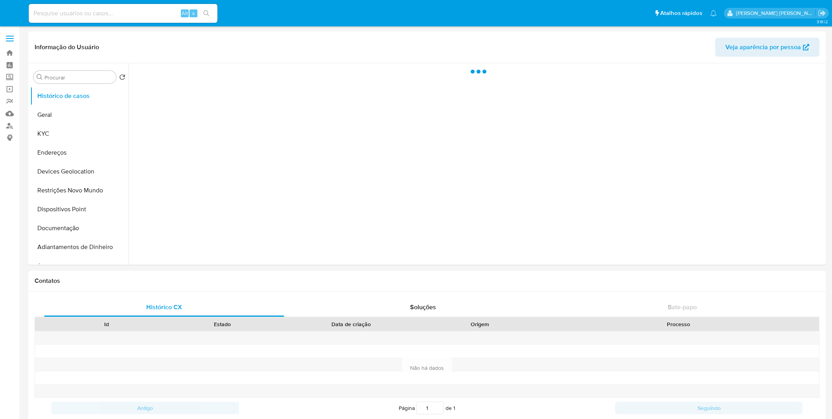
select select "10"
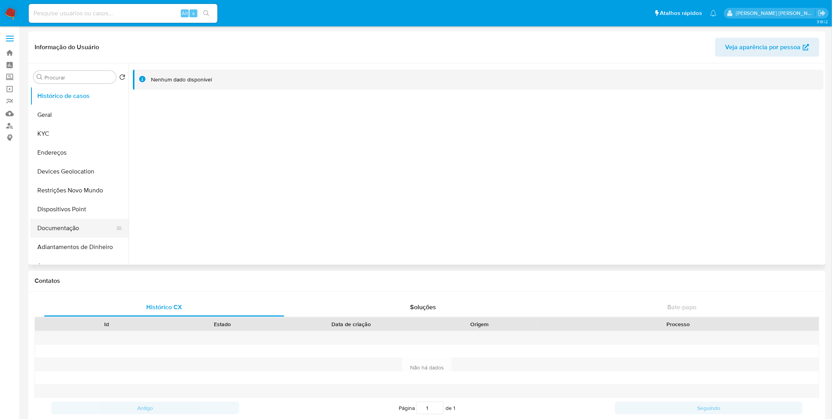
click at [81, 224] on button "Documentação" at bounding box center [76, 228] width 92 height 19
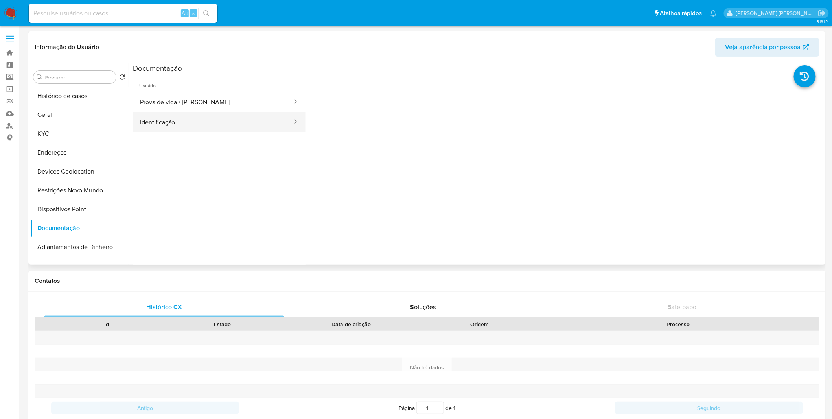
click at [169, 121] on button "Identificação" at bounding box center [213, 122] width 160 height 20
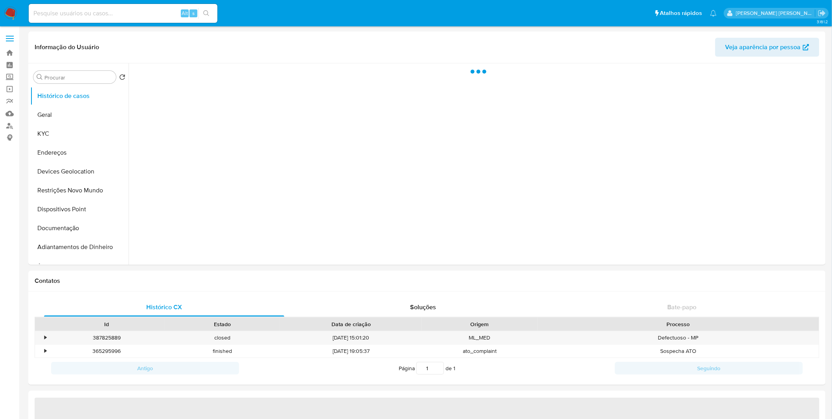
select select "10"
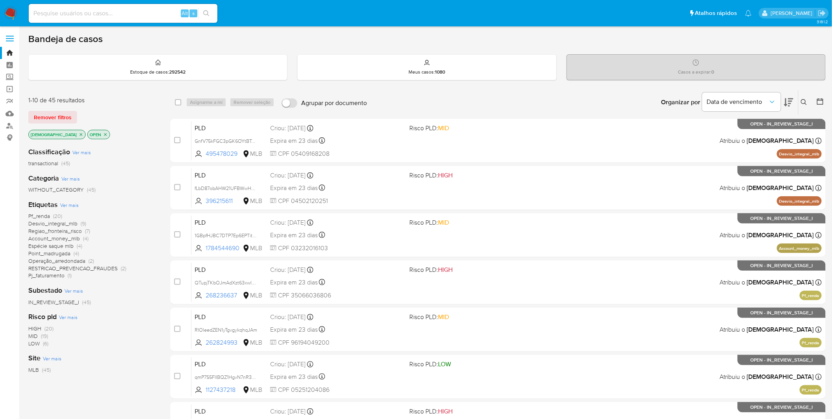
click at [14, 9] on img at bounding box center [10, 13] width 13 height 13
click at [60, 130] on p "[DEMOGRAPHIC_DATA]" at bounding box center [57, 134] width 57 height 9
click at [79, 133] on icon "close-filter" at bounding box center [81, 134] width 5 height 5
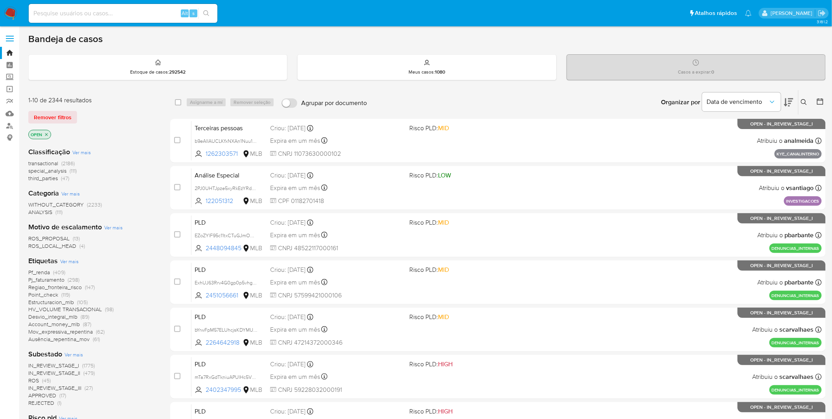
click at [63, 245] on span "ROS_LOCAL_HEAD" at bounding box center [52, 246] width 48 height 8
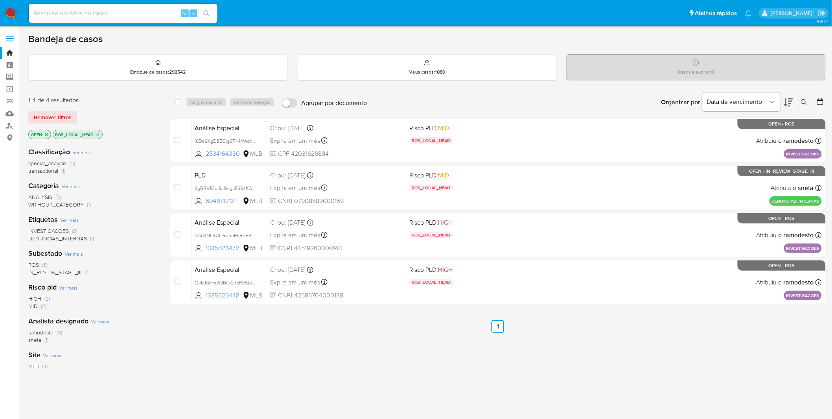
click at [13, 18] on img at bounding box center [10, 13] width 13 height 13
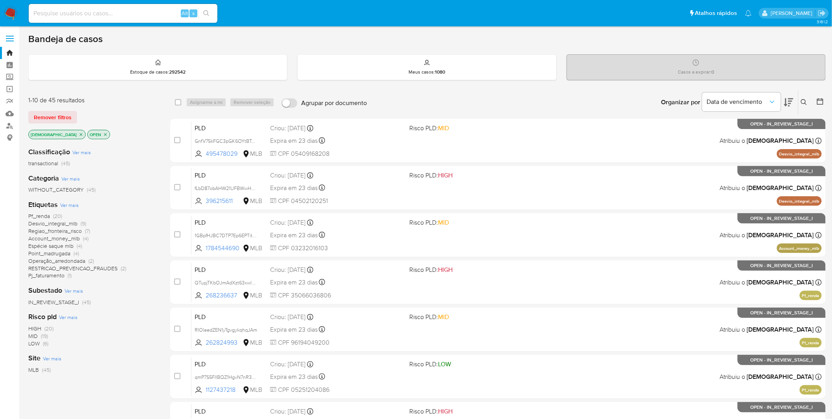
click at [103, 134] on icon "close-filter" at bounding box center [105, 134] width 5 height 5
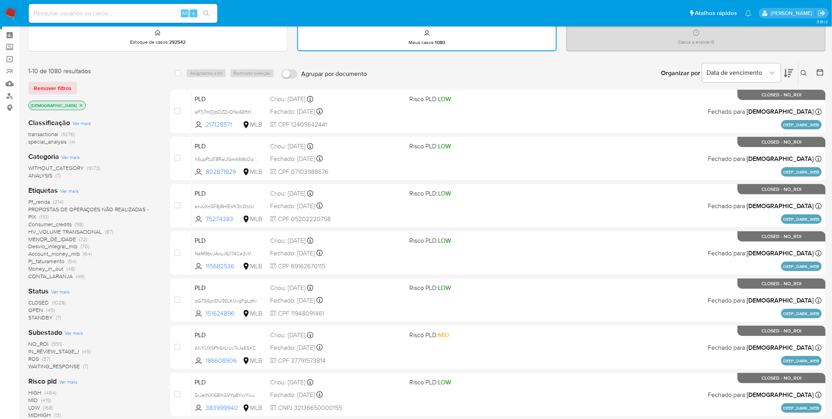
scroll to position [44, 0]
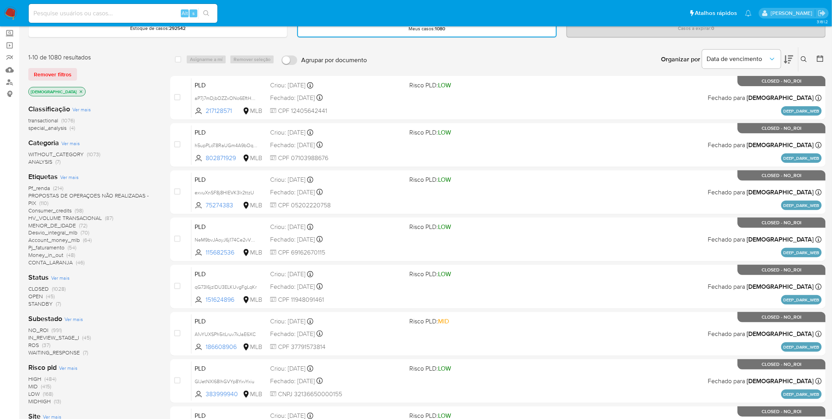
click at [75, 352] on span "WAITING_RESPONSE" at bounding box center [53, 352] width 51 height 8
click at [75, 352] on div "Classificação Ver mais transactional (1076) special_analysis (4) Categoria Ver …" at bounding box center [92, 264] width 129 height 333
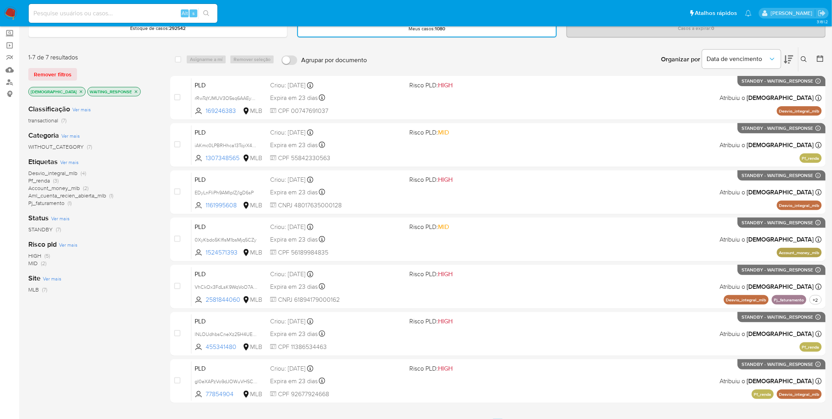
click at [134, 92] on icon "close-filter" at bounding box center [136, 91] width 5 height 5
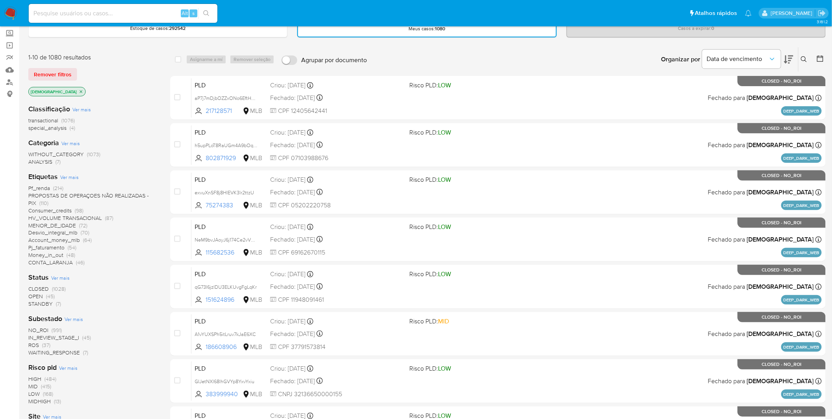
click at [13, 10] on img at bounding box center [10, 13] width 13 height 13
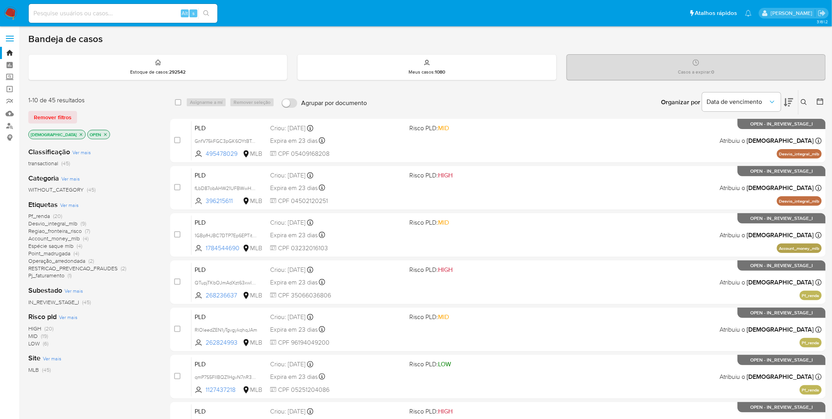
click at [79, 133] on icon "close-filter" at bounding box center [81, 134] width 5 height 5
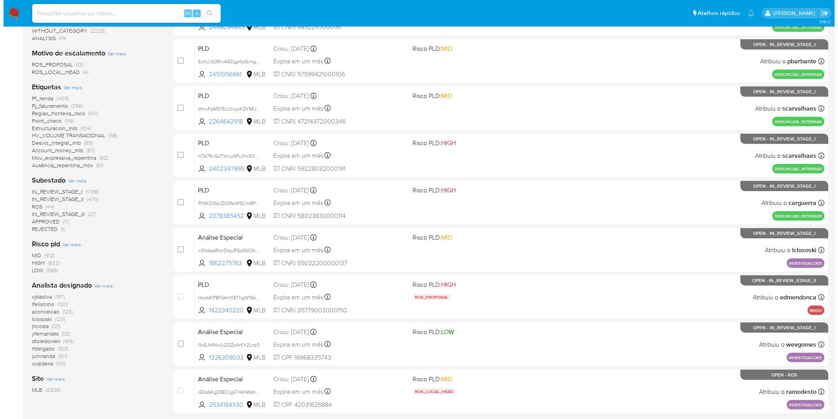
scroll to position [175, 0]
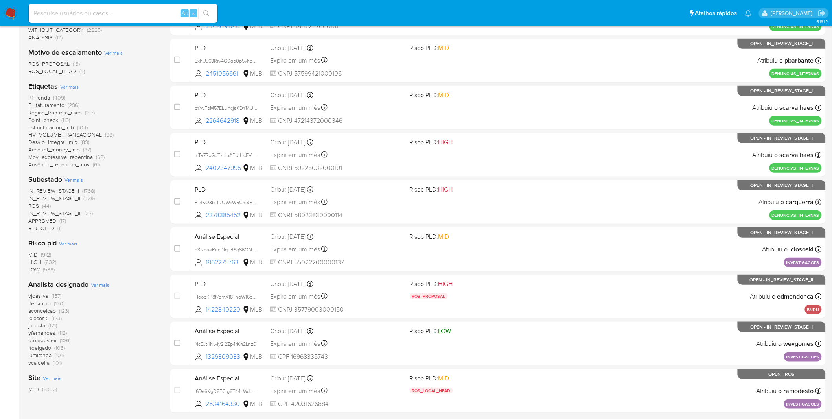
click at [101, 282] on span "Ver mais" at bounding box center [100, 284] width 18 height 7
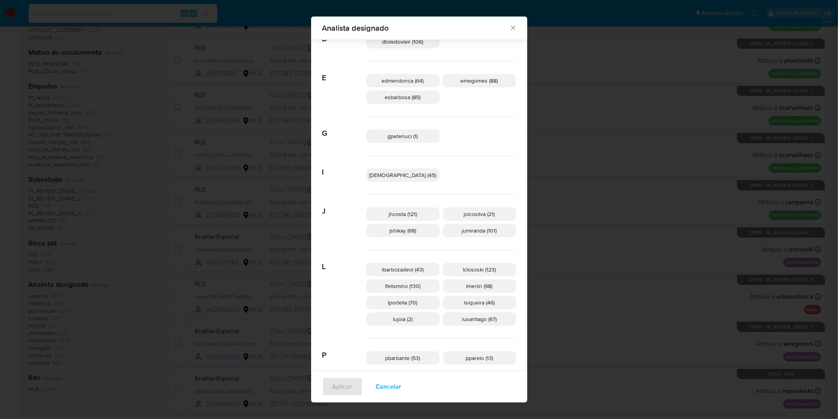
scroll to position [256, 0]
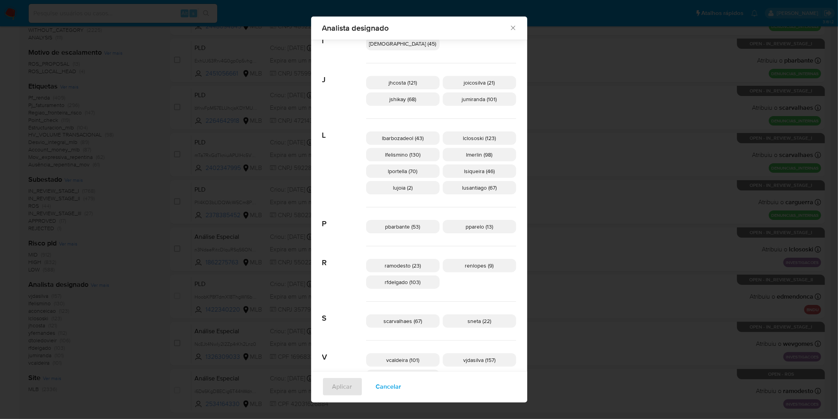
click at [402, 380] on span "Cancelar" at bounding box center [389, 386] width 26 height 17
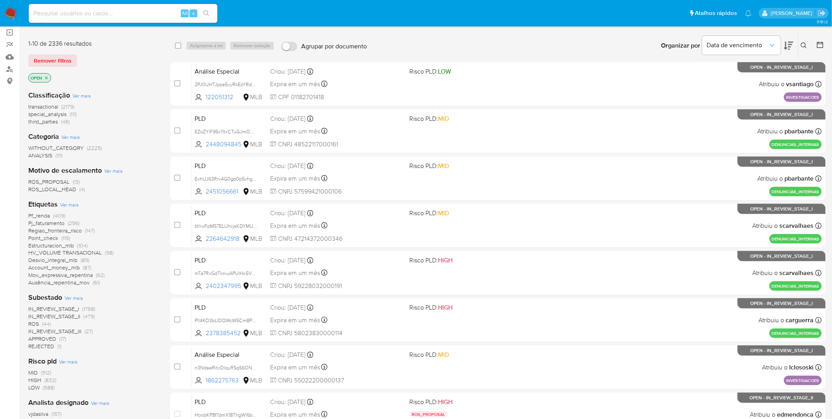
scroll to position [0, 0]
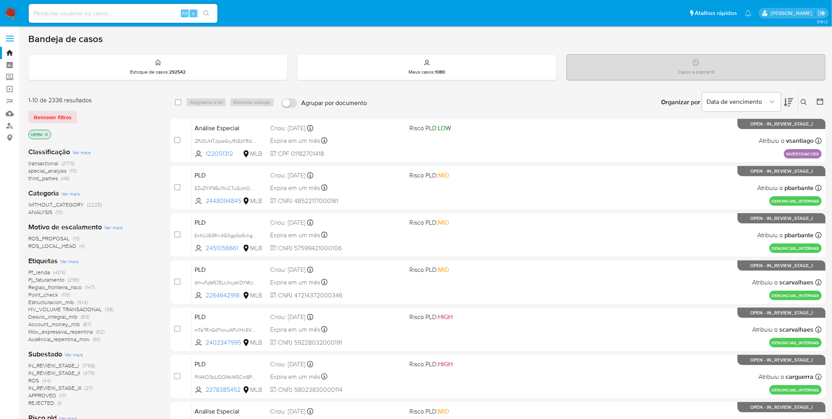
click at [16, 16] on img at bounding box center [10, 13] width 13 height 13
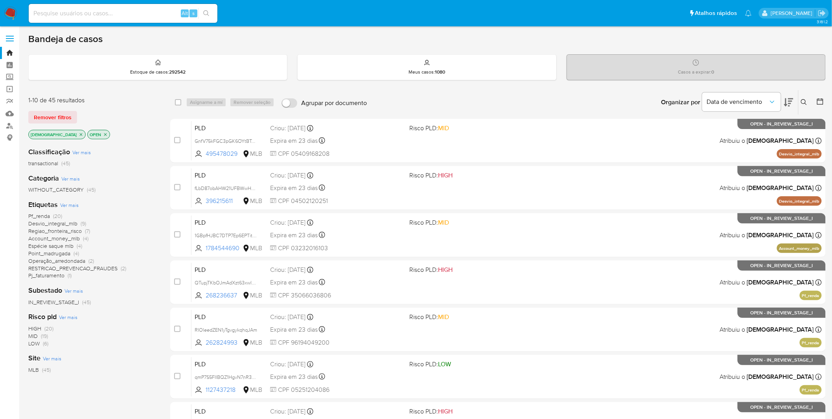
click at [9, 10] on img at bounding box center [10, 13] width 13 height 13
click at [12, 11] on img at bounding box center [10, 13] width 13 height 13
